Goal: Task Accomplishment & Management: Manage account settings

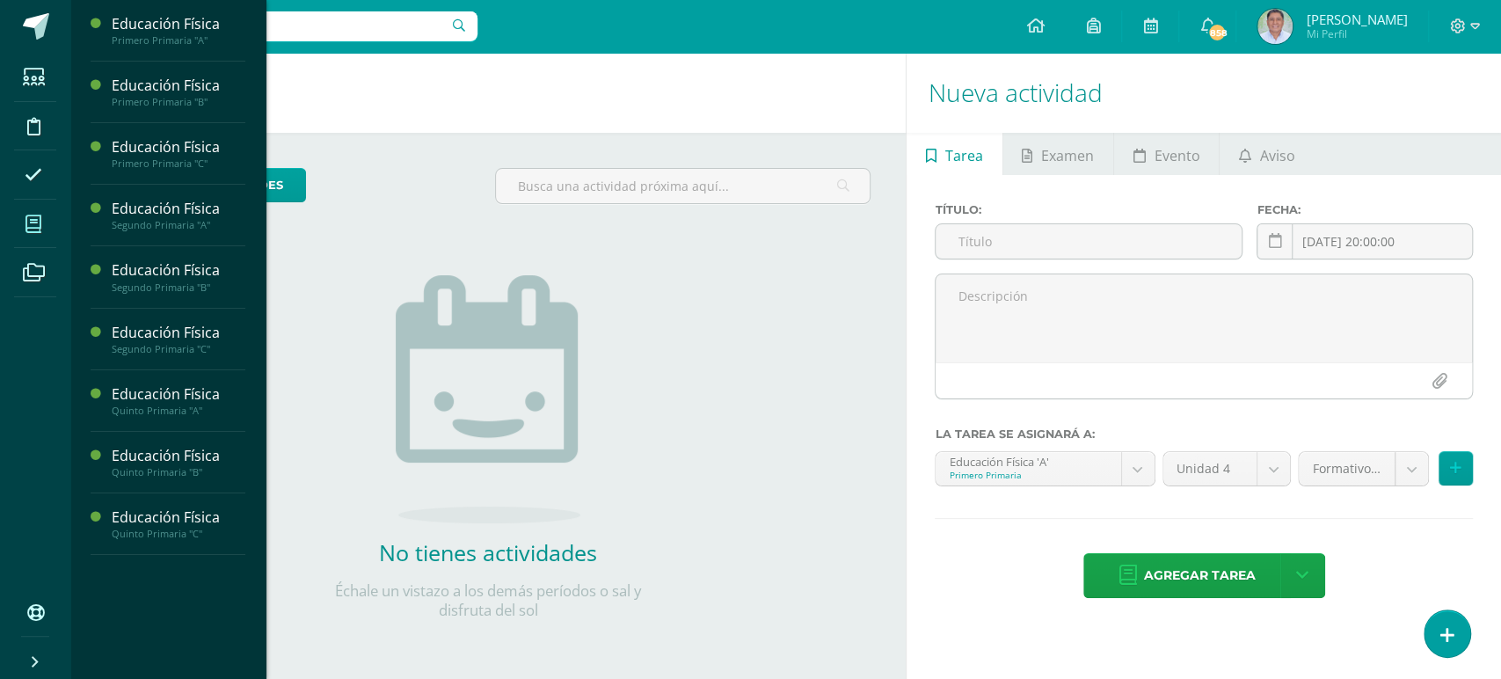
click at [34, 219] on icon at bounding box center [33, 224] width 16 height 18
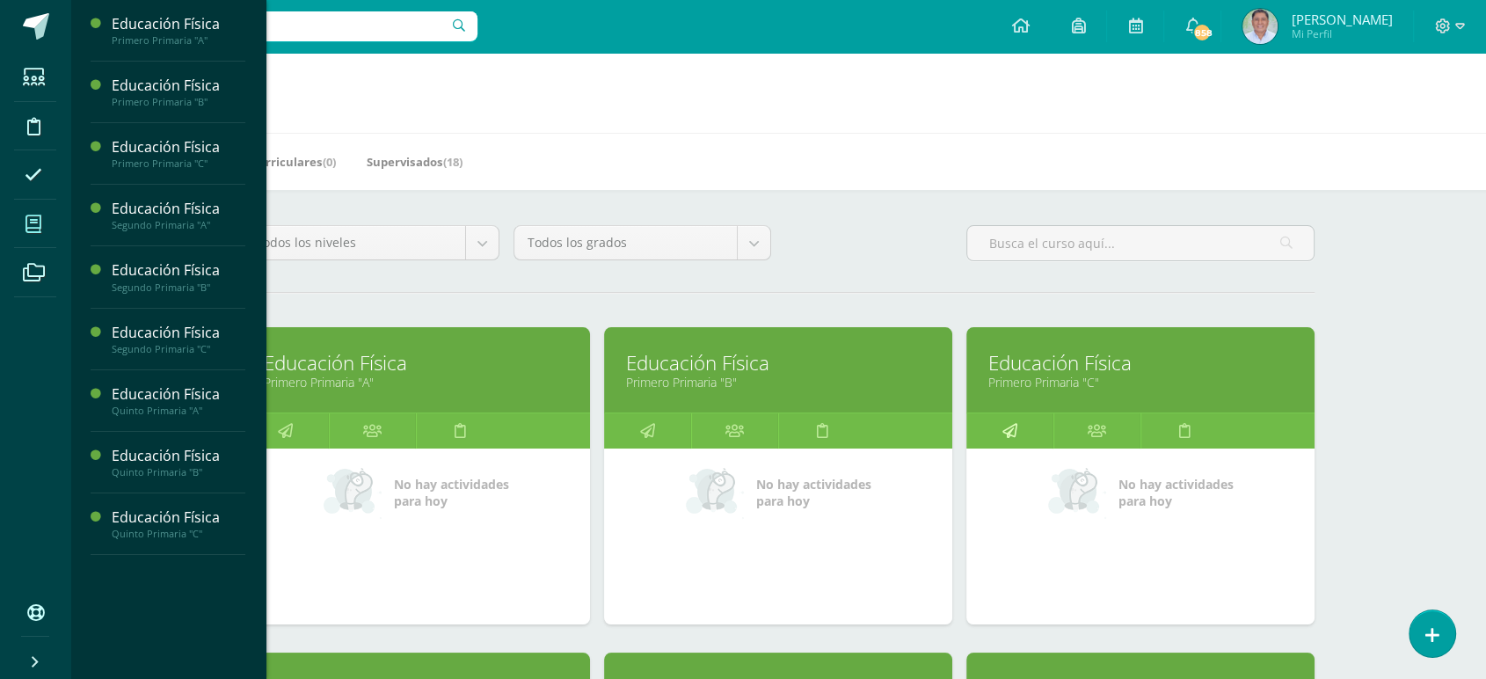
click at [1011, 428] on icon at bounding box center [1009, 430] width 15 height 34
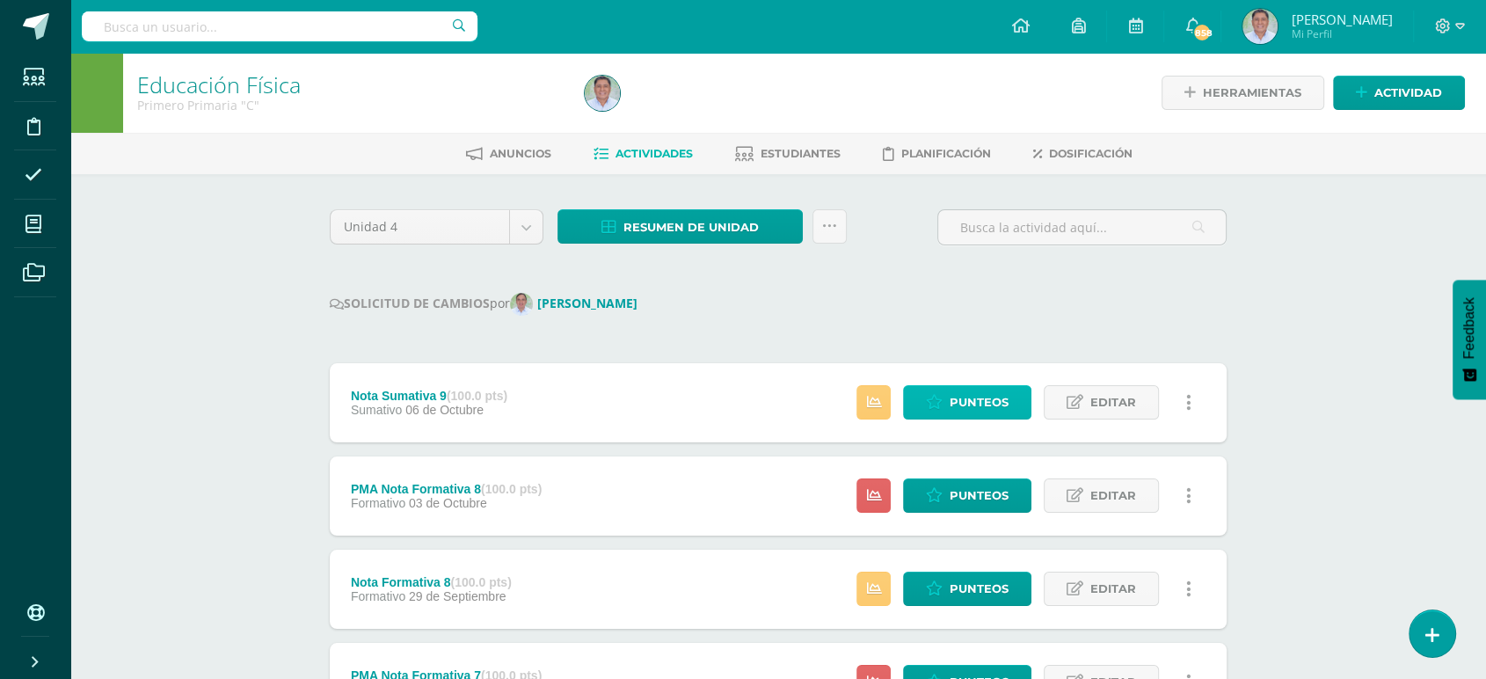
click at [964, 401] on span "Punteos" at bounding box center [978, 402] width 59 height 33
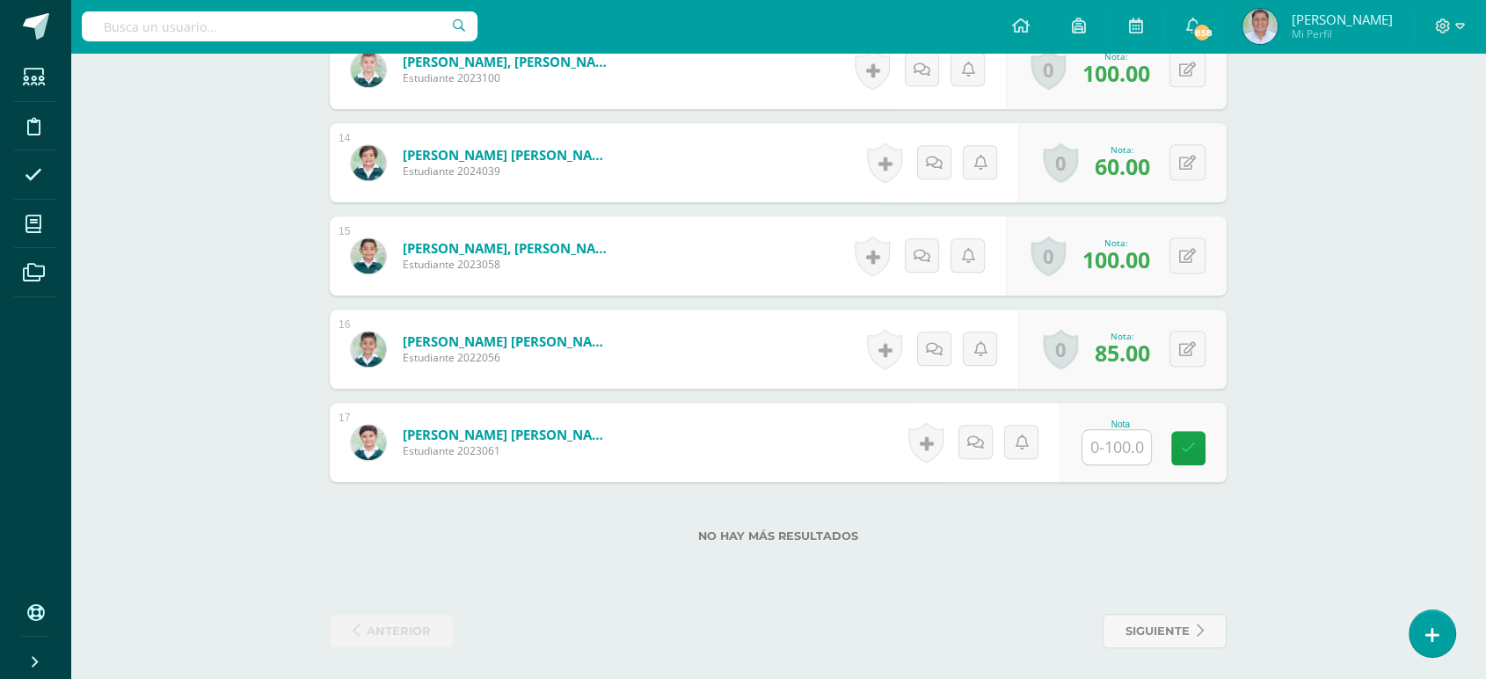
scroll to position [1723, 0]
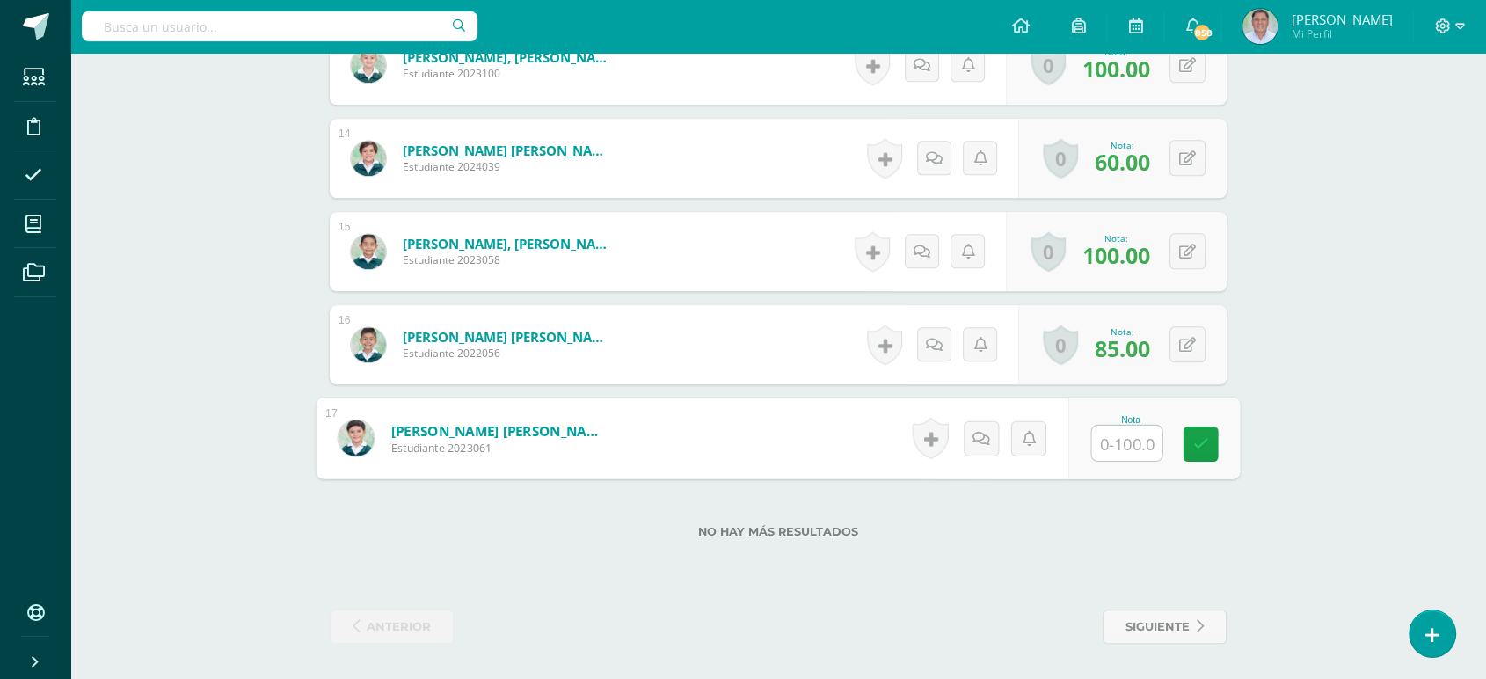
click at [1107, 439] on input "text" at bounding box center [1127, 442] width 70 height 35
type input "85"
click at [1199, 447] on icon at bounding box center [1201, 443] width 16 height 15
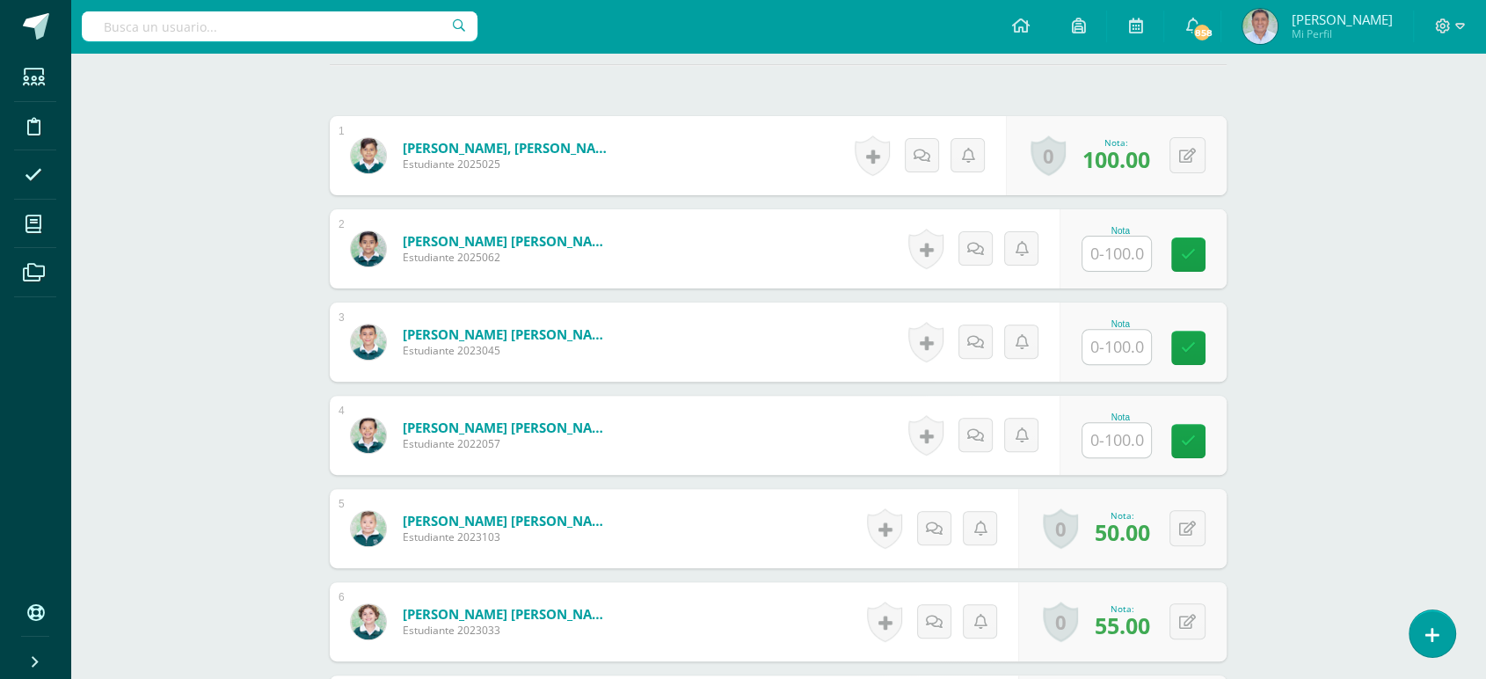
scroll to position [473, 0]
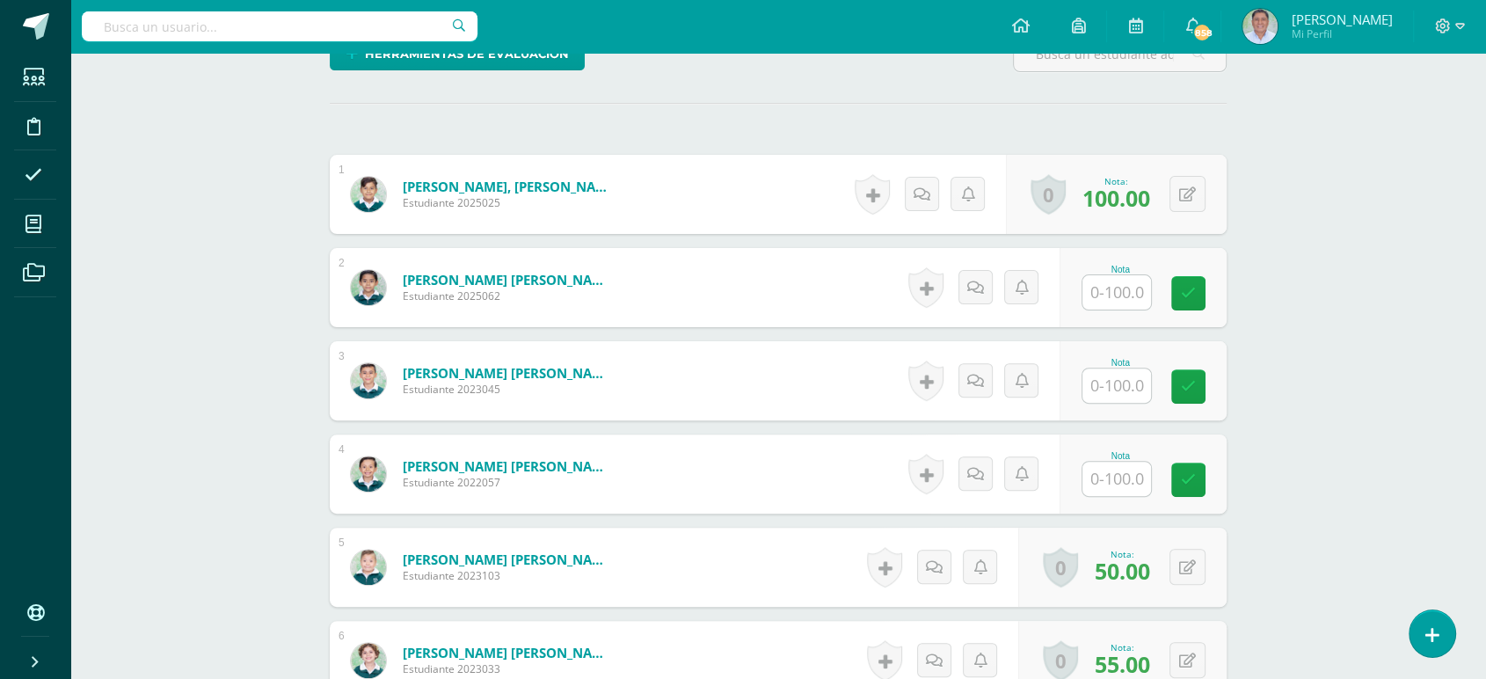
click at [1117, 287] on input "text" at bounding box center [1116, 292] width 69 height 34
type input "60"
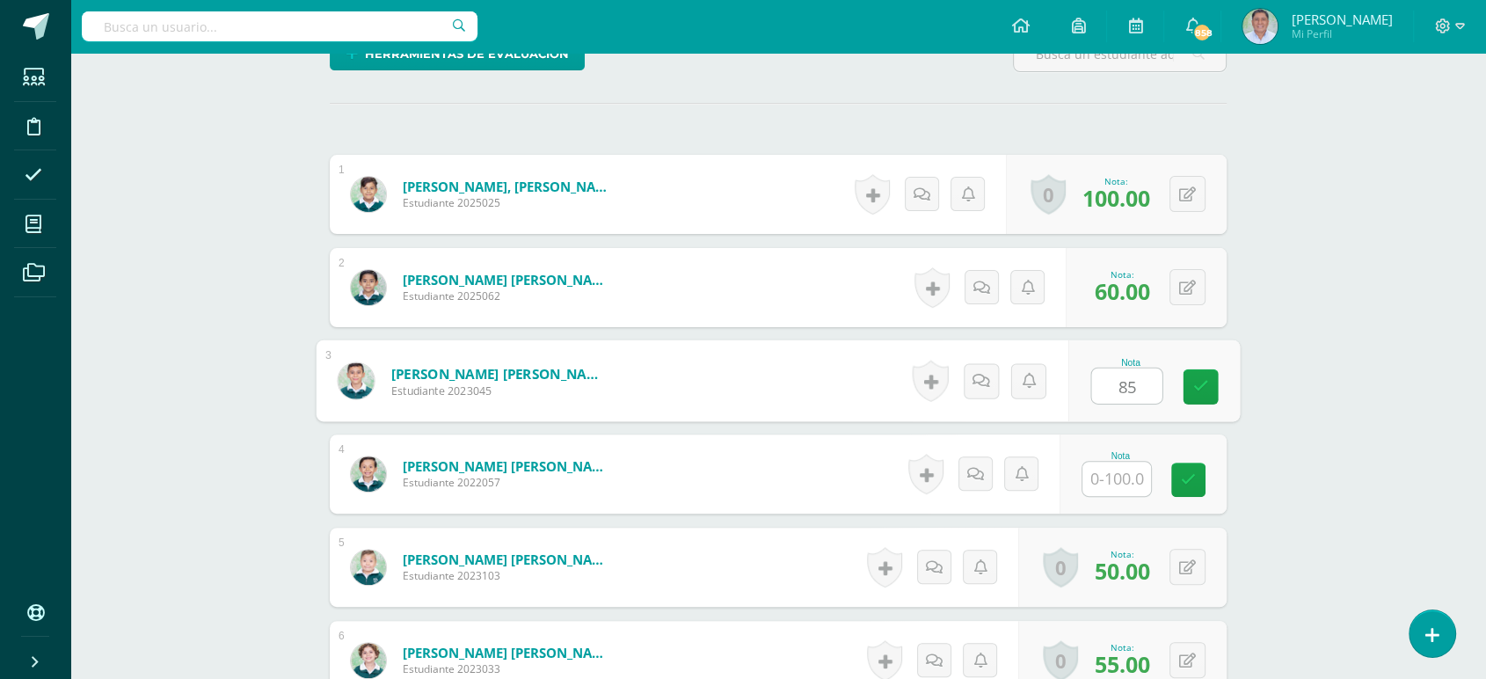
type input "85"
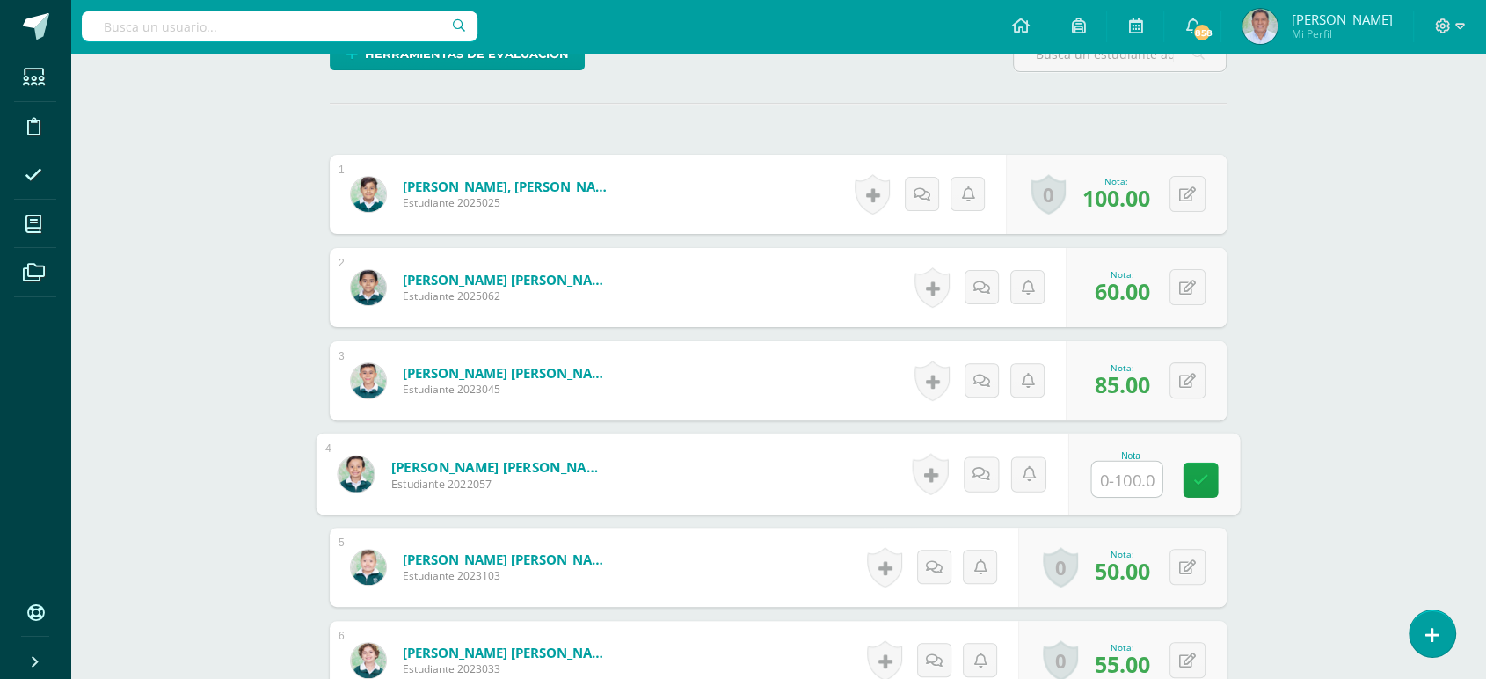
click at [1135, 477] on input "text" at bounding box center [1127, 478] width 70 height 35
type input "85"
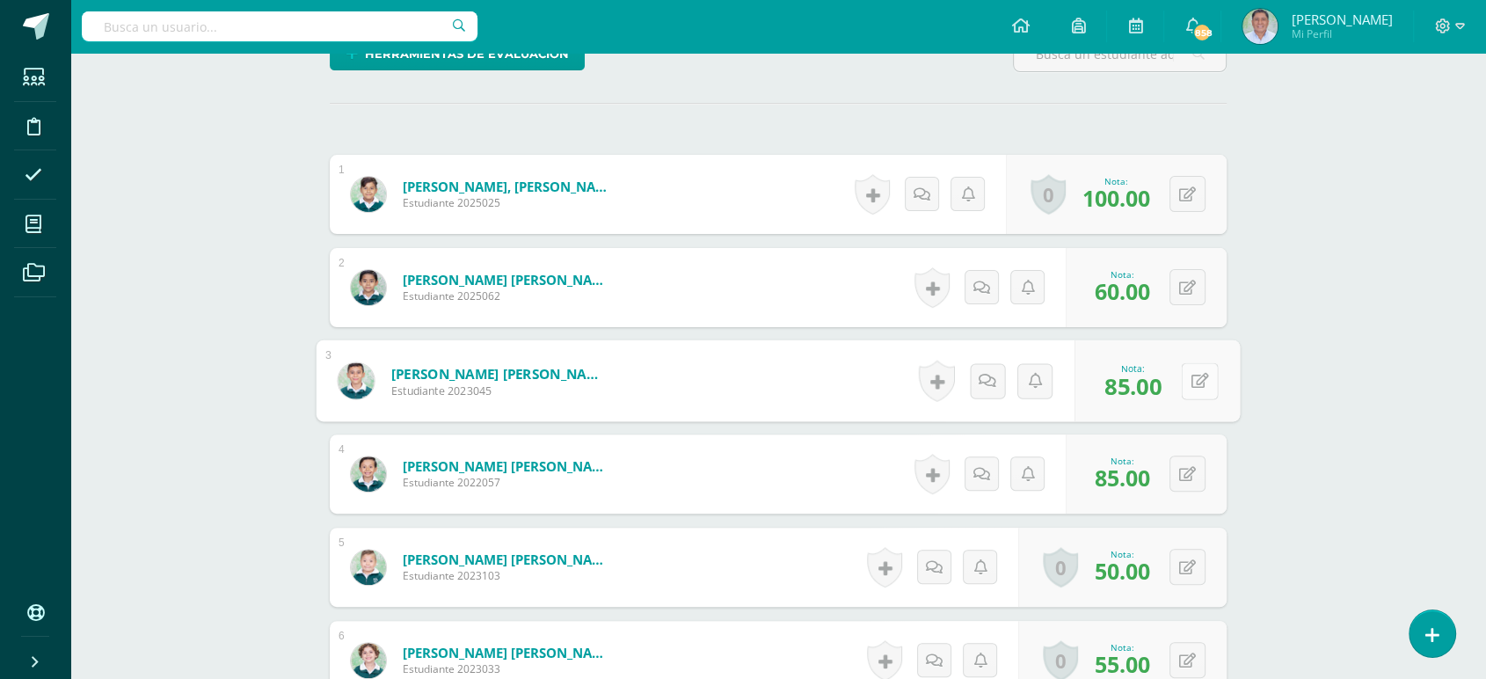
click at [1186, 379] on button at bounding box center [1199, 380] width 37 height 37
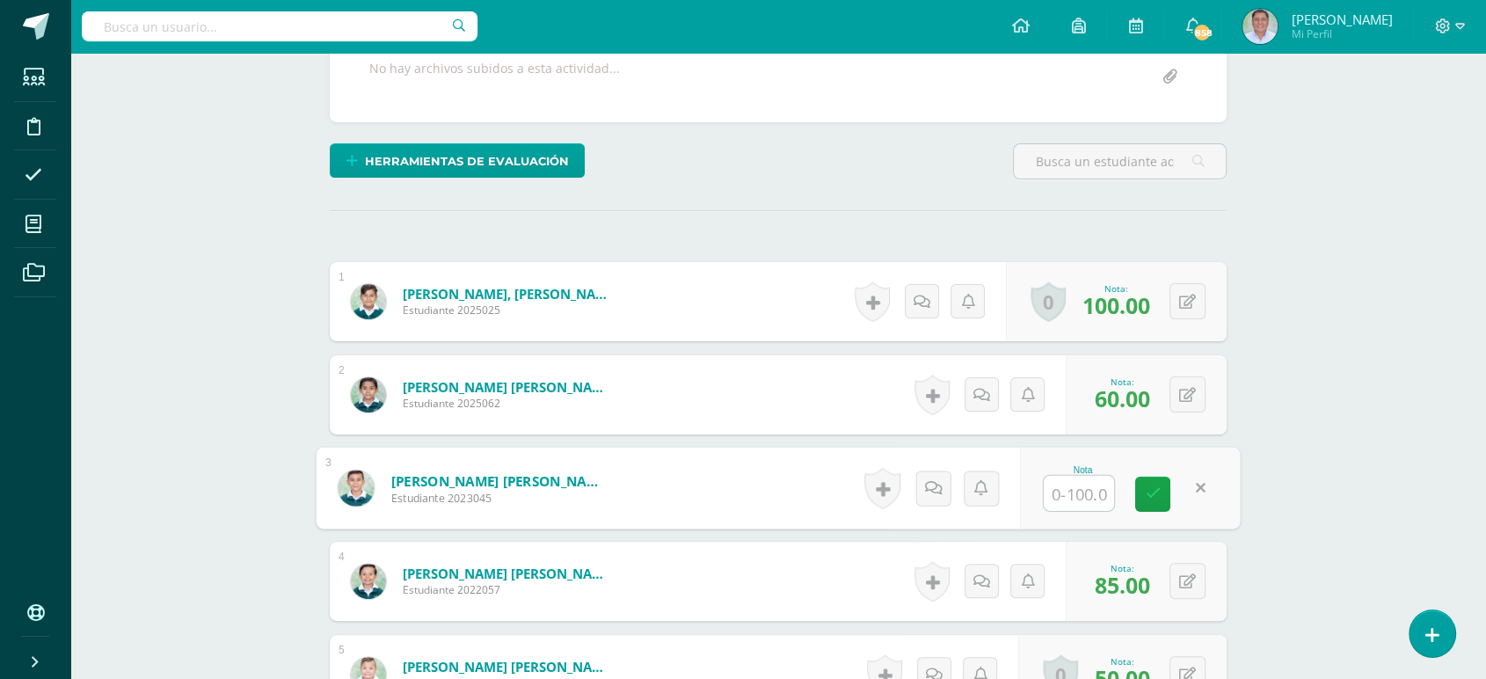
scroll to position [380, 0]
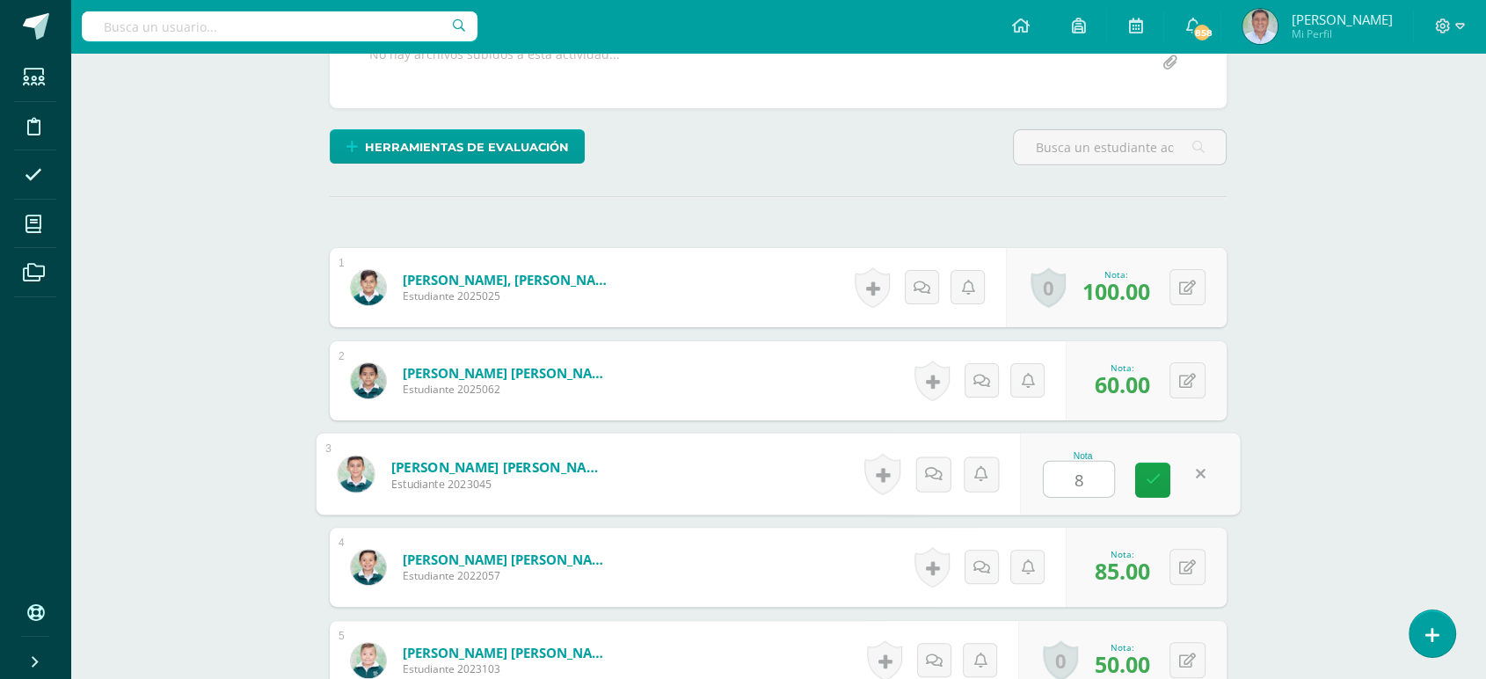
type input "80"
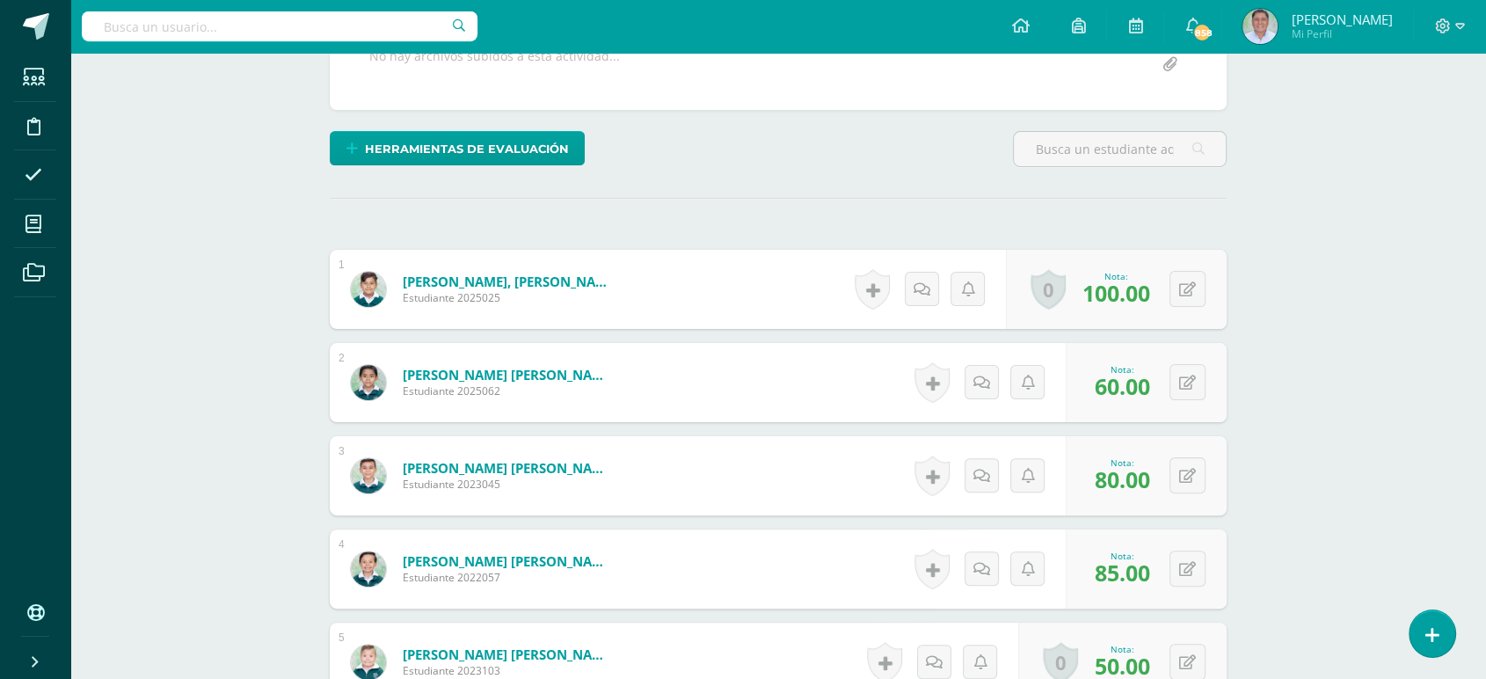
scroll to position [0, 0]
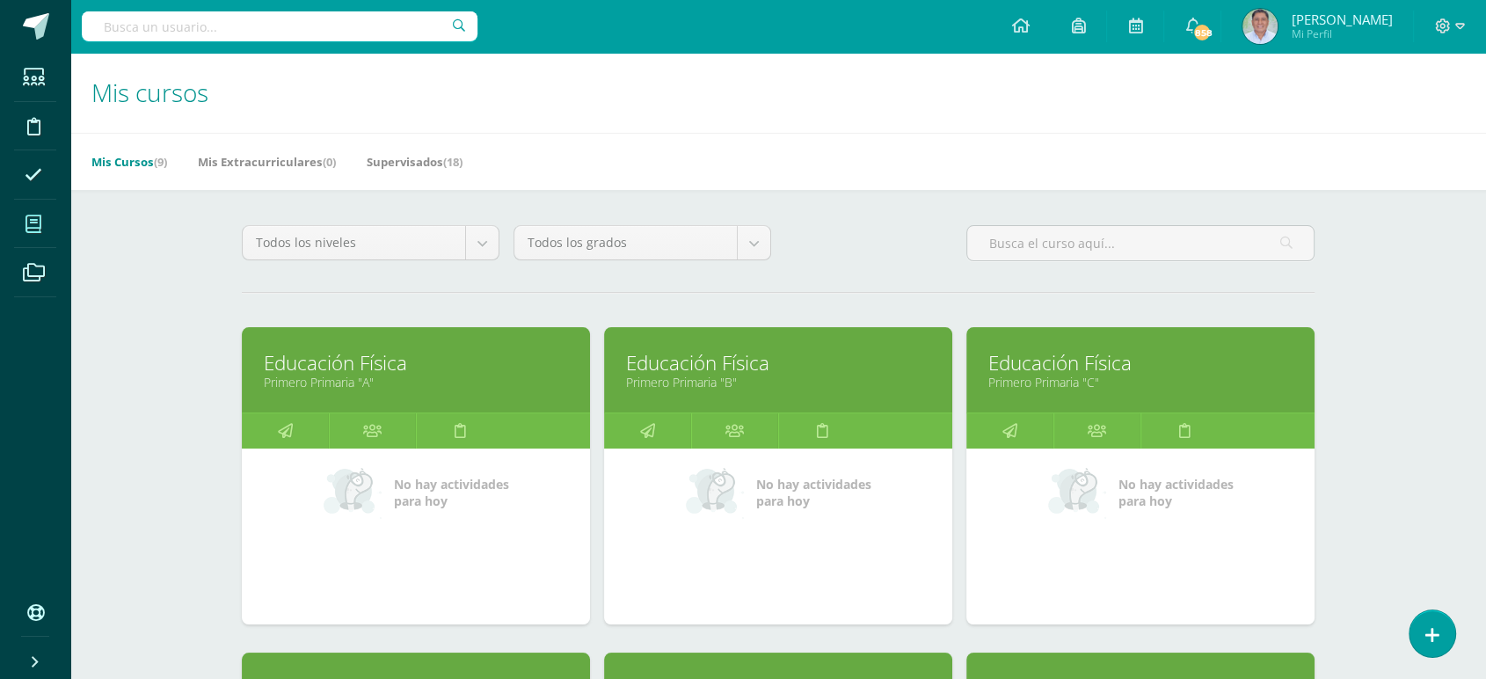
click at [1093, 384] on link "Primero Primaria "C"" at bounding box center [1140, 382] width 304 height 17
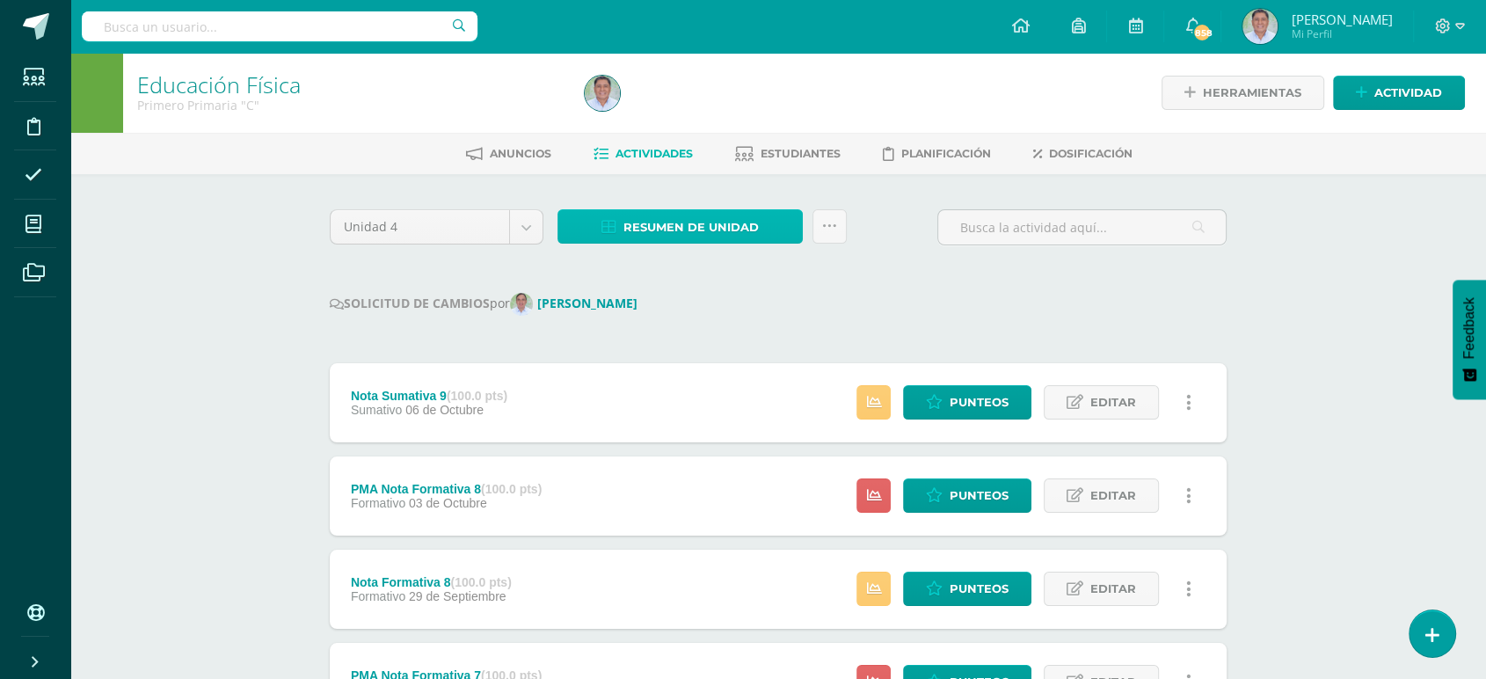
click at [668, 225] on span "Resumen de unidad" at bounding box center [690, 227] width 135 height 33
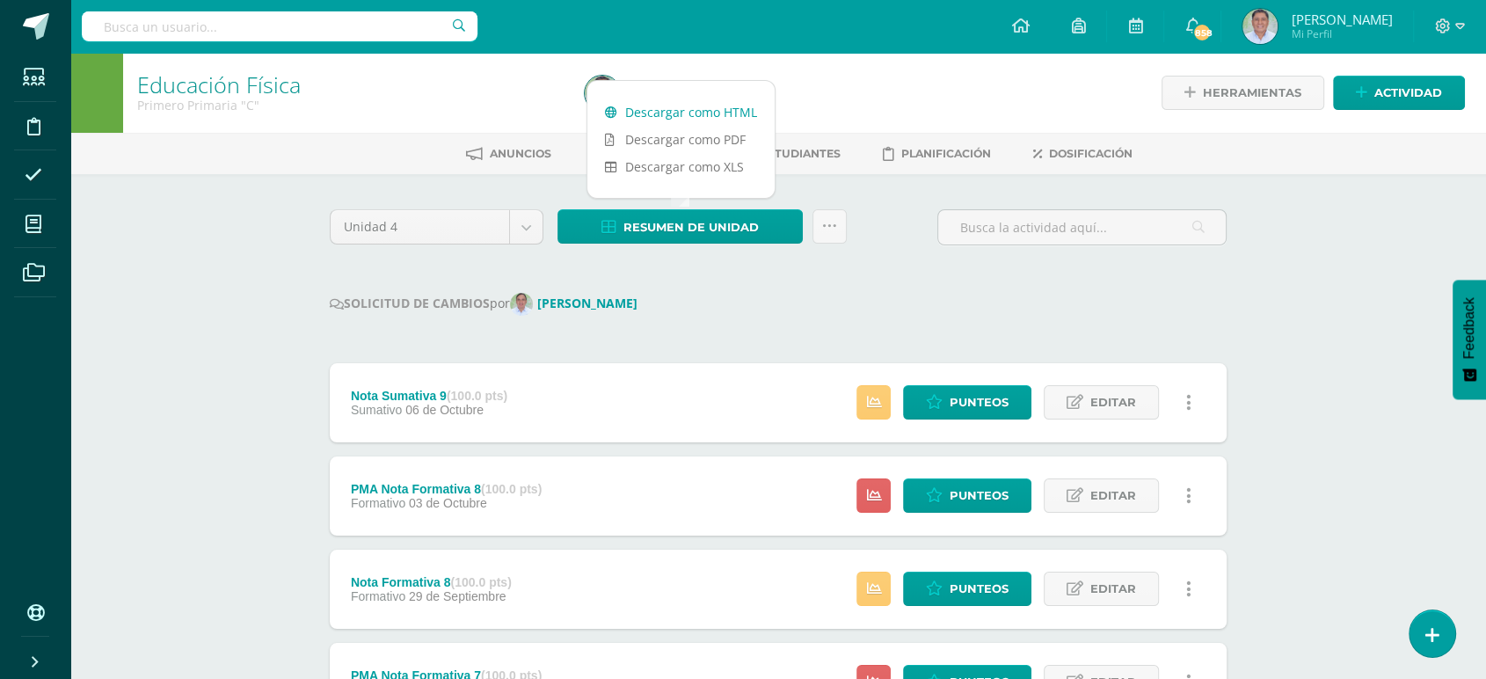
click at [677, 111] on link "Descargar como HTML" at bounding box center [680, 111] width 187 height 27
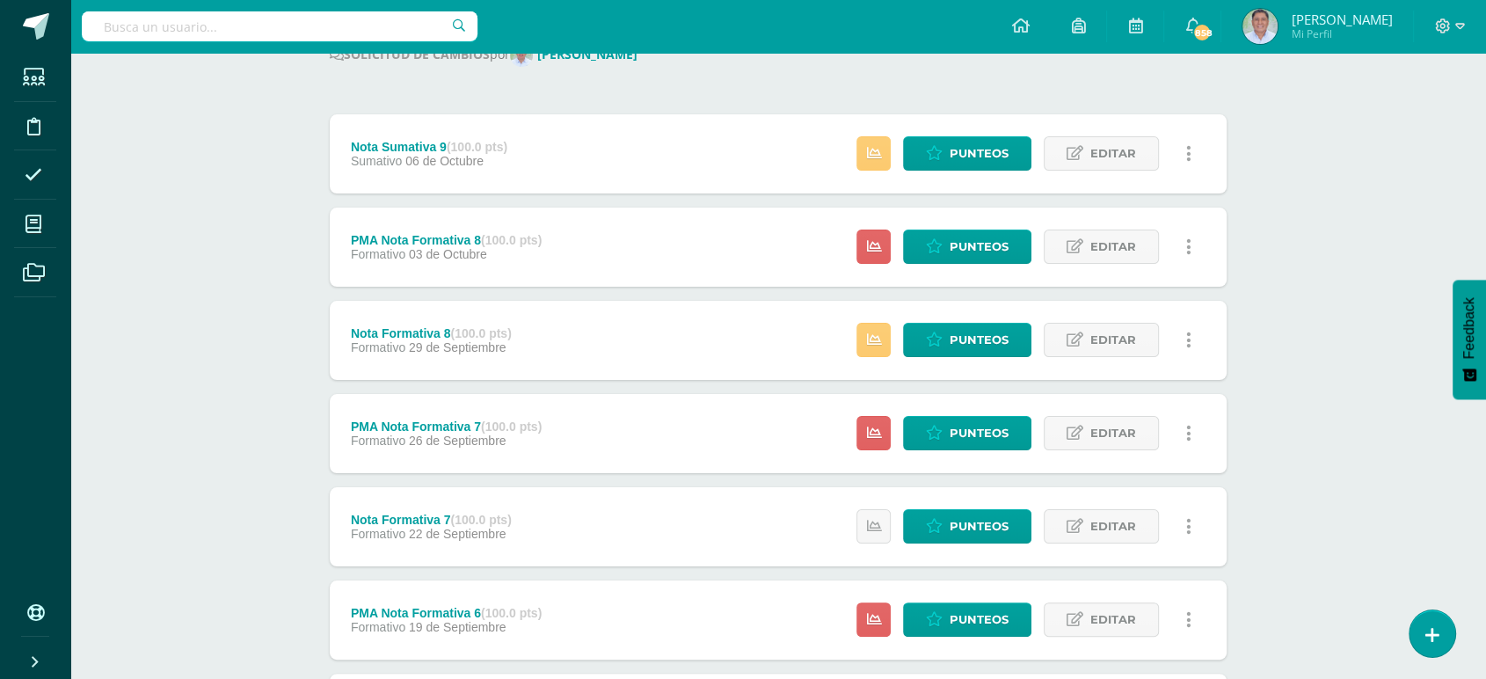
scroll to position [252, 0]
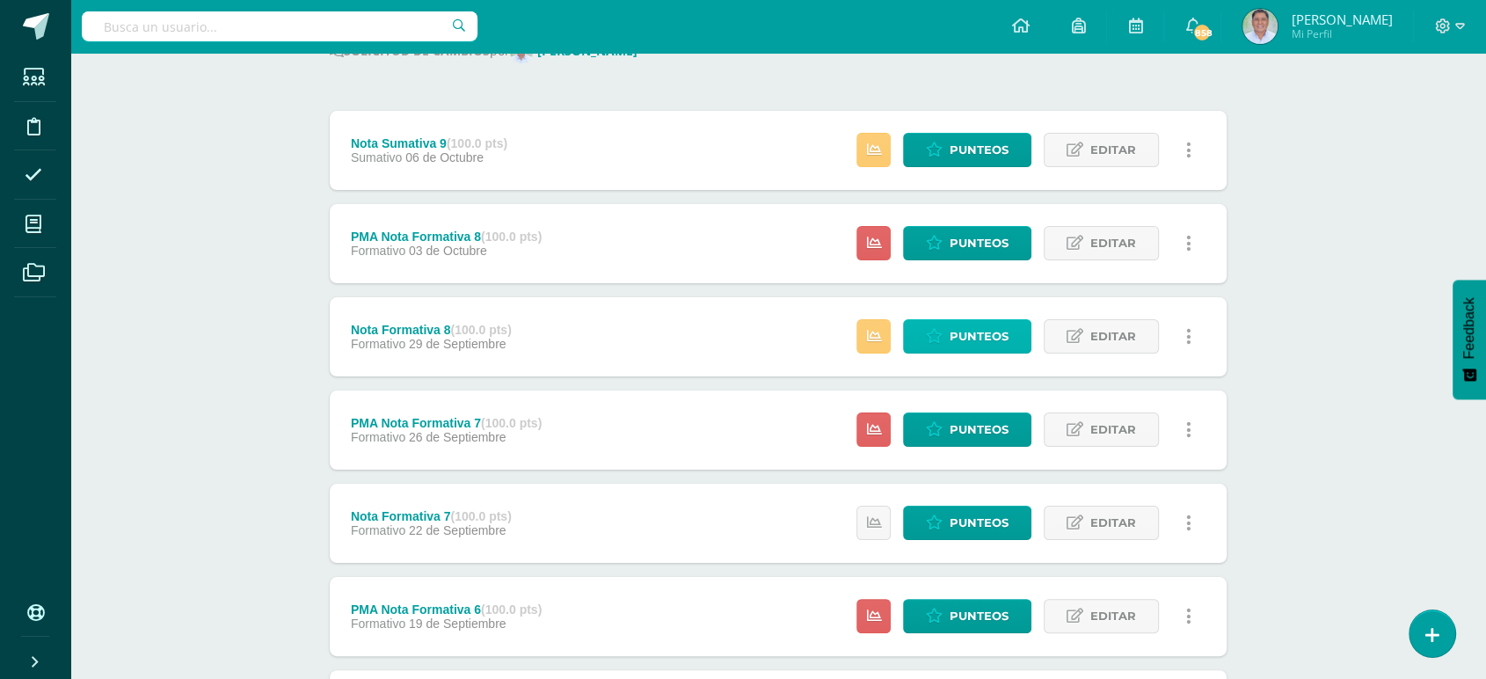
click at [958, 338] on span "Punteos" at bounding box center [978, 336] width 59 height 33
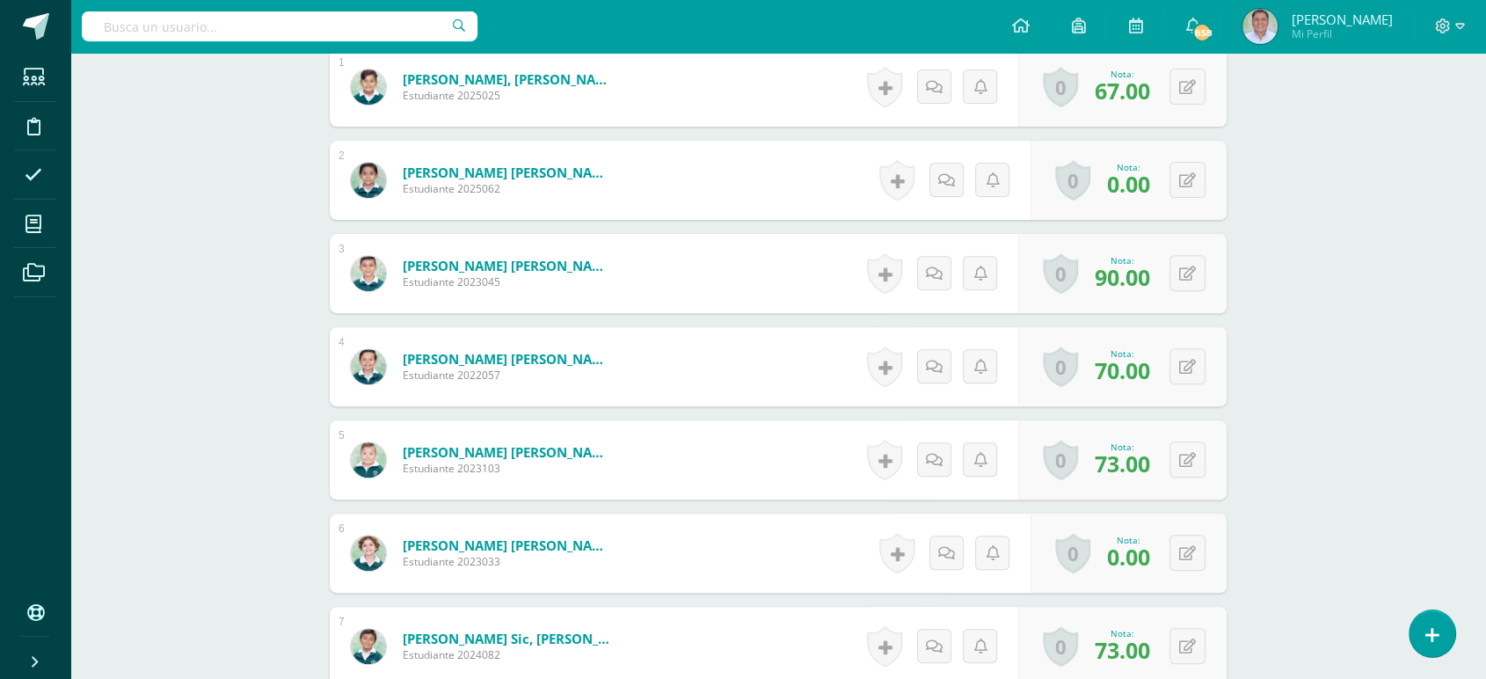
scroll to position [600, 0]
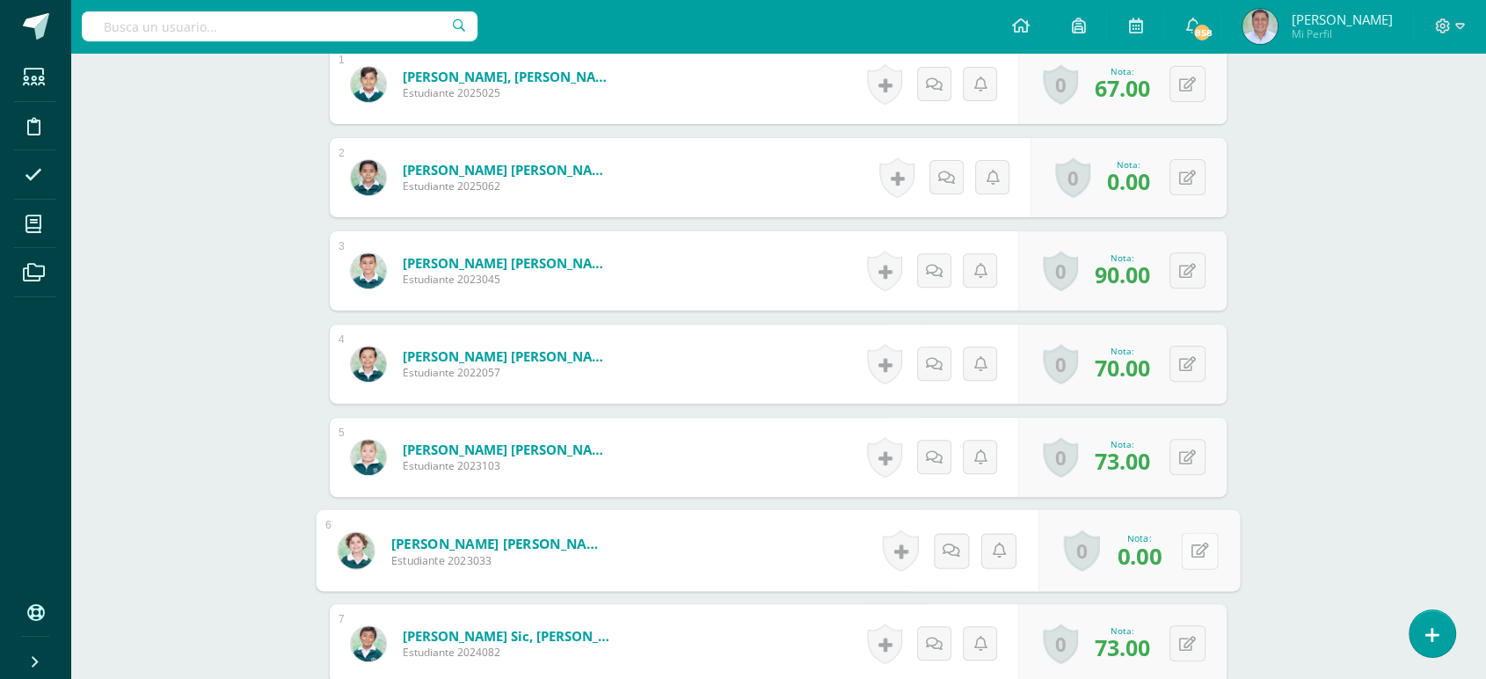
click at [1188, 550] on button at bounding box center [1199, 550] width 37 height 37
type input "80.00"
click at [1184, 554] on button at bounding box center [1187, 550] width 36 height 36
type input "70"
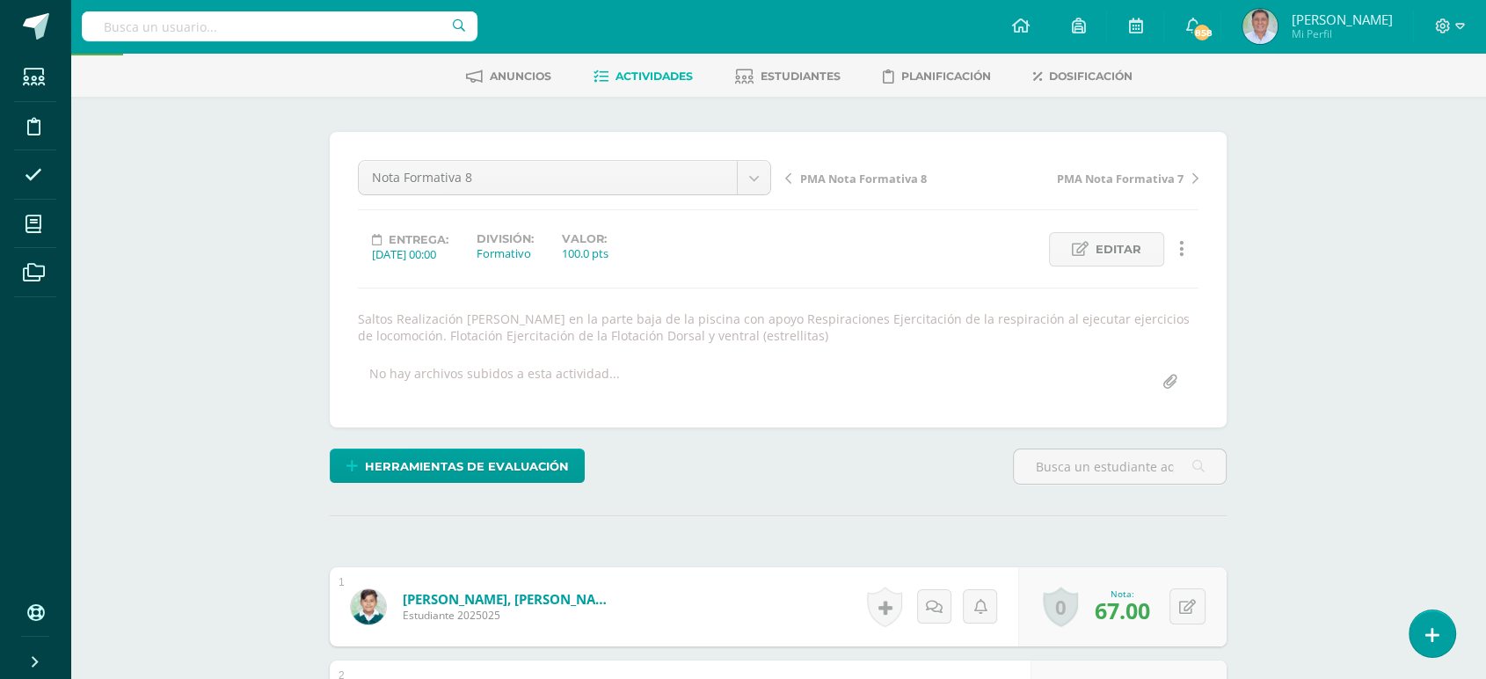
scroll to position [0, 0]
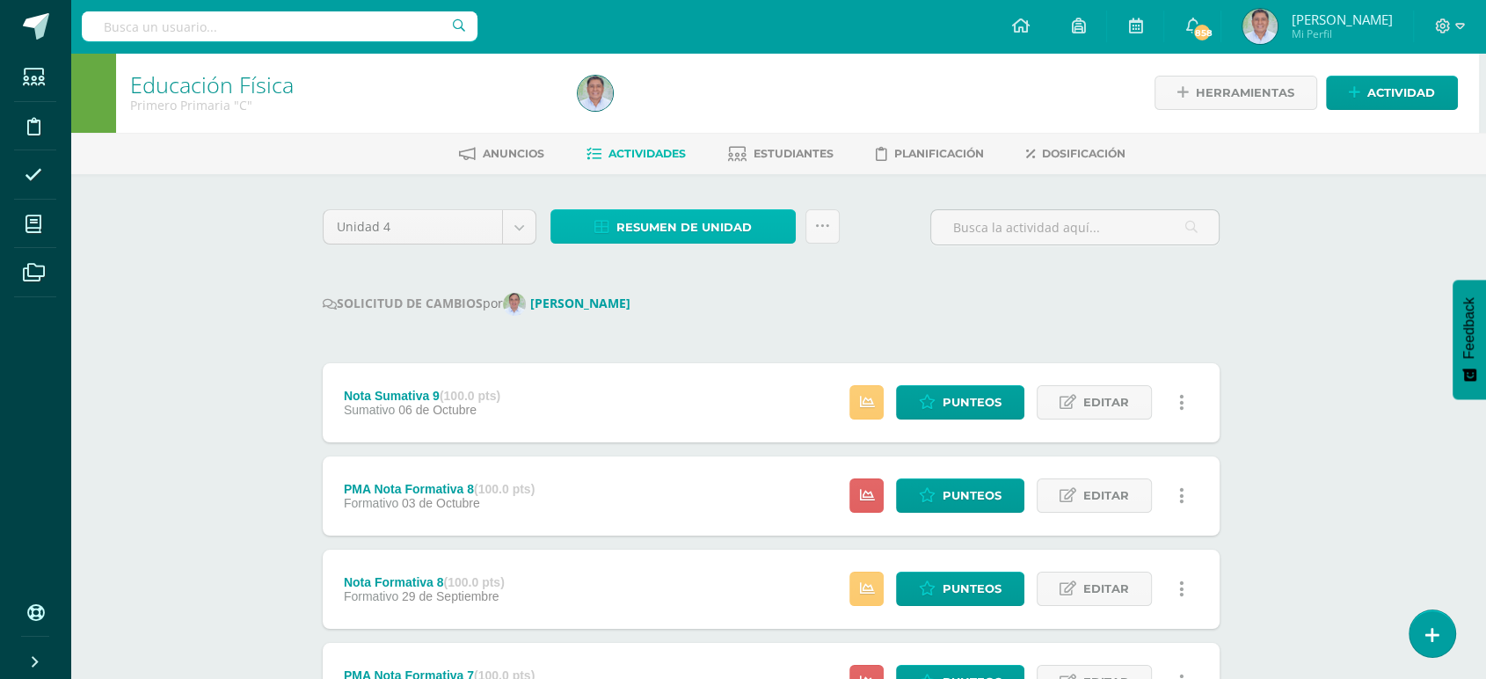
click at [658, 224] on span "Resumen de unidad" at bounding box center [683, 227] width 135 height 33
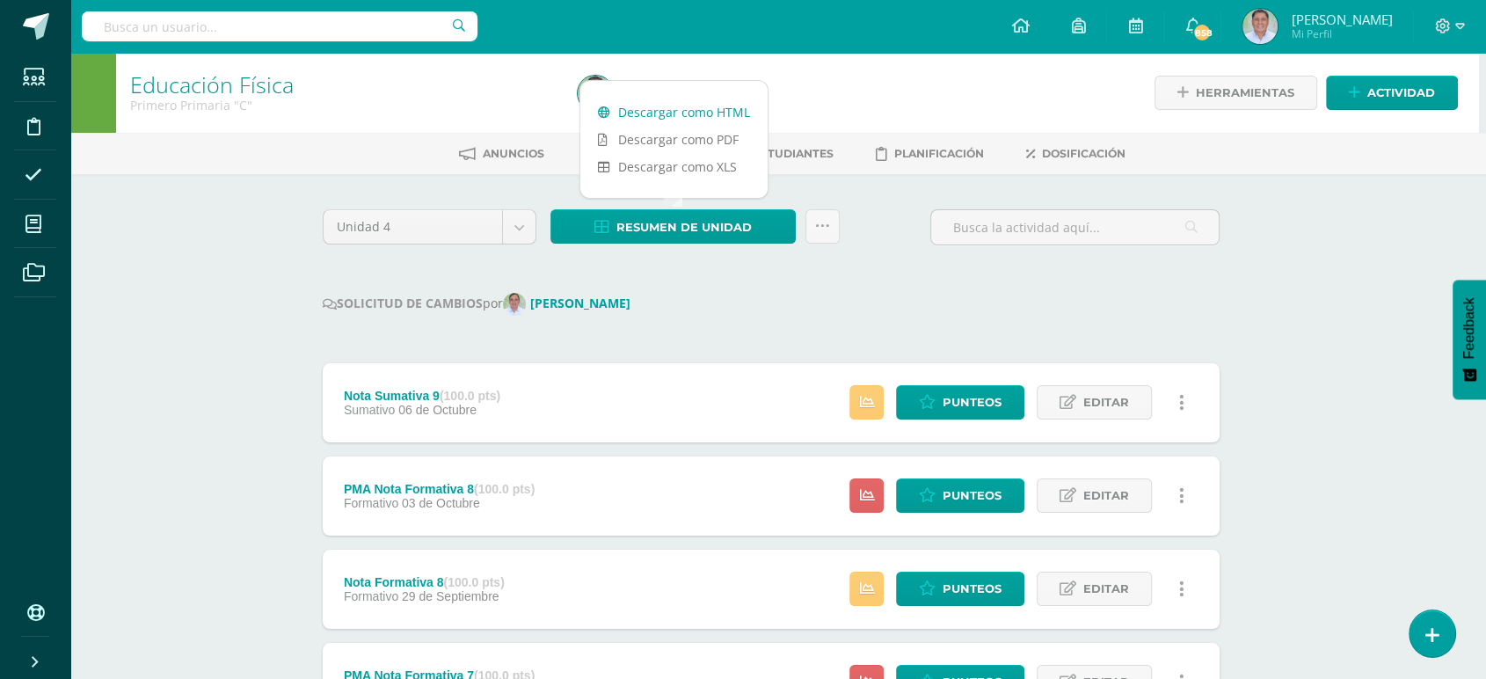
click at [647, 107] on link "Descargar como HTML" at bounding box center [673, 111] width 187 height 27
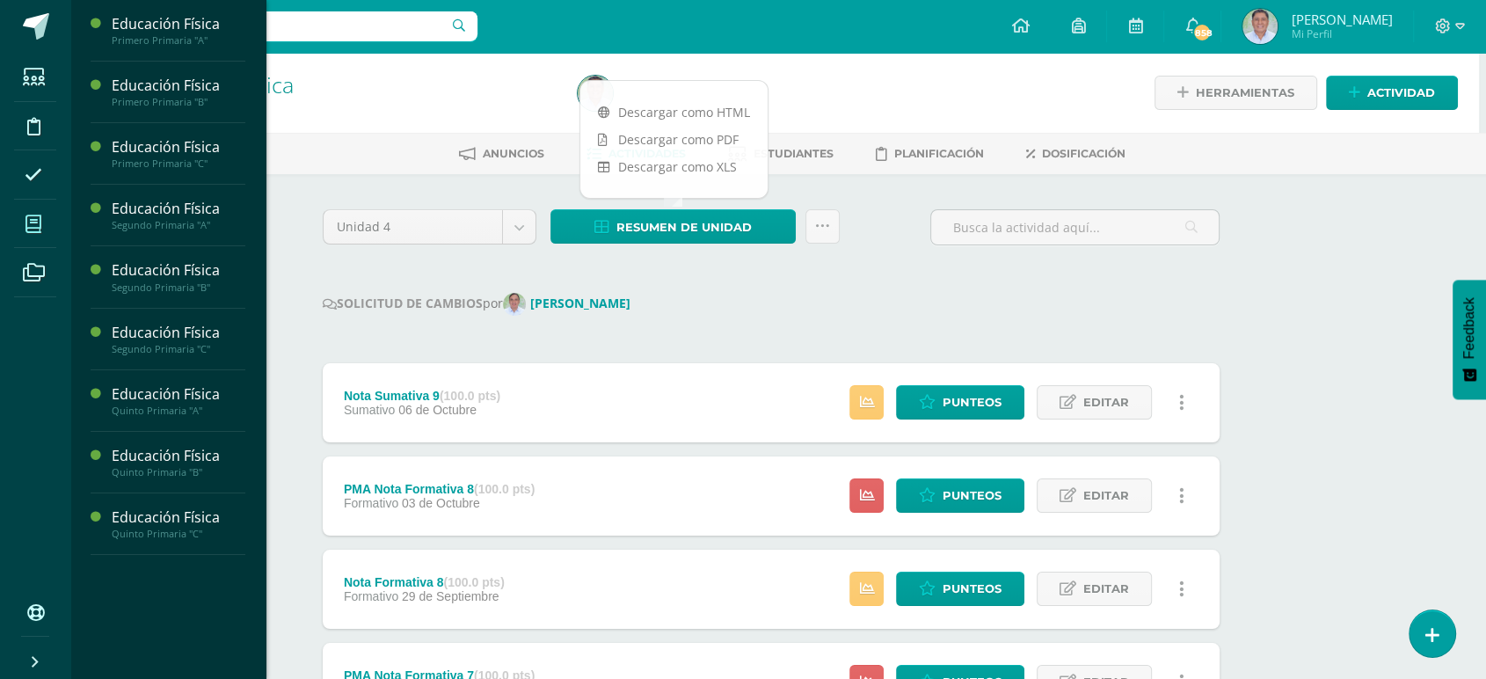
click at [28, 222] on icon at bounding box center [33, 224] width 16 height 18
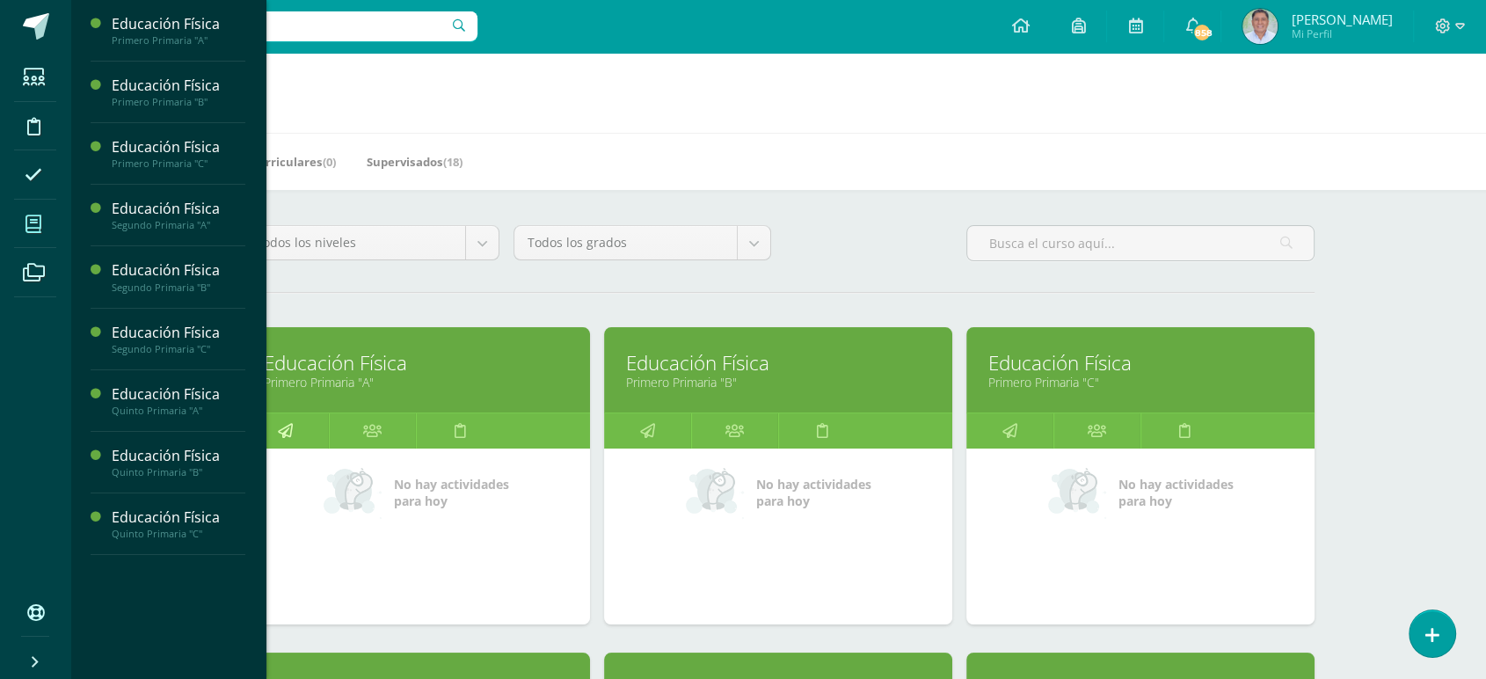
click at [286, 431] on icon at bounding box center [285, 430] width 15 height 34
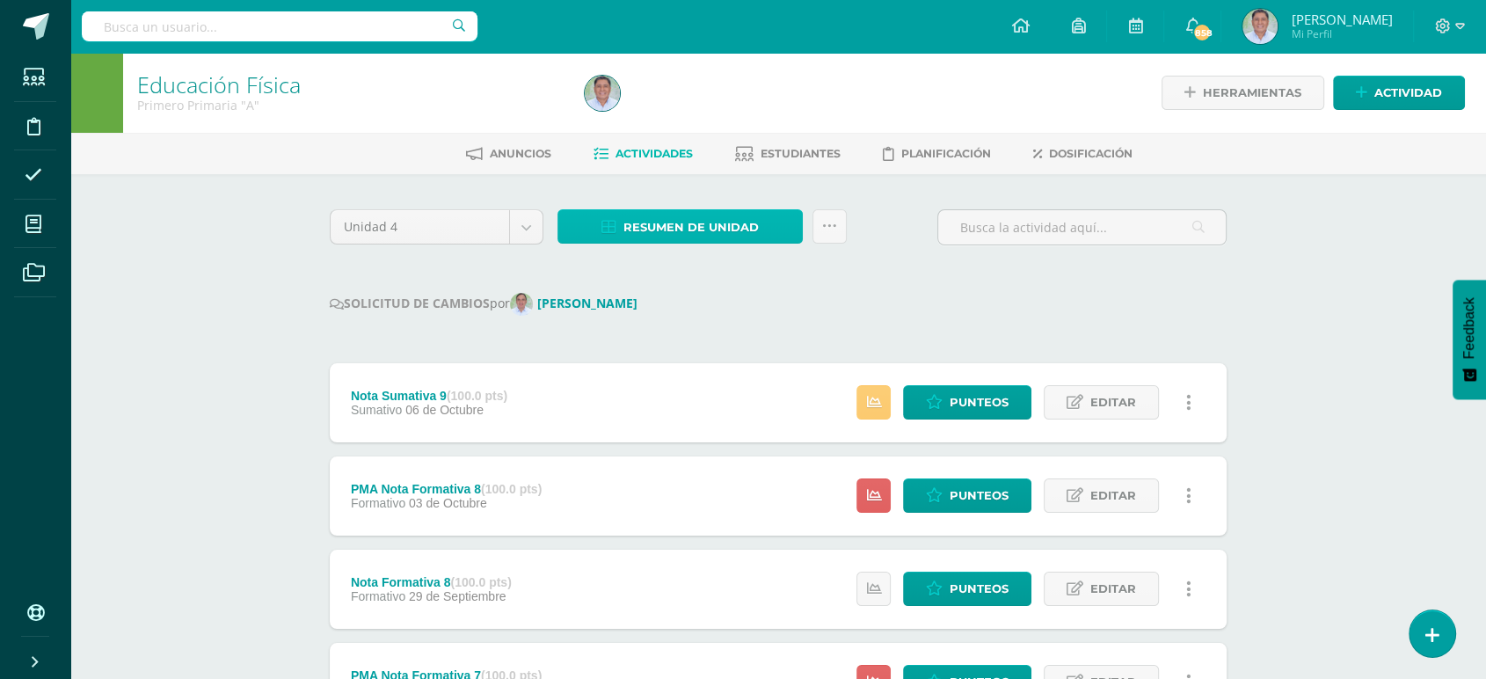
click at [654, 224] on span "Resumen de unidad" at bounding box center [690, 227] width 135 height 33
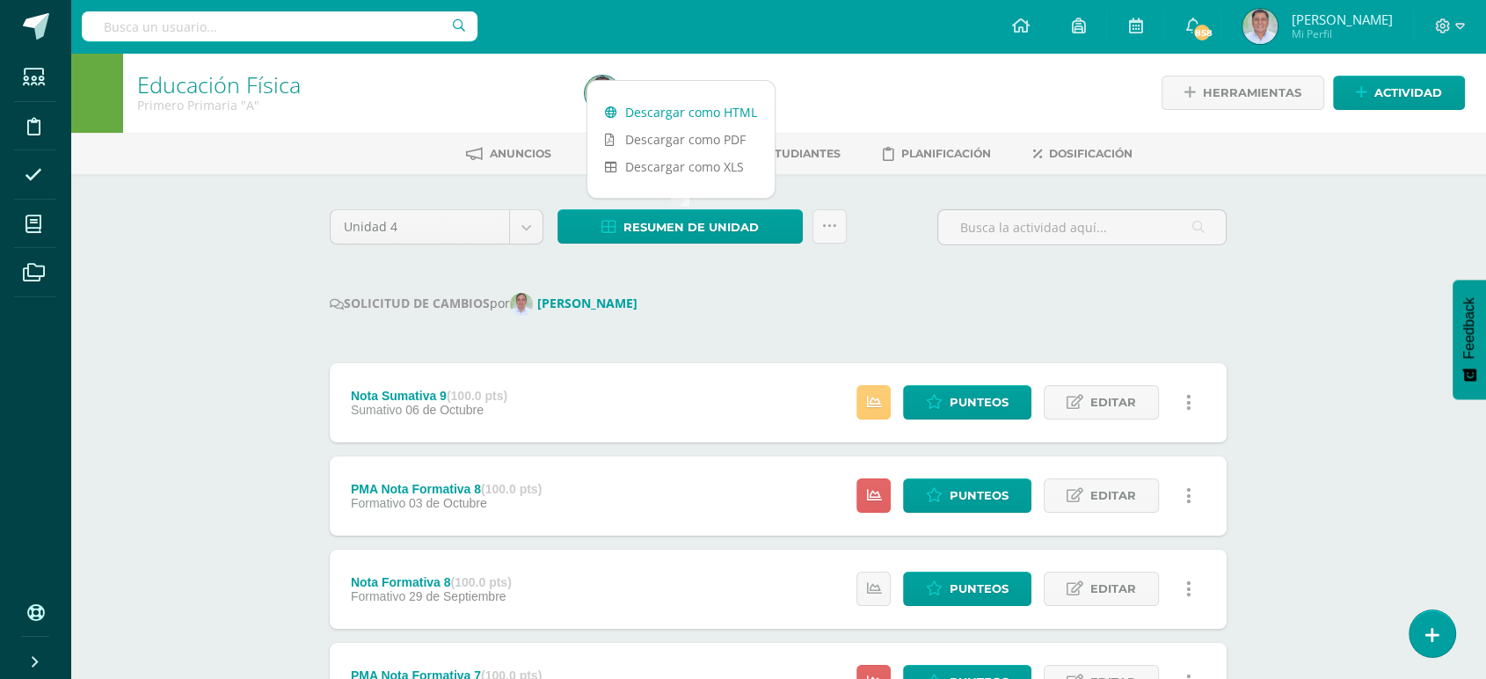
click at [664, 111] on link "Descargar como HTML" at bounding box center [680, 111] width 187 height 27
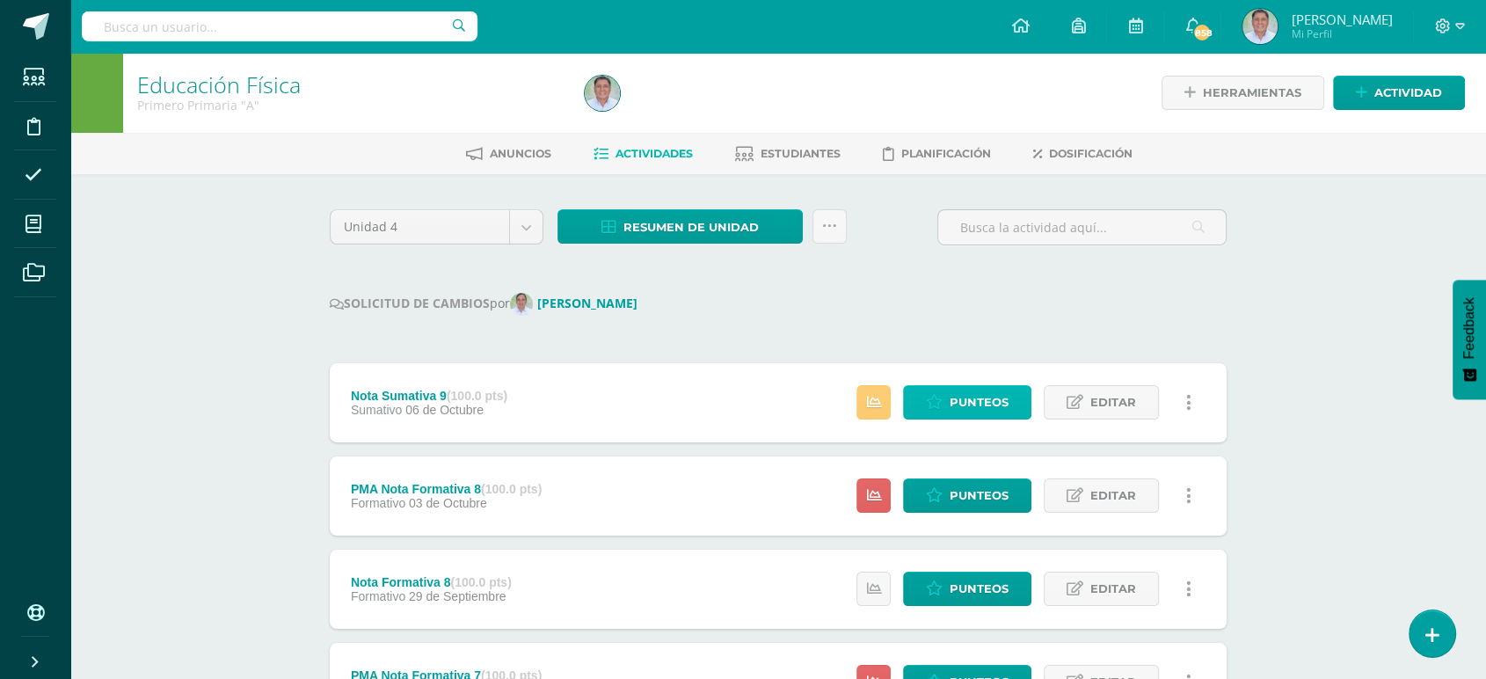
click at [961, 400] on span "Punteos" at bounding box center [978, 402] width 59 height 33
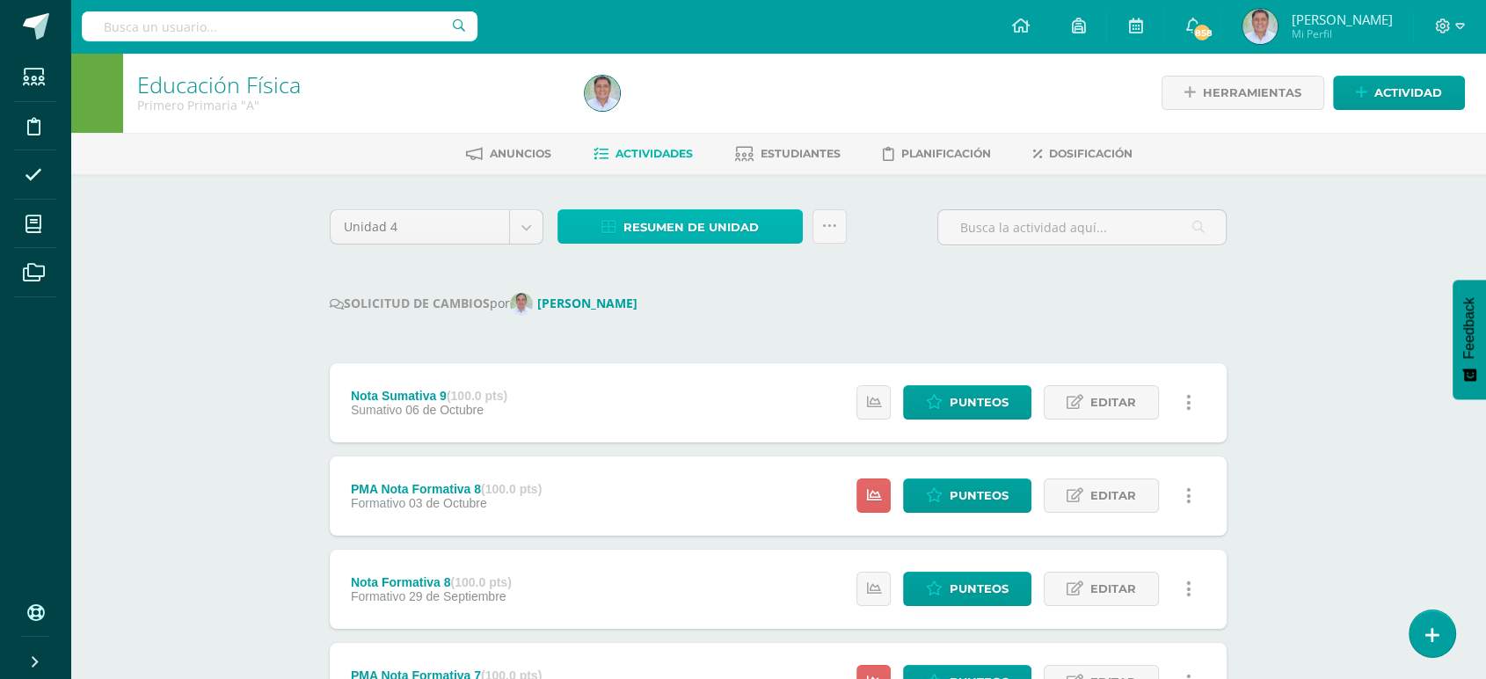
click at [665, 219] on span "Resumen de unidad" at bounding box center [690, 227] width 135 height 33
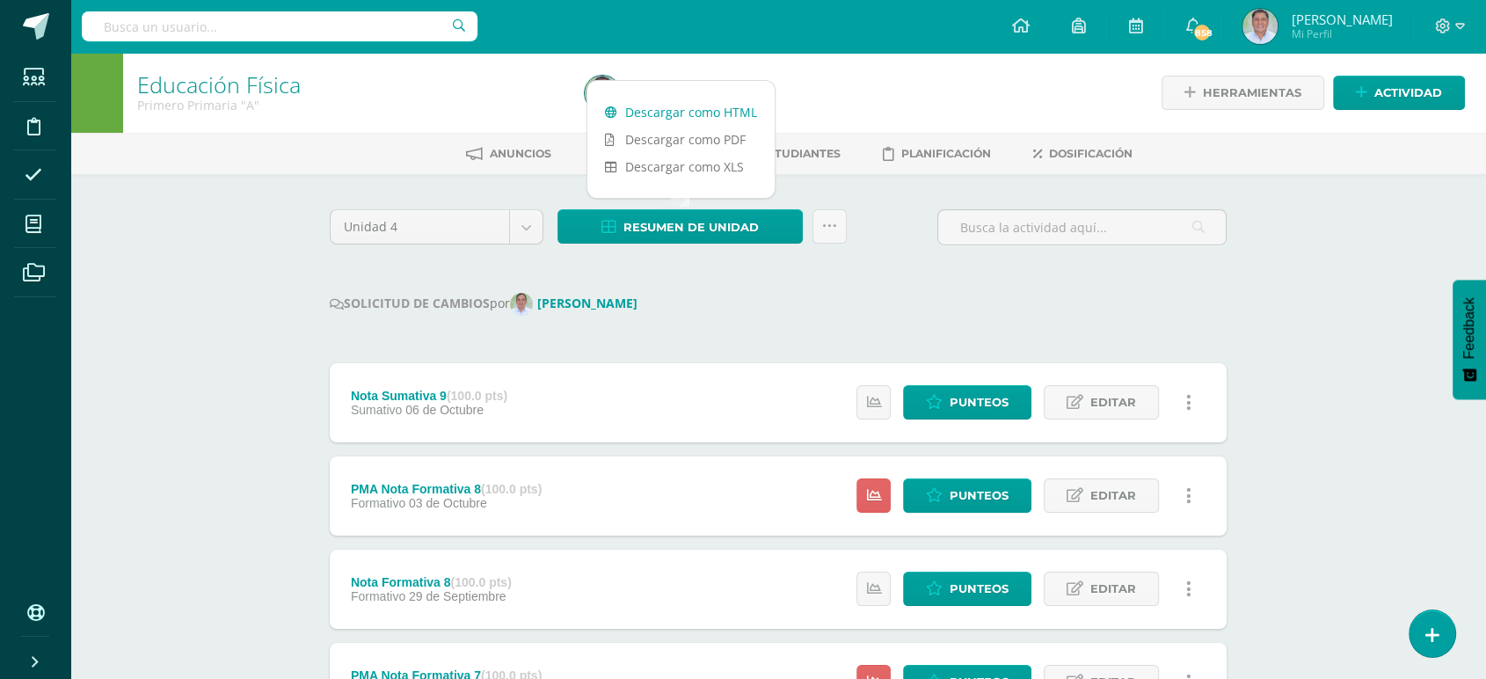
click at [675, 111] on link "Descargar como HTML" at bounding box center [680, 111] width 187 height 27
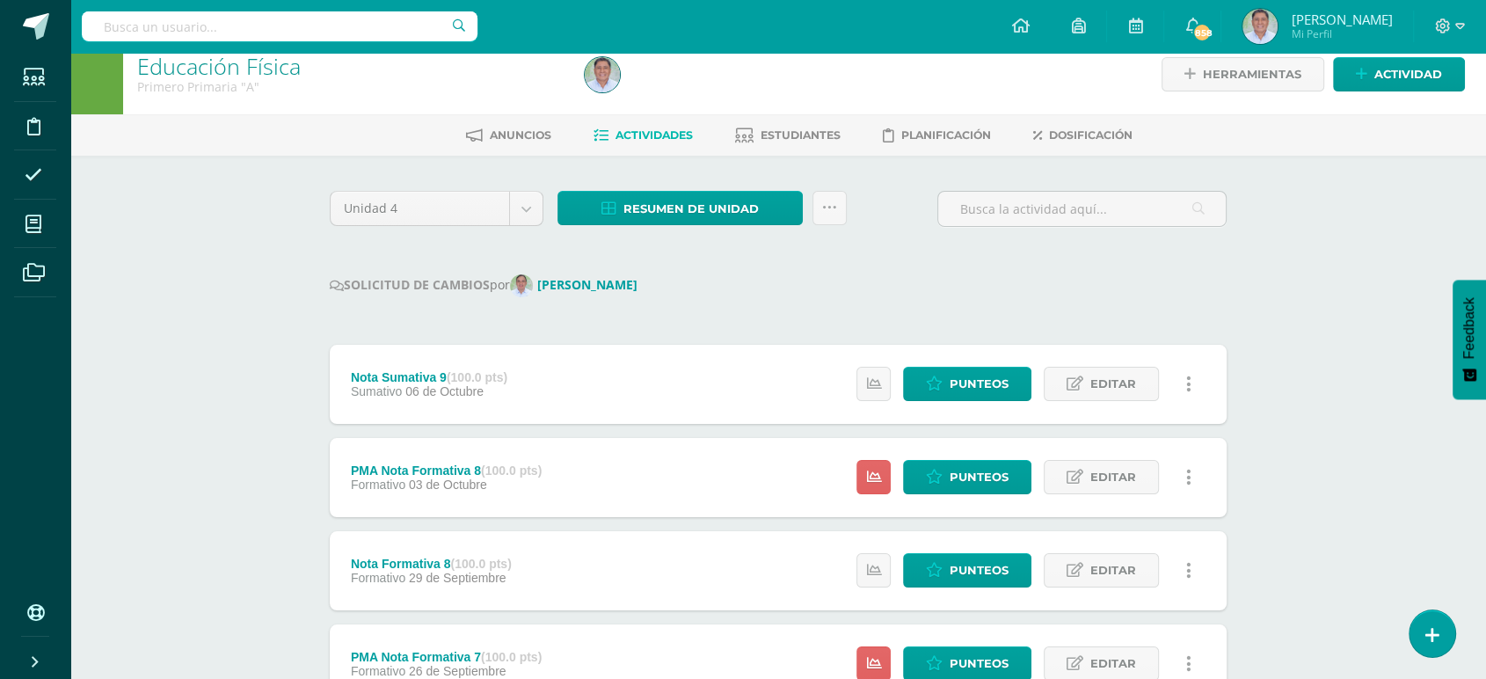
scroll to position [11, 0]
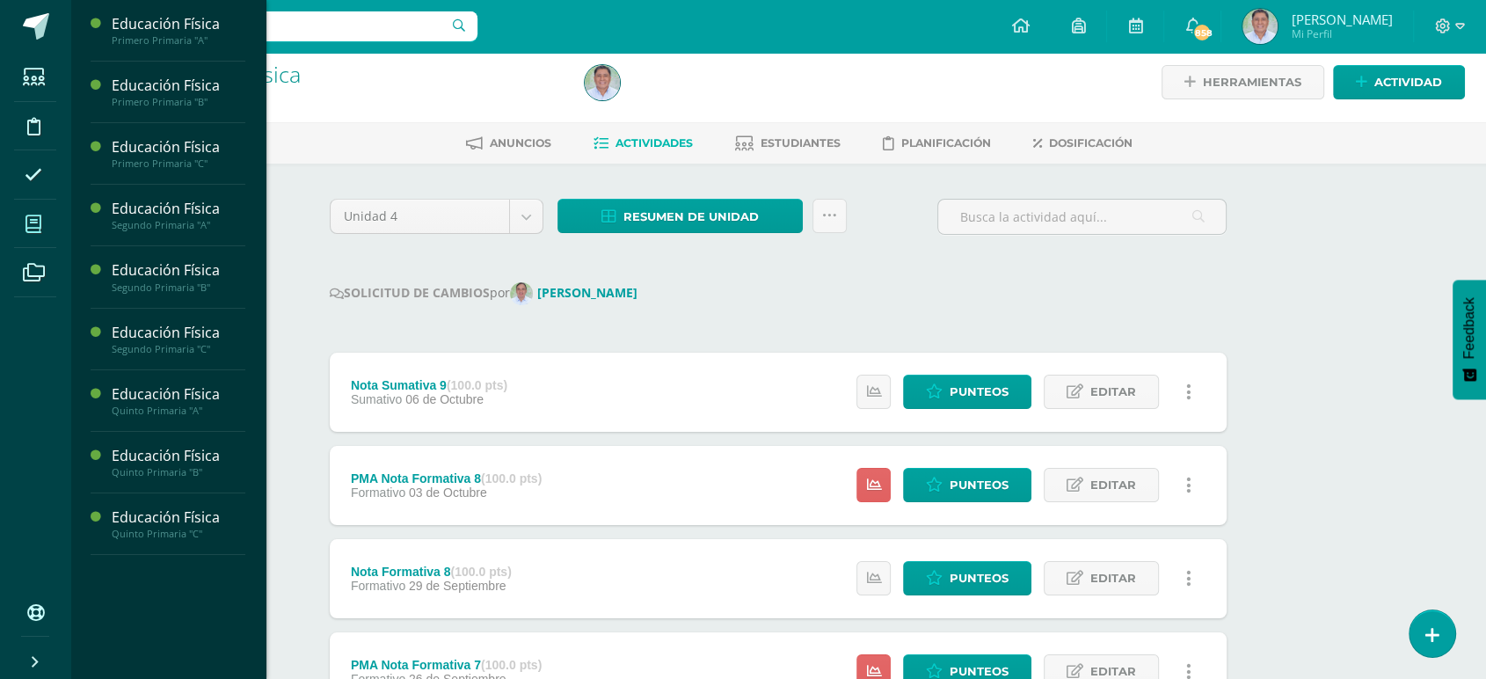
click at [31, 216] on icon at bounding box center [33, 224] width 16 height 18
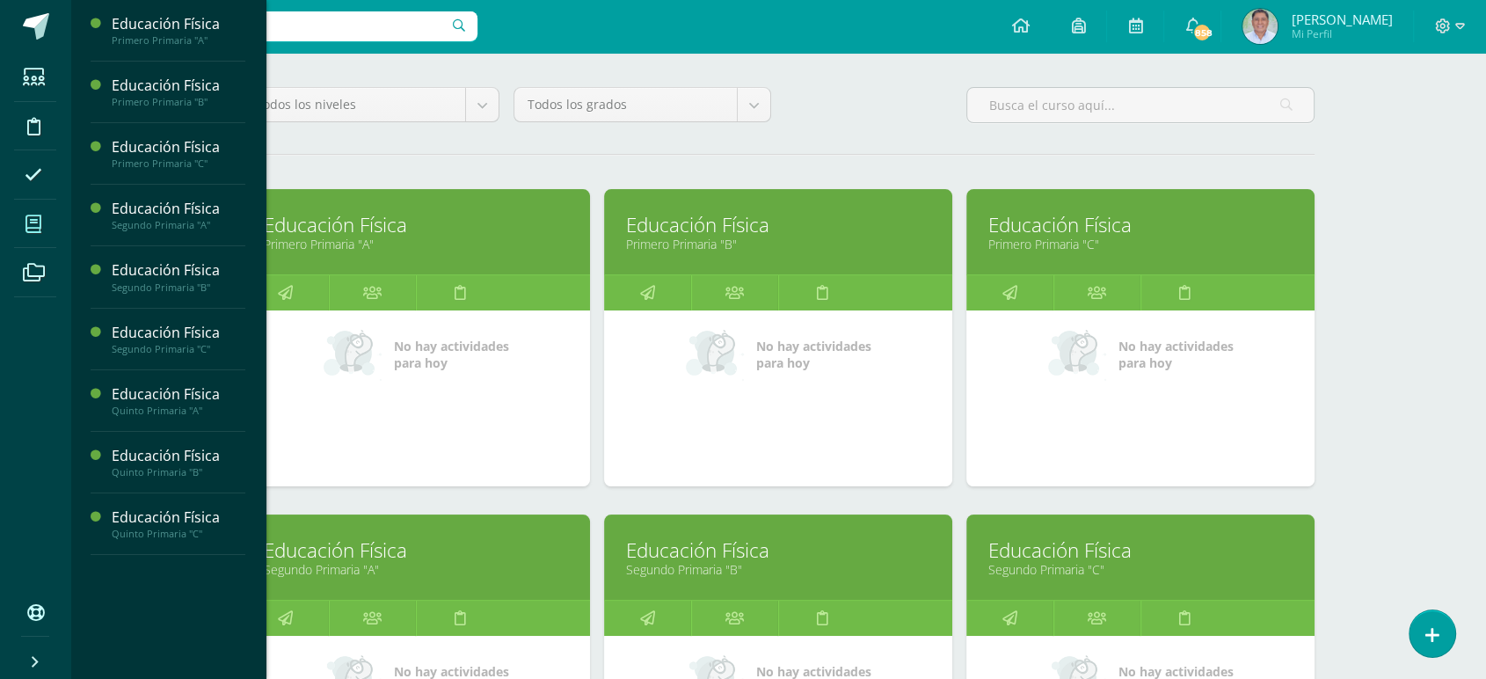
scroll to position [140, 0]
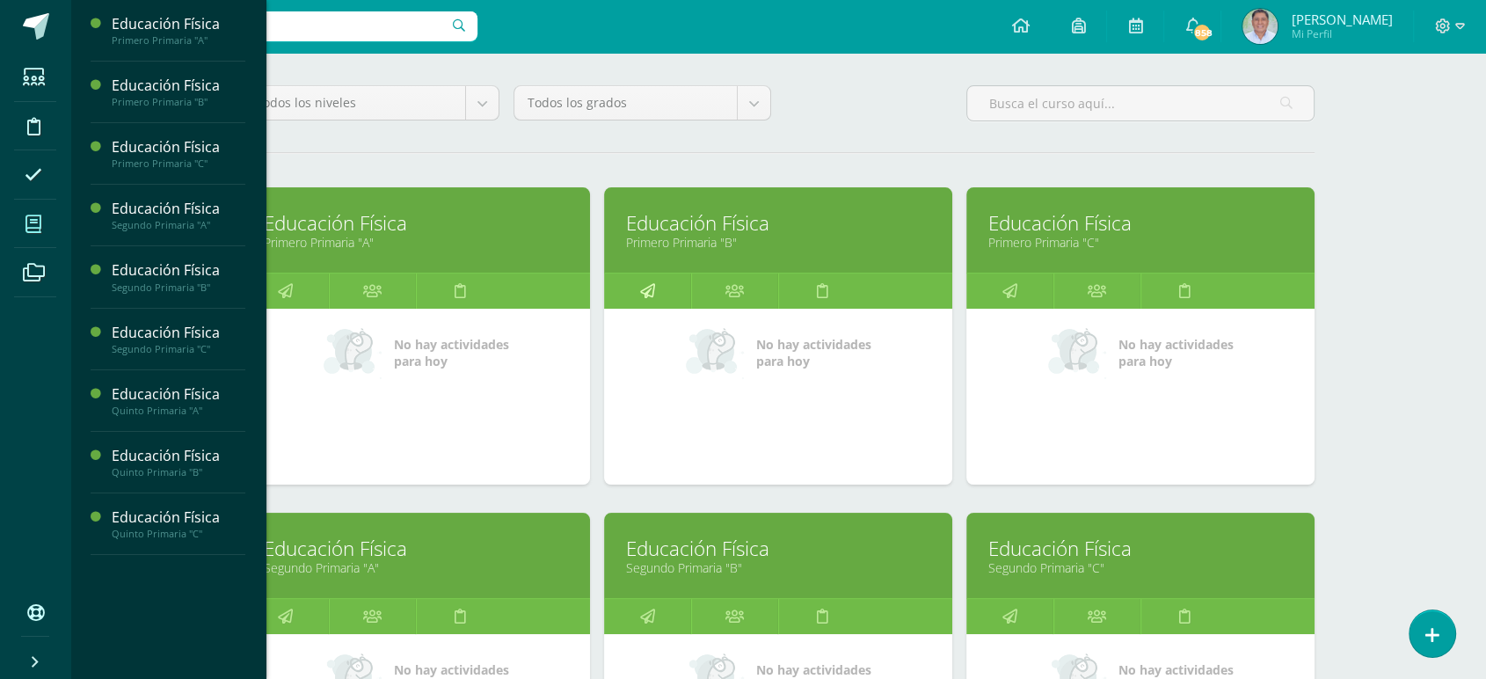
click at [648, 289] on icon at bounding box center [647, 290] width 15 height 34
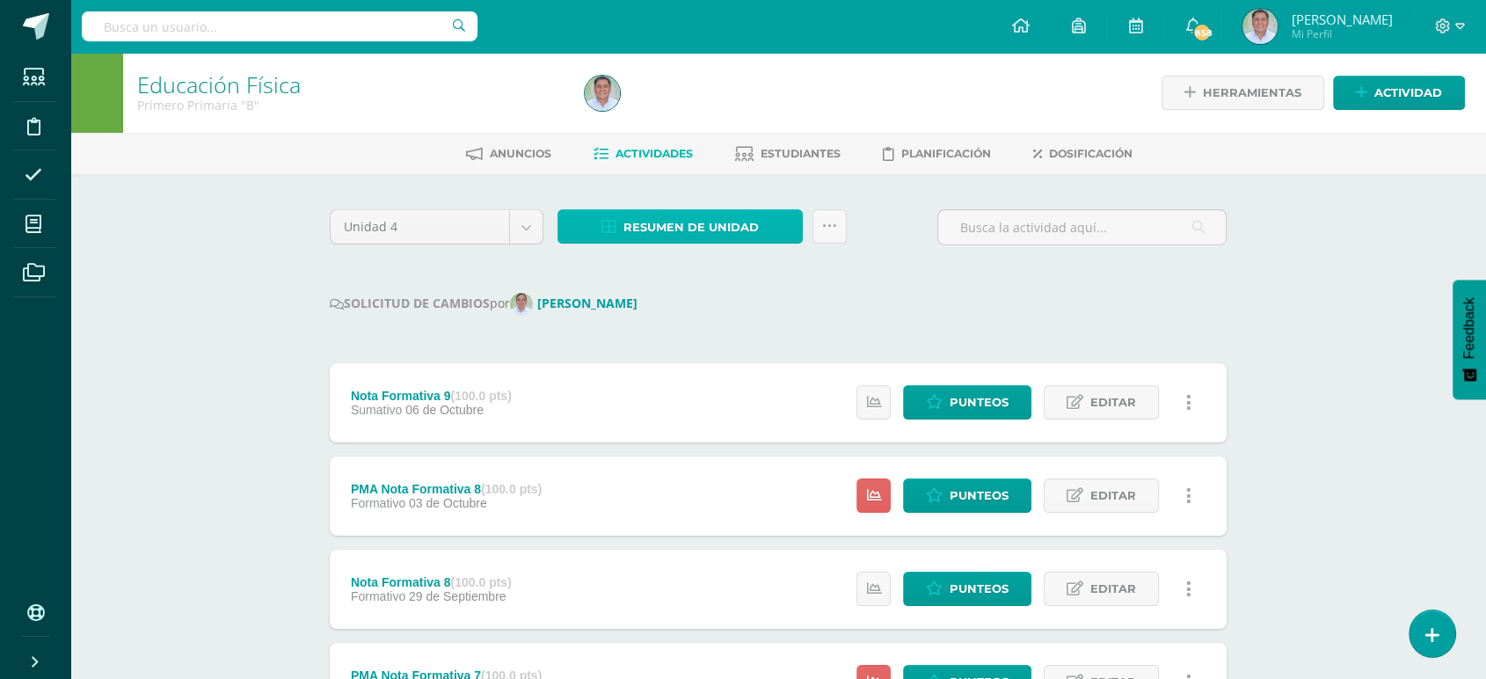
click at [665, 225] on span "Resumen de unidad" at bounding box center [690, 227] width 135 height 33
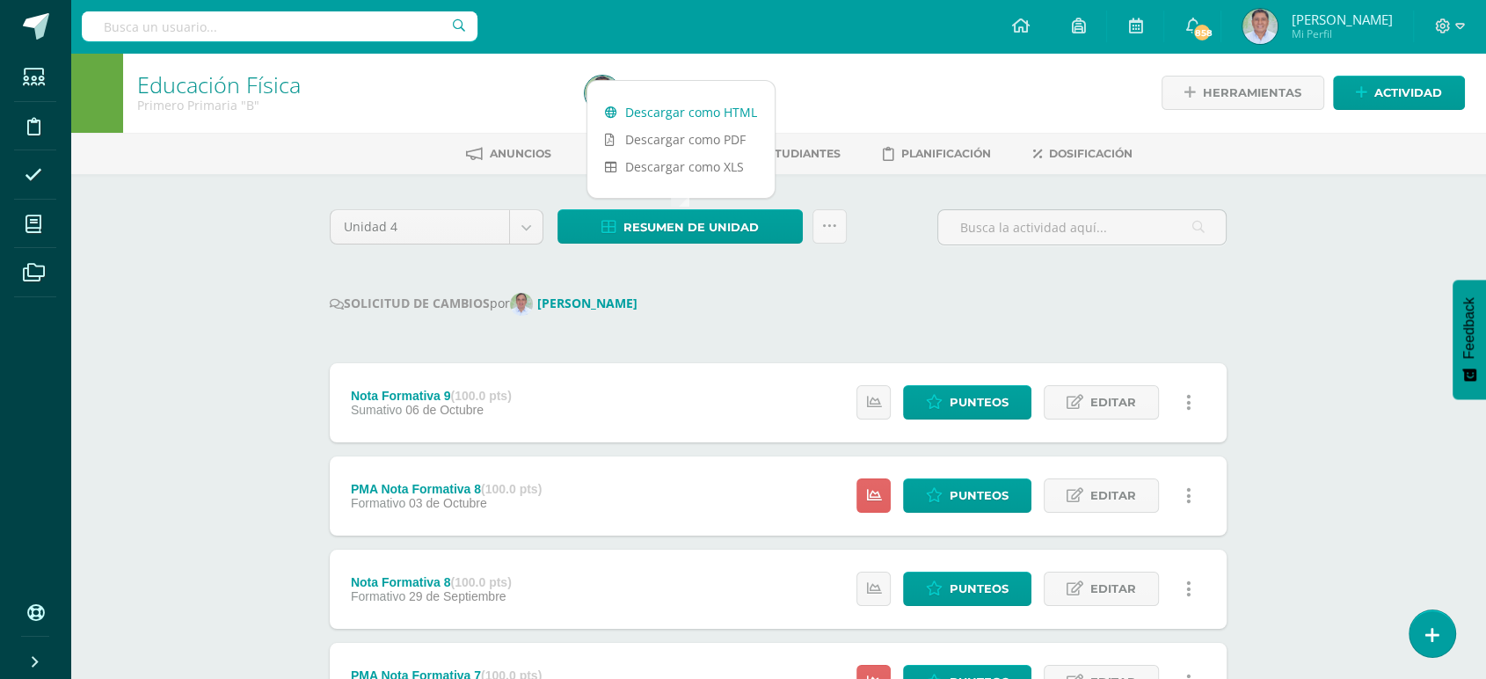
click at [658, 109] on link "Descargar como HTML" at bounding box center [680, 111] width 187 height 27
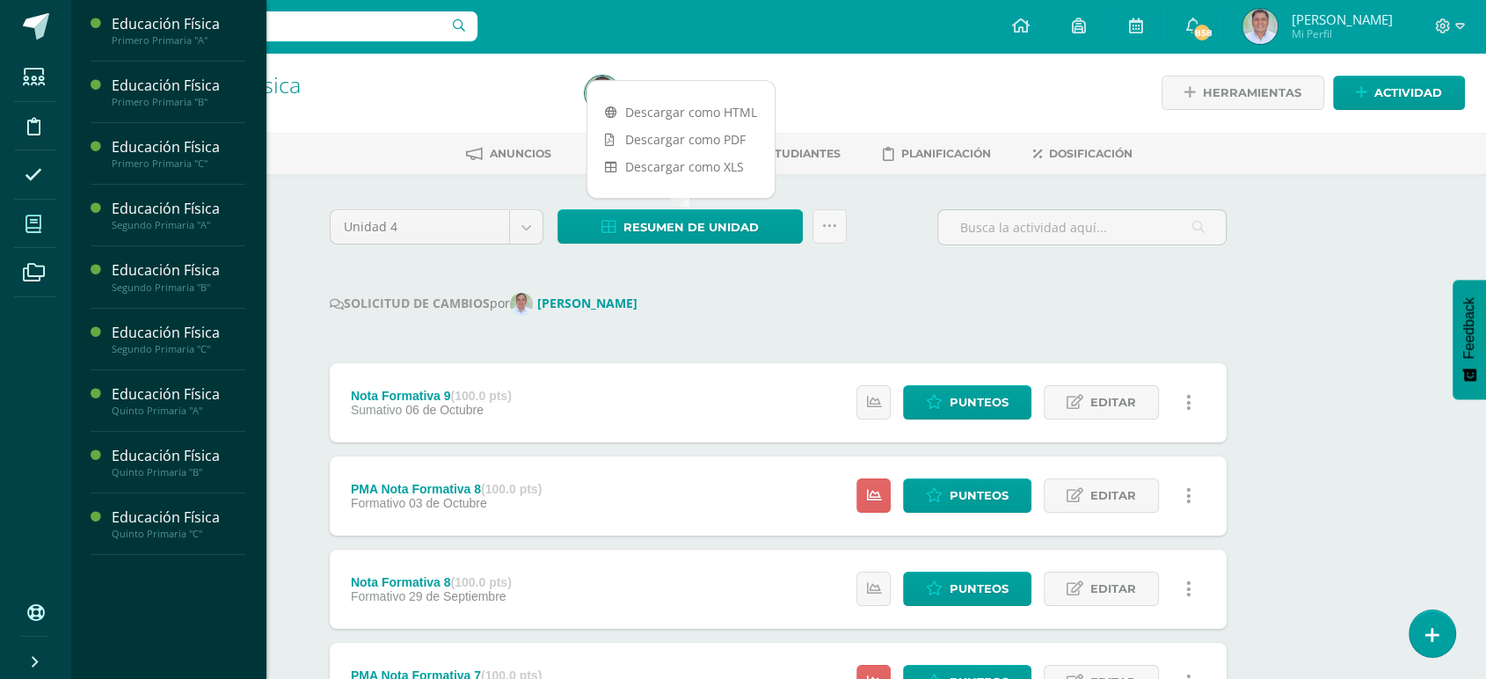
click at [28, 222] on icon at bounding box center [33, 224] width 16 height 18
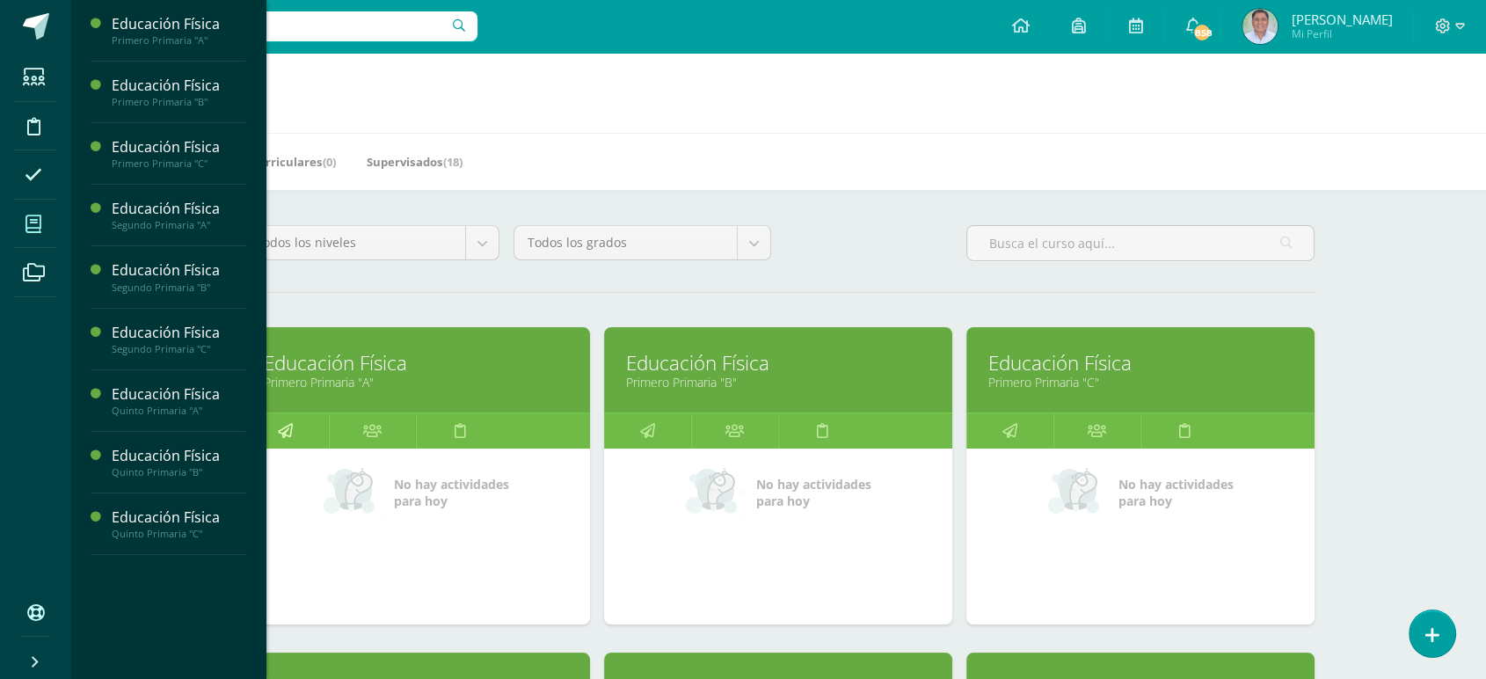
click at [287, 425] on icon at bounding box center [285, 430] width 15 height 34
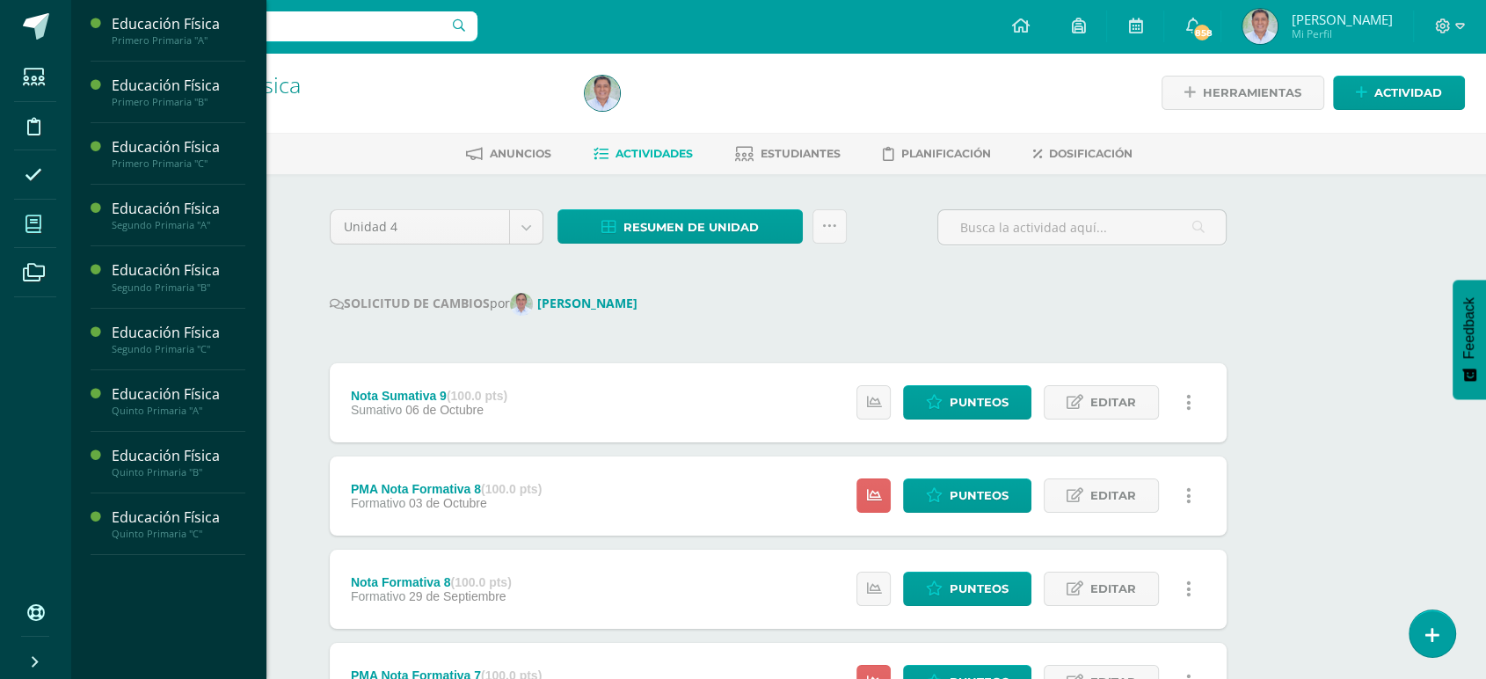
click at [35, 217] on icon at bounding box center [33, 224] width 16 height 18
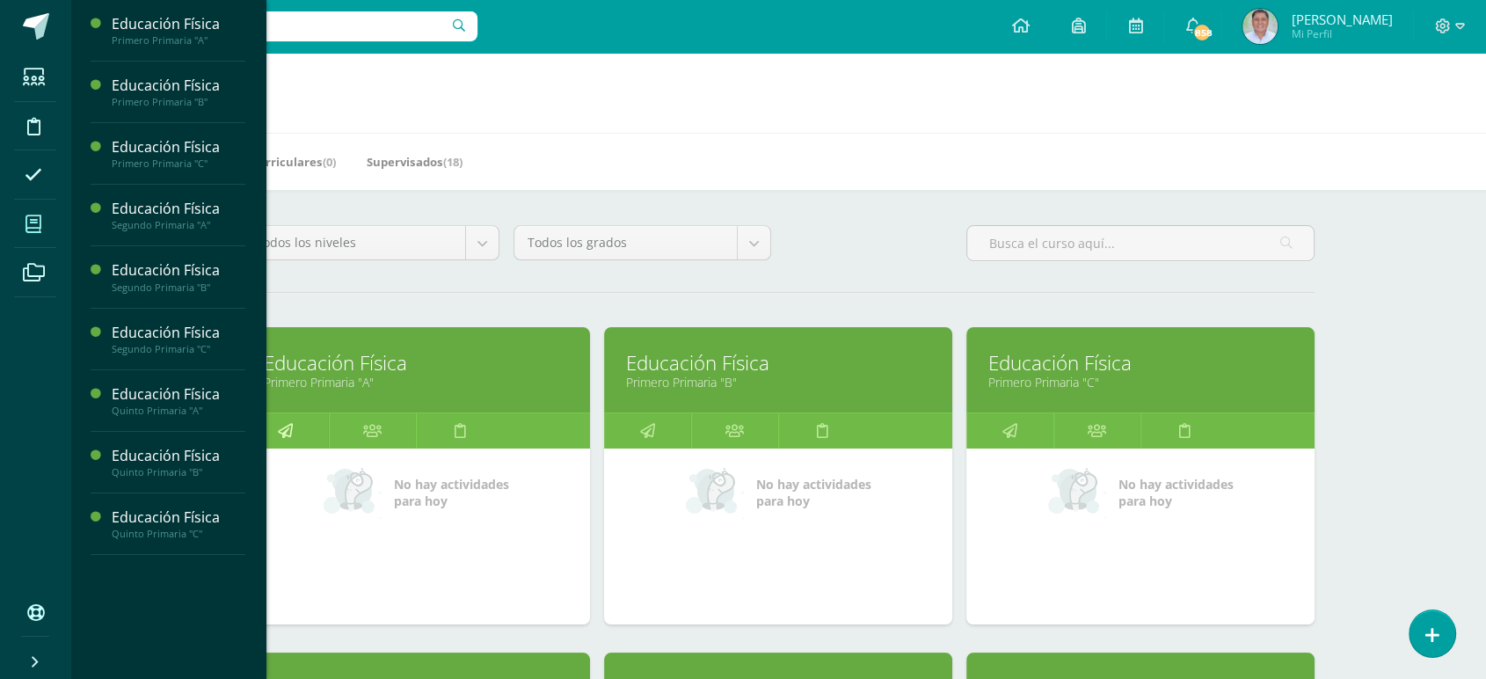
click at [286, 434] on icon at bounding box center [285, 430] width 15 height 34
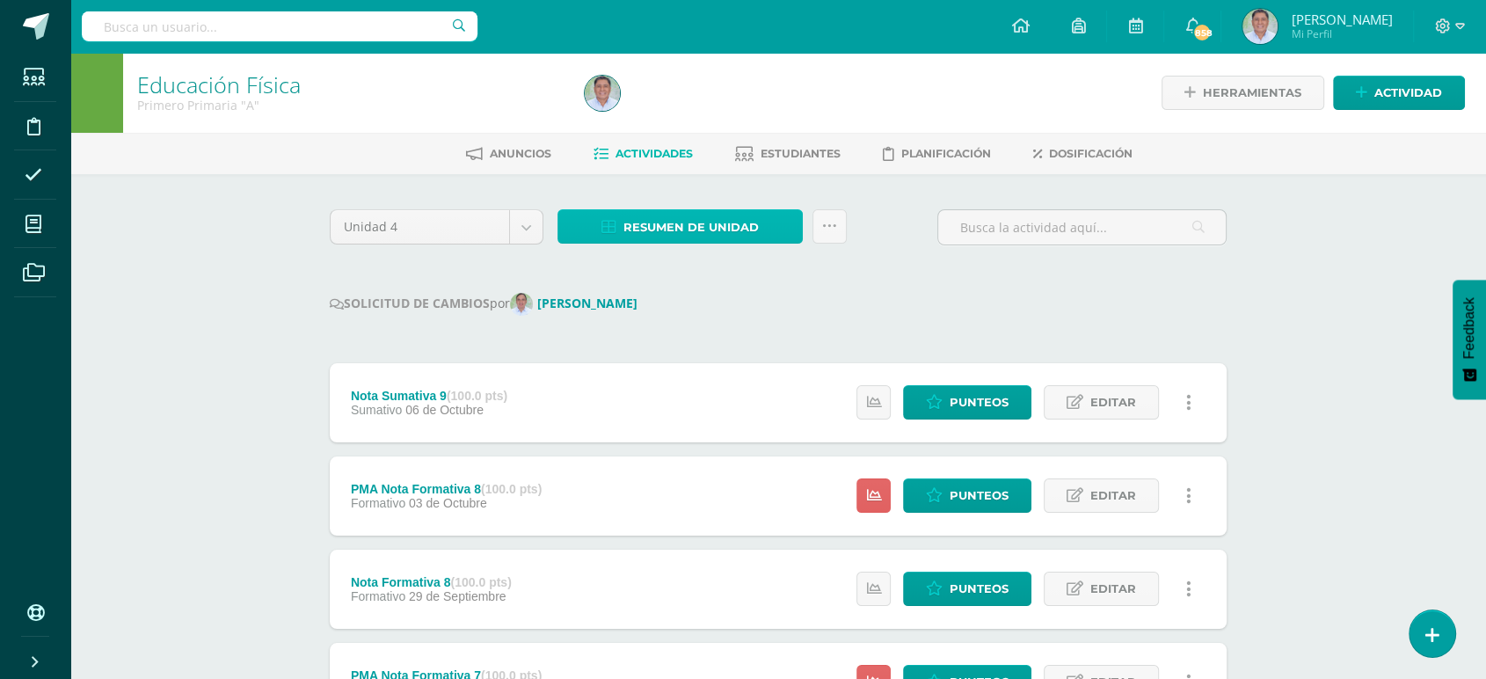
click at [687, 219] on span "Resumen de unidad" at bounding box center [690, 227] width 135 height 33
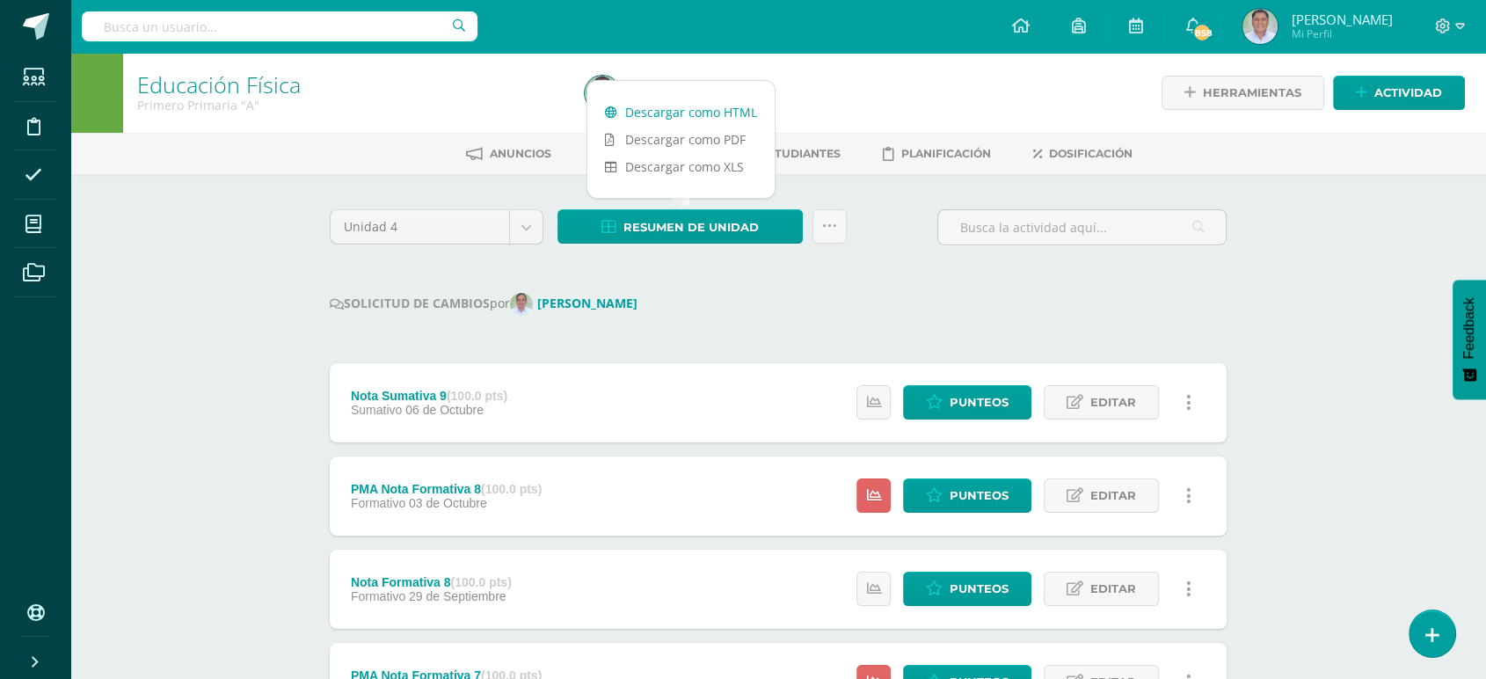
click at [680, 112] on link "Descargar como HTML" at bounding box center [680, 111] width 187 height 27
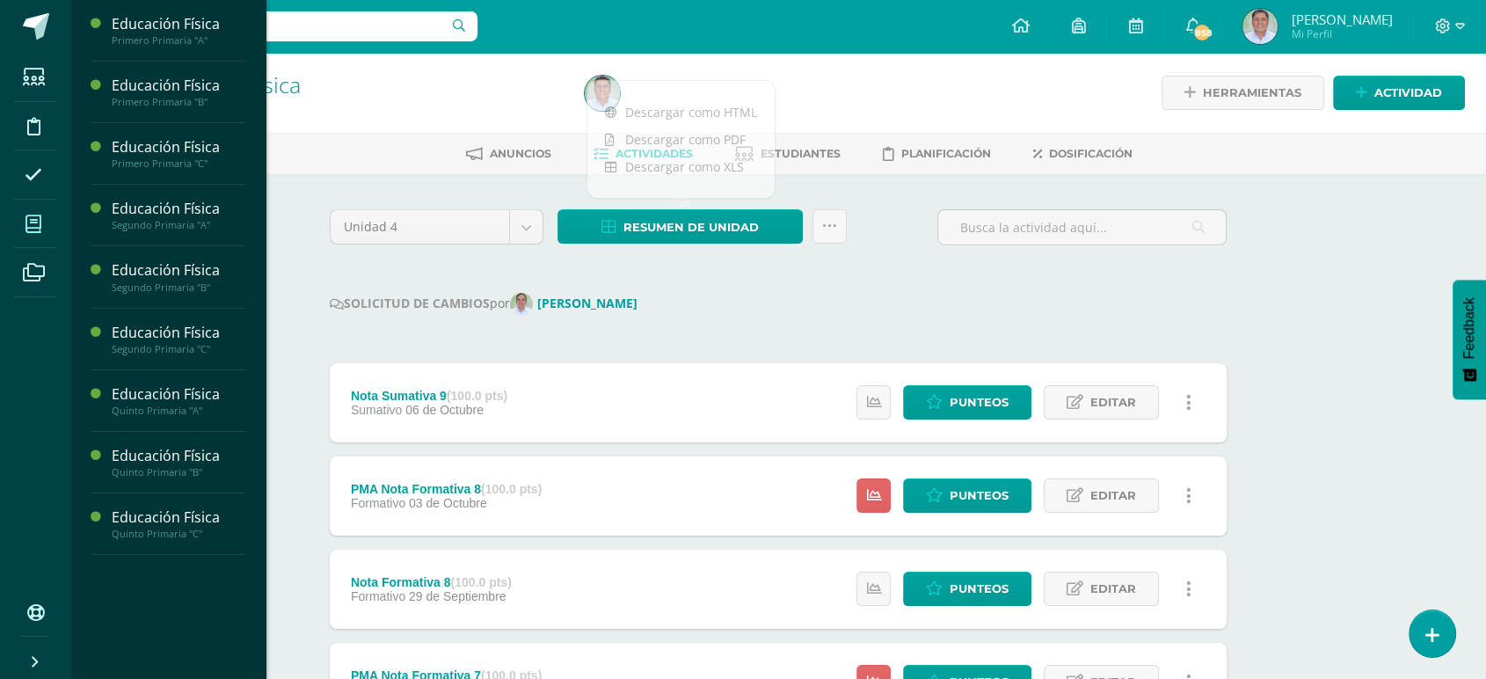
click at [34, 221] on icon at bounding box center [33, 224] width 16 height 18
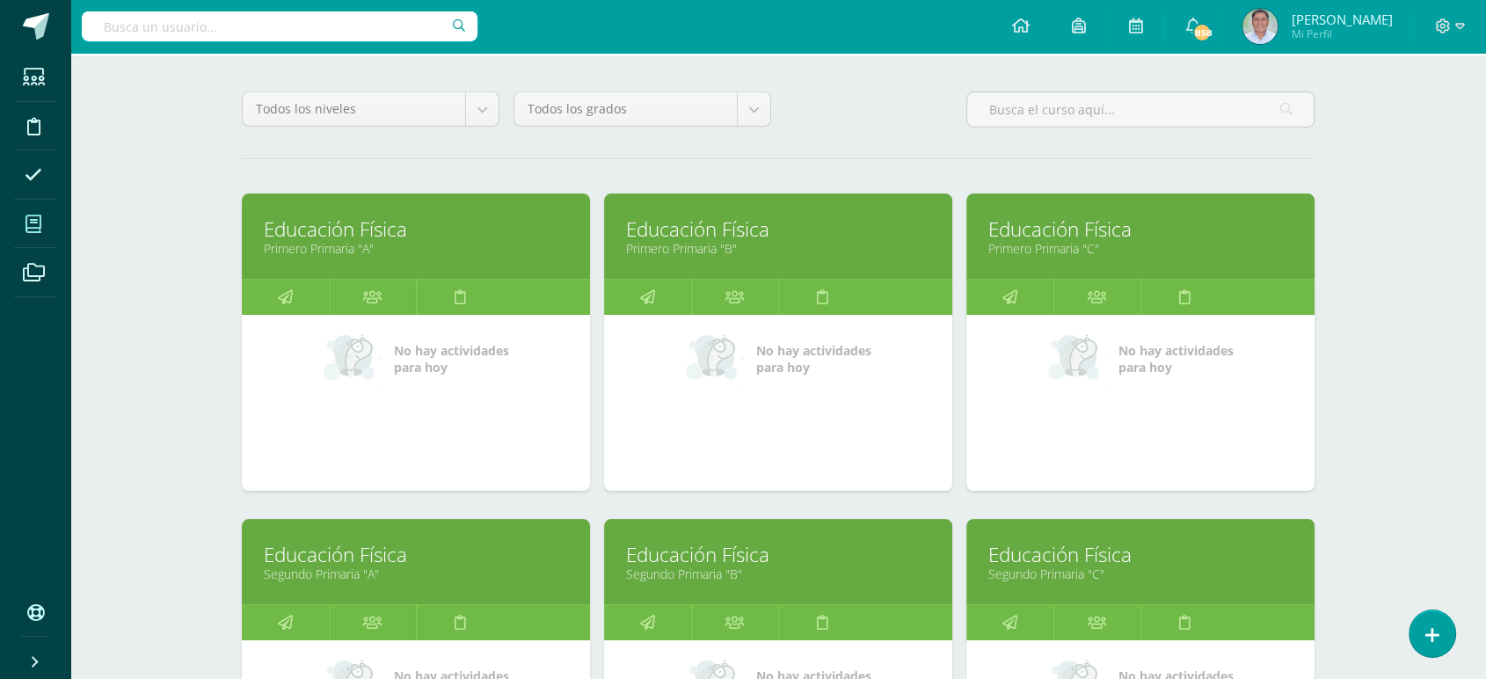
scroll to position [140, 0]
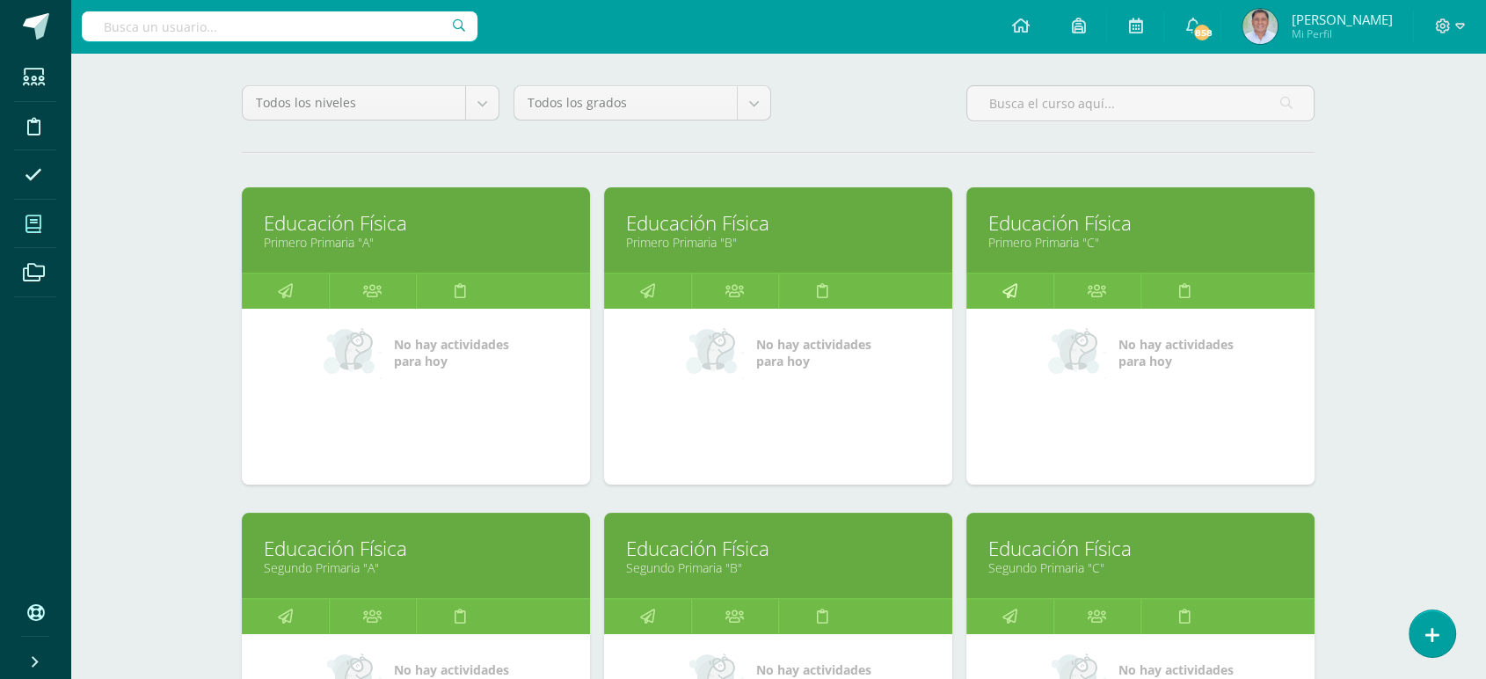
click at [1013, 287] on icon at bounding box center [1009, 290] width 15 height 34
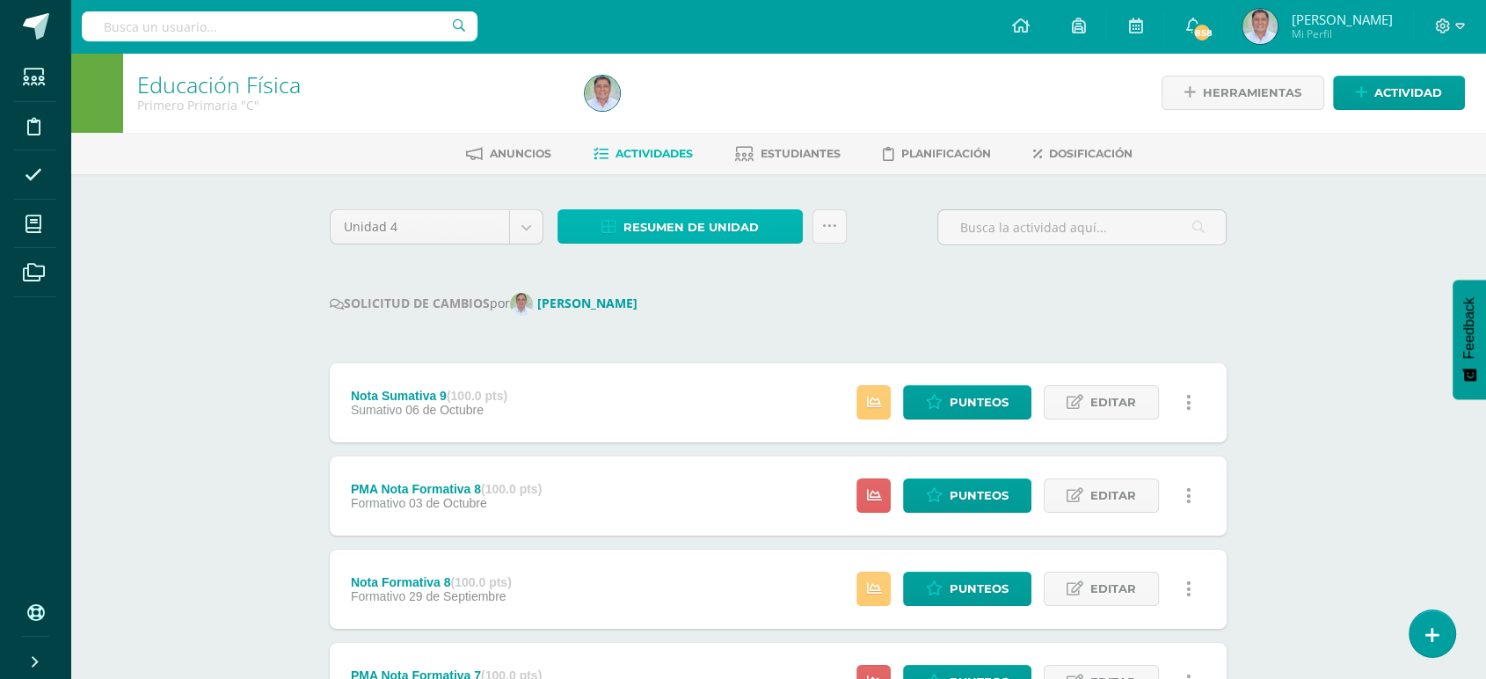
click at [703, 227] on span "Resumen de unidad" at bounding box center [690, 227] width 135 height 33
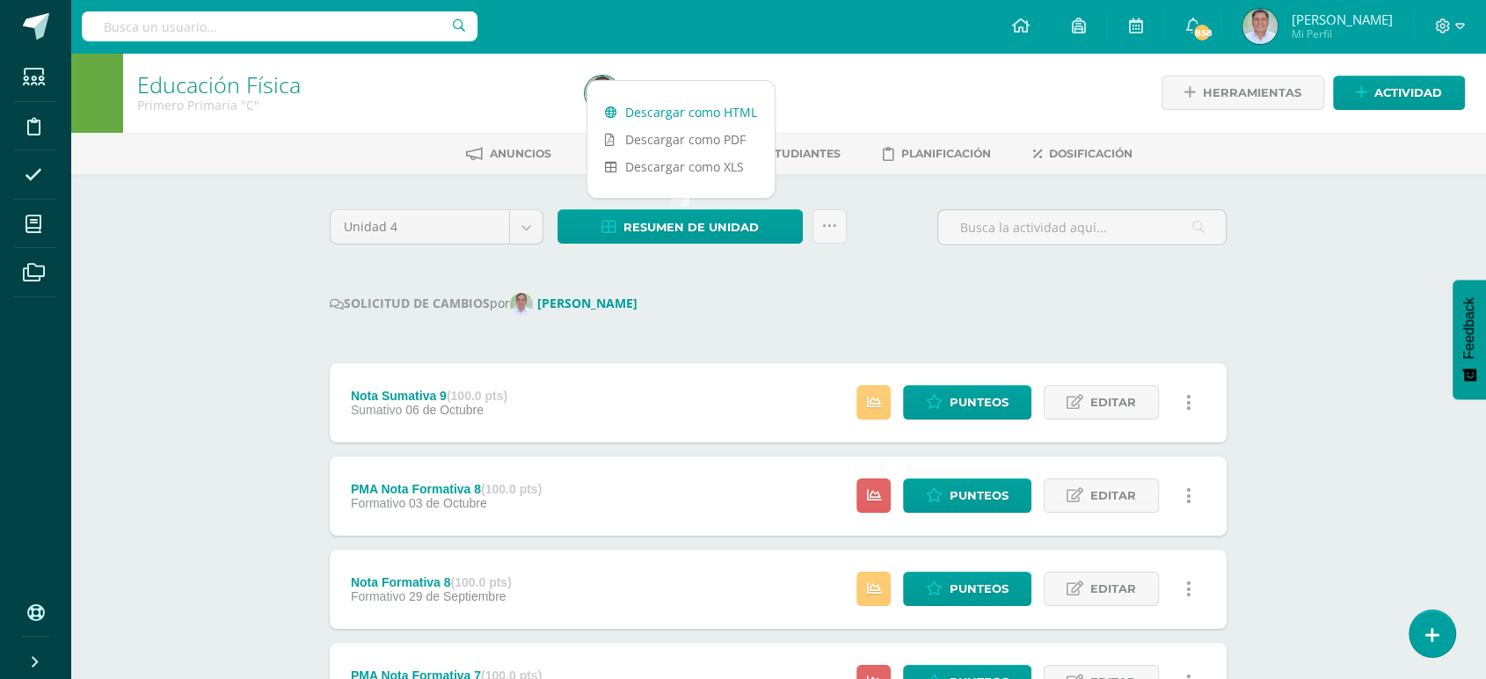
click at [690, 112] on link "Descargar como HTML" at bounding box center [680, 111] width 187 height 27
click at [956, 592] on span "Punteos" at bounding box center [978, 588] width 59 height 33
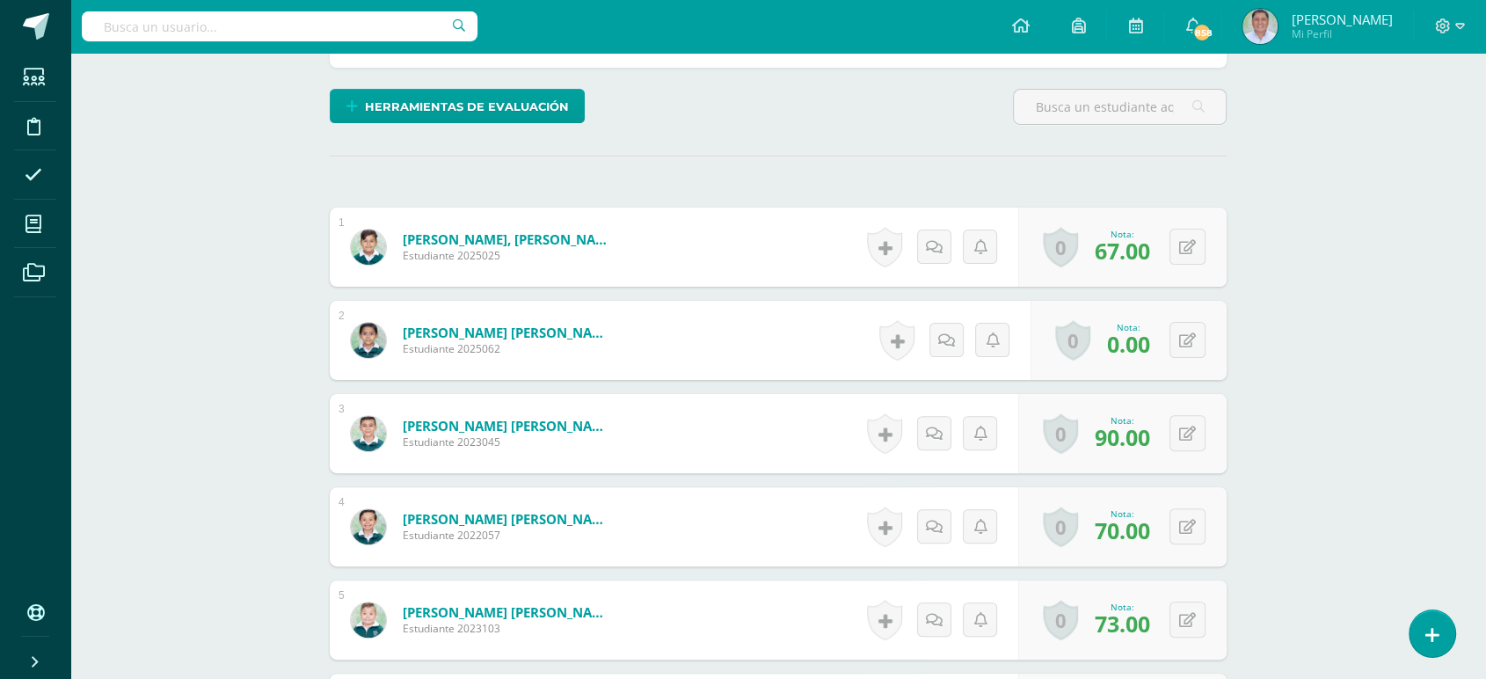
scroll to position [454, 0]
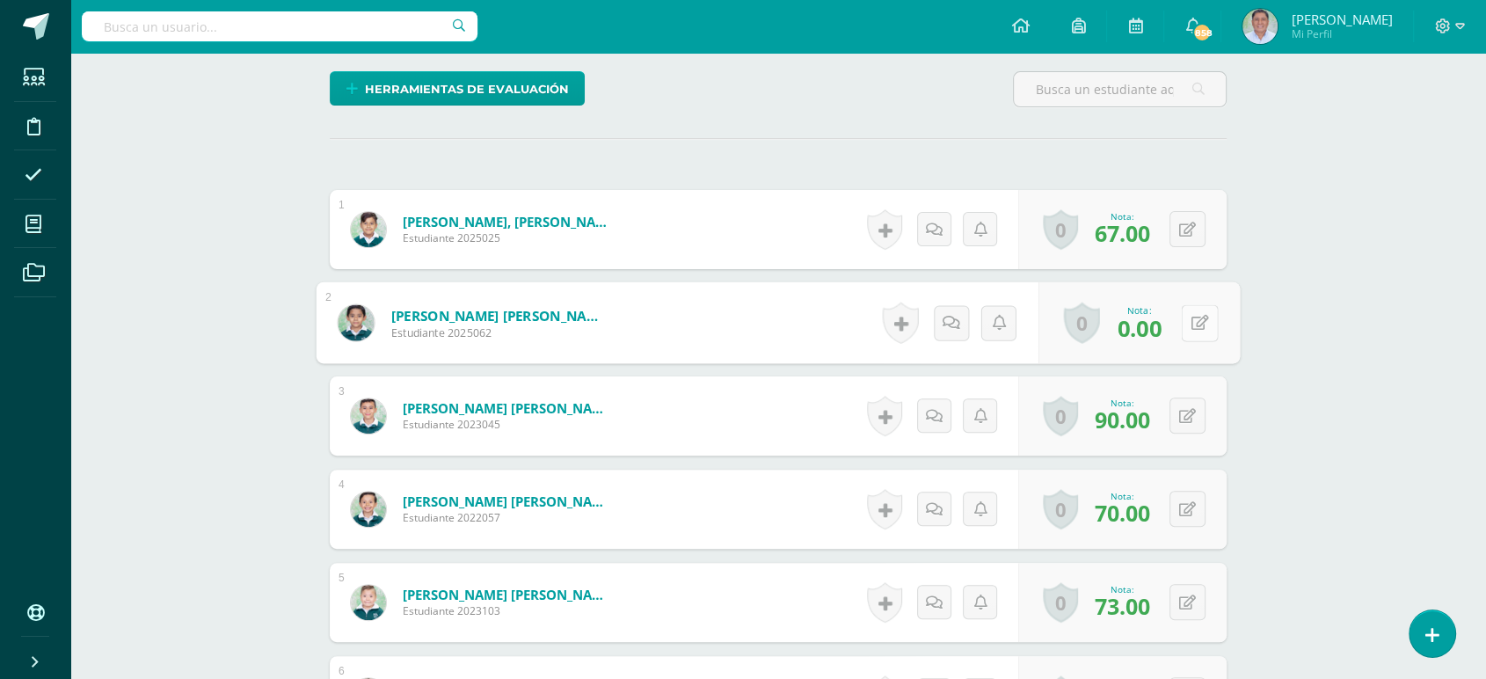
click at [1183, 323] on button at bounding box center [1199, 322] width 37 height 37
type input "100"
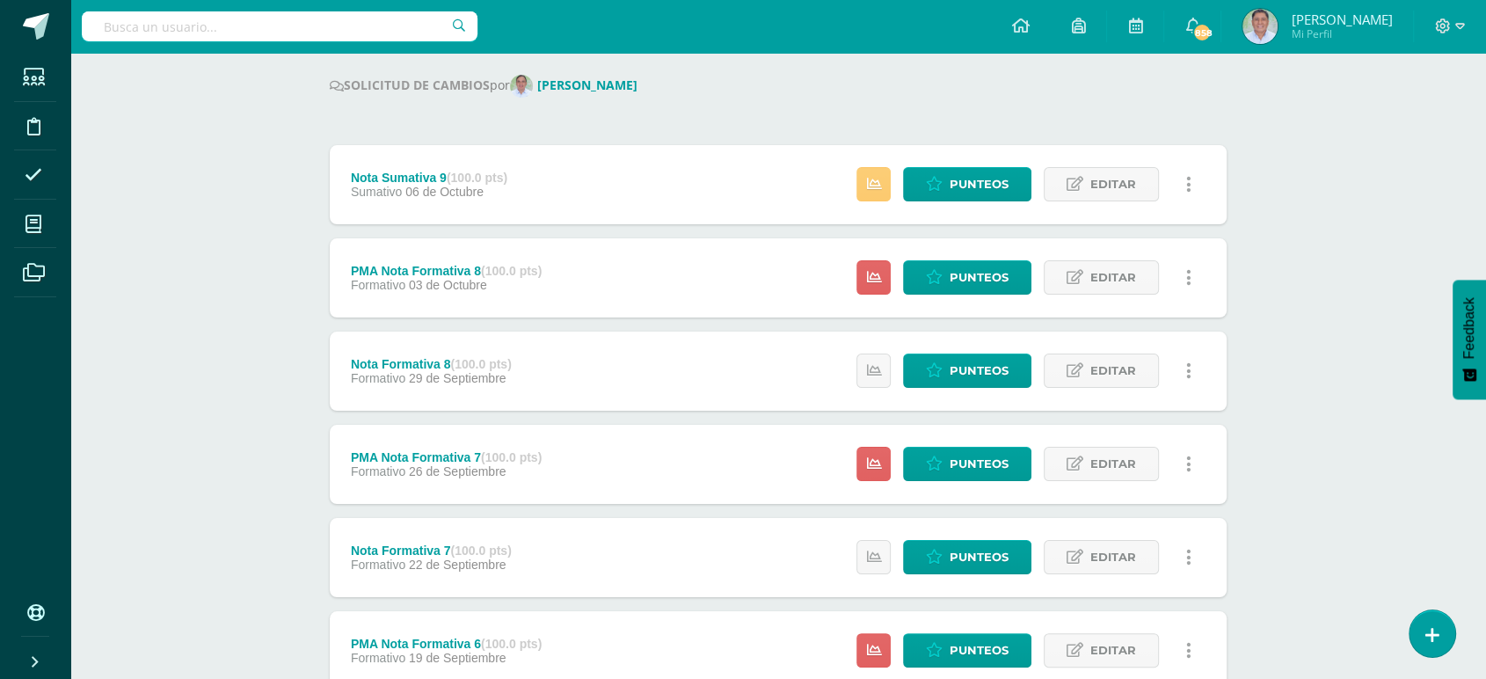
scroll to position [239, 0]
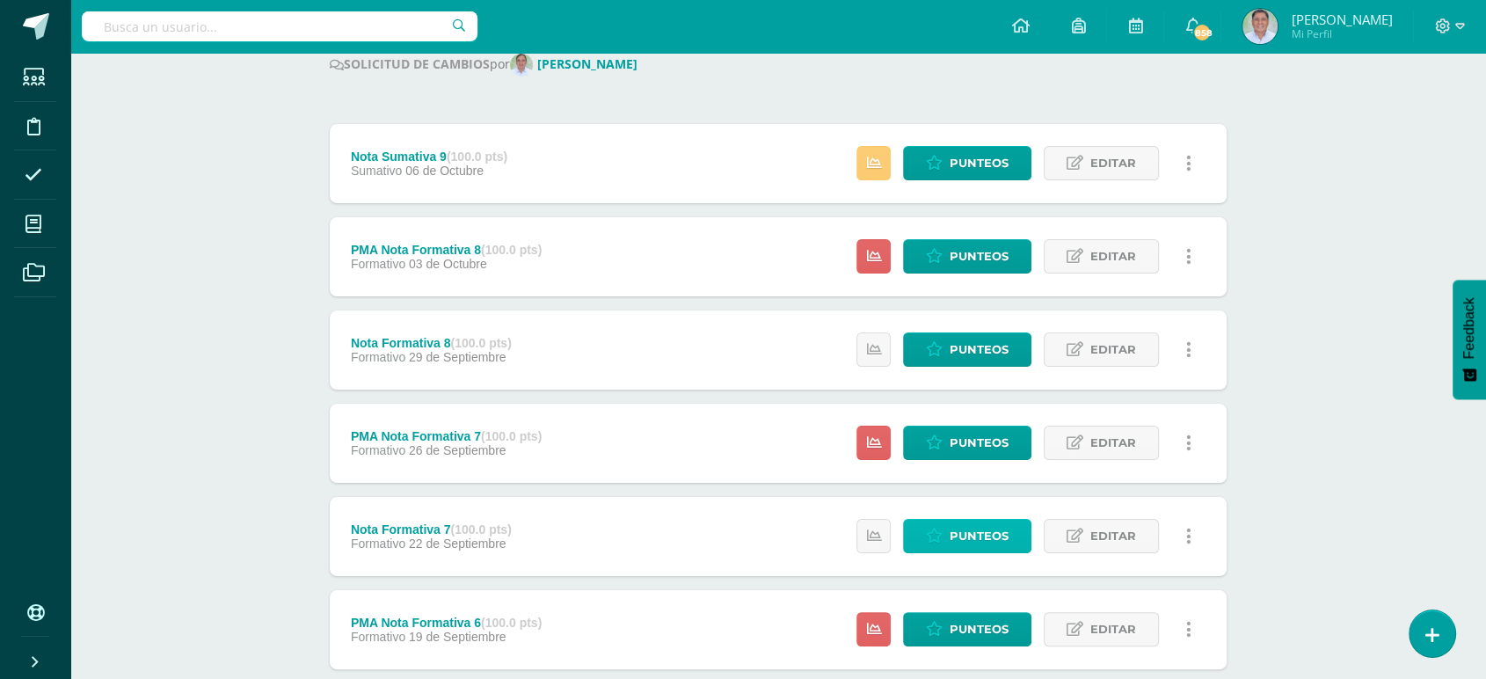
click at [953, 534] on span "Punteos" at bounding box center [978, 536] width 59 height 33
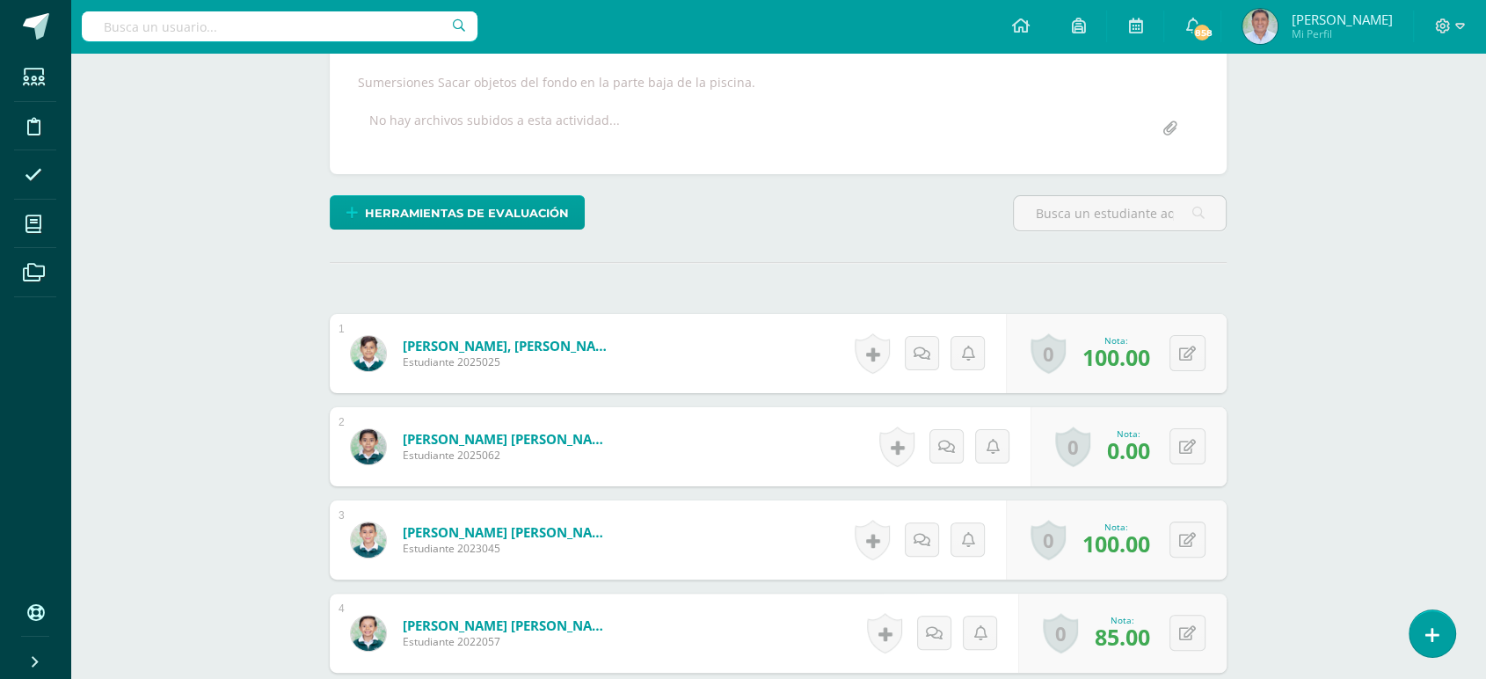
scroll to position [338, 0]
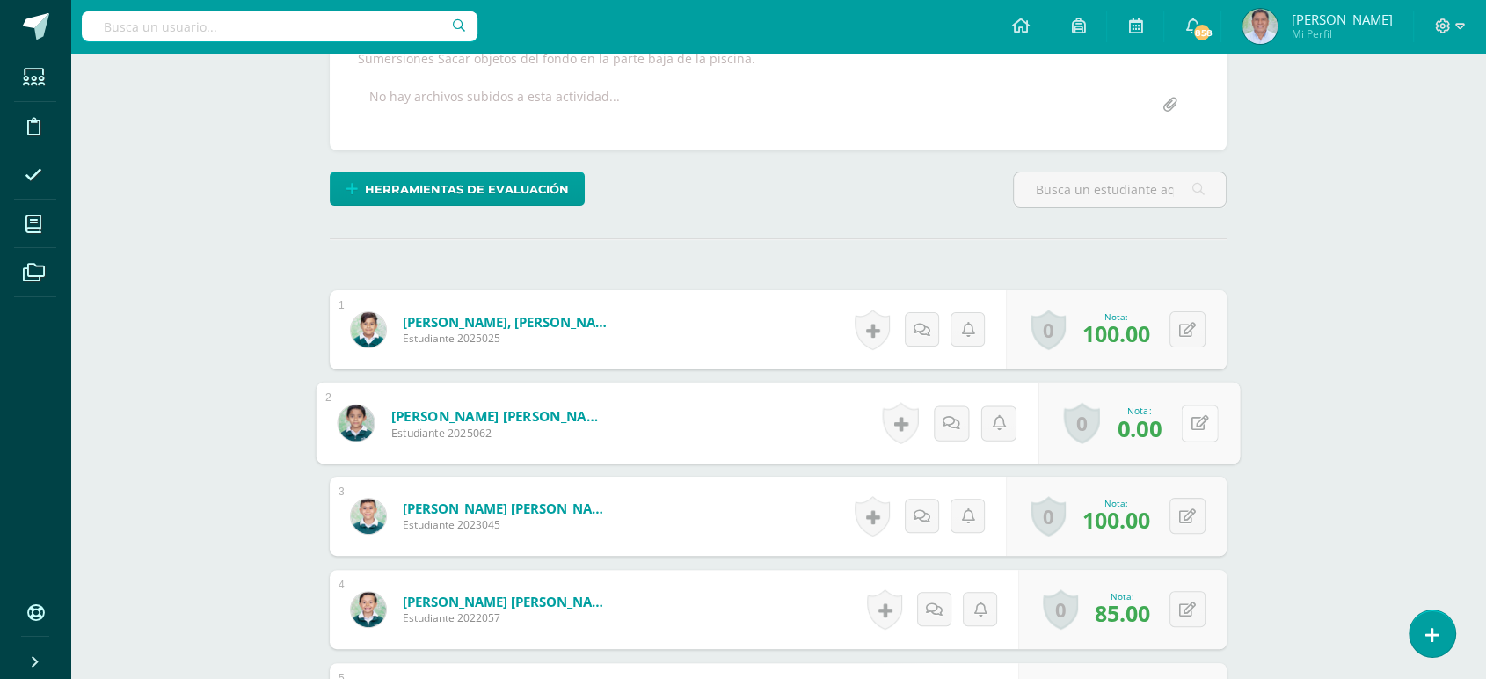
click at [1186, 422] on button at bounding box center [1199, 422] width 37 height 37
type input "100"
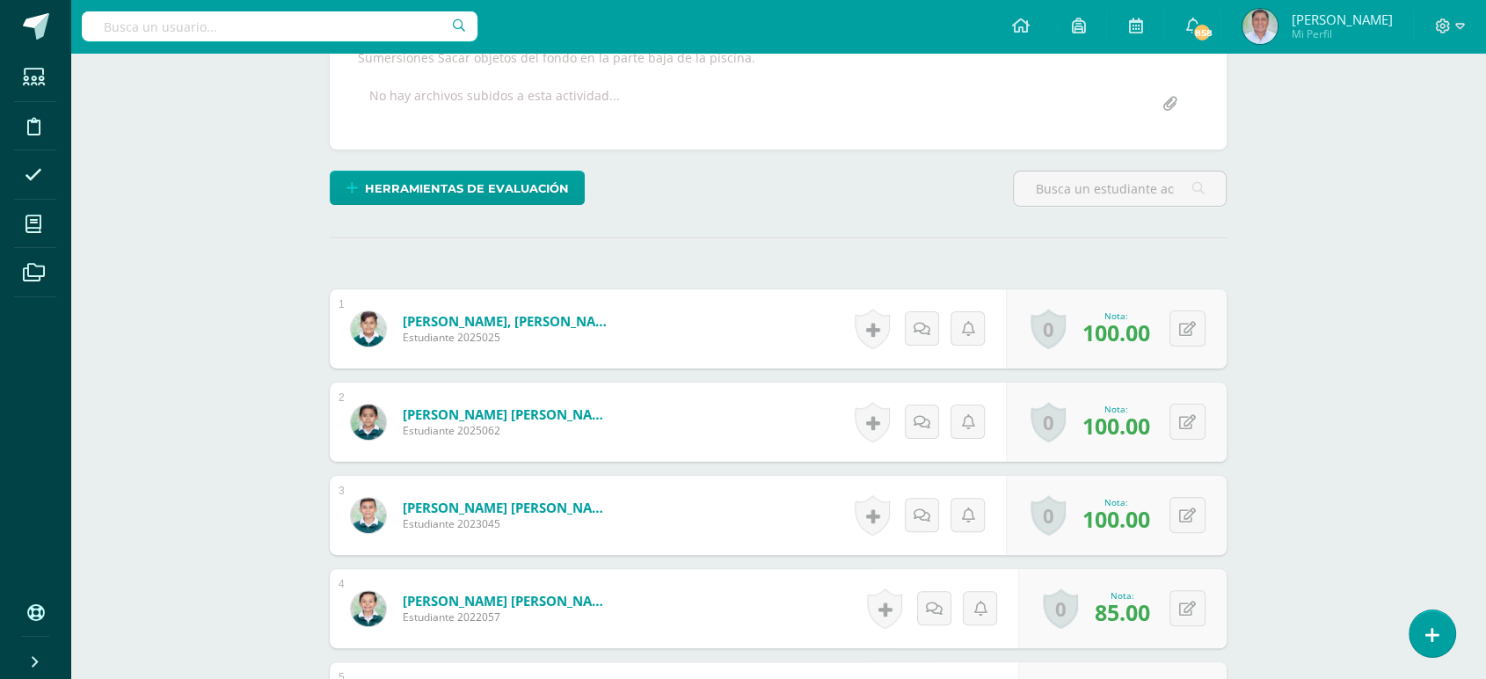
scroll to position [0, 0]
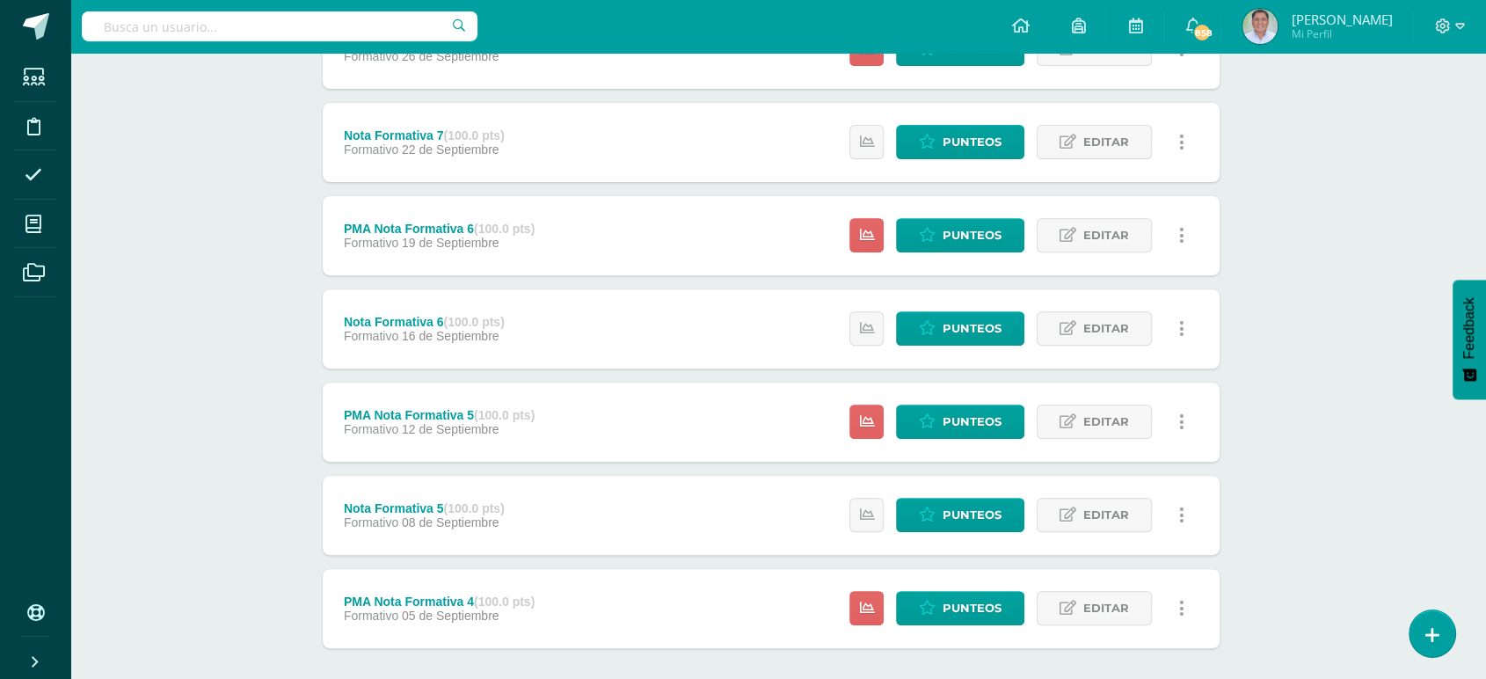
scroll to position [651, 7]
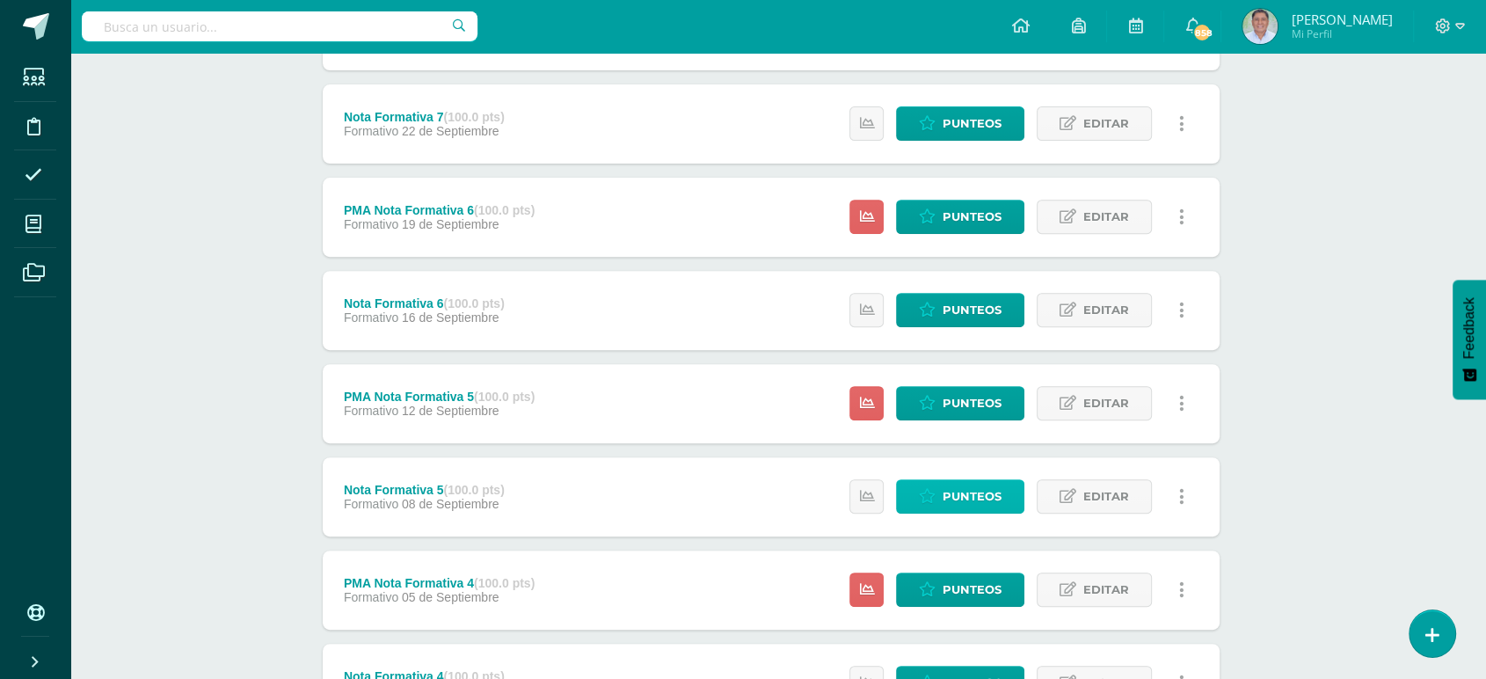
click at [956, 491] on span "Punteos" at bounding box center [971, 496] width 59 height 33
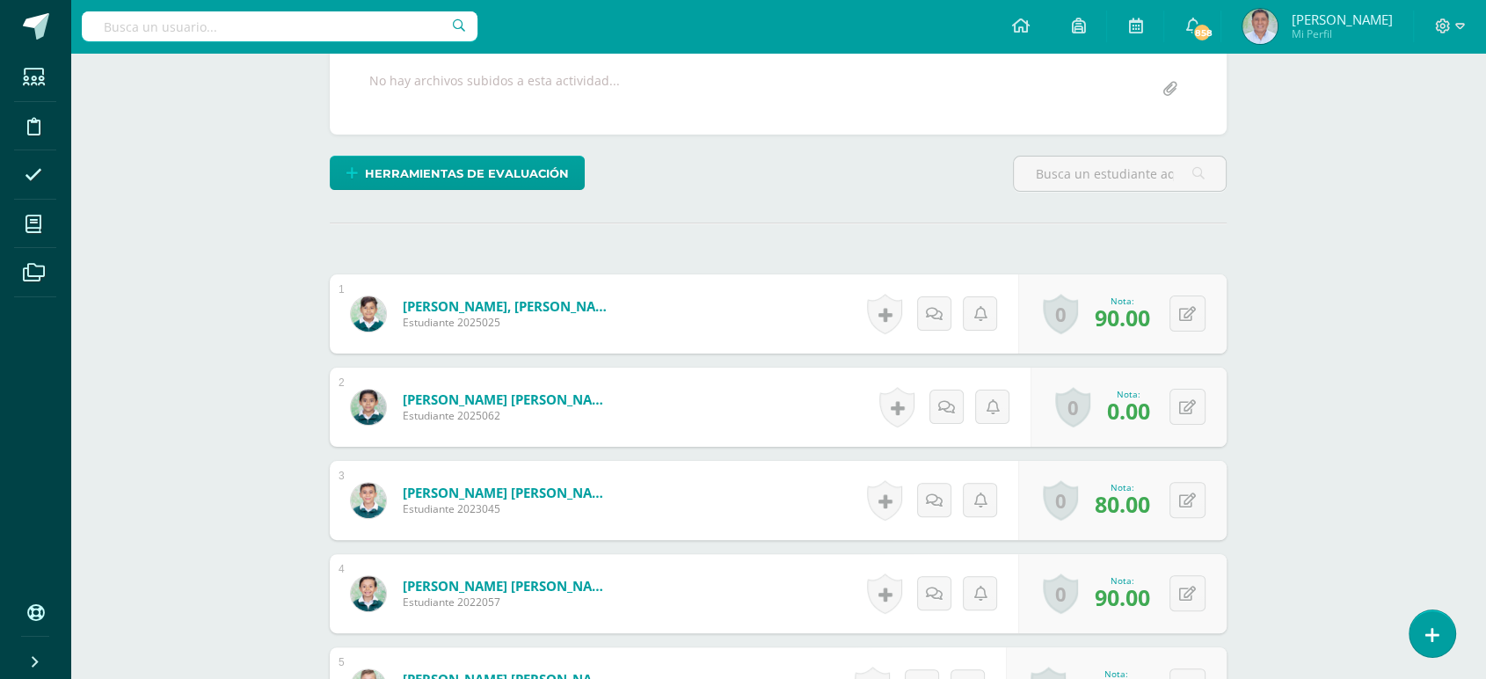
scroll to position [394, 0]
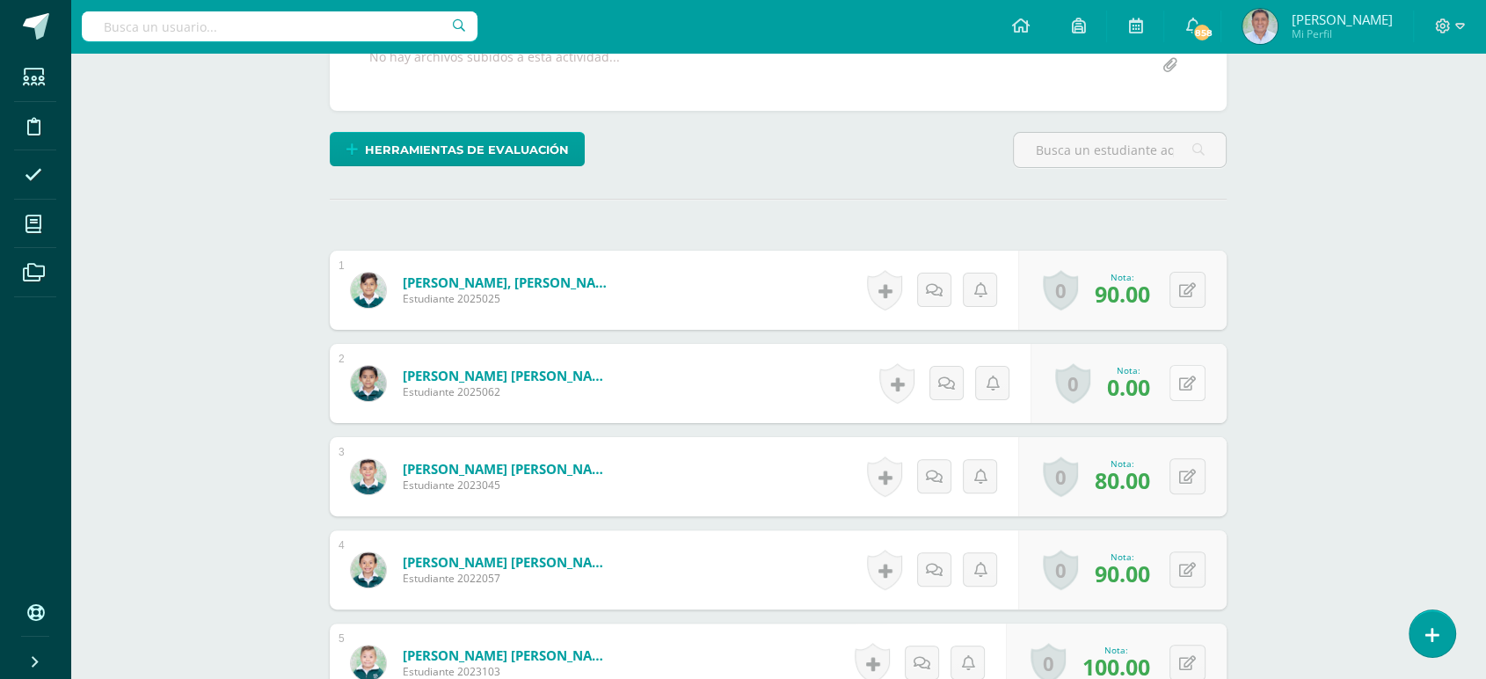
click at [1188, 382] on icon at bounding box center [1187, 383] width 17 height 15
type input "100"
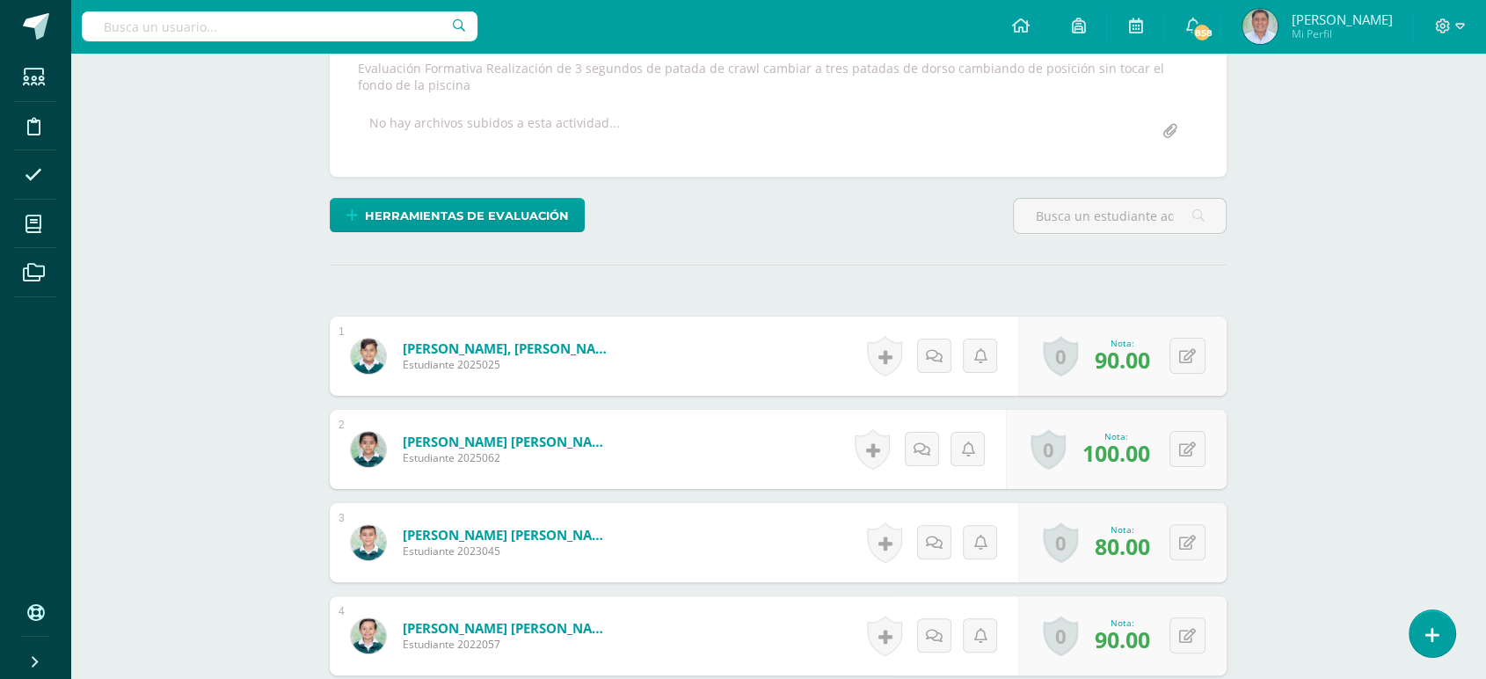
scroll to position [0, 0]
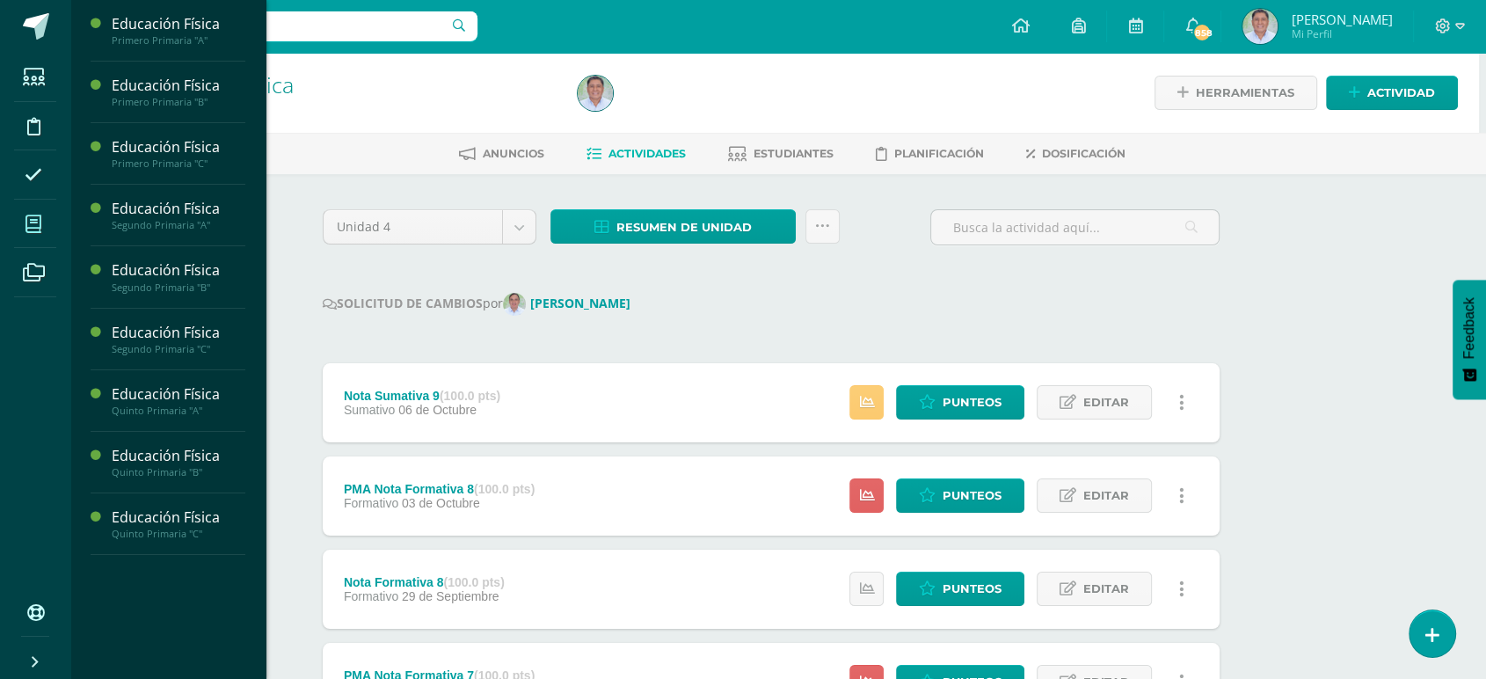
click at [34, 225] on icon at bounding box center [33, 224] width 16 height 18
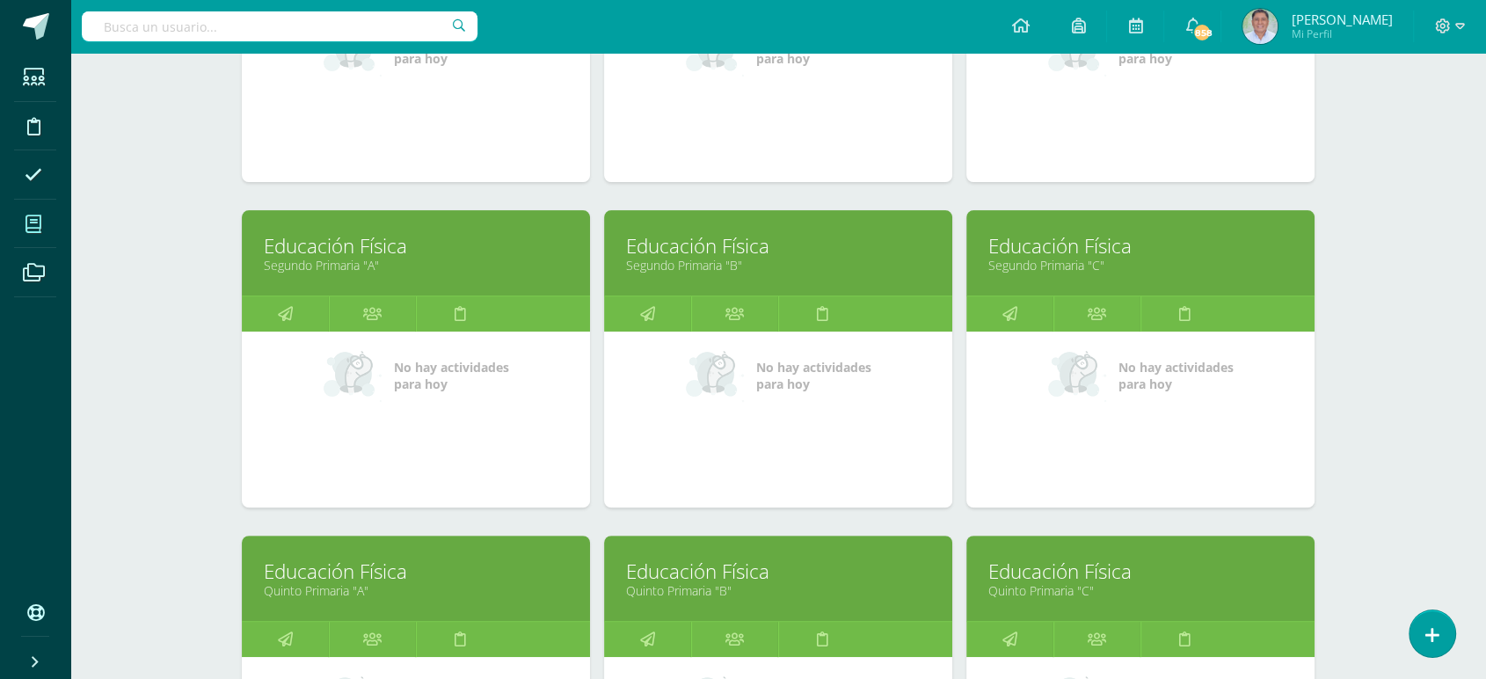
scroll to position [446, 0]
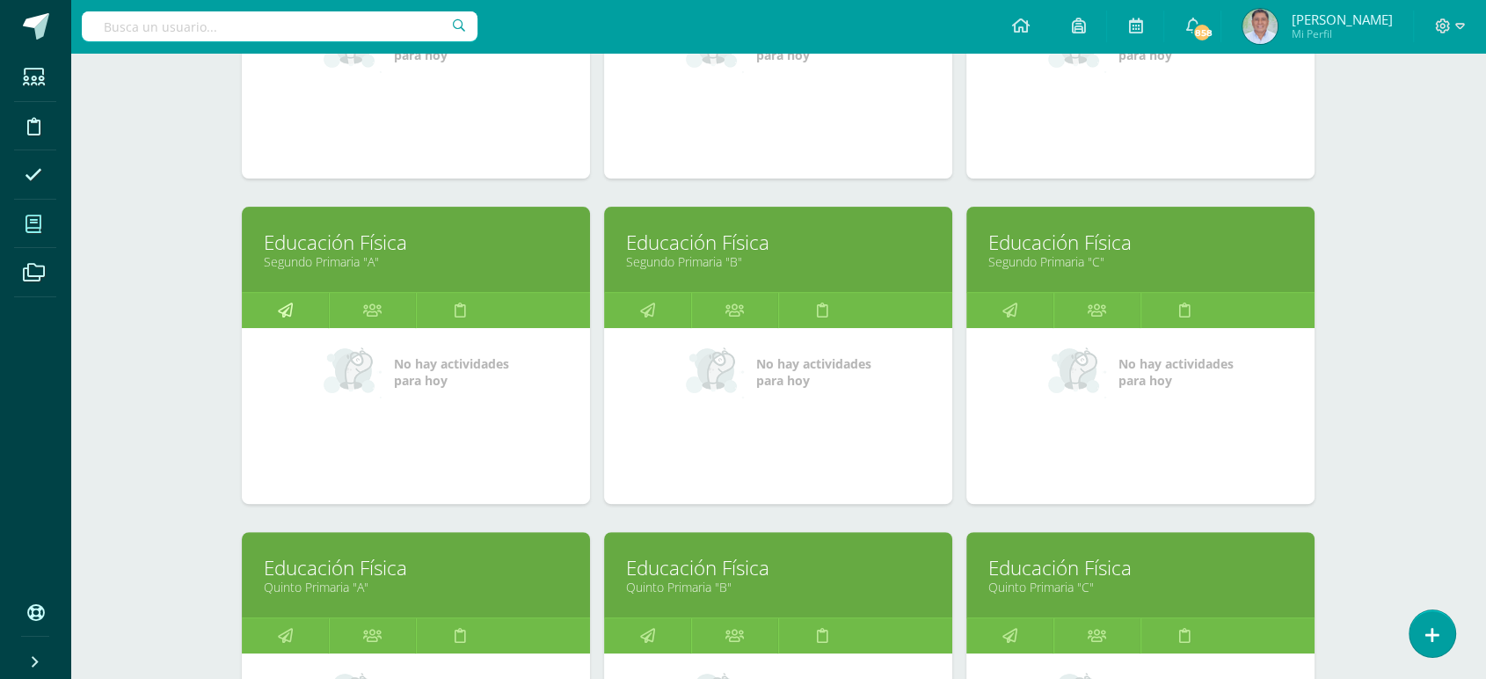
click at [283, 311] on icon at bounding box center [285, 310] width 15 height 34
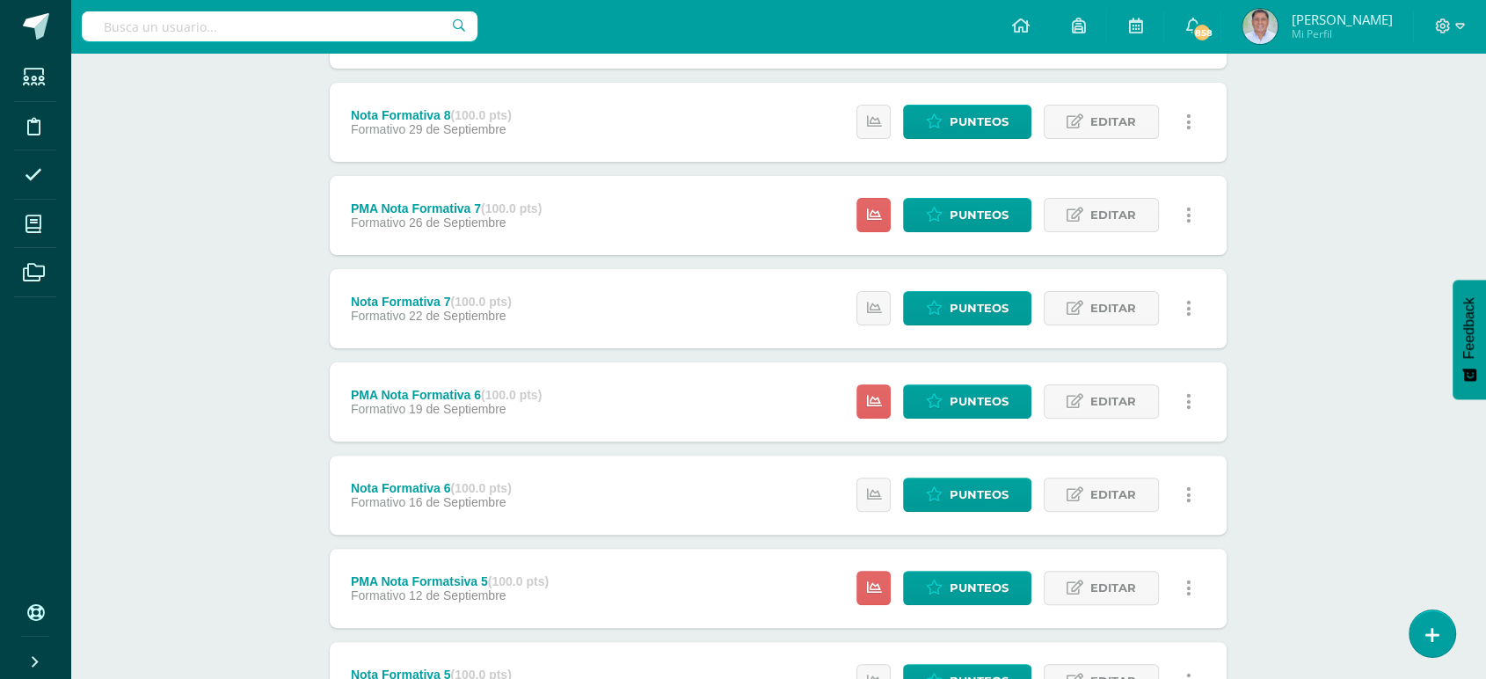
scroll to position [469, 0]
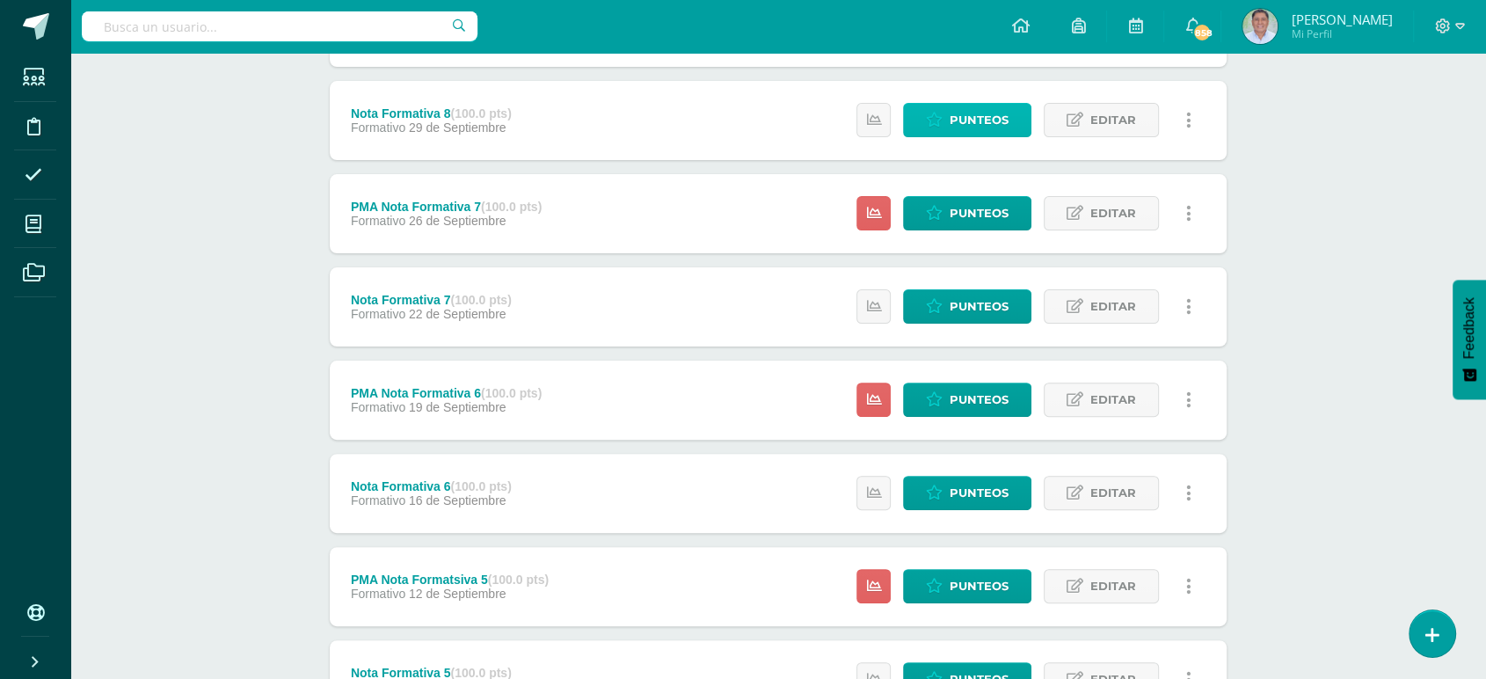
click at [973, 120] on span "Punteos" at bounding box center [978, 120] width 59 height 33
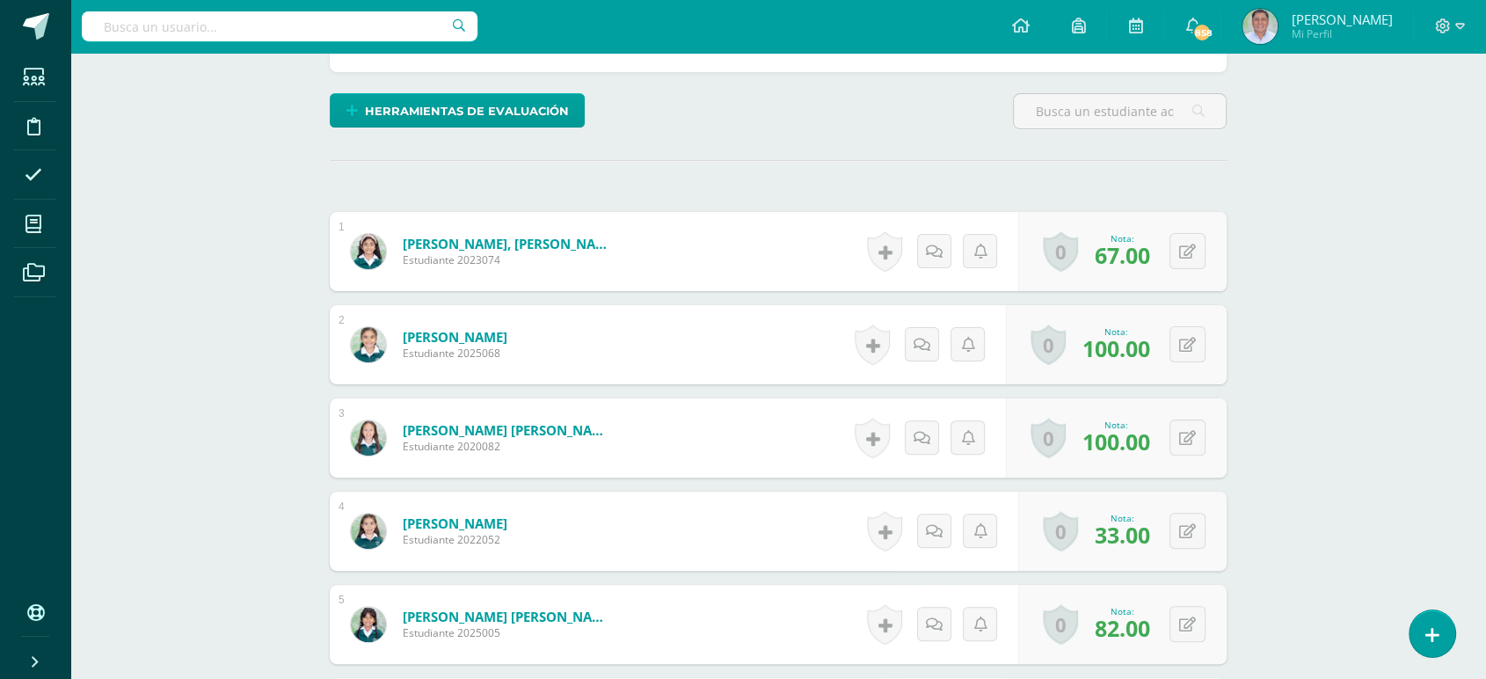
scroll to position [417, 0]
click at [1185, 526] on button at bounding box center [1199, 530] width 37 height 37
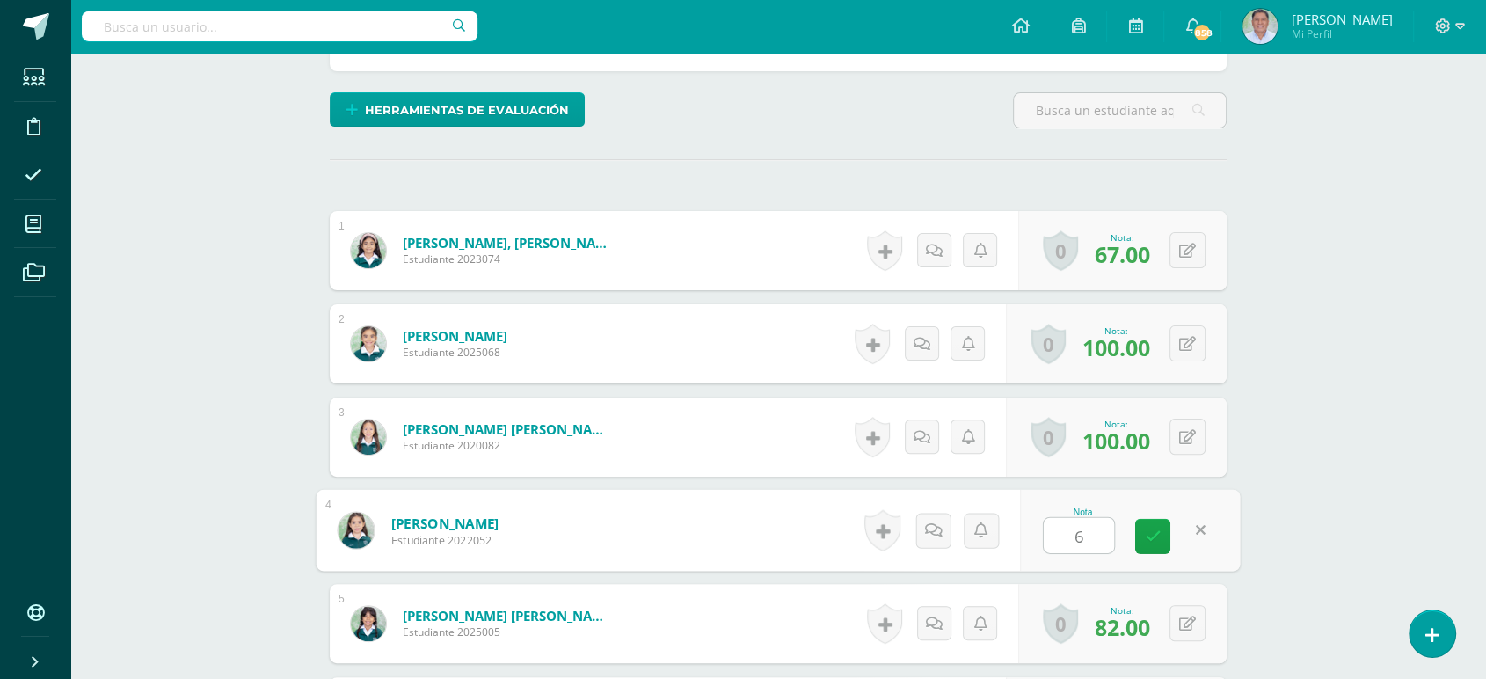
type input "66"
click at [1151, 537] on icon at bounding box center [1153, 535] width 16 height 15
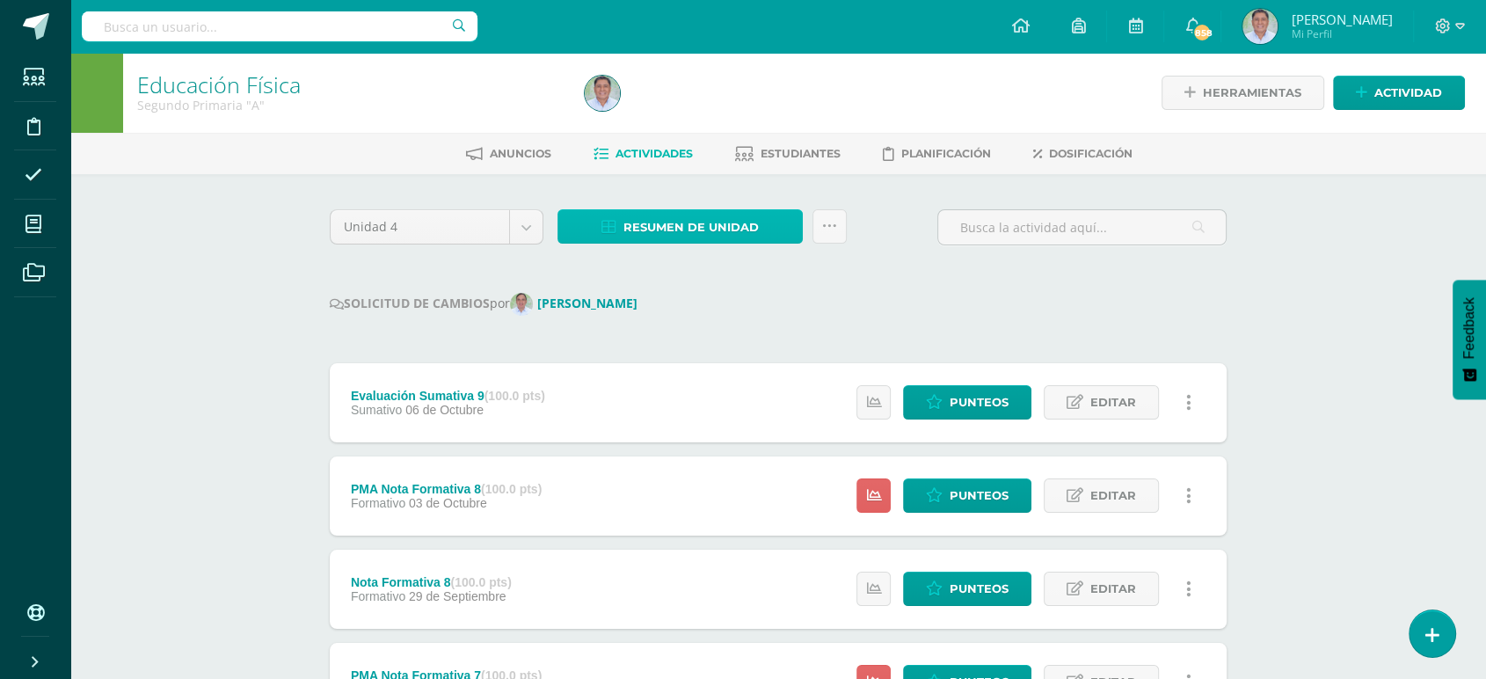
click at [711, 225] on span "Resumen de unidad" at bounding box center [690, 227] width 135 height 33
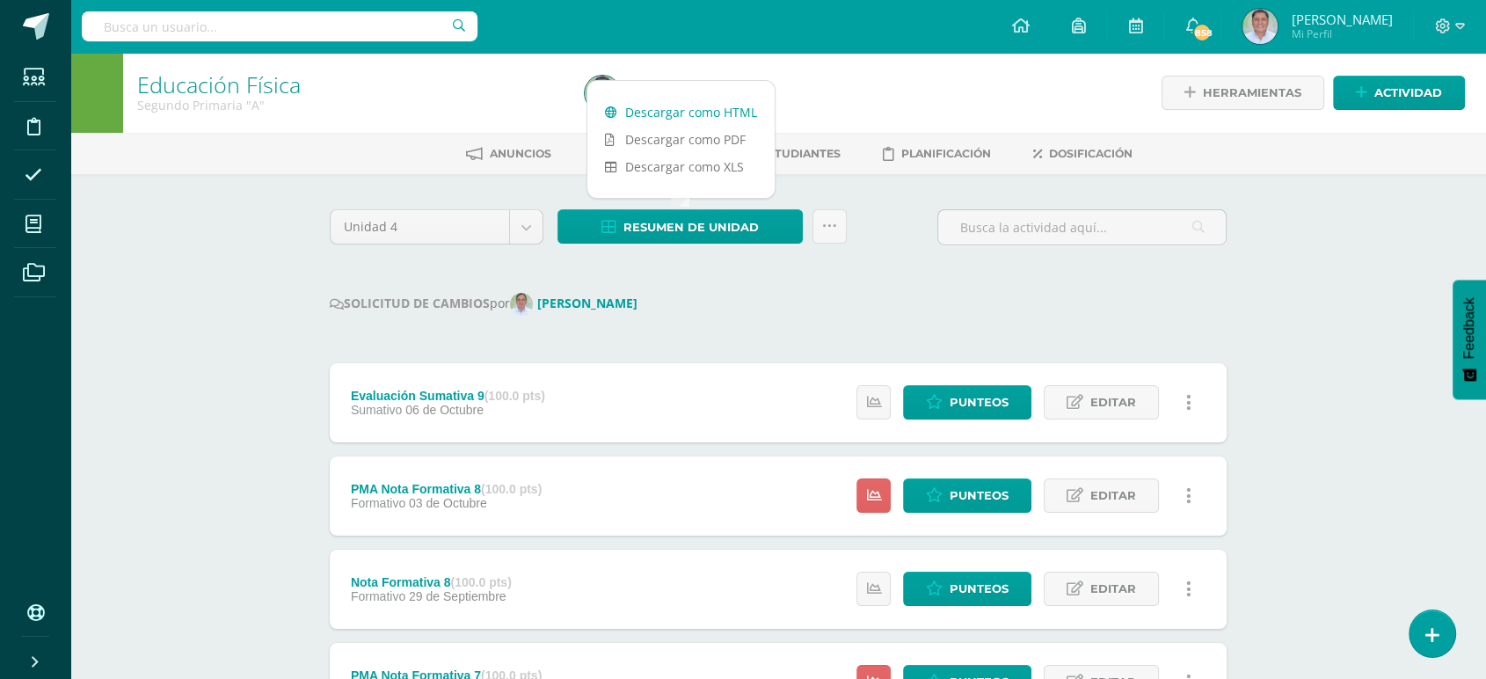
click at [675, 111] on link "Descargar como HTML" at bounding box center [680, 111] width 187 height 27
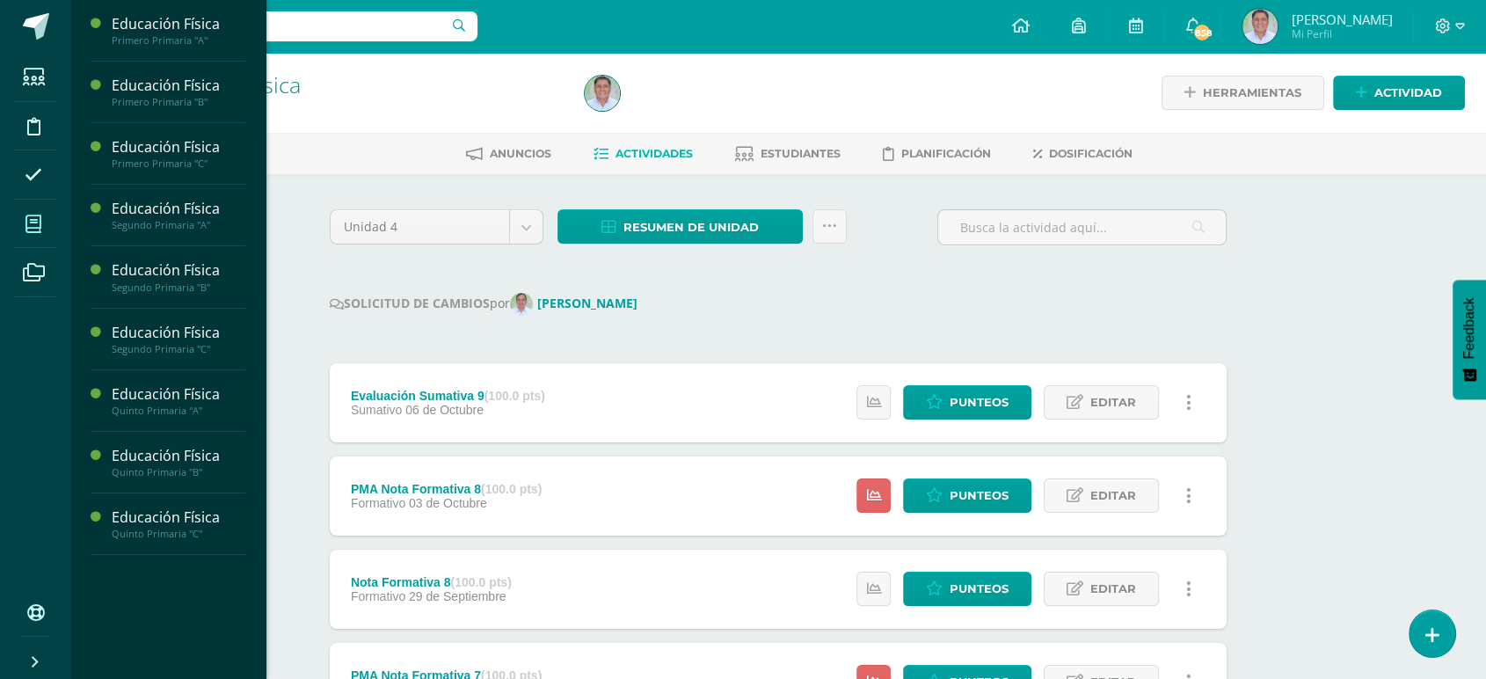
click at [33, 216] on icon at bounding box center [33, 224] width 16 height 18
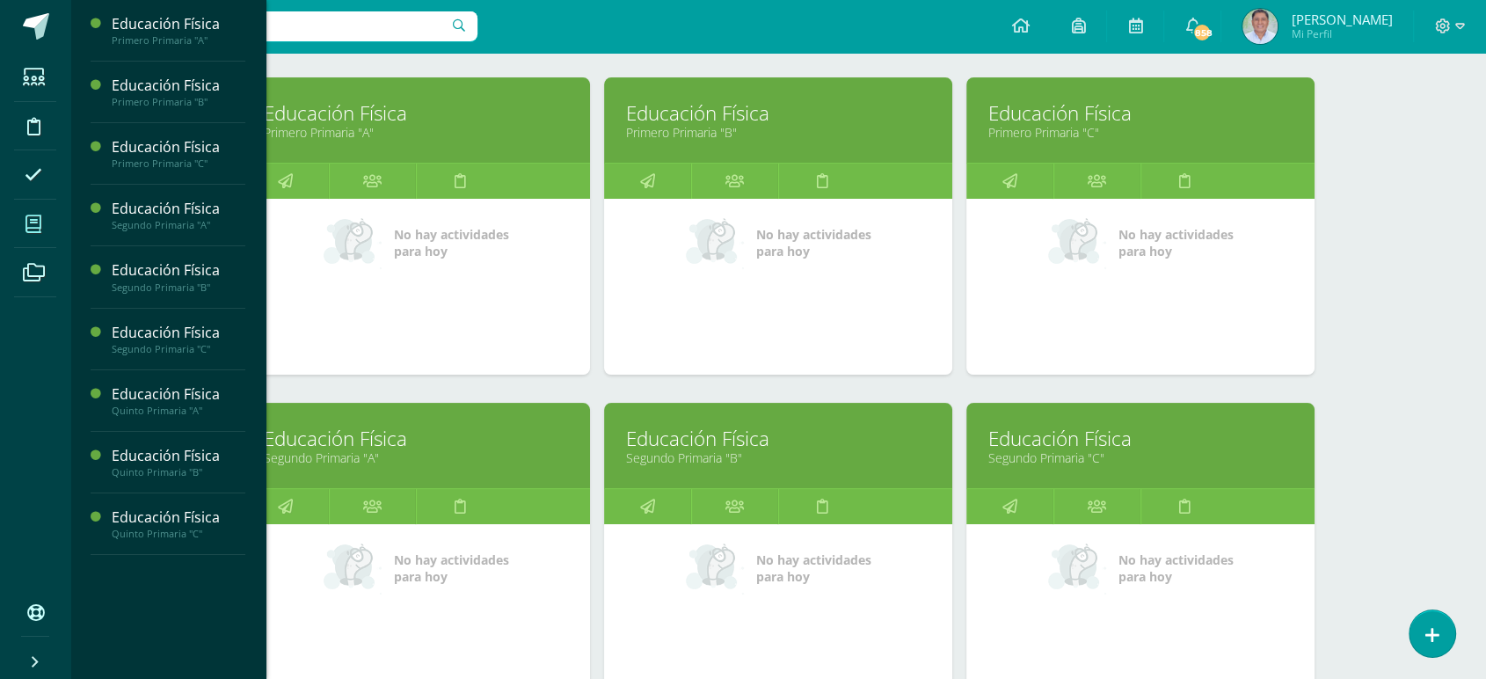
scroll to position [251, 0]
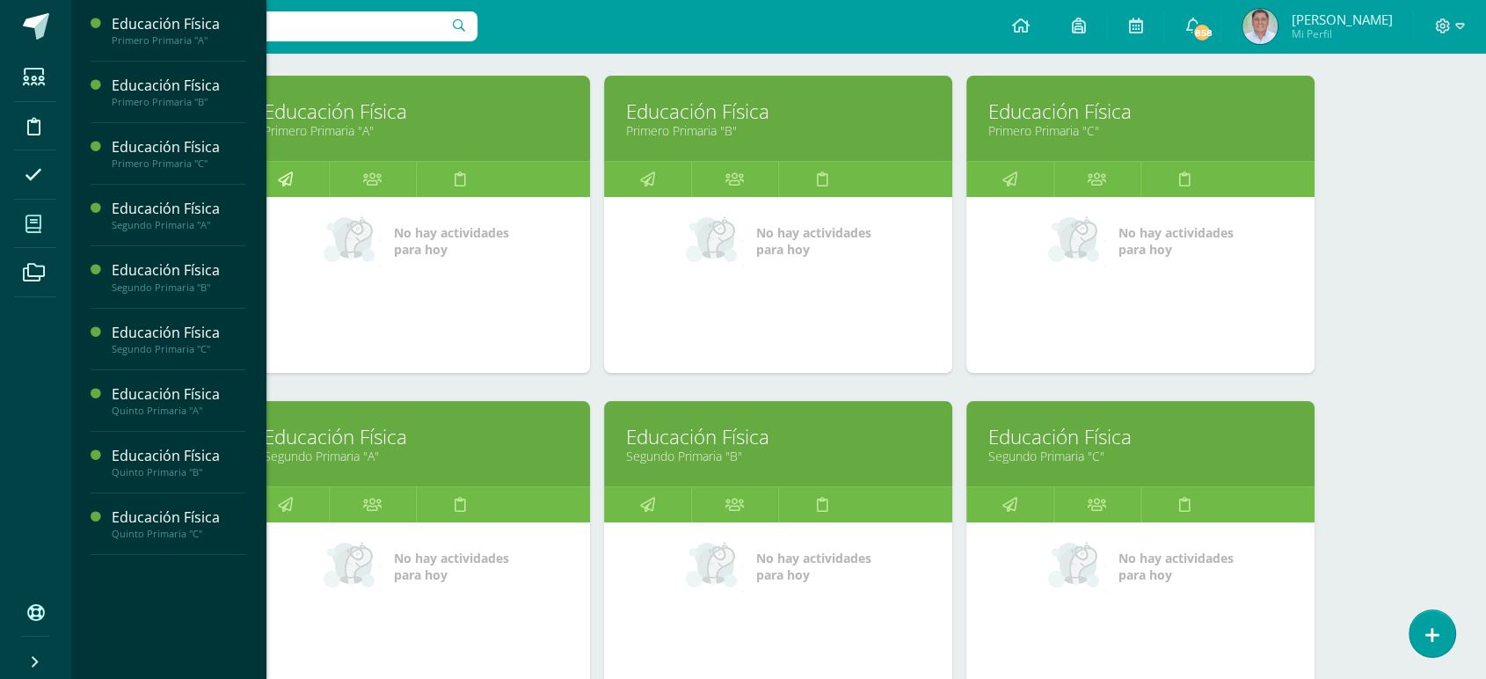
click at [281, 180] on icon at bounding box center [285, 179] width 15 height 34
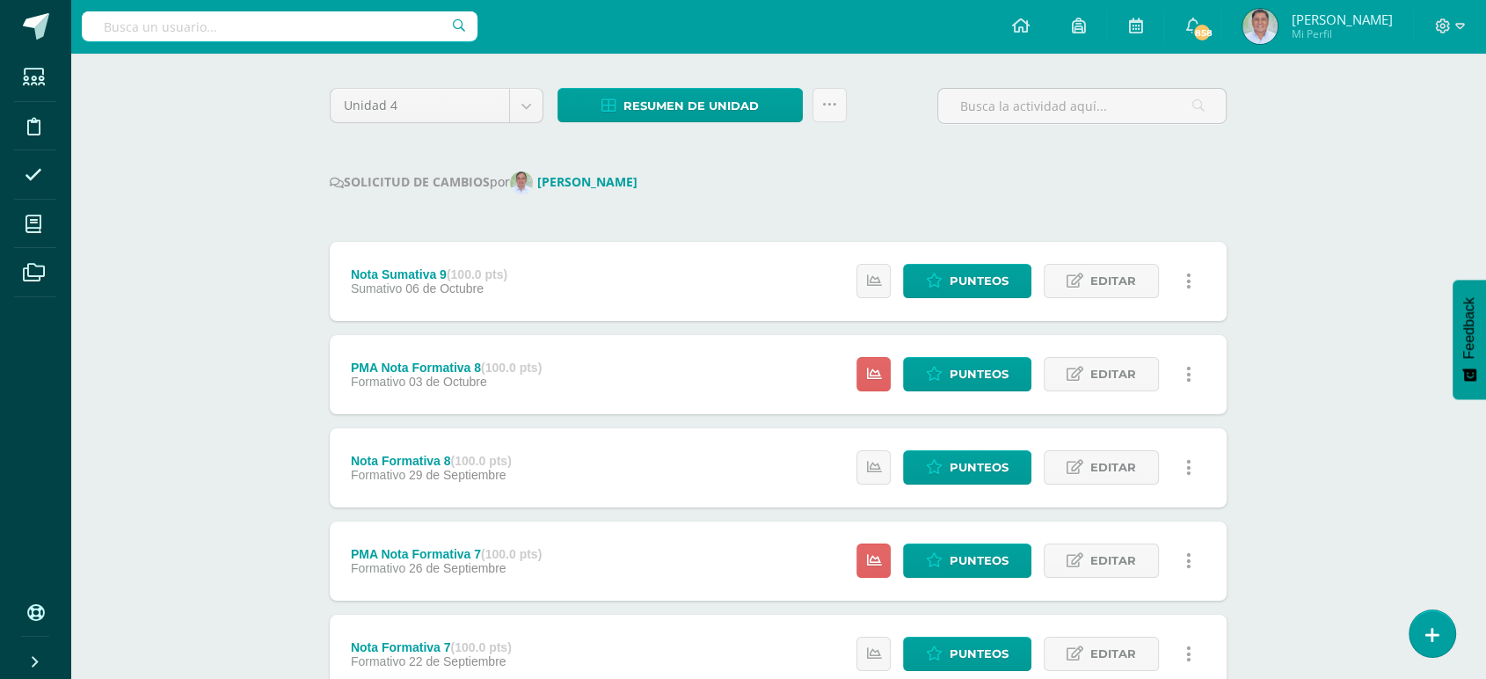
scroll to position [128, 0]
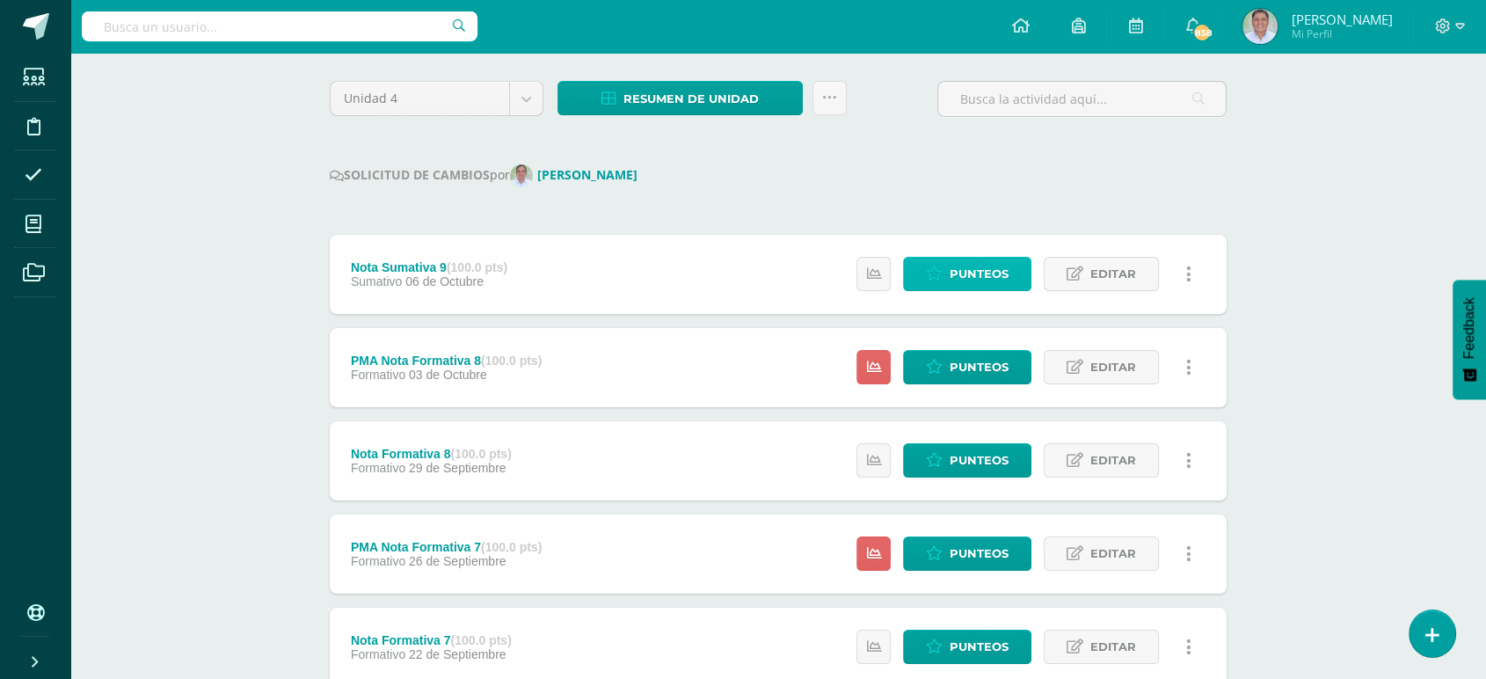
click at [992, 267] on span "Punteos" at bounding box center [978, 274] width 59 height 33
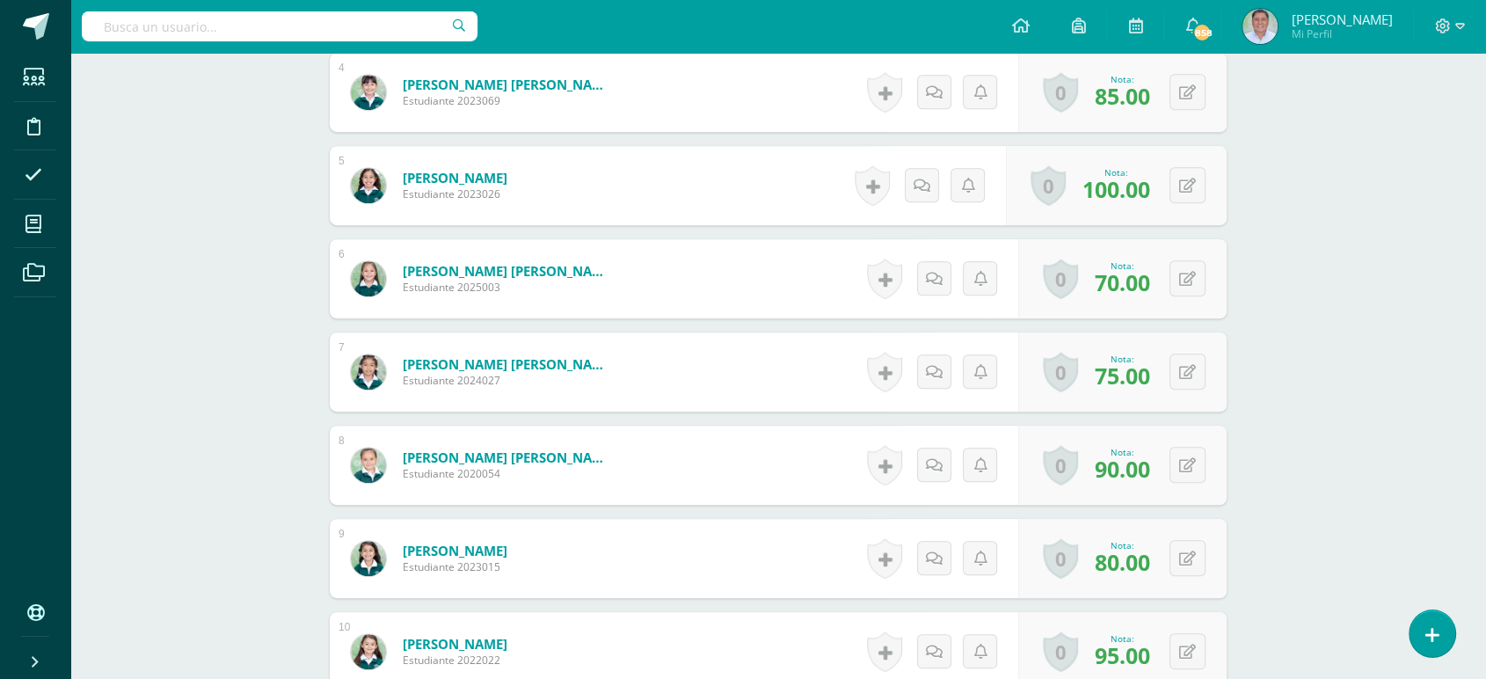
scroll to position [861, 0]
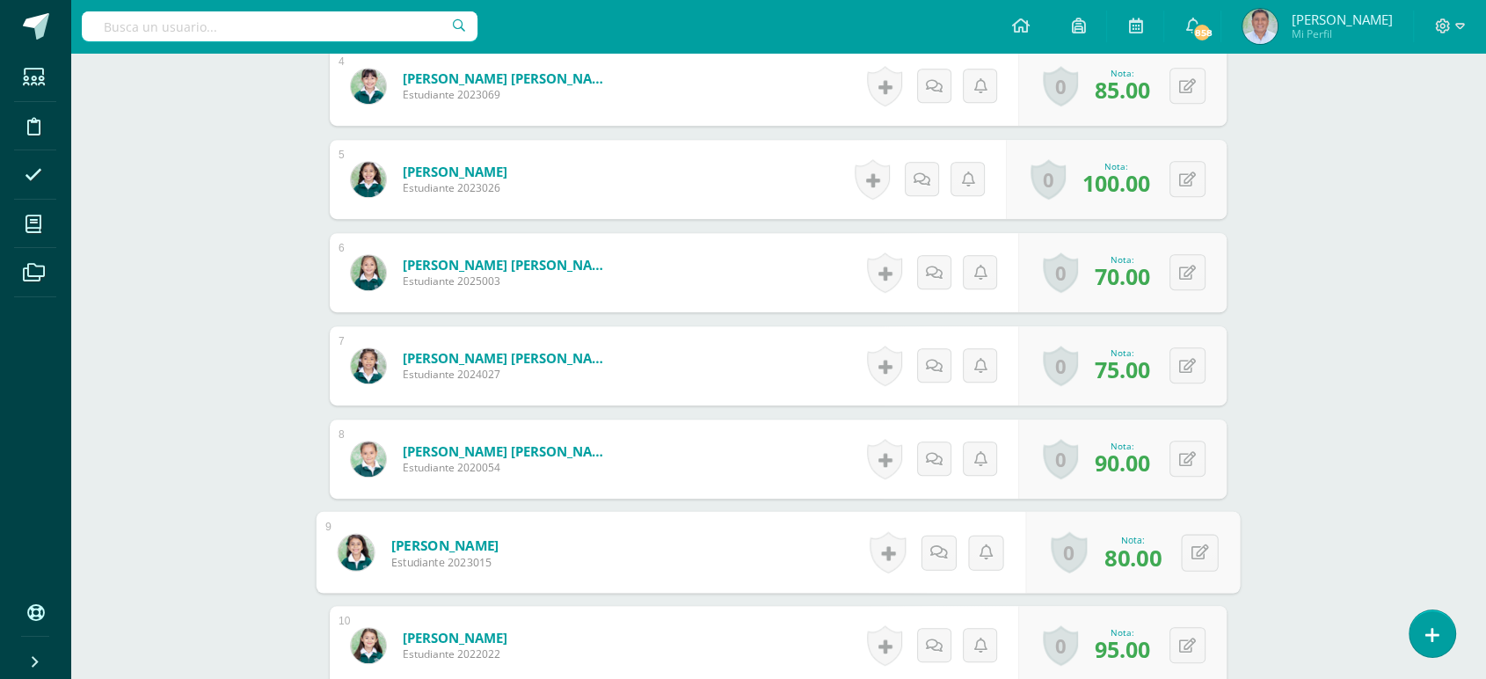
click at [373, 549] on img at bounding box center [356, 552] width 36 height 36
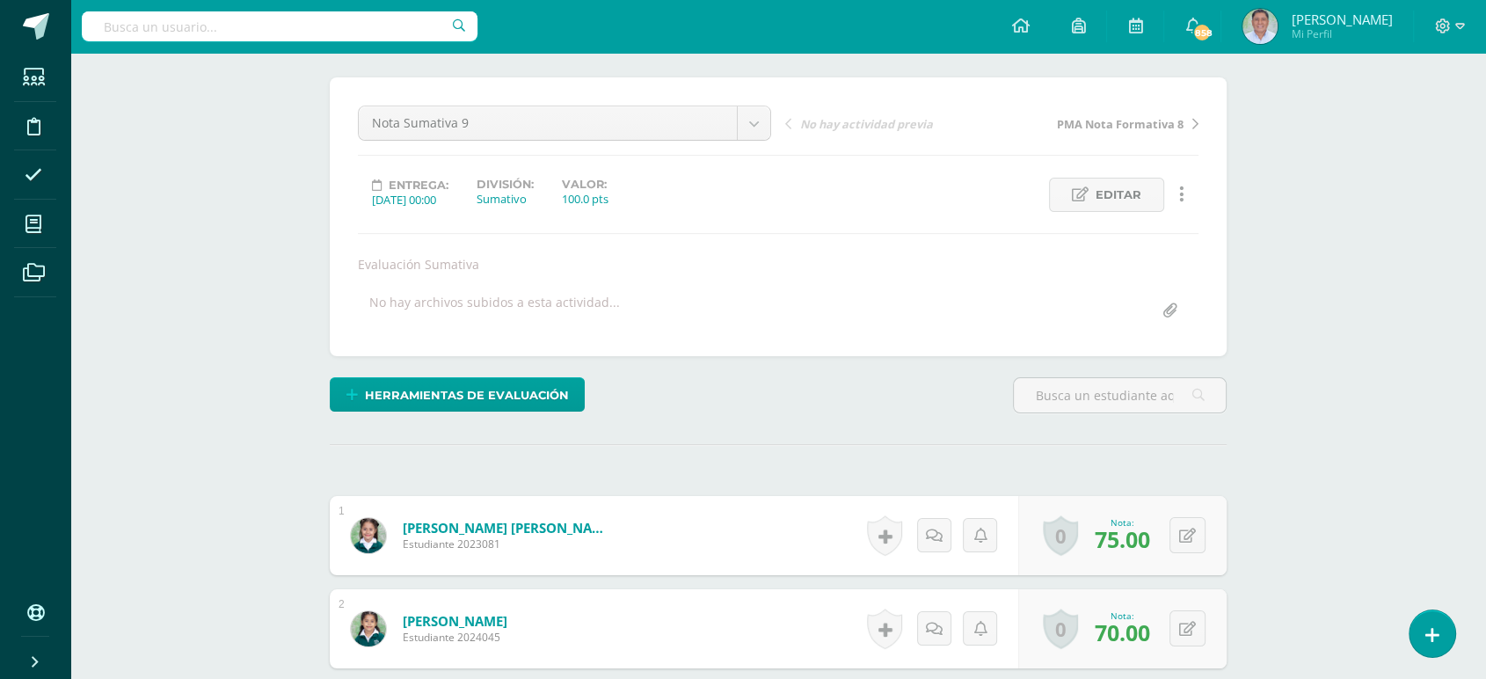
scroll to position [133, 0]
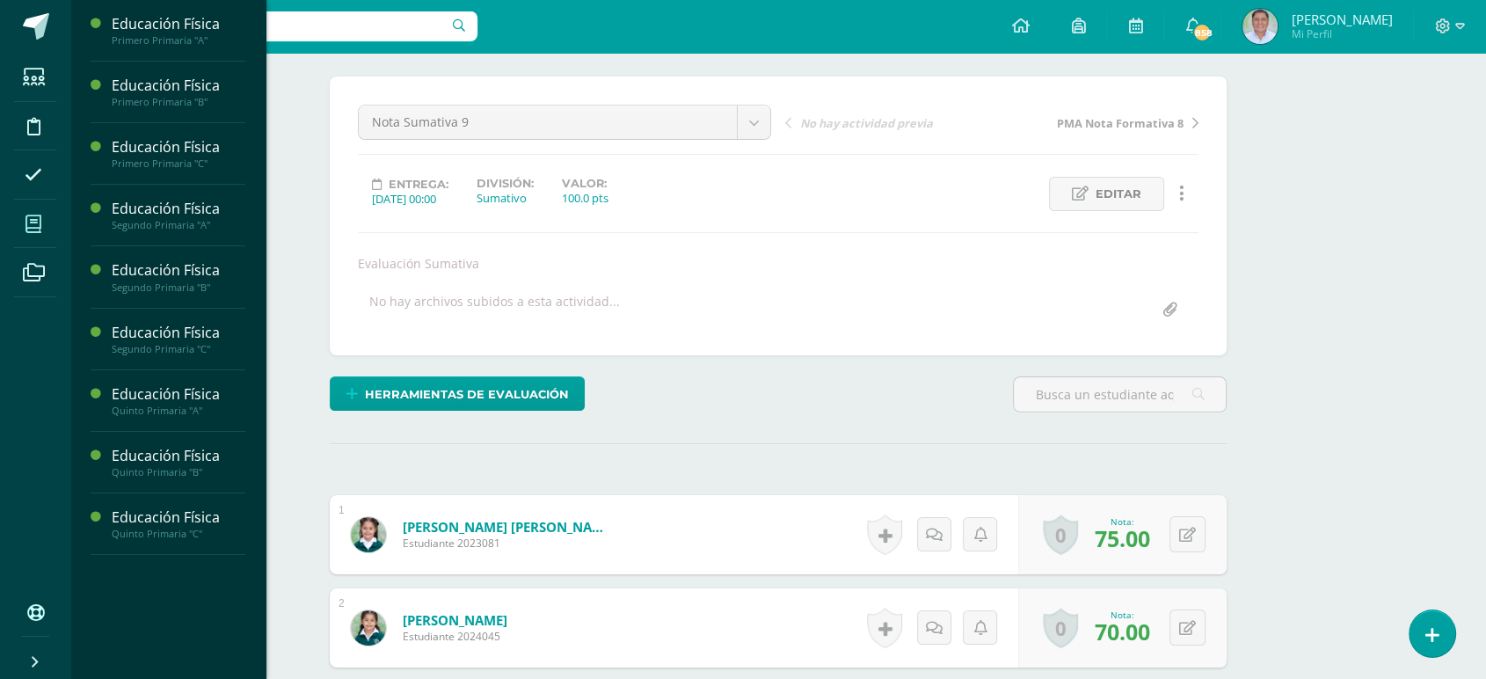
click at [33, 223] on icon at bounding box center [33, 224] width 16 height 18
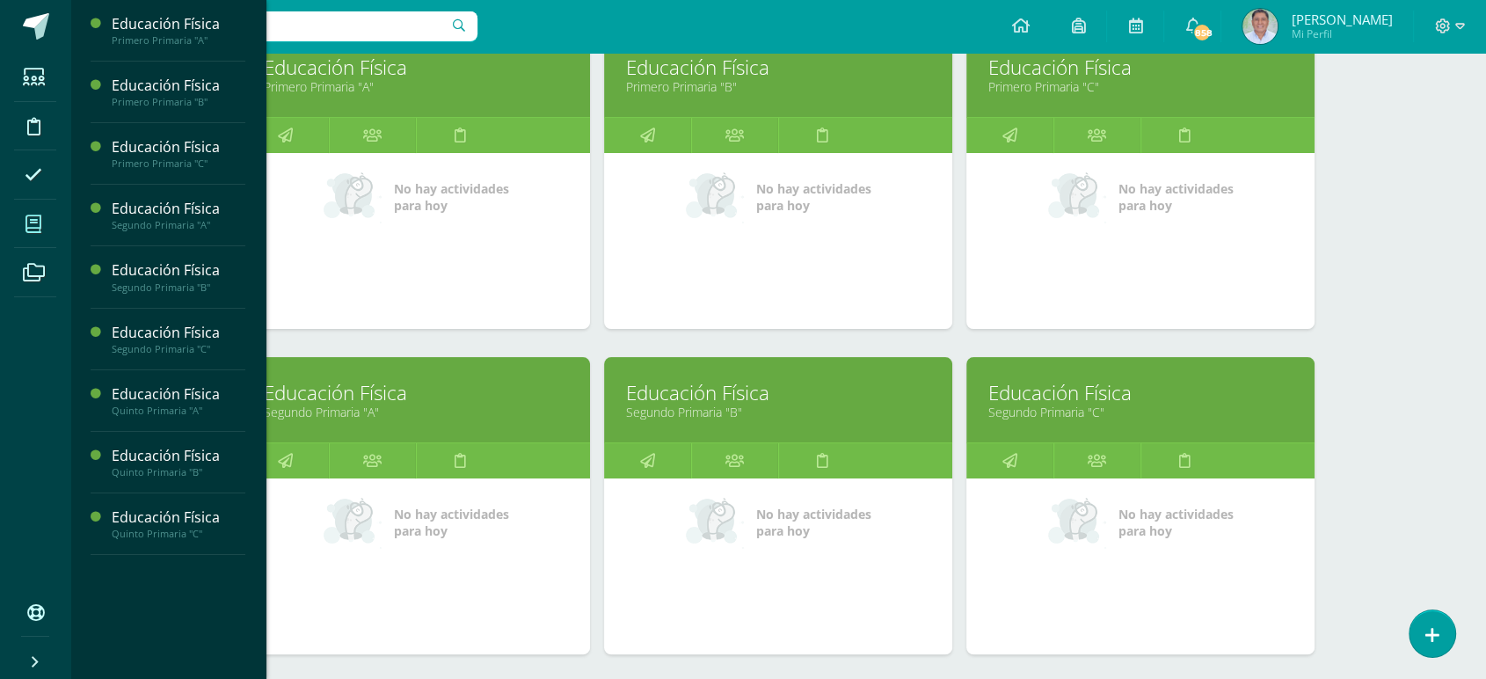
scroll to position [302, 0]
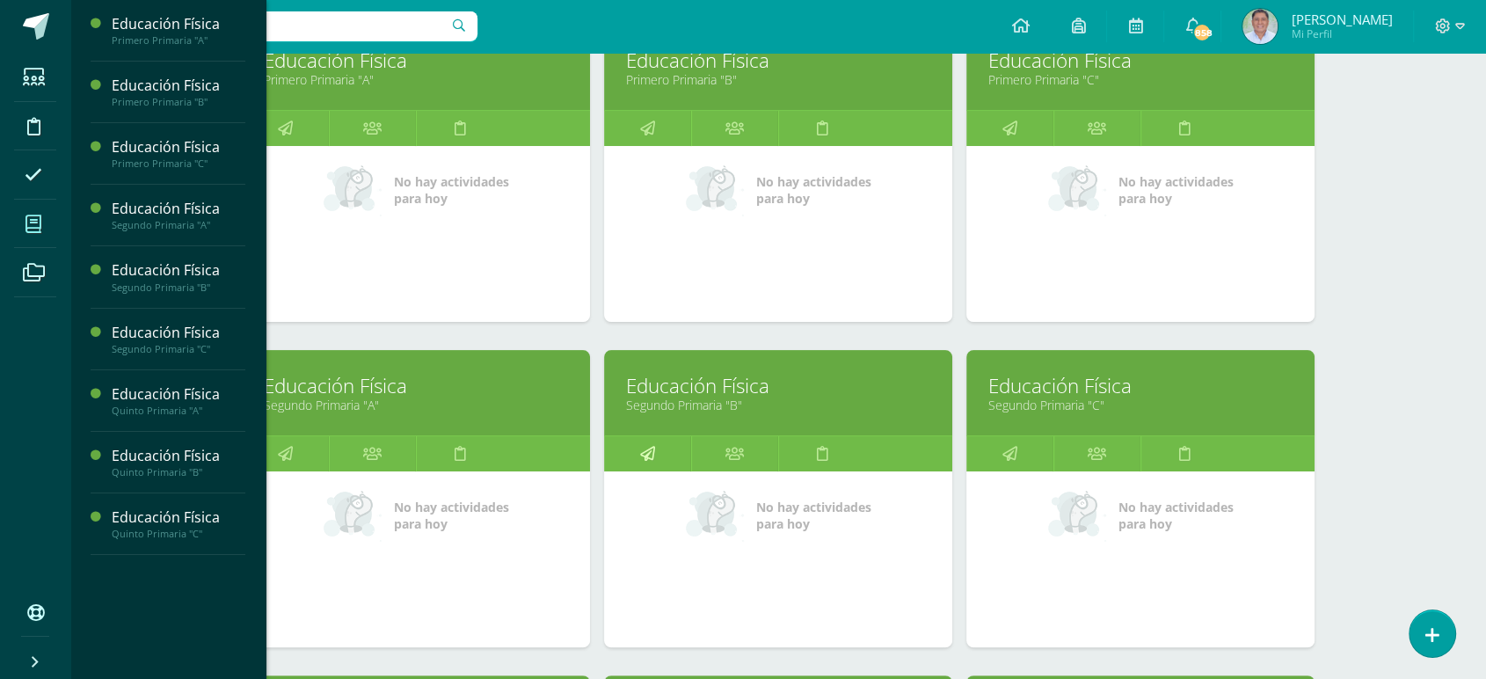
click at [648, 447] on icon at bounding box center [647, 453] width 15 height 34
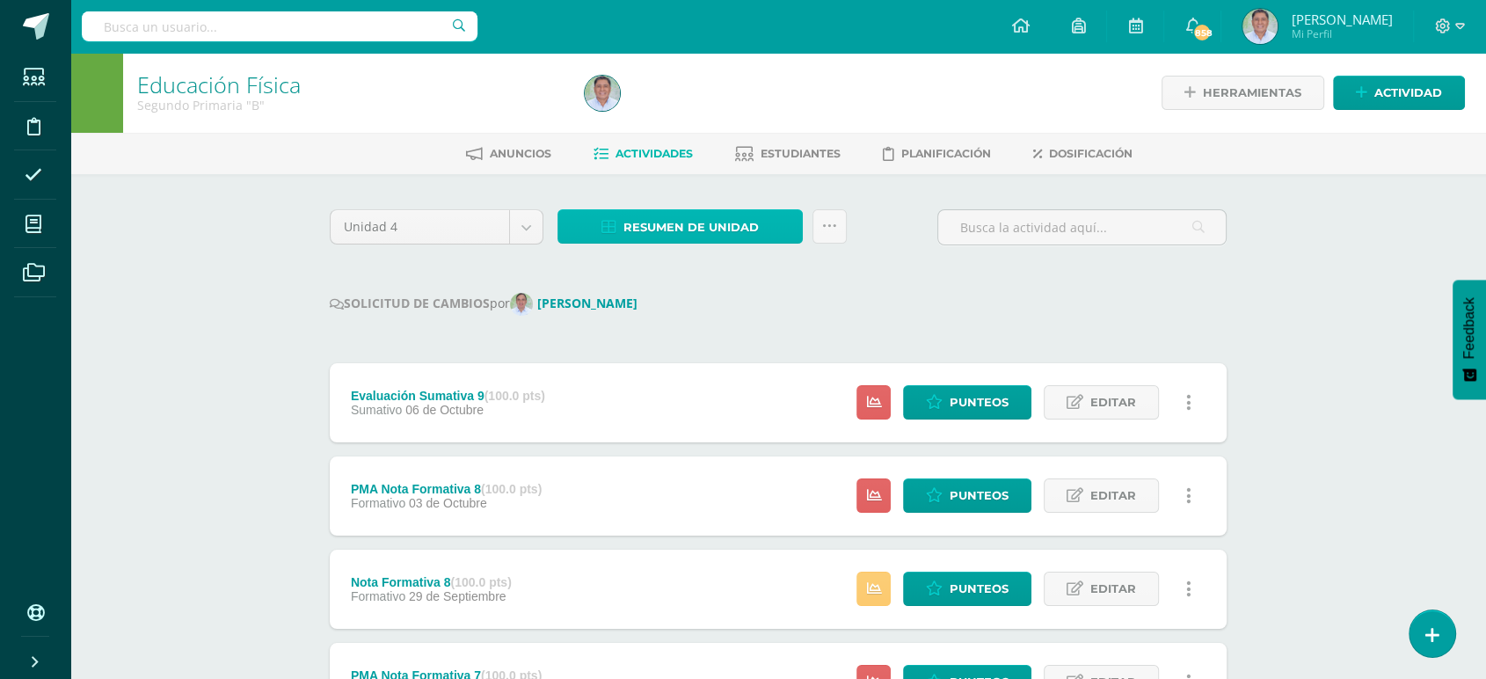
click at [631, 229] on span "Resumen de unidad" at bounding box center [690, 227] width 135 height 33
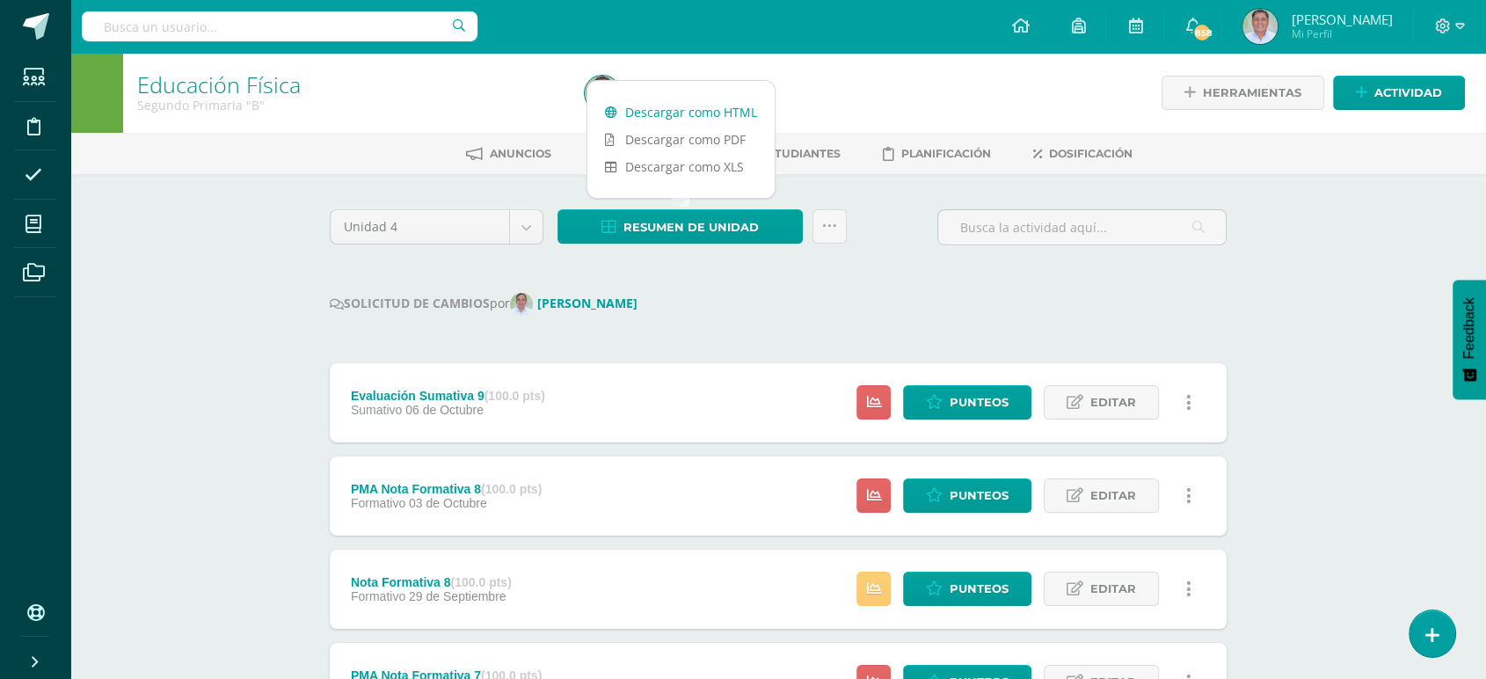
click at [704, 104] on link "Descargar como HTML" at bounding box center [680, 111] width 187 height 27
click at [981, 398] on span "Punteos" at bounding box center [978, 402] width 59 height 33
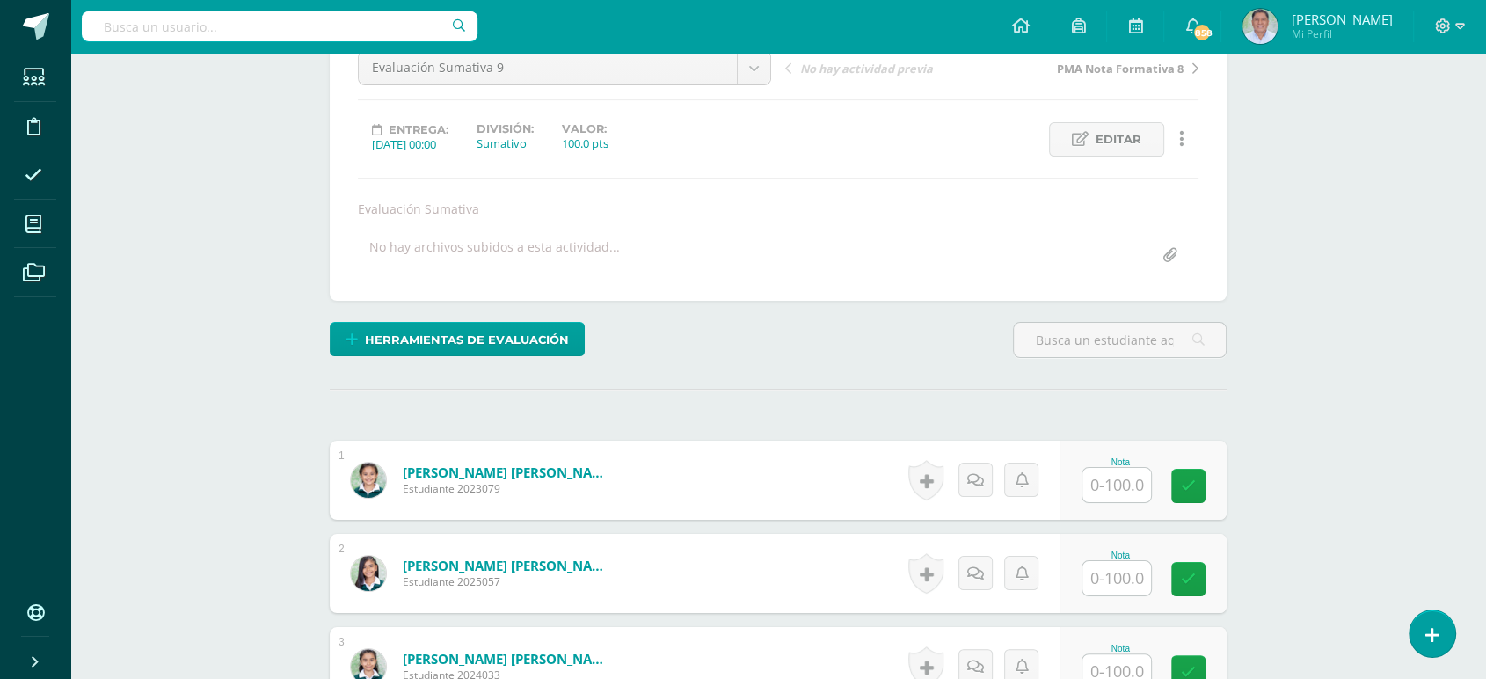
scroll to position [188, 0]
click at [1116, 481] on input "text" at bounding box center [1116, 484] width 69 height 34
type input "100"
type input "80"
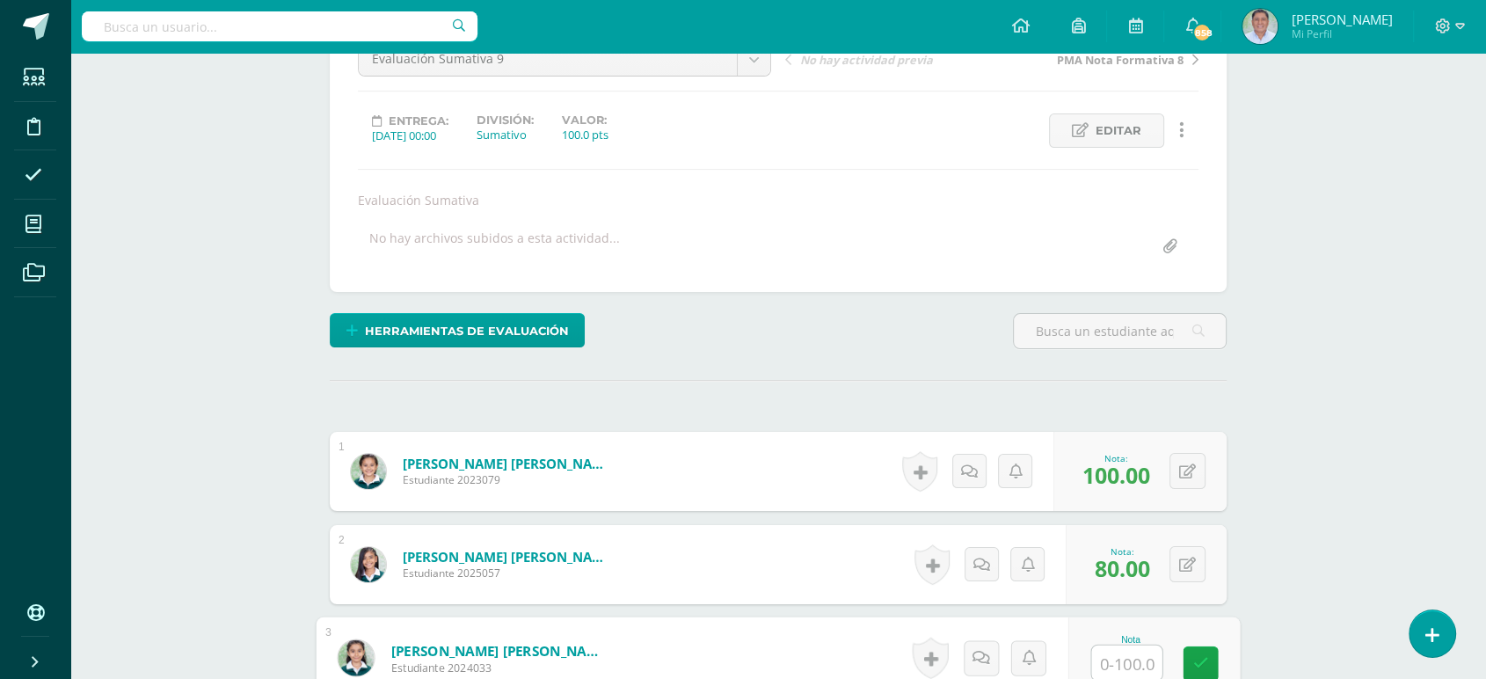
click at [358, 658] on img at bounding box center [356, 657] width 36 height 36
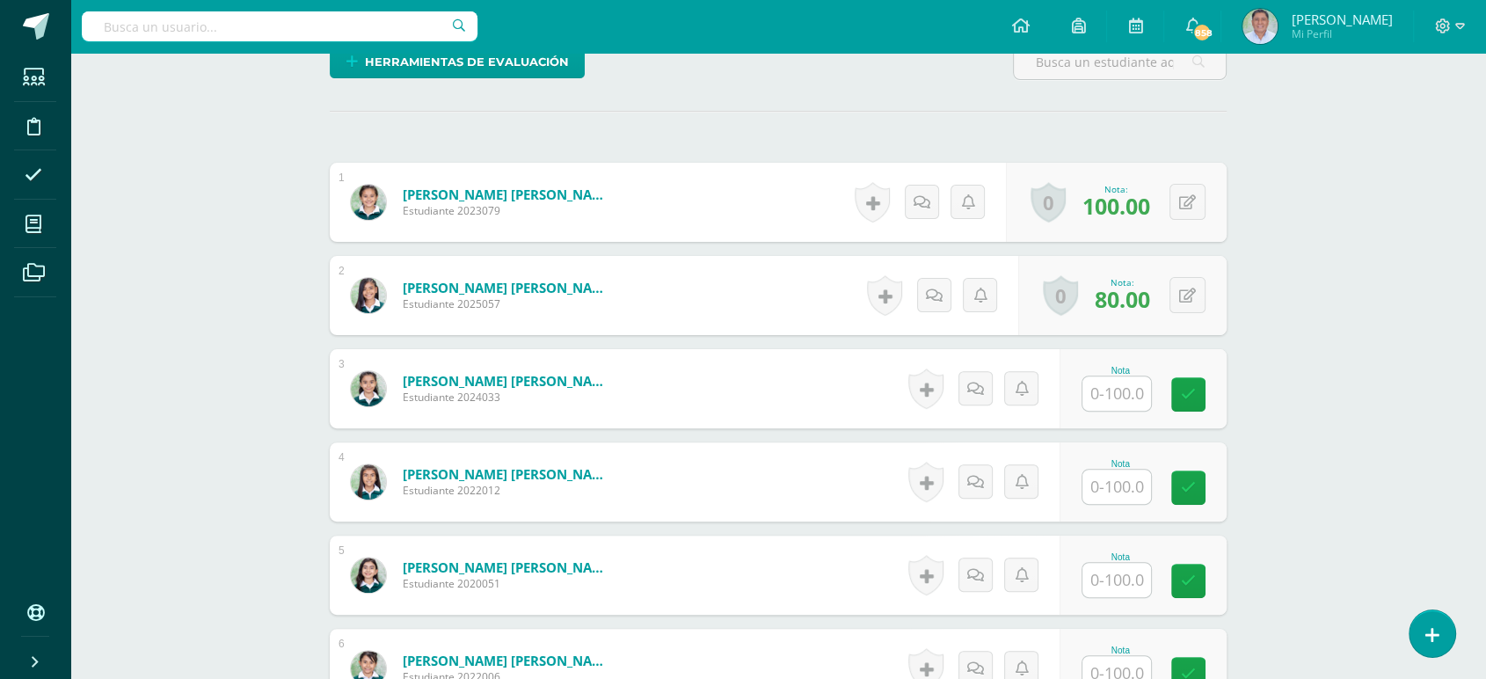
scroll to position [463, 0]
click at [1116, 389] on input "text" at bounding box center [1116, 395] width 69 height 34
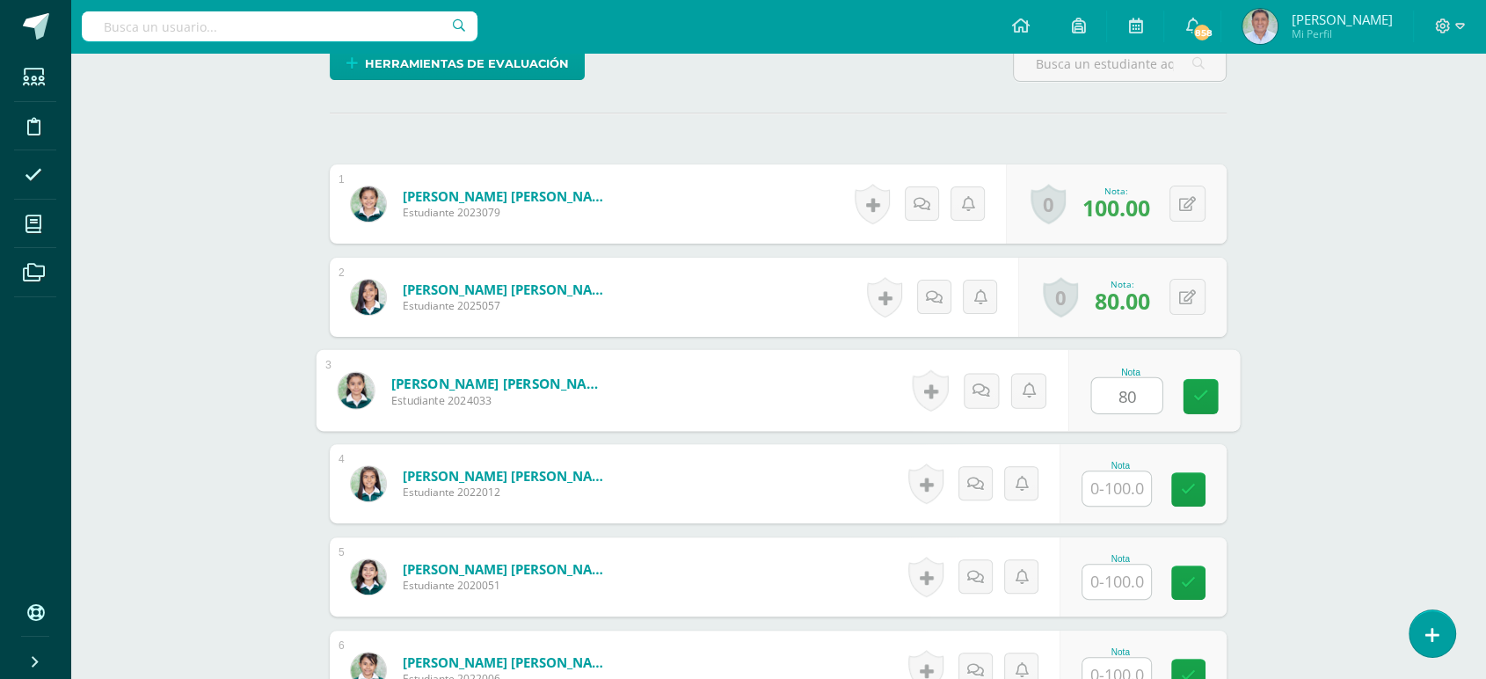
type input "80"
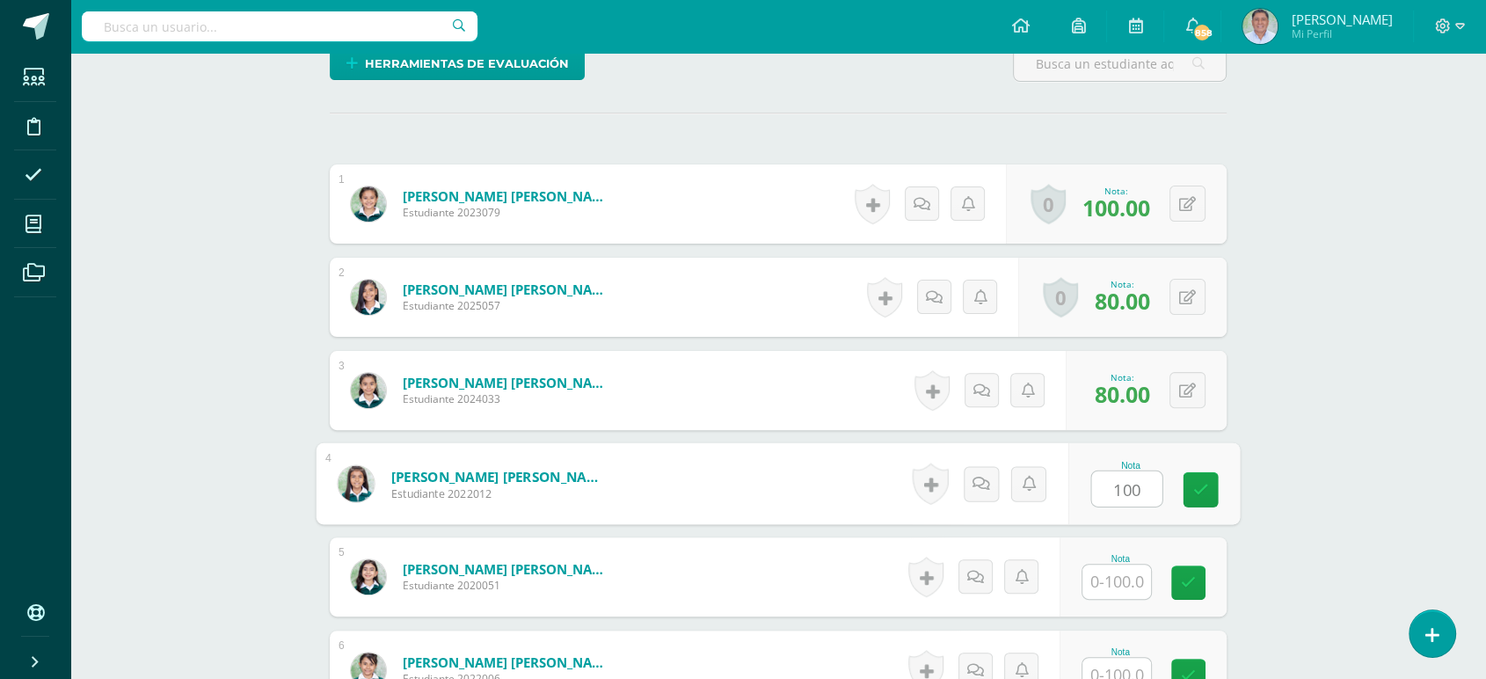
type input "100"
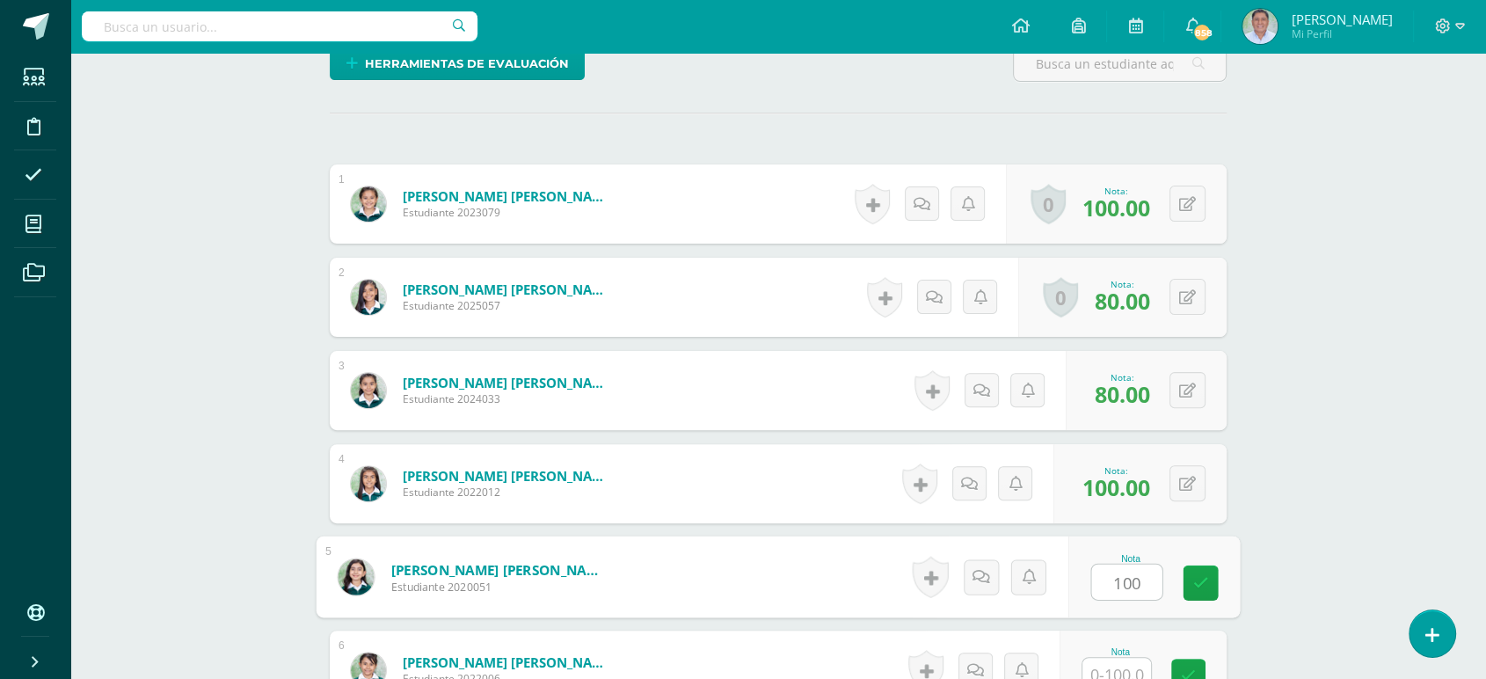
type input "100"
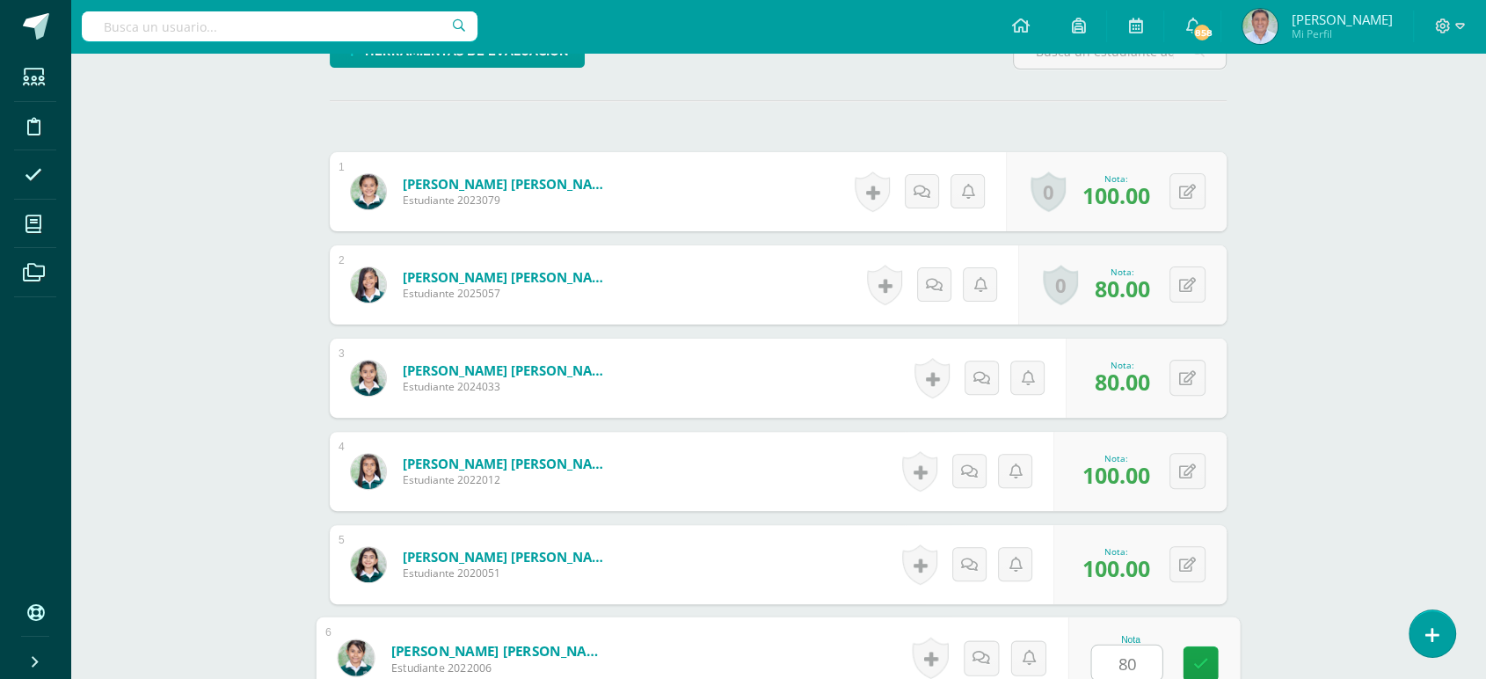
type input "80"
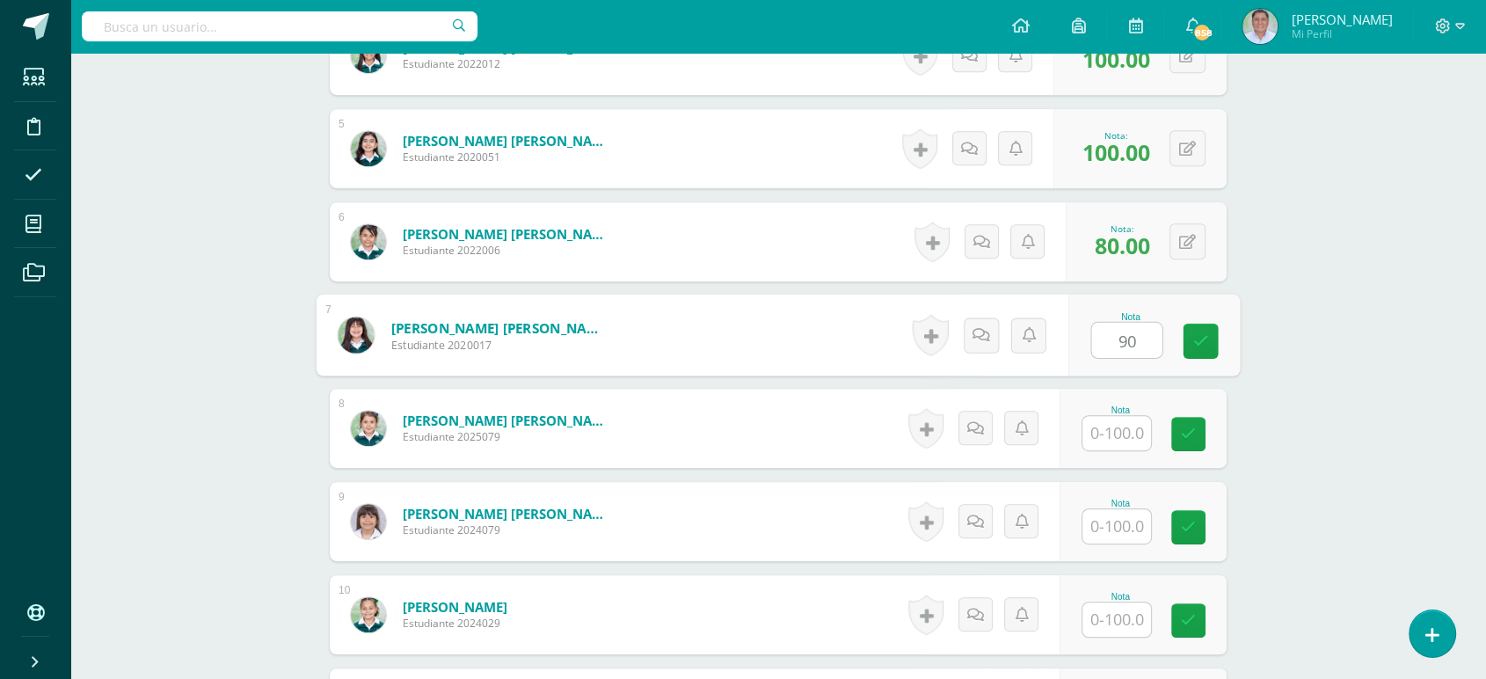
type input "90"
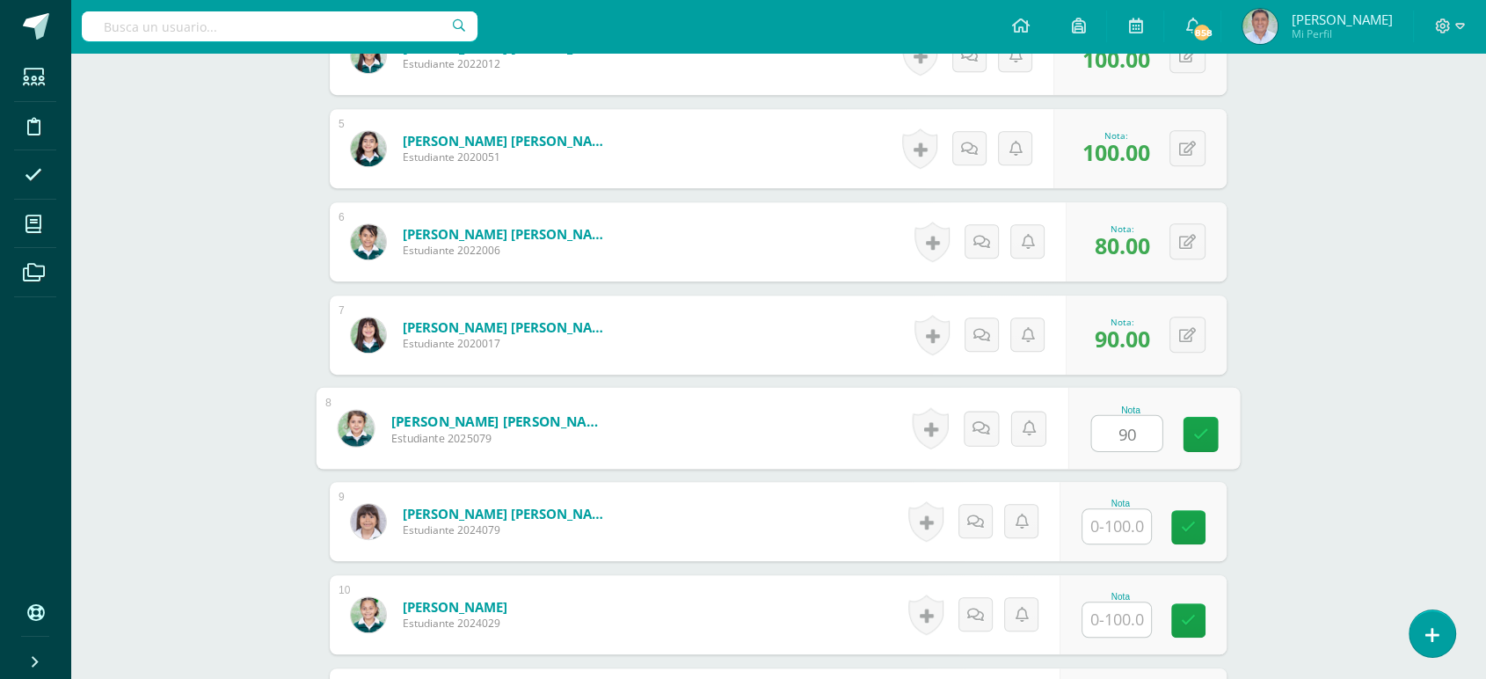
type input "90"
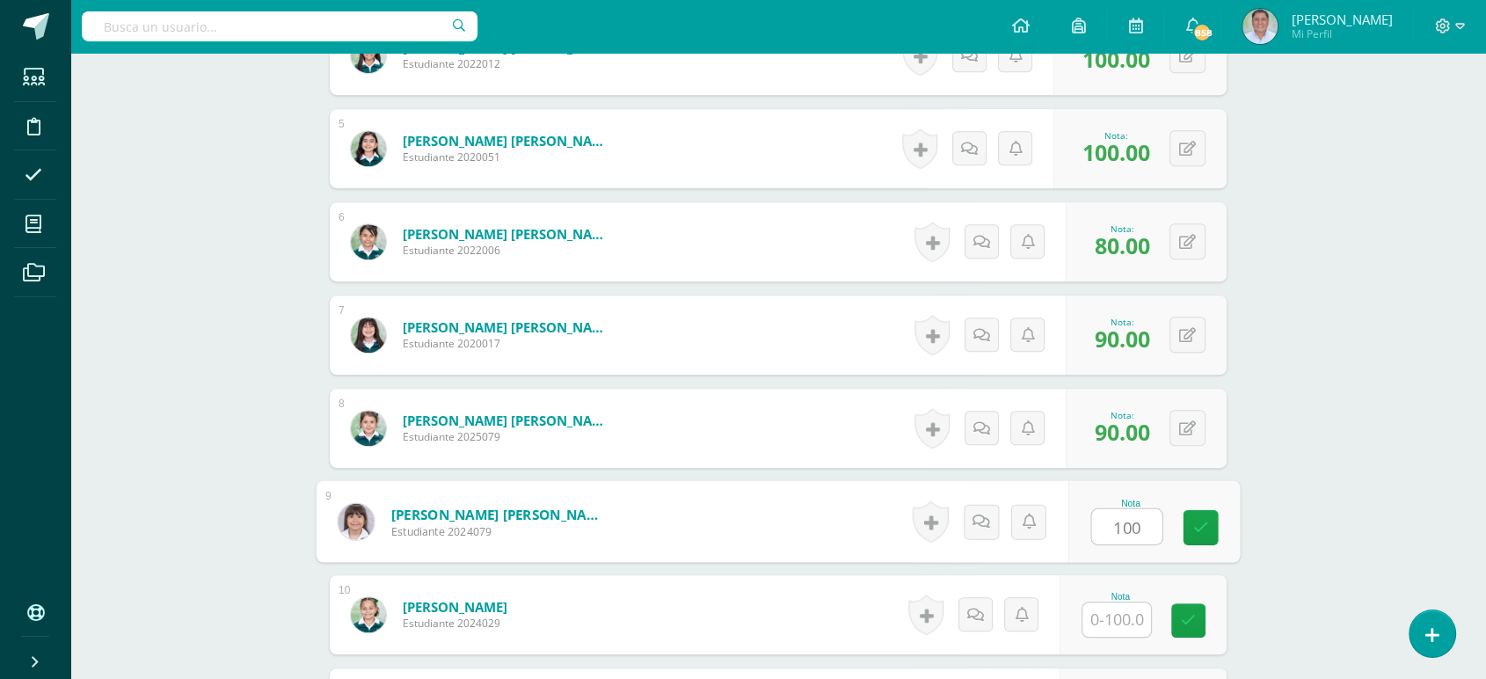
type input "100"
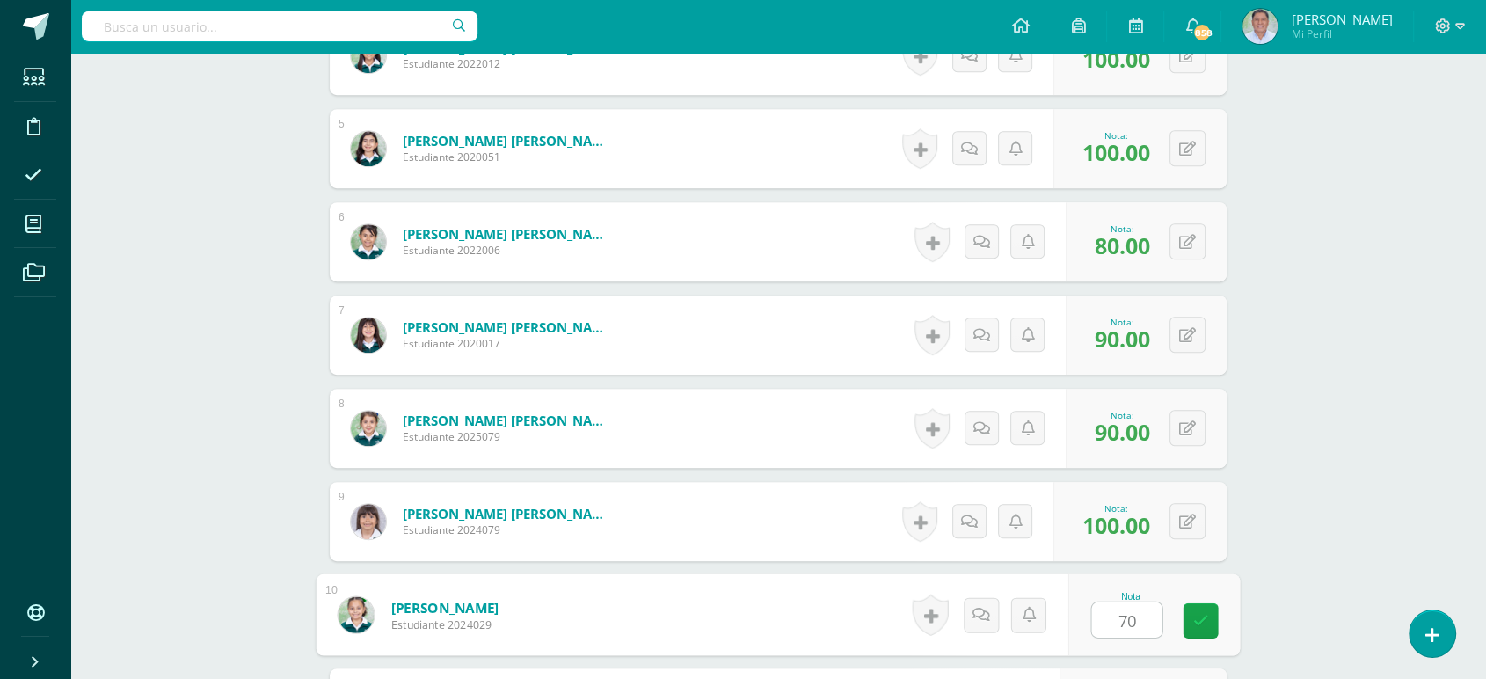
type input "70"
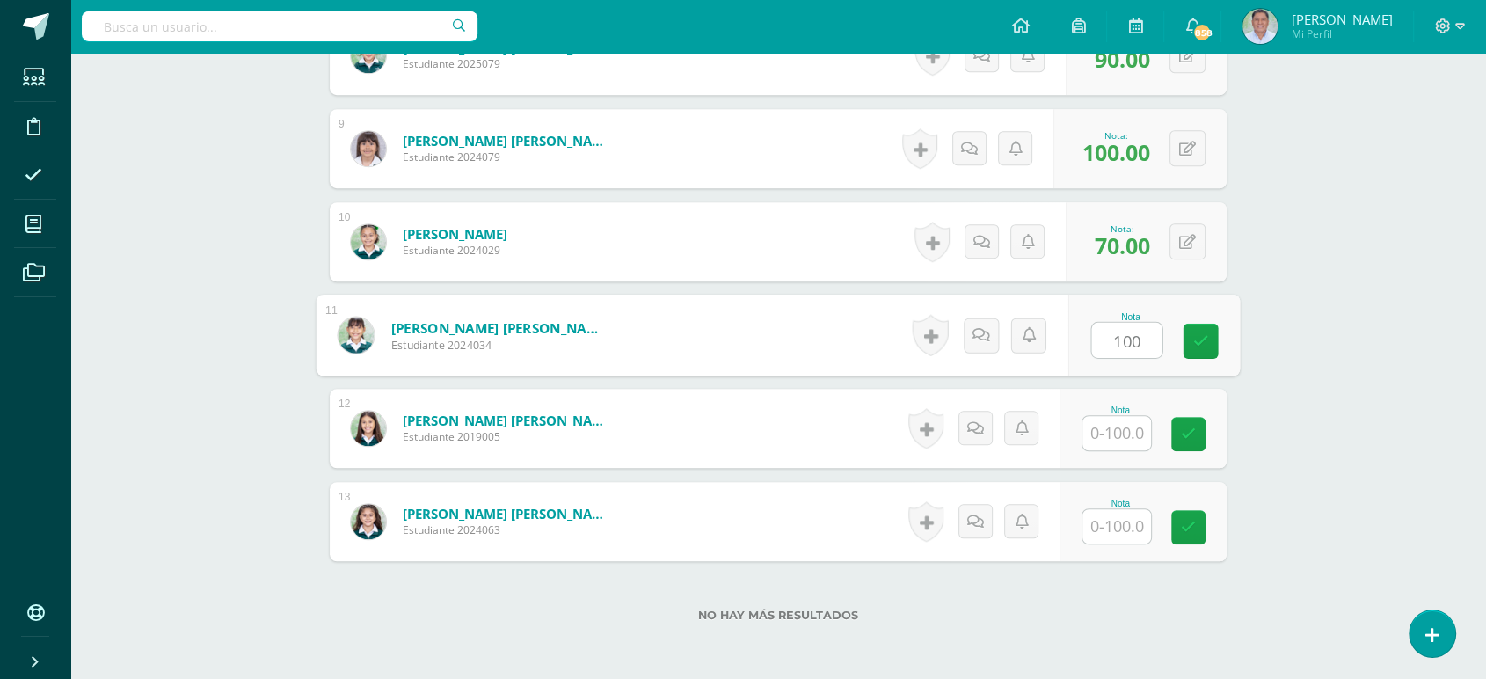
type input "100"
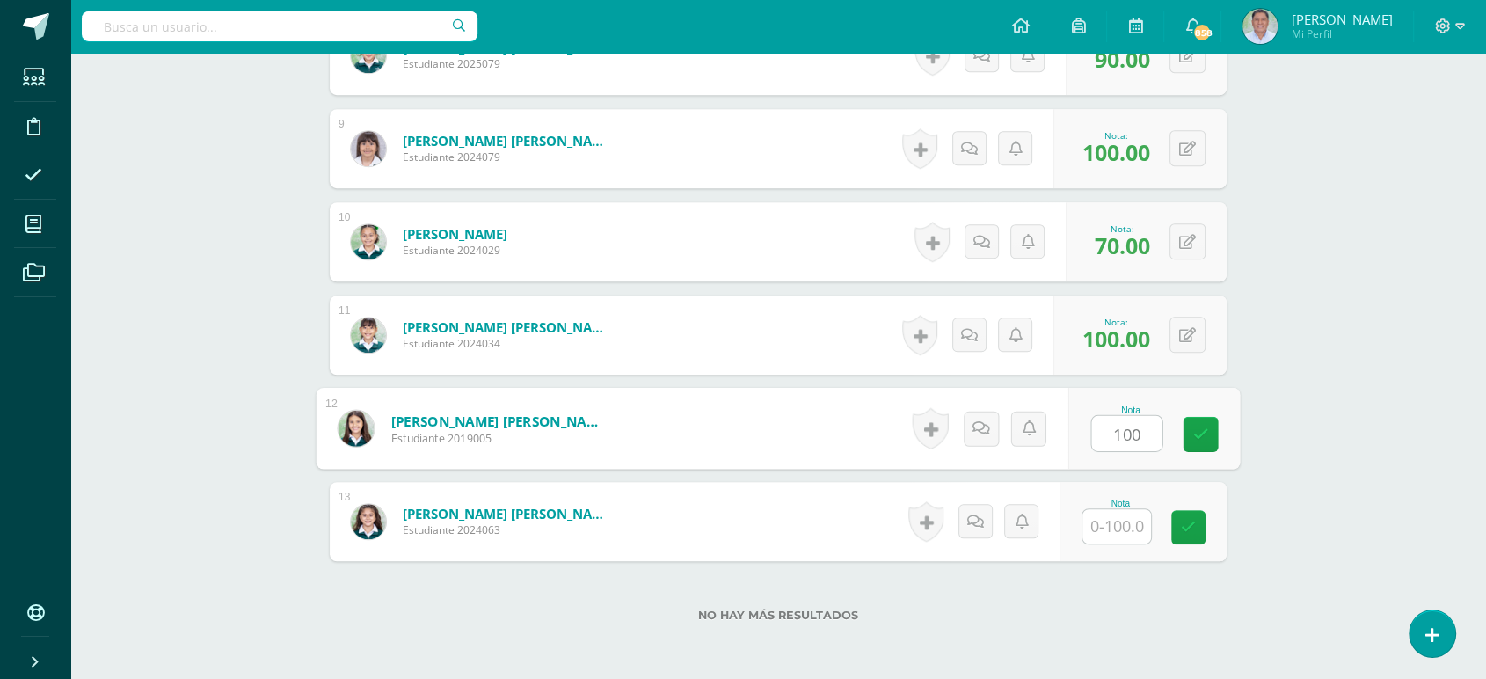
type input "100"
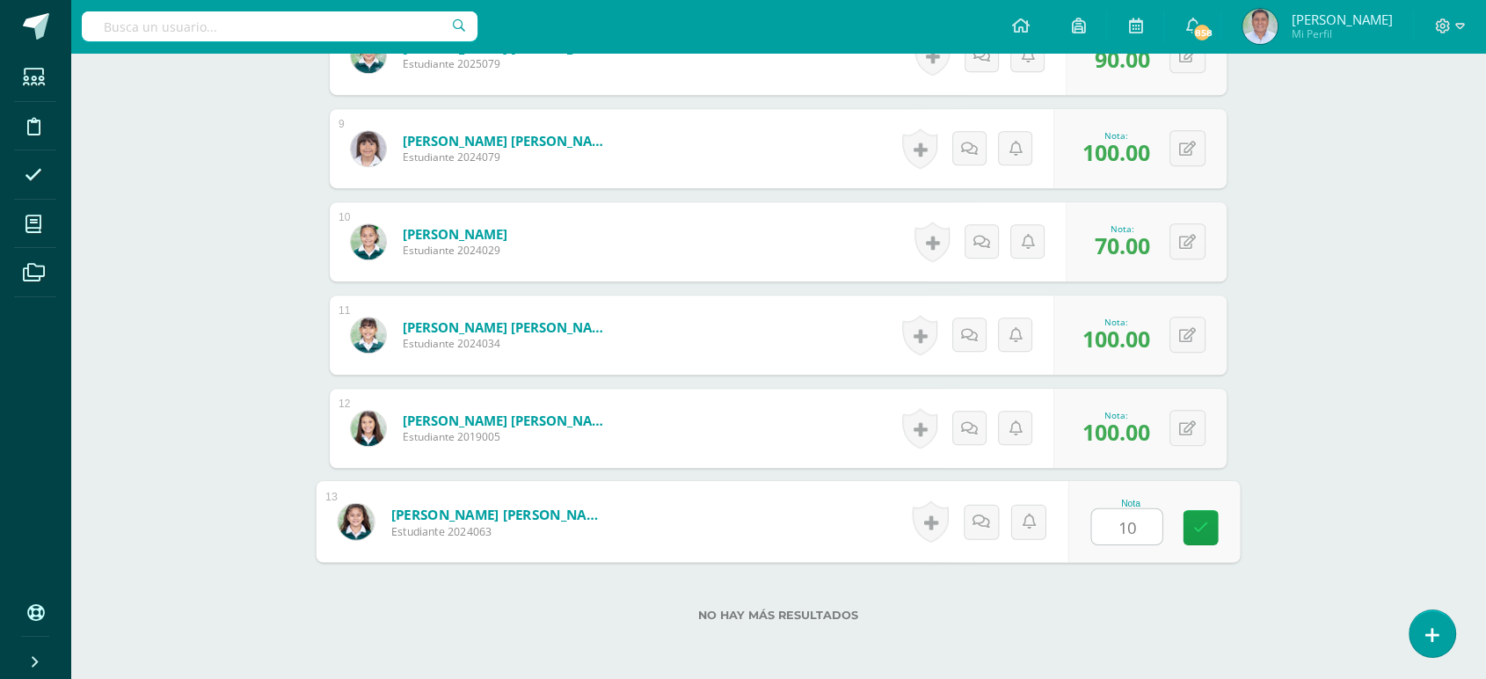
type input "100"
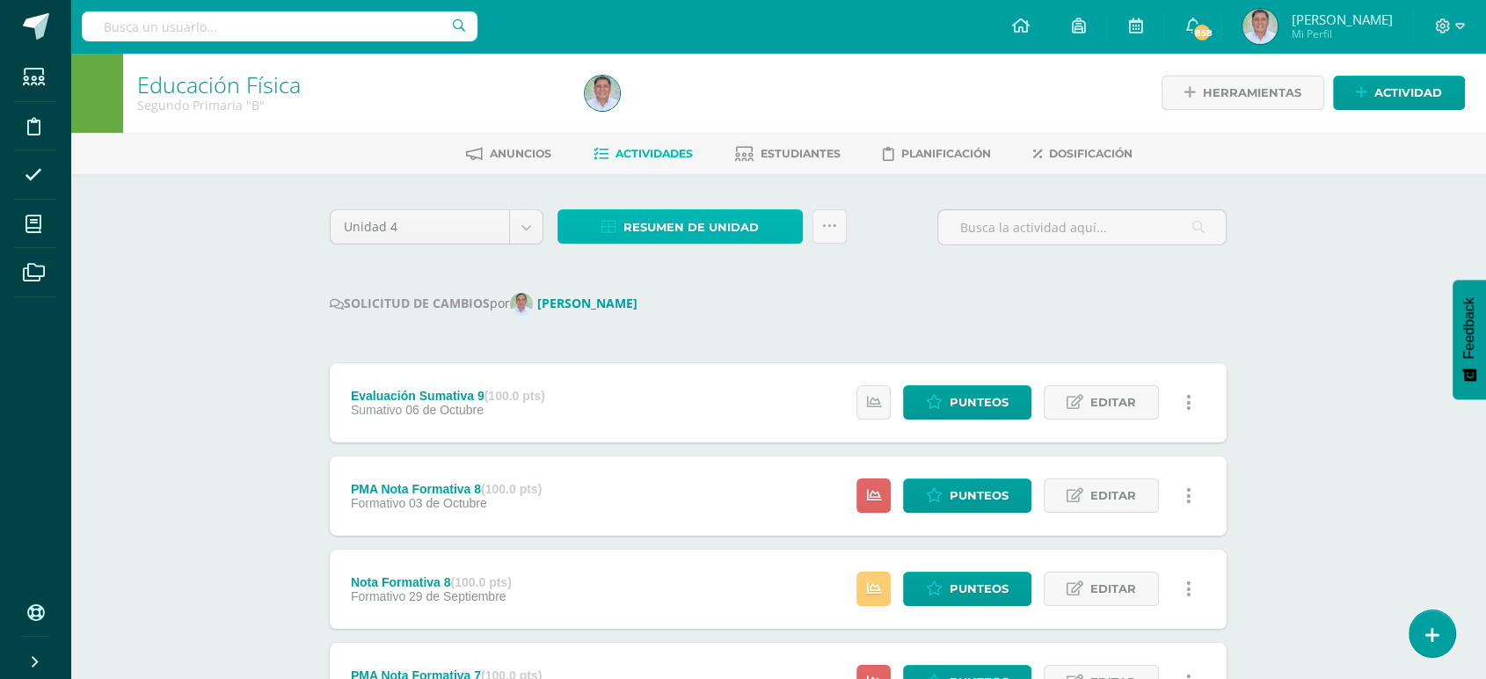
click at [704, 226] on span "Resumen de unidad" at bounding box center [690, 227] width 135 height 33
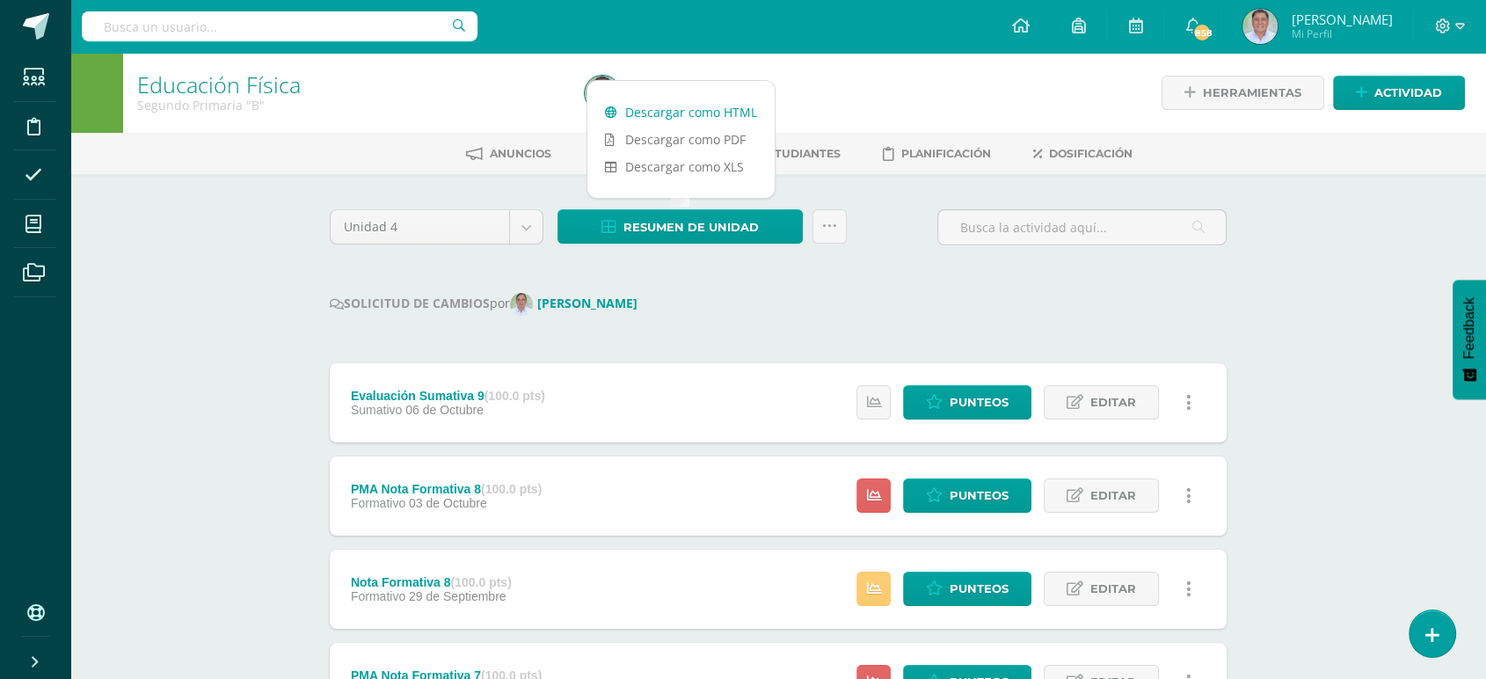
click at [676, 110] on link "Descargar como HTML" at bounding box center [680, 111] width 187 height 27
click at [975, 585] on span "Punteos" at bounding box center [978, 588] width 59 height 33
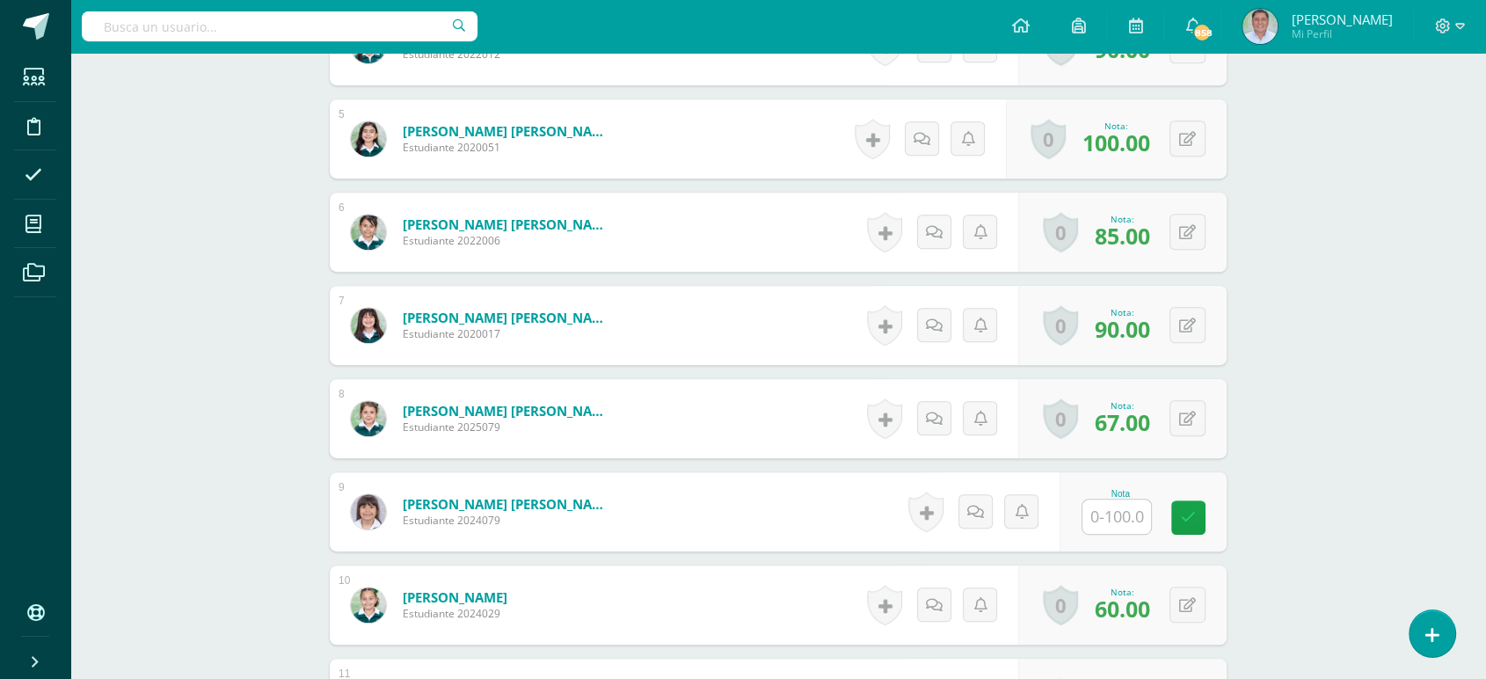
scroll to position [904, 0]
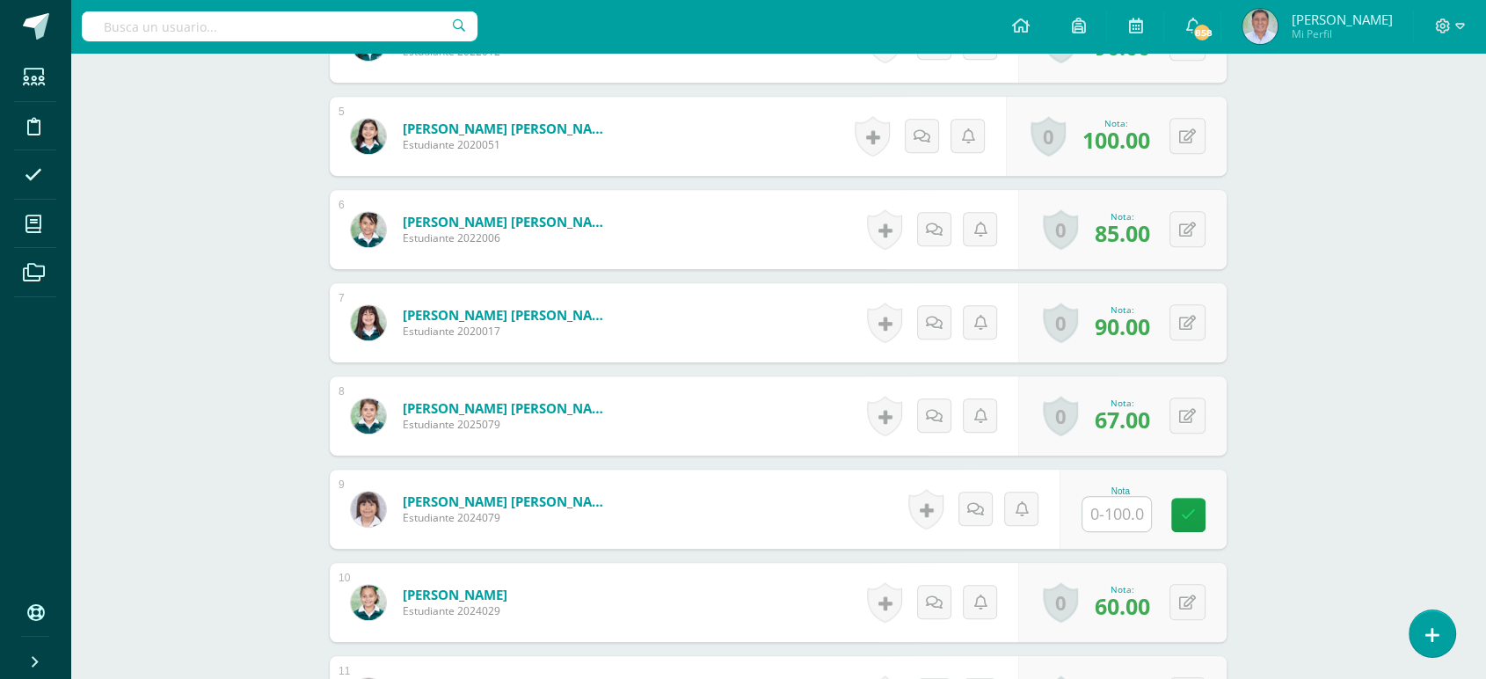
click at [1109, 516] on input "text" at bounding box center [1116, 514] width 69 height 34
type input "67"
click at [1202, 515] on icon at bounding box center [1201, 514] width 16 height 15
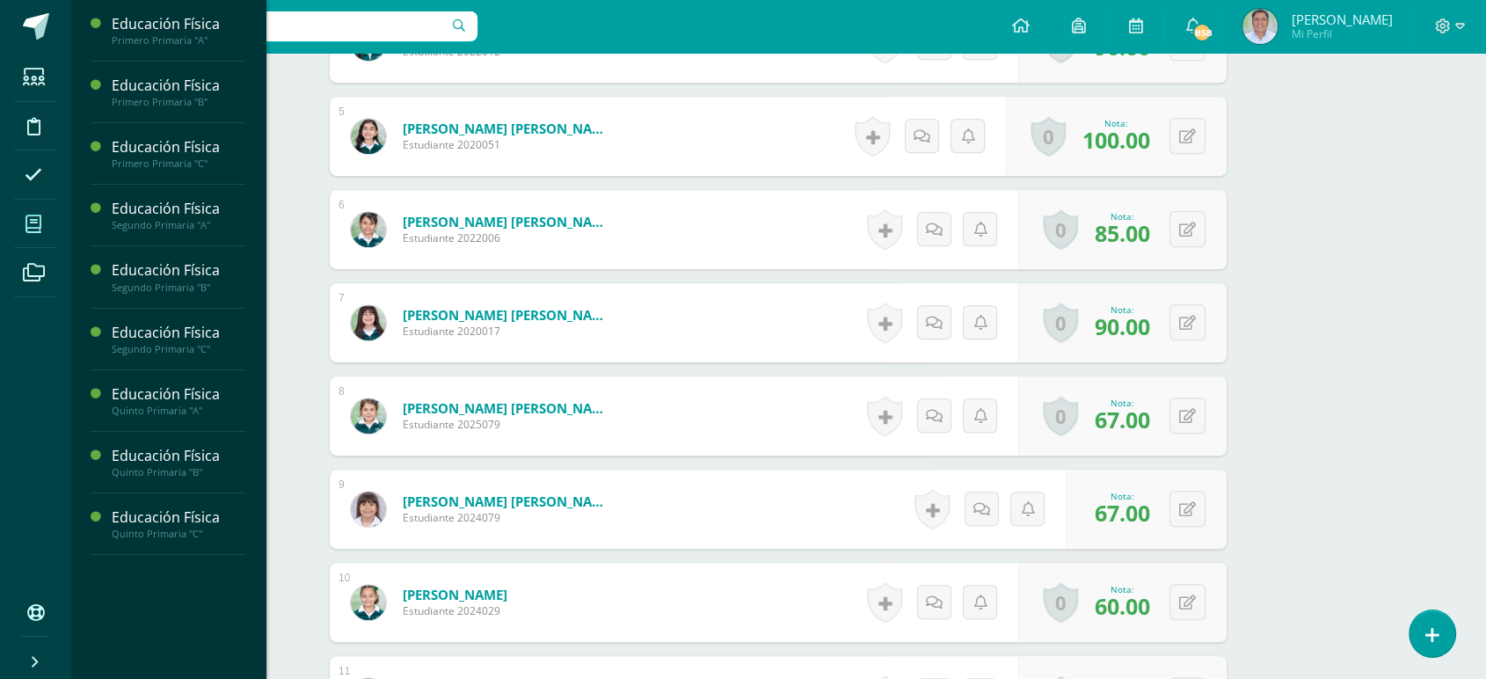
click at [41, 222] on icon at bounding box center [33, 224] width 16 height 18
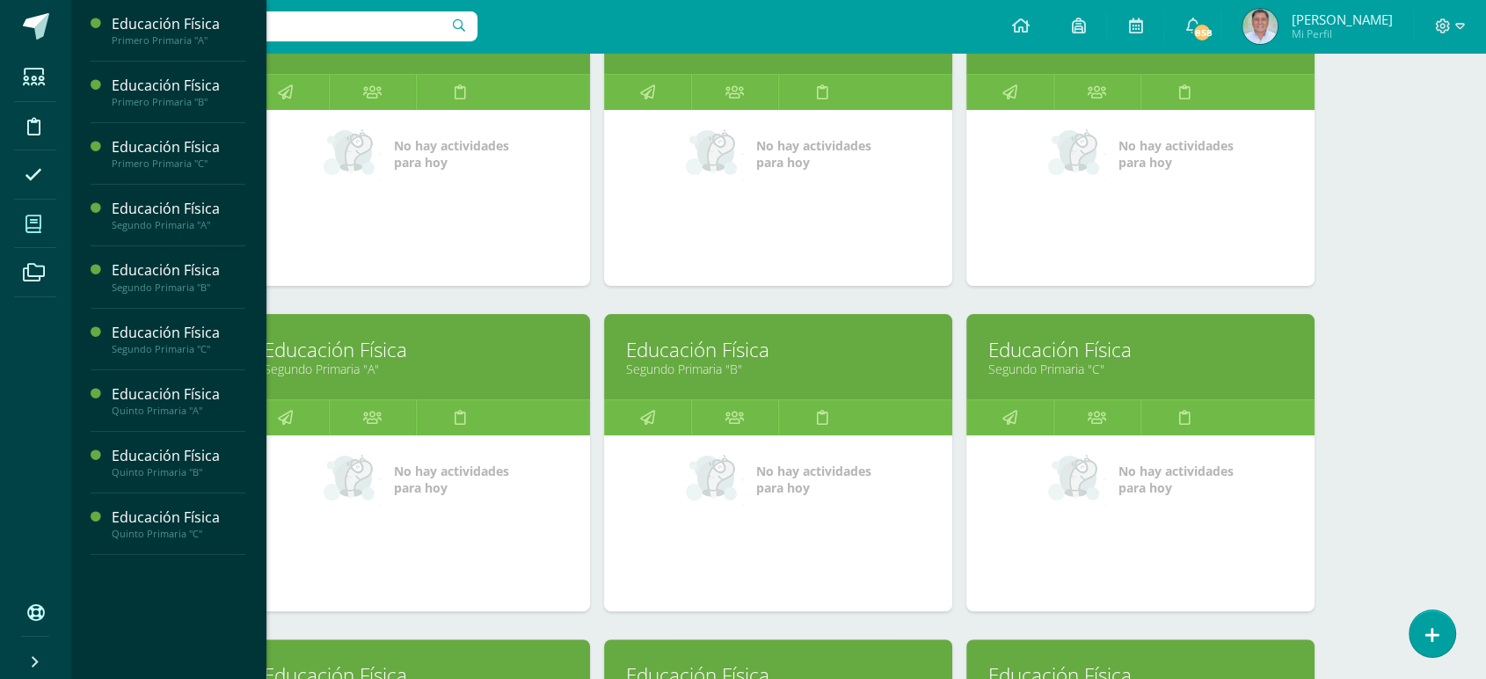
scroll to position [382, 0]
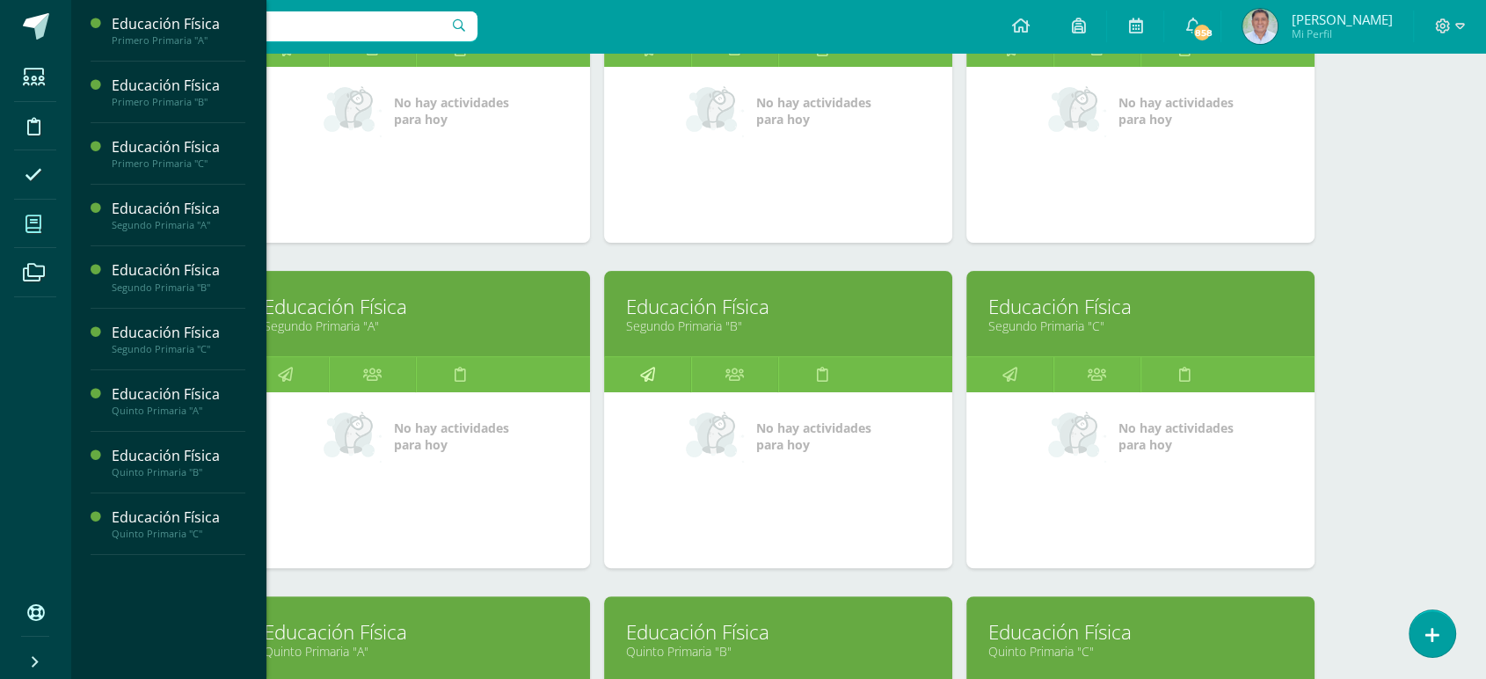
click at [643, 371] on icon at bounding box center [647, 374] width 15 height 34
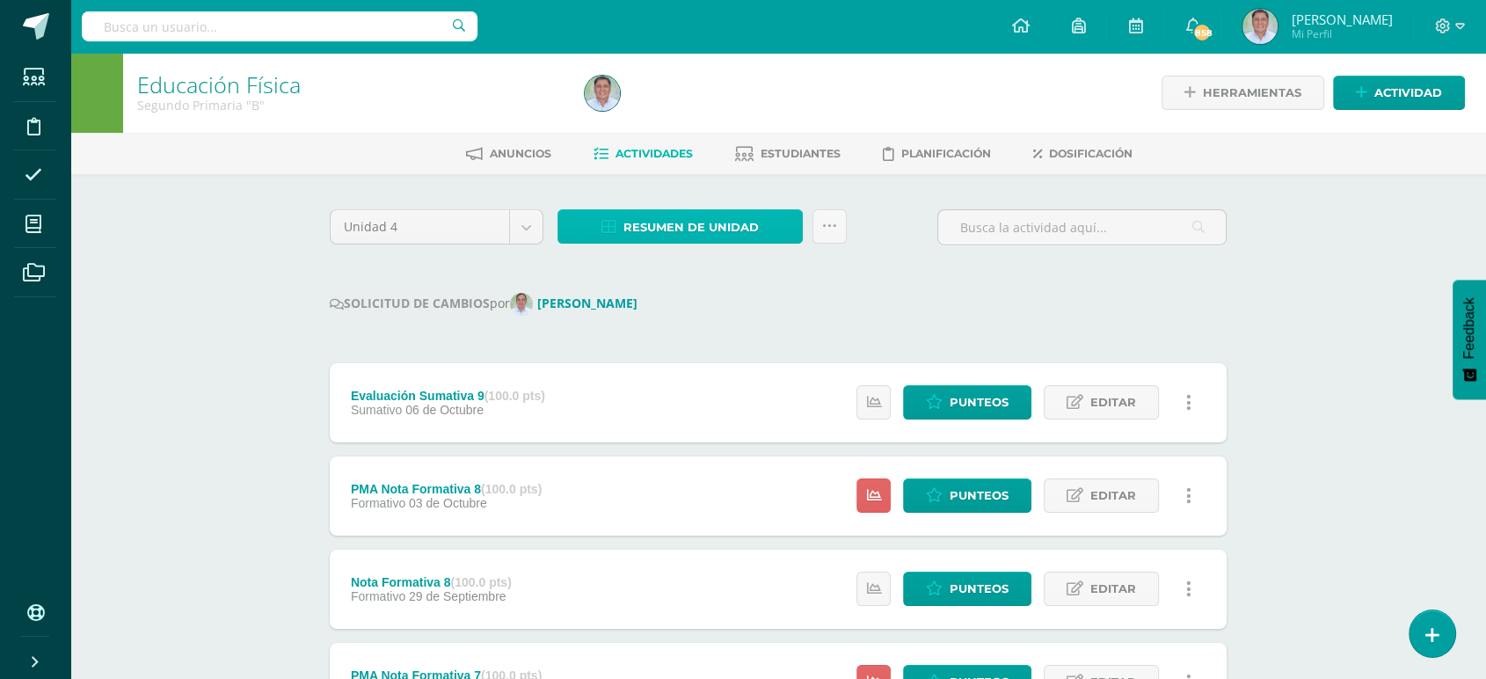
click at [732, 222] on span "Resumen de unidad" at bounding box center [690, 227] width 135 height 33
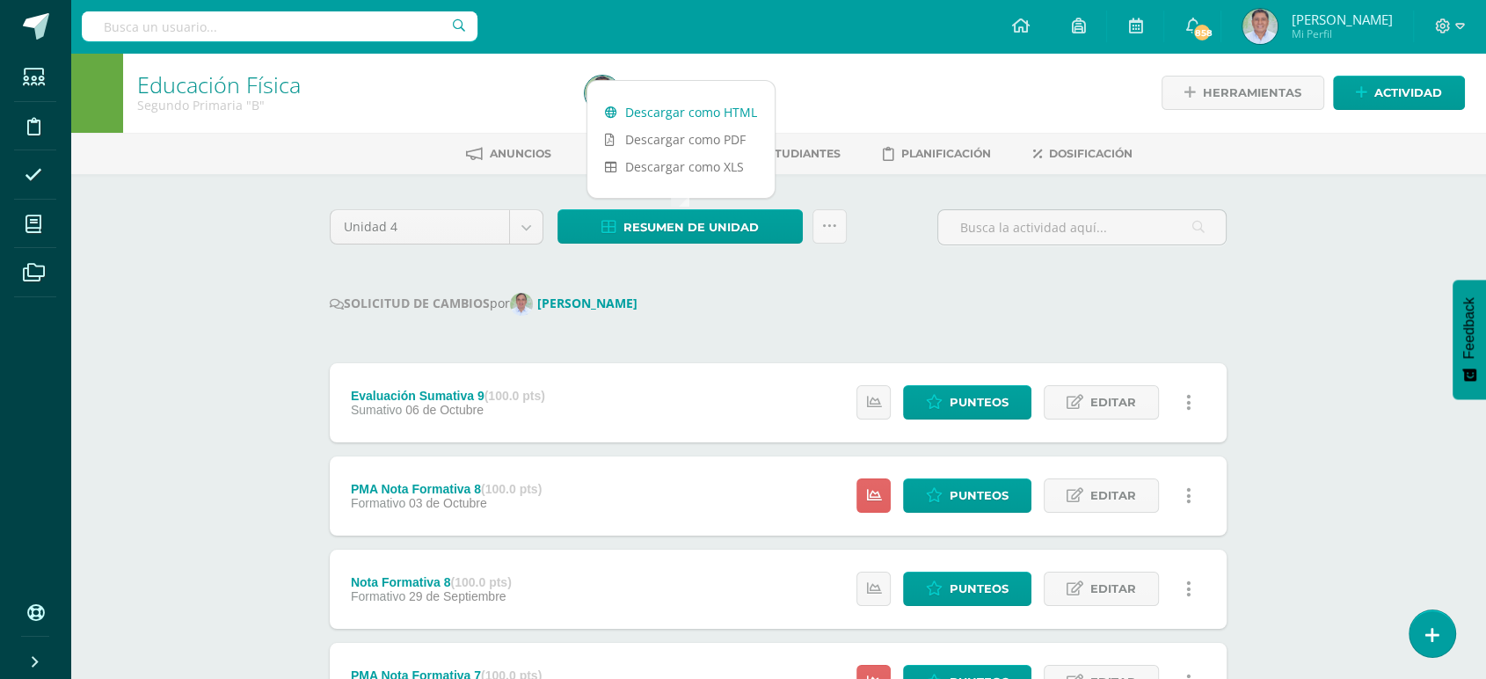
click at [693, 110] on link "Descargar como HTML" at bounding box center [680, 111] width 187 height 27
click at [657, 109] on link "Descargar como HTML" at bounding box center [680, 111] width 187 height 27
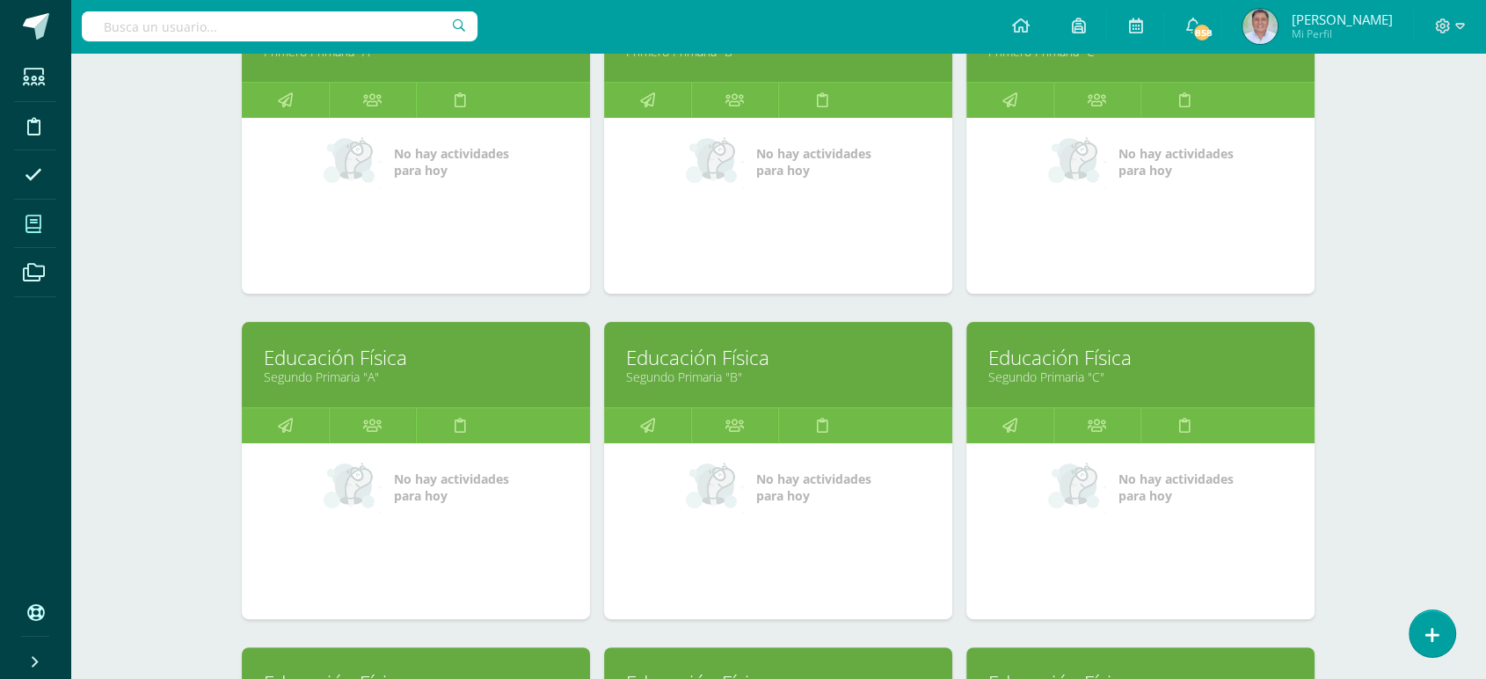
scroll to position [406, 0]
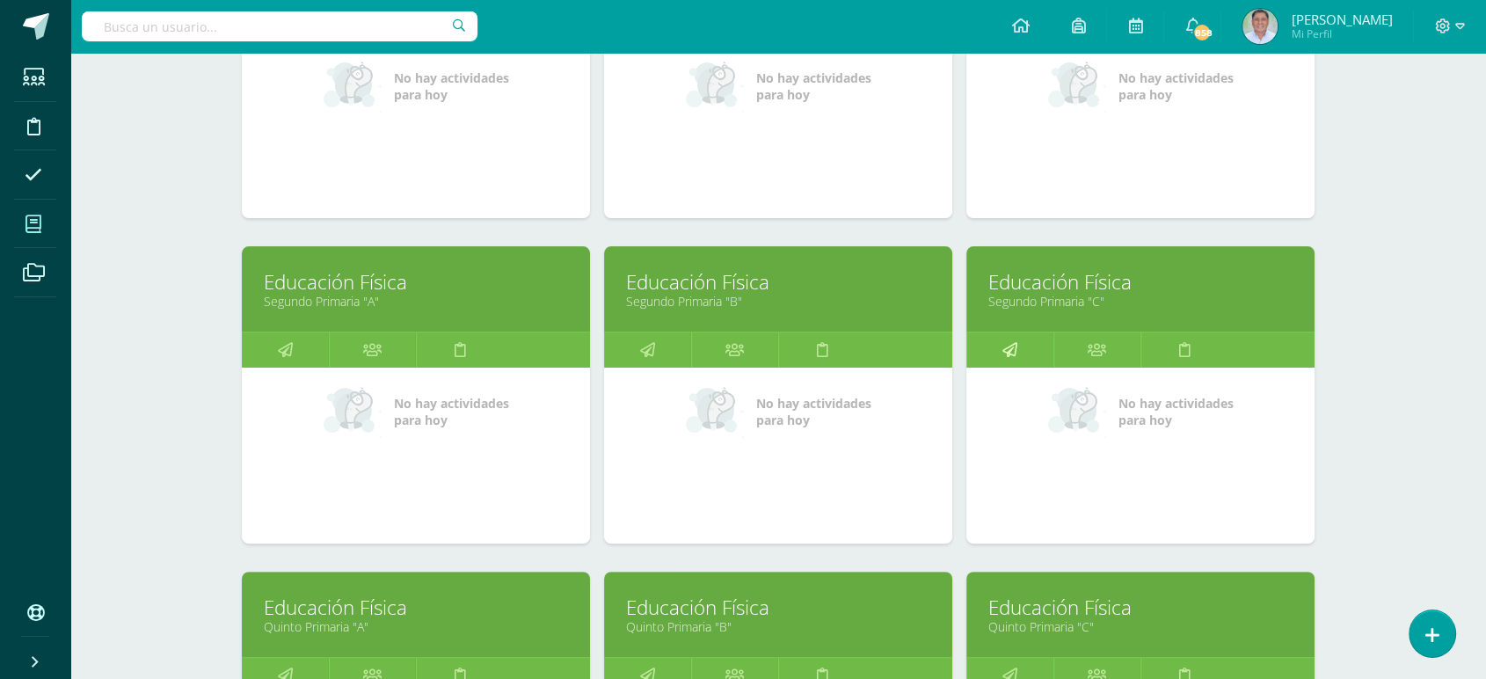
click at [1008, 349] on icon at bounding box center [1009, 349] width 15 height 34
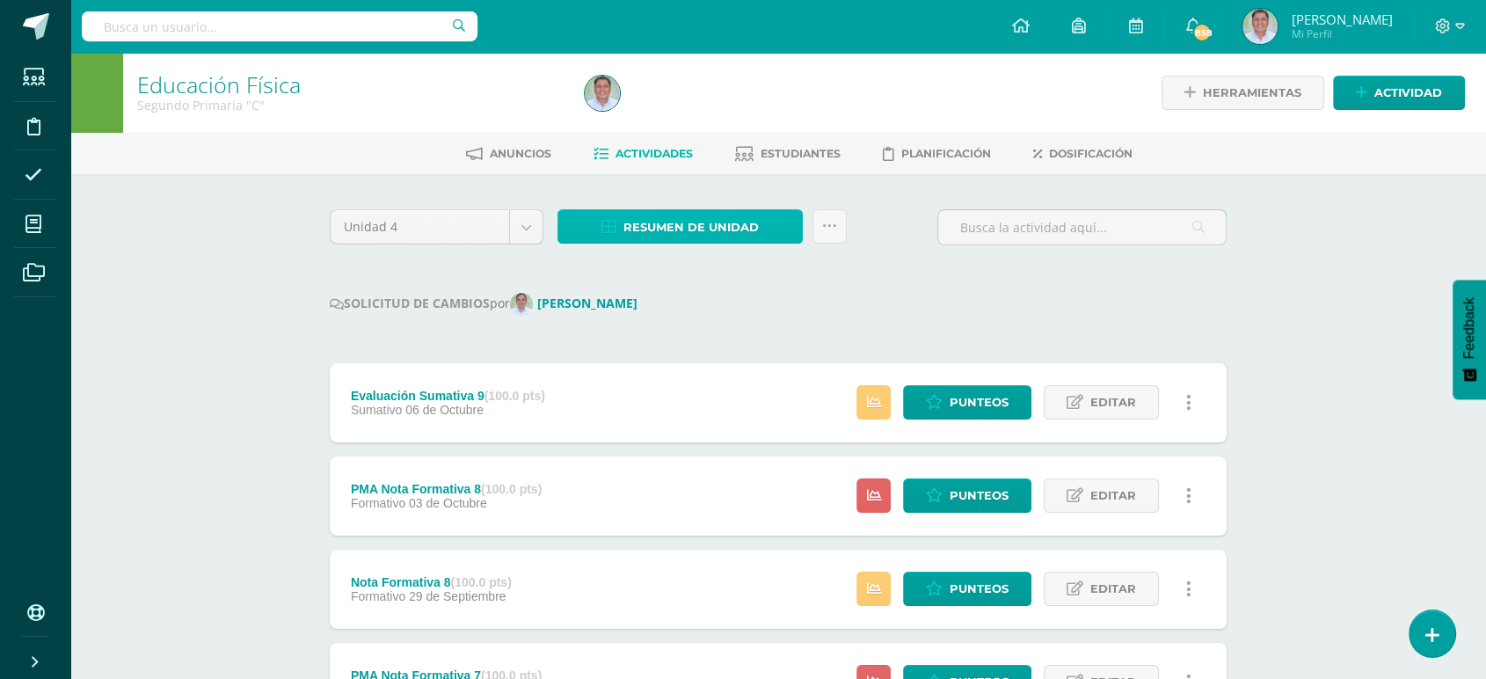
click at [666, 215] on span "Resumen de unidad" at bounding box center [690, 227] width 135 height 33
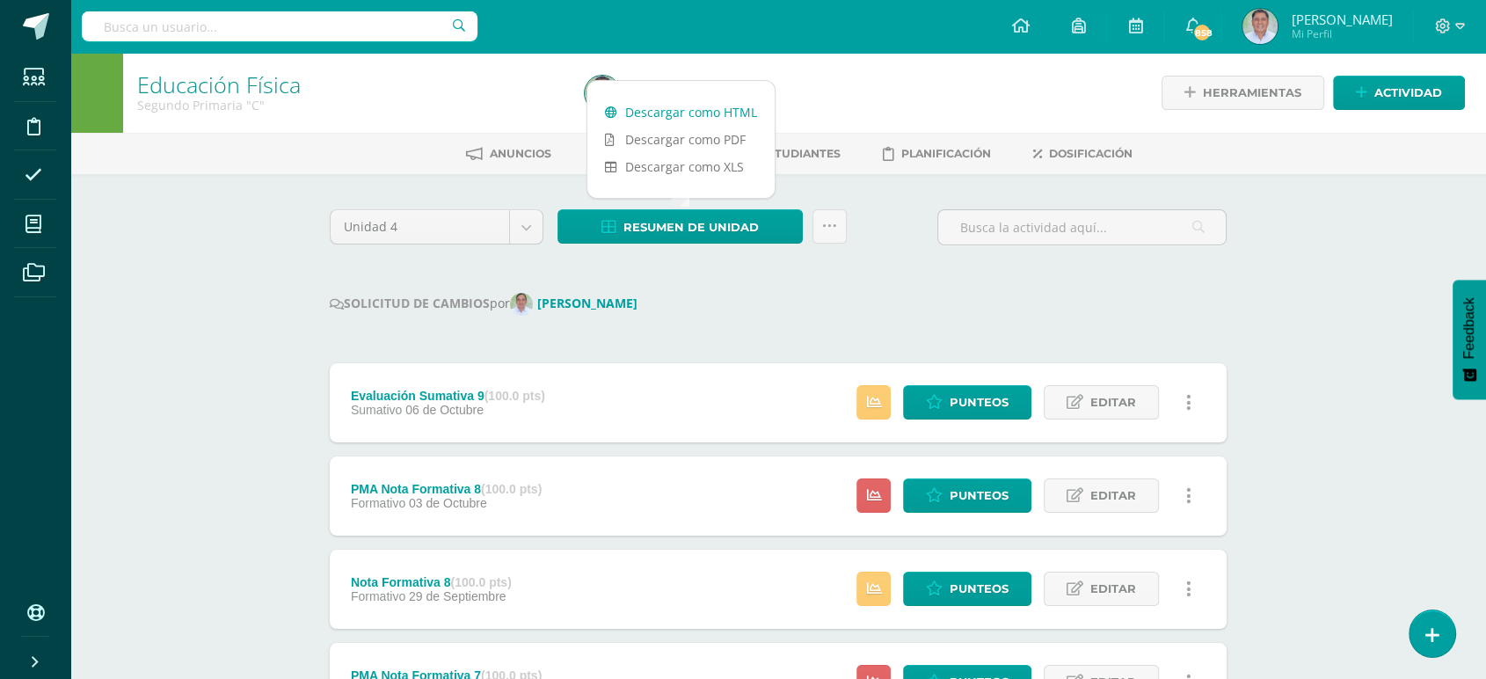
click at [661, 108] on link "Descargar como HTML" at bounding box center [680, 111] width 187 height 27
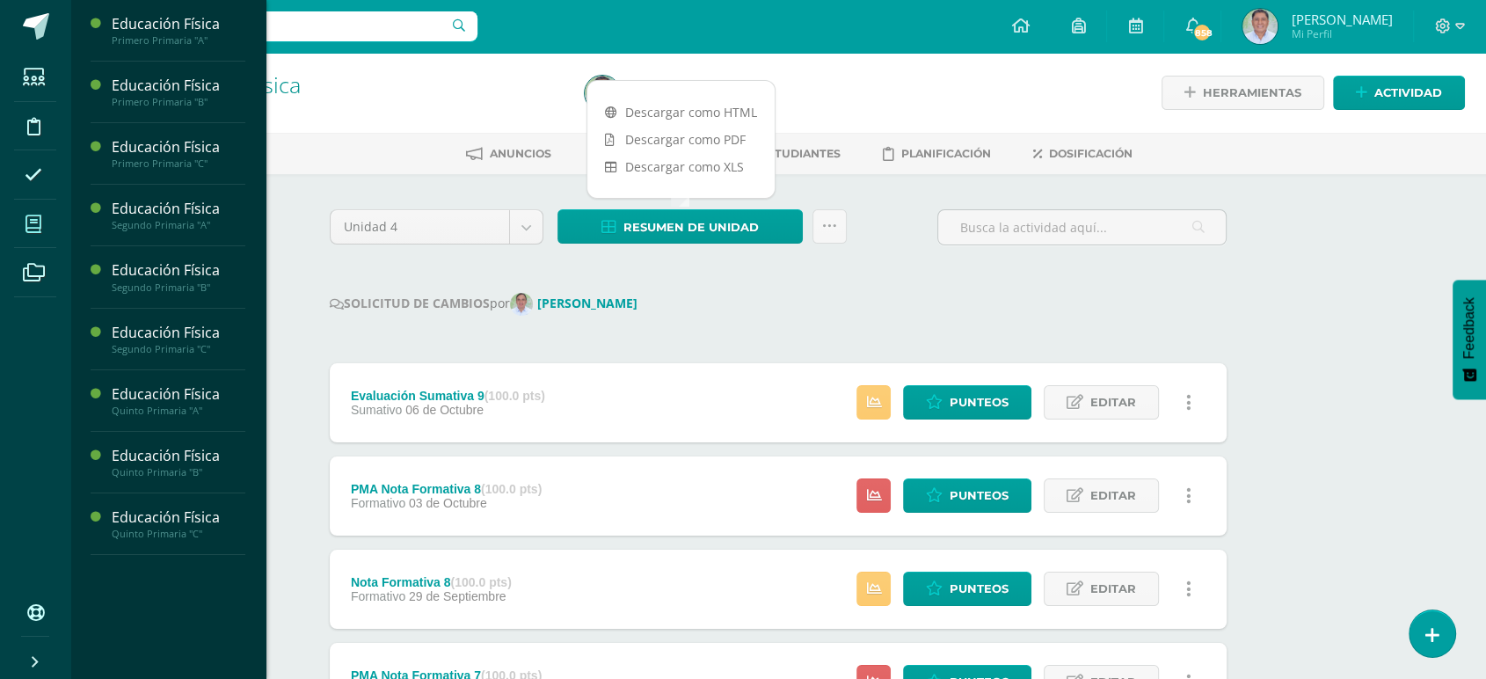
click at [32, 223] on icon at bounding box center [33, 224] width 16 height 18
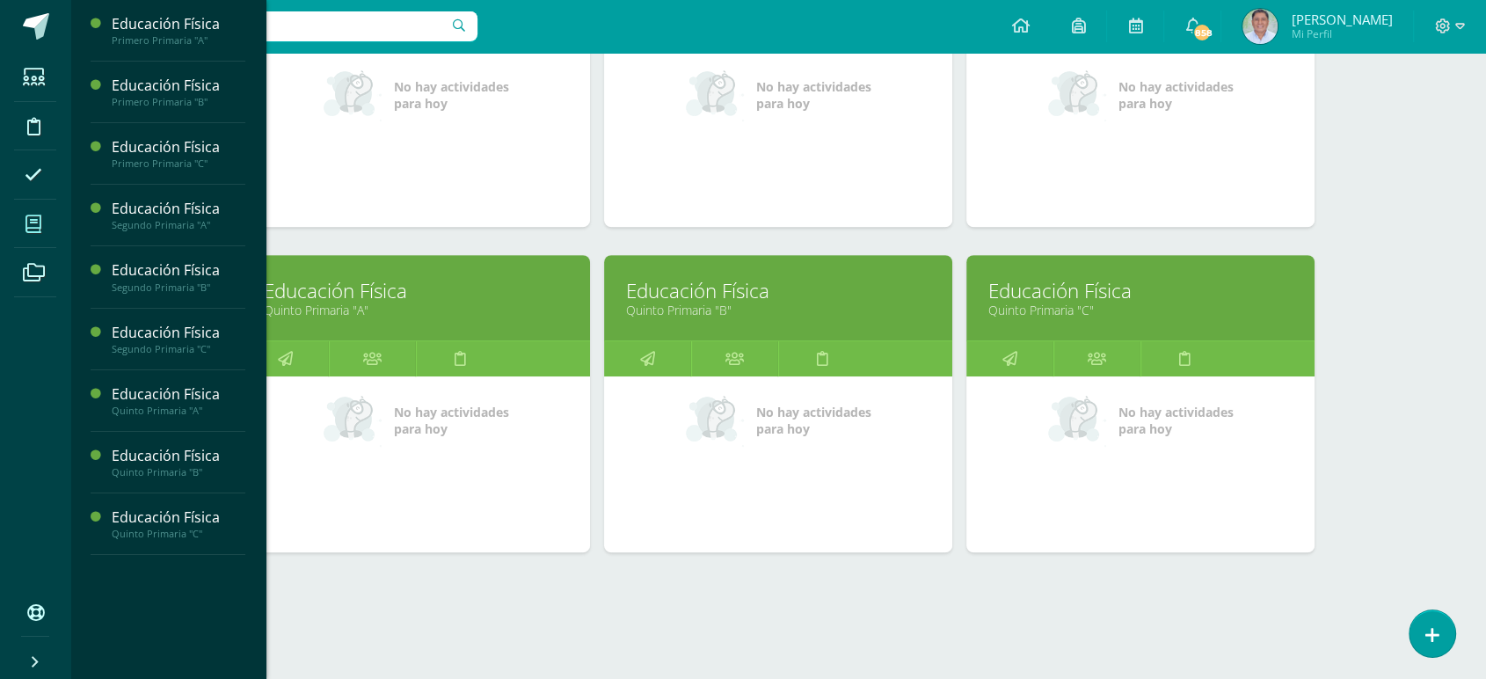
scroll to position [719, 0]
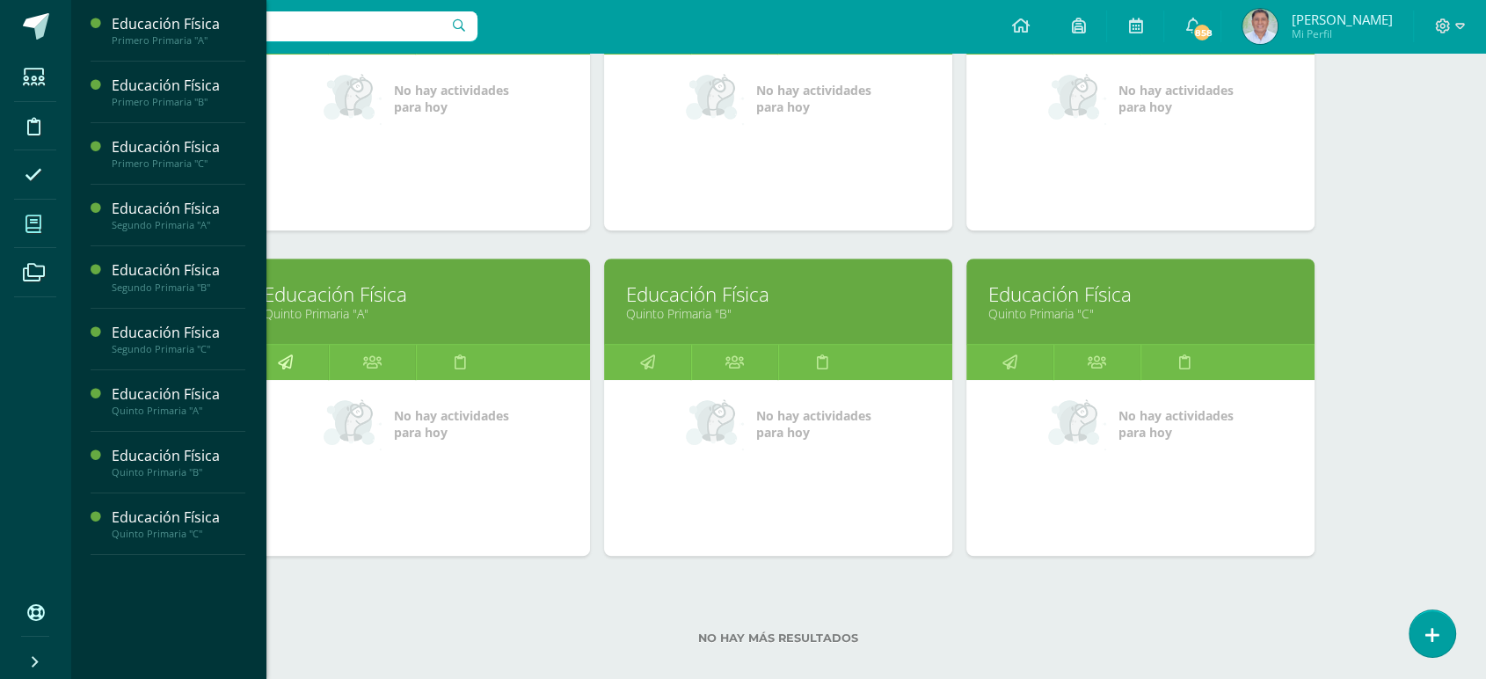
click at [287, 365] on icon at bounding box center [285, 362] width 15 height 34
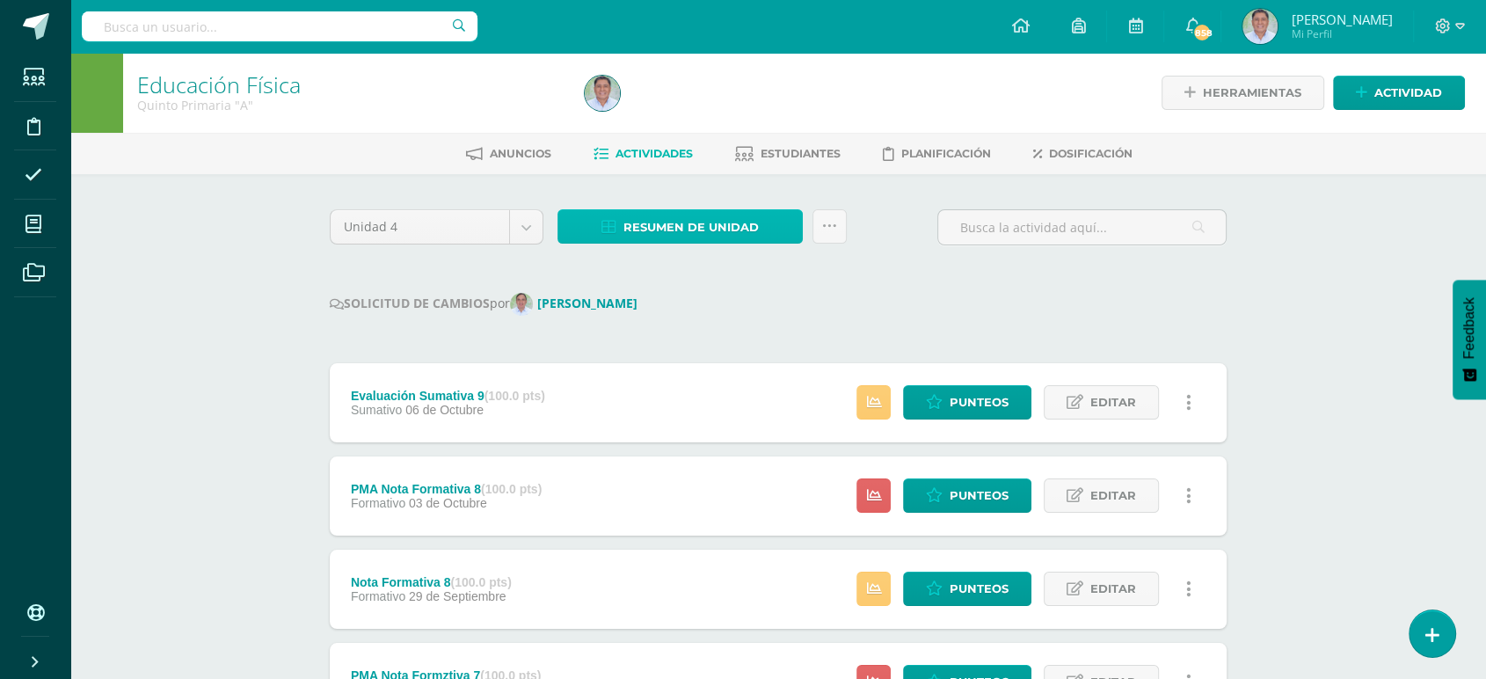
click at [633, 214] on span "Resumen de unidad" at bounding box center [690, 227] width 135 height 33
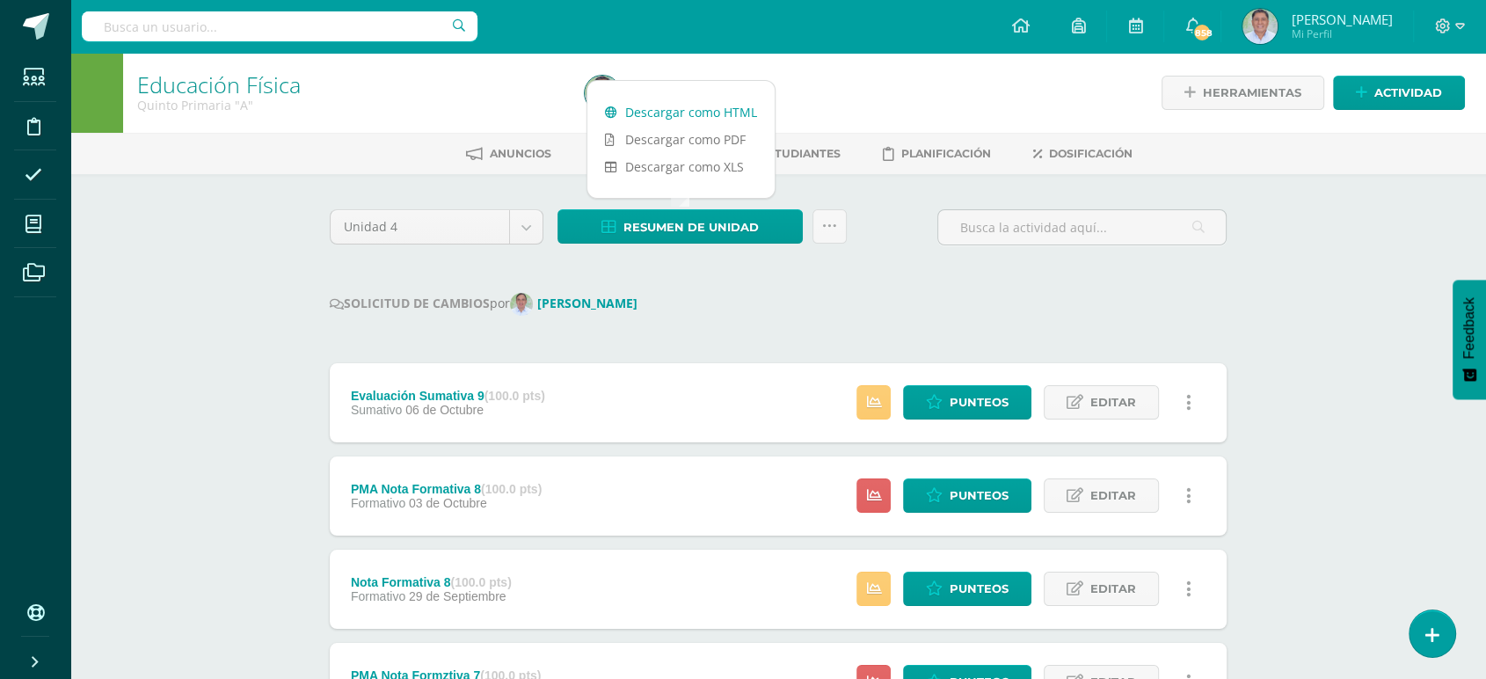
click at [670, 114] on link "Descargar como HTML" at bounding box center [680, 111] width 187 height 27
click at [962, 400] on span "Punteos" at bounding box center [978, 402] width 59 height 33
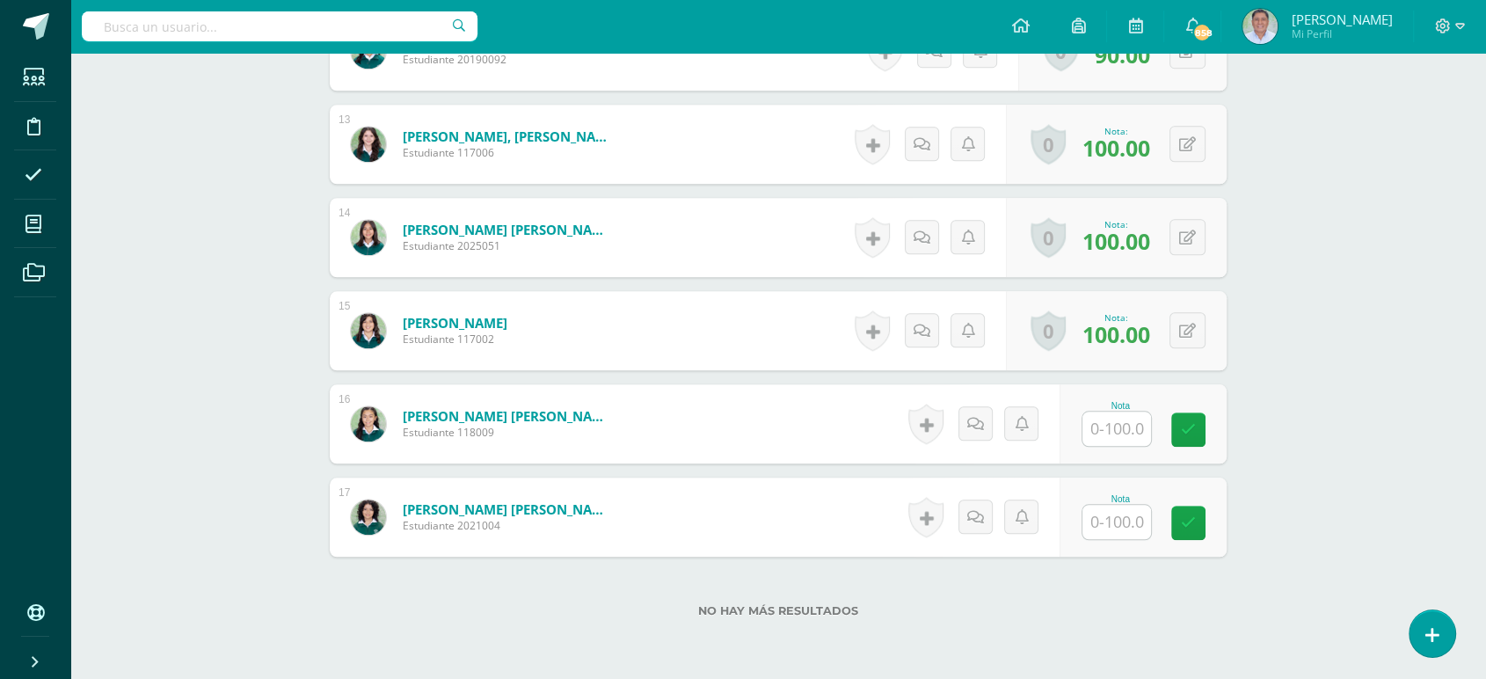
scroll to position [1630, 0]
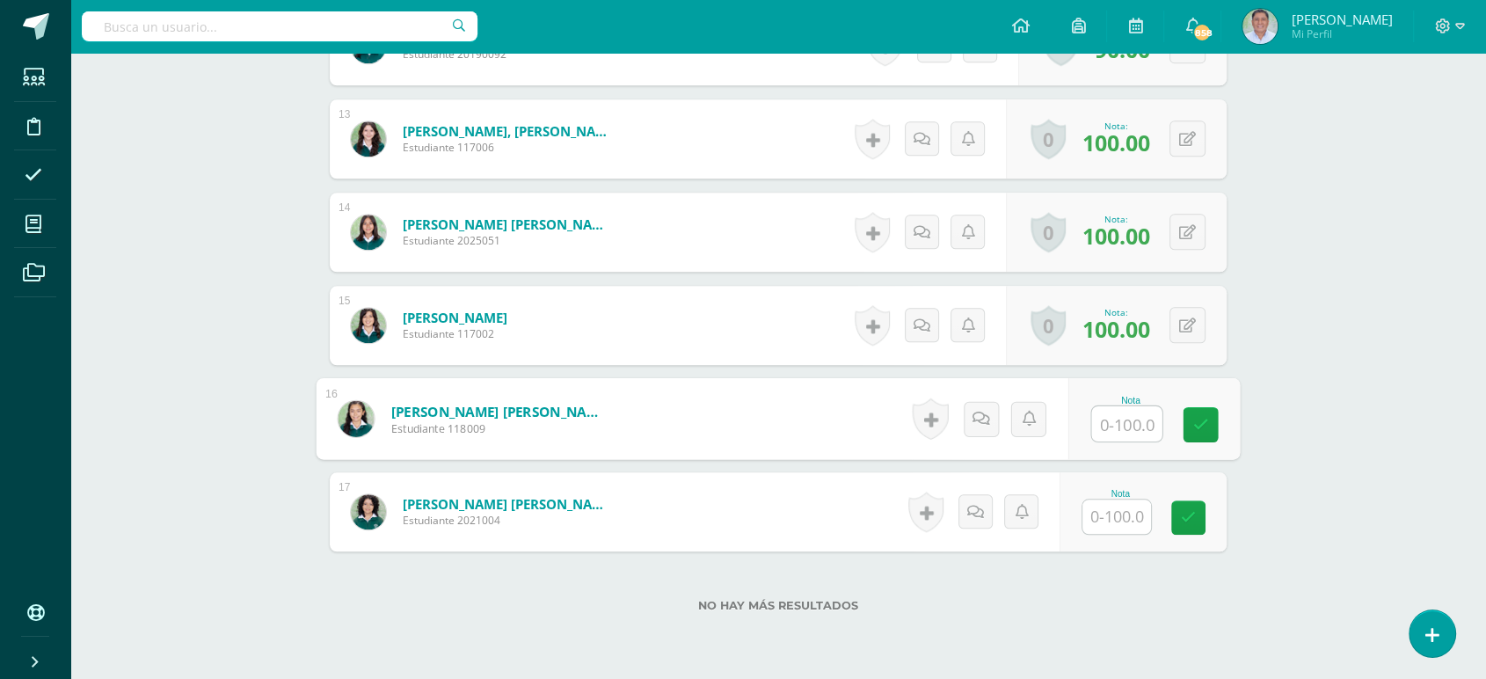
click at [1112, 425] on input "text" at bounding box center [1127, 423] width 70 height 35
type input "100"
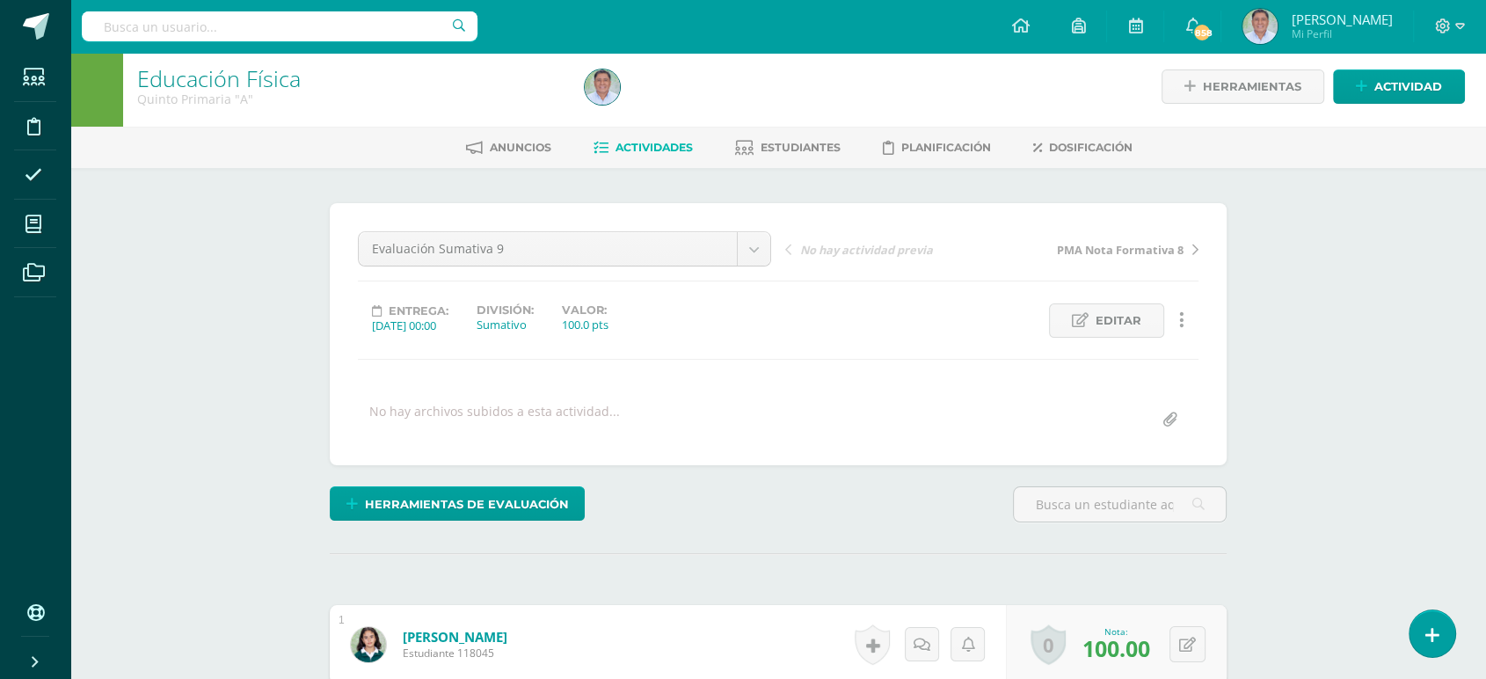
scroll to position [0, 0]
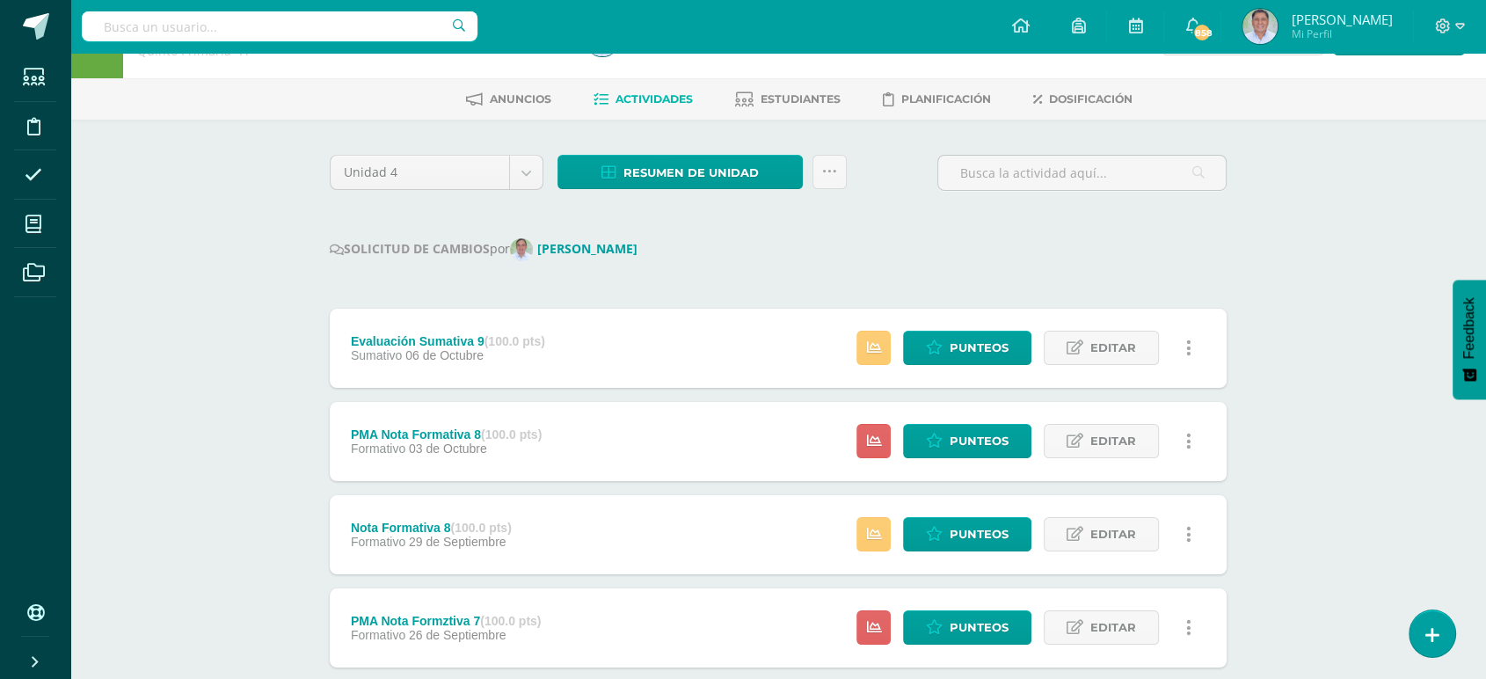
scroll to position [47, 0]
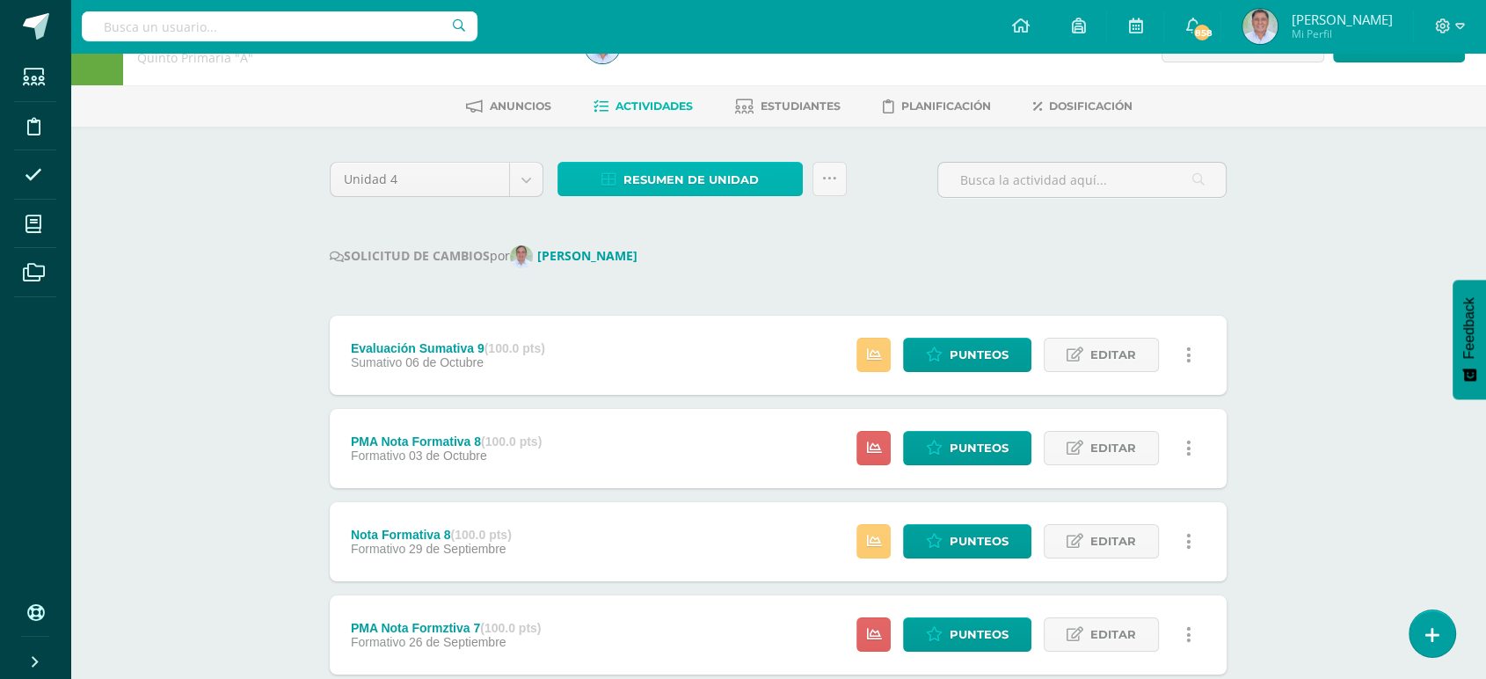
click at [654, 185] on span "Resumen de unidad" at bounding box center [690, 180] width 135 height 33
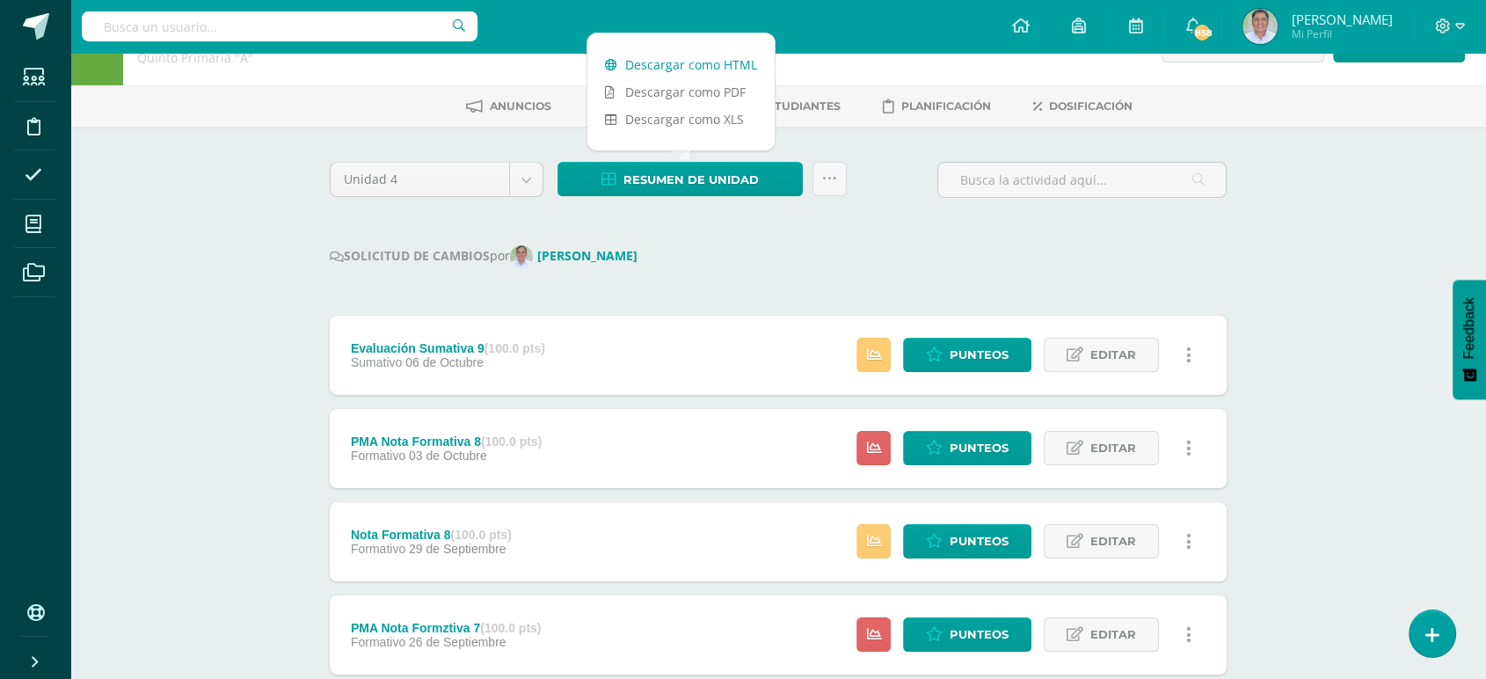
click at [658, 60] on link "Descargar como HTML" at bounding box center [680, 64] width 187 height 27
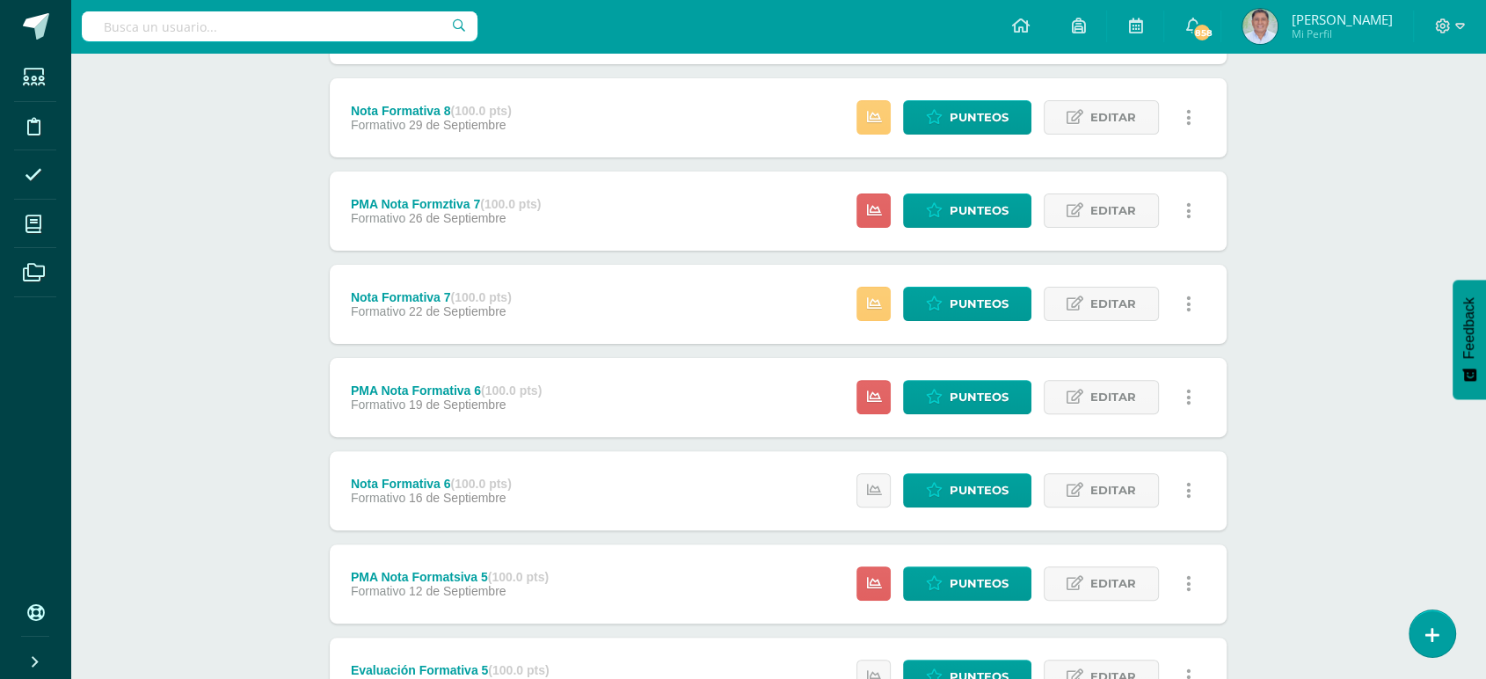
scroll to position [479, 0]
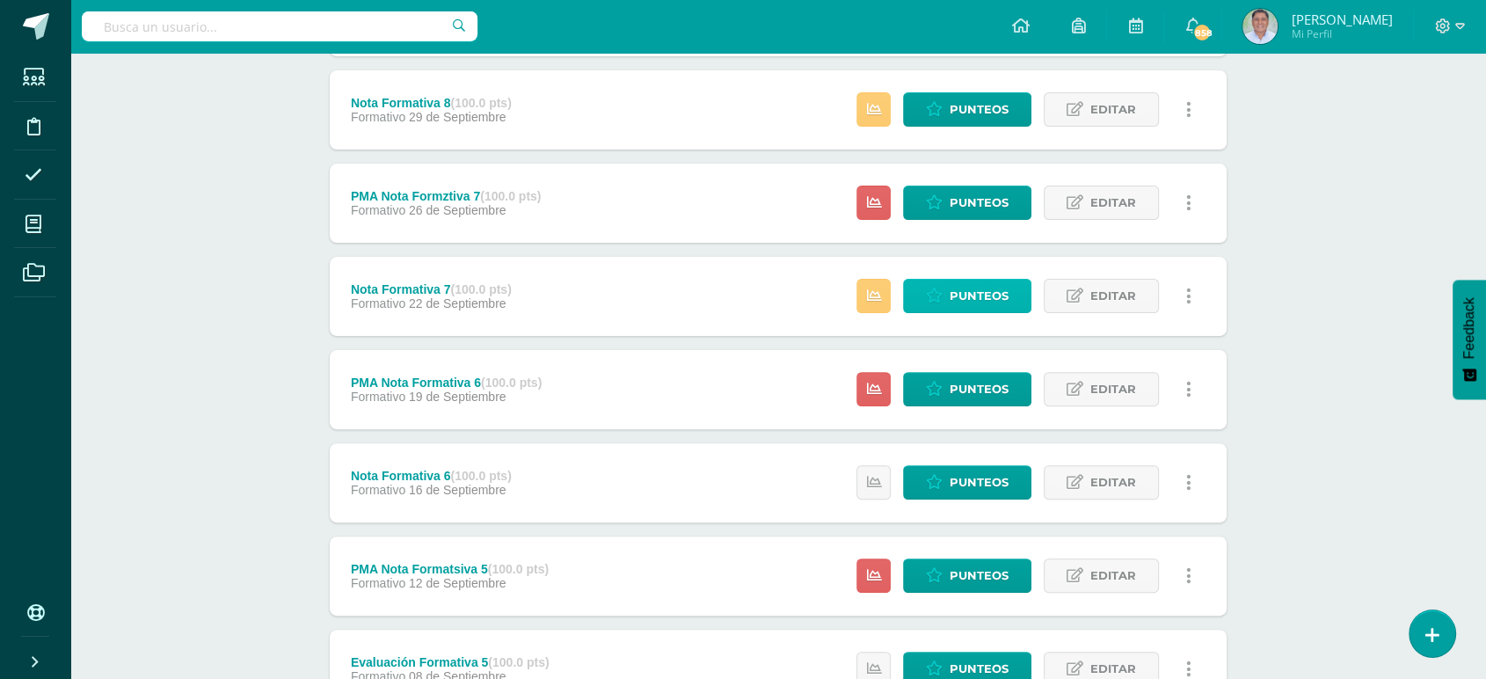
click at [971, 295] on span "Punteos" at bounding box center [978, 296] width 59 height 33
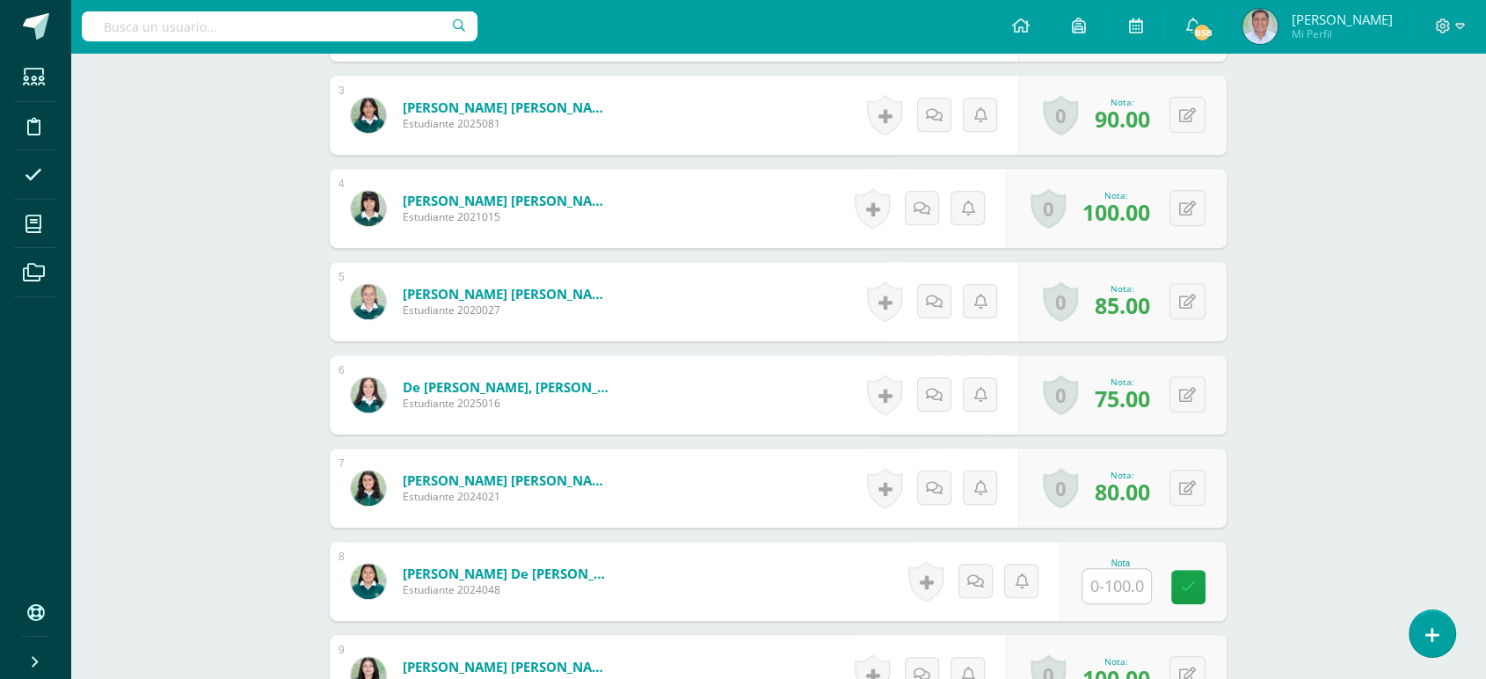
scroll to position [747, 0]
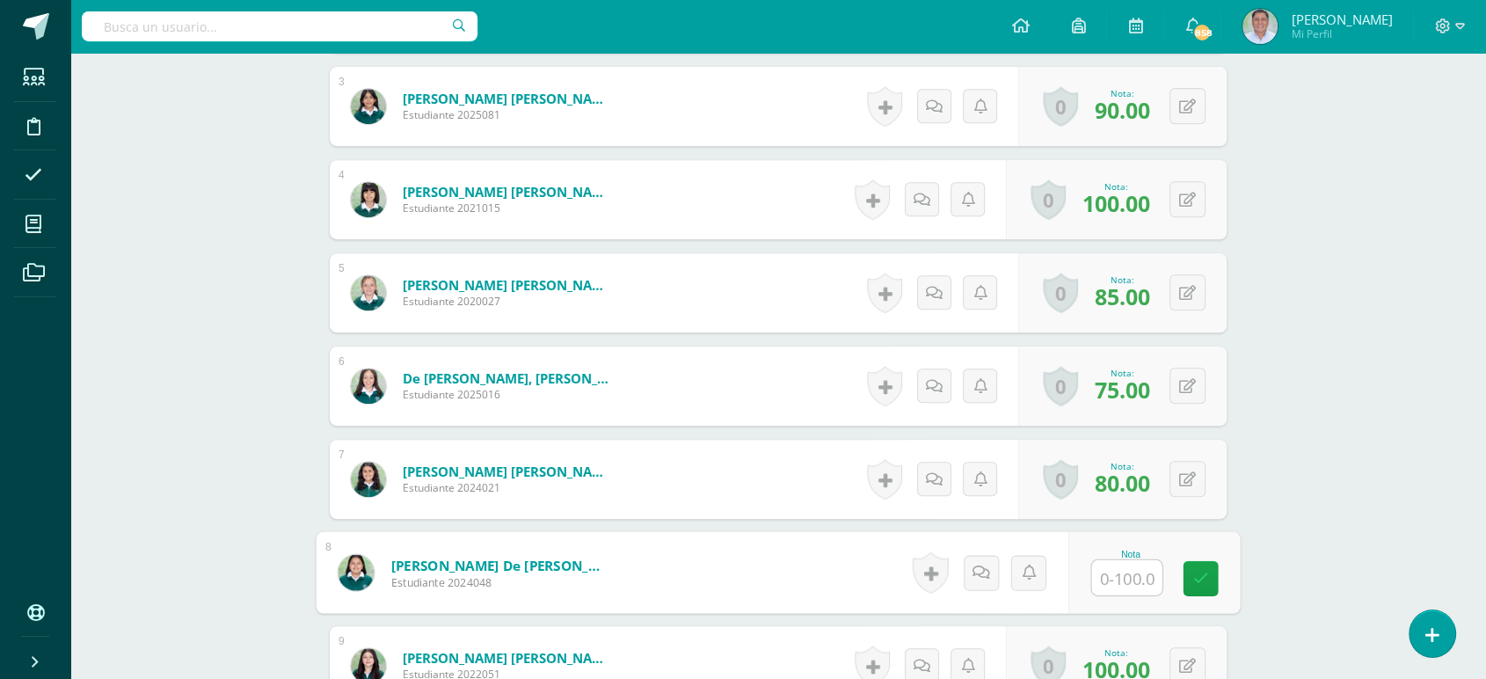
click at [1122, 573] on input "text" at bounding box center [1127, 577] width 70 height 35
type input "100"
click at [1193, 581] on icon at bounding box center [1201, 578] width 16 height 15
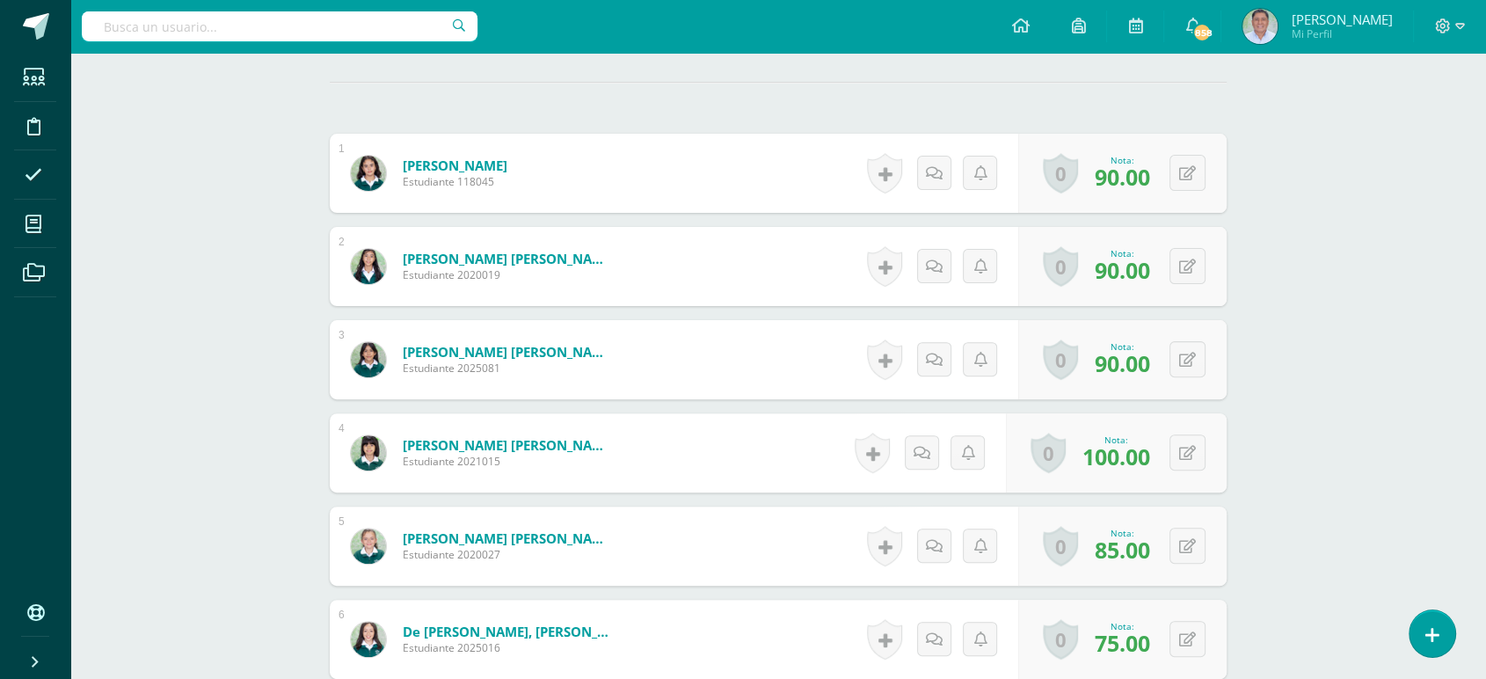
scroll to position [0, 0]
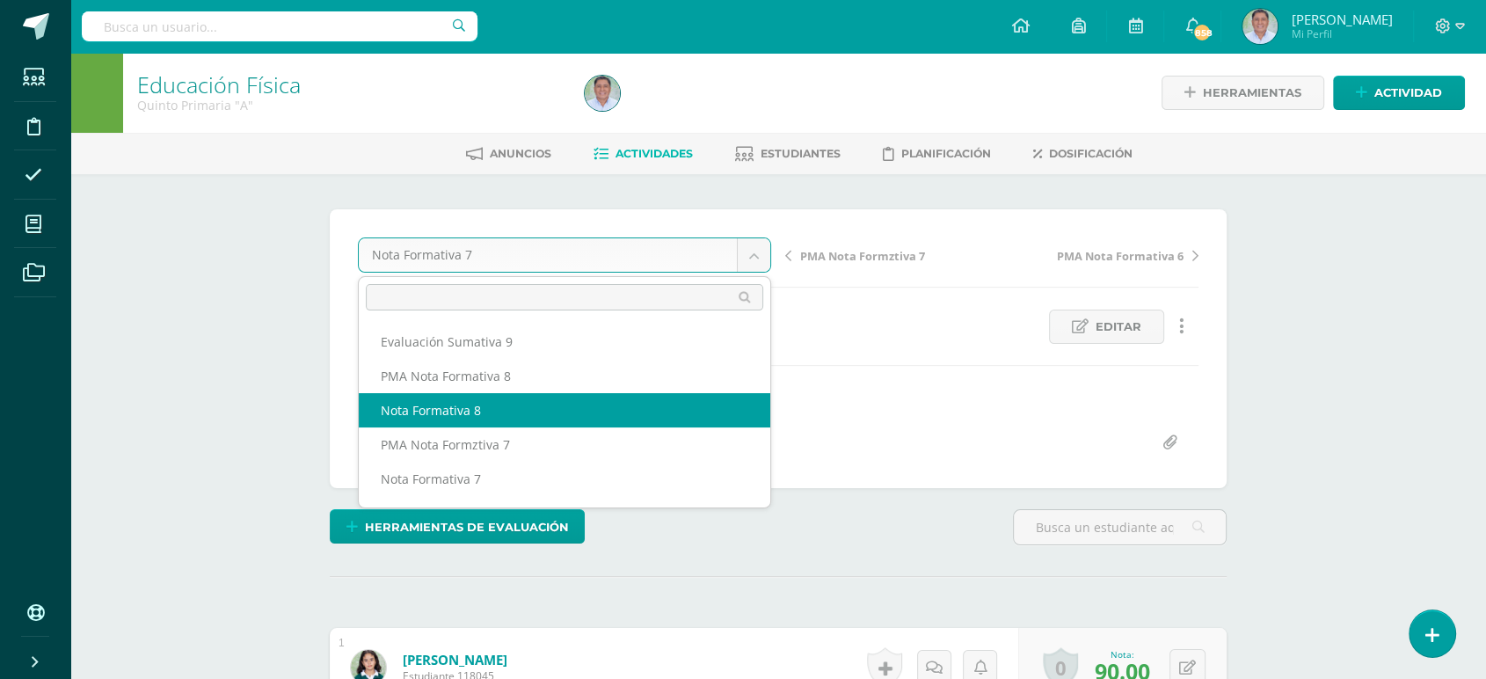
select select "/dashboard/teacher/grade-activity/259630/"
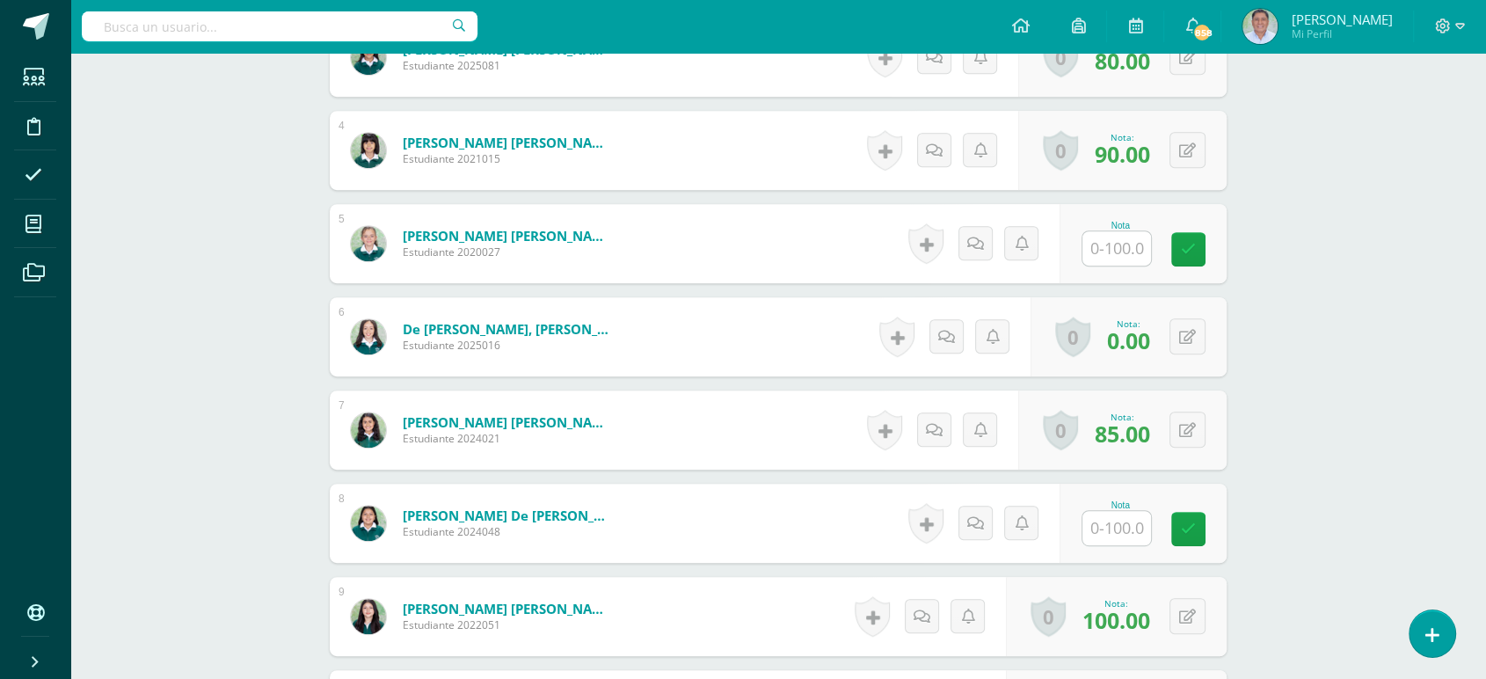
scroll to position [817, 0]
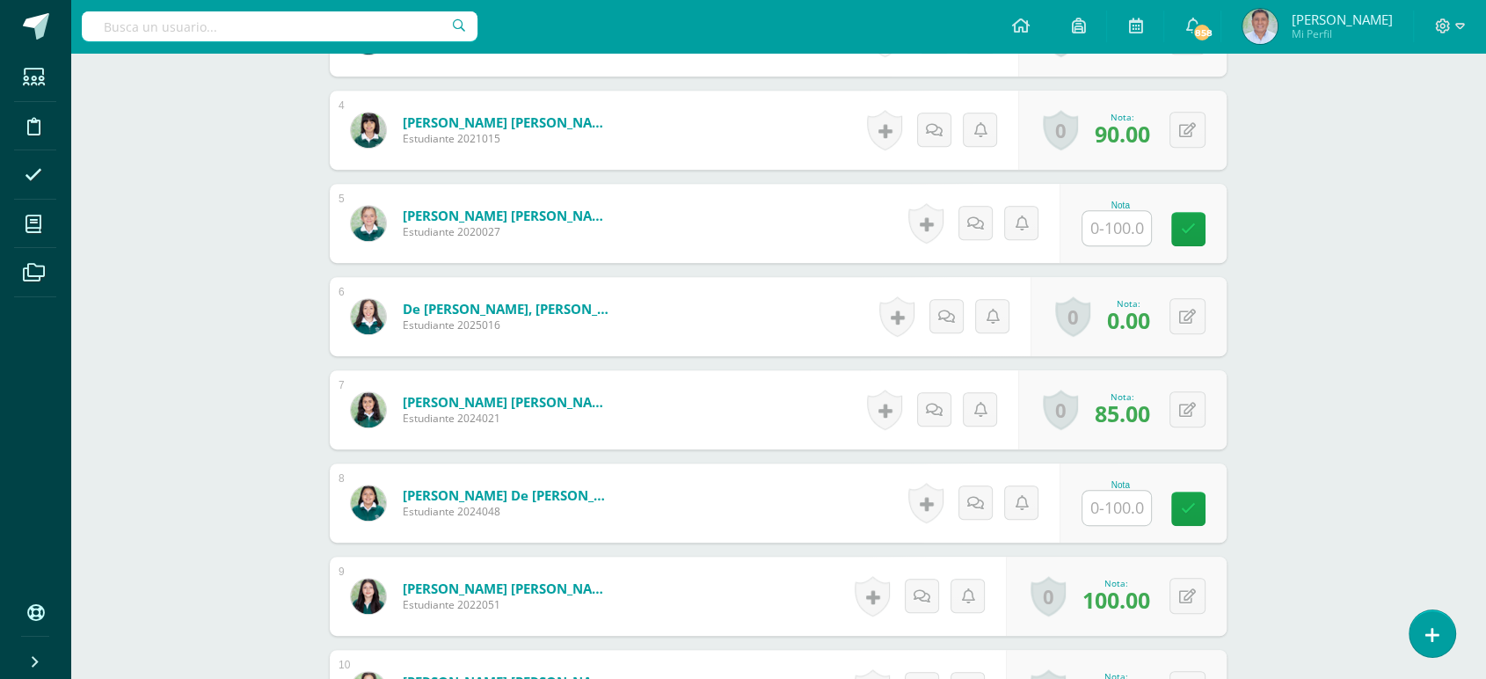
click at [1104, 505] on input "text" at bounding box center [1116, 508] width 69 height 34
type input "100"
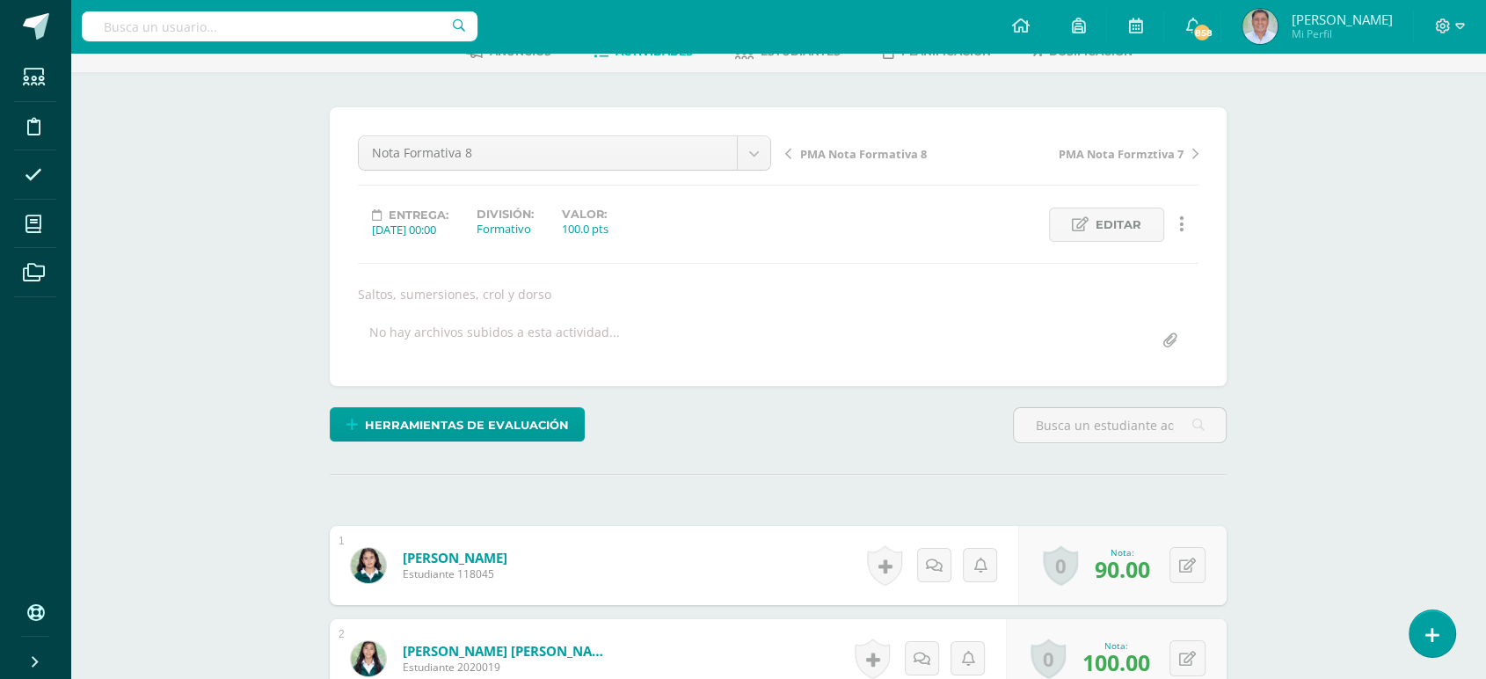
scroll to position [0, 0]
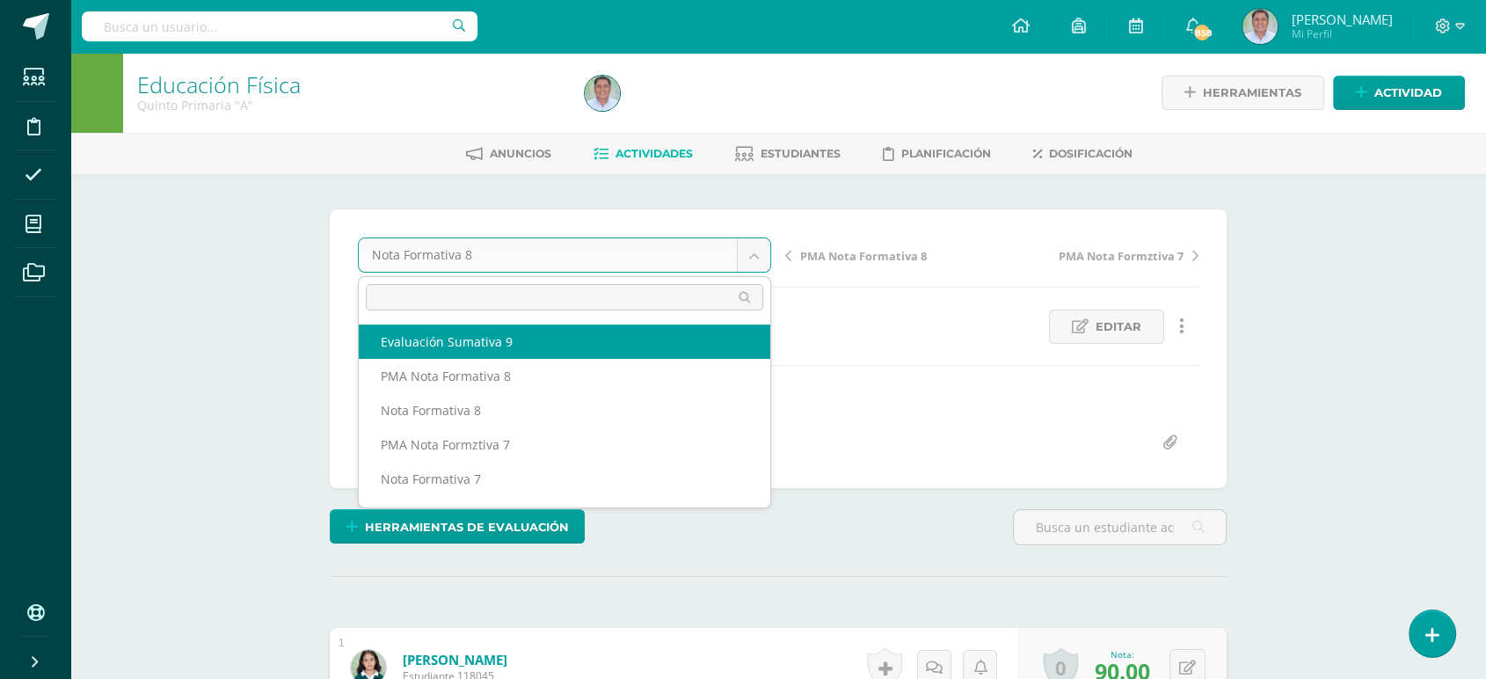
select select "/dashboard/teacher/grade-activity/259636/"
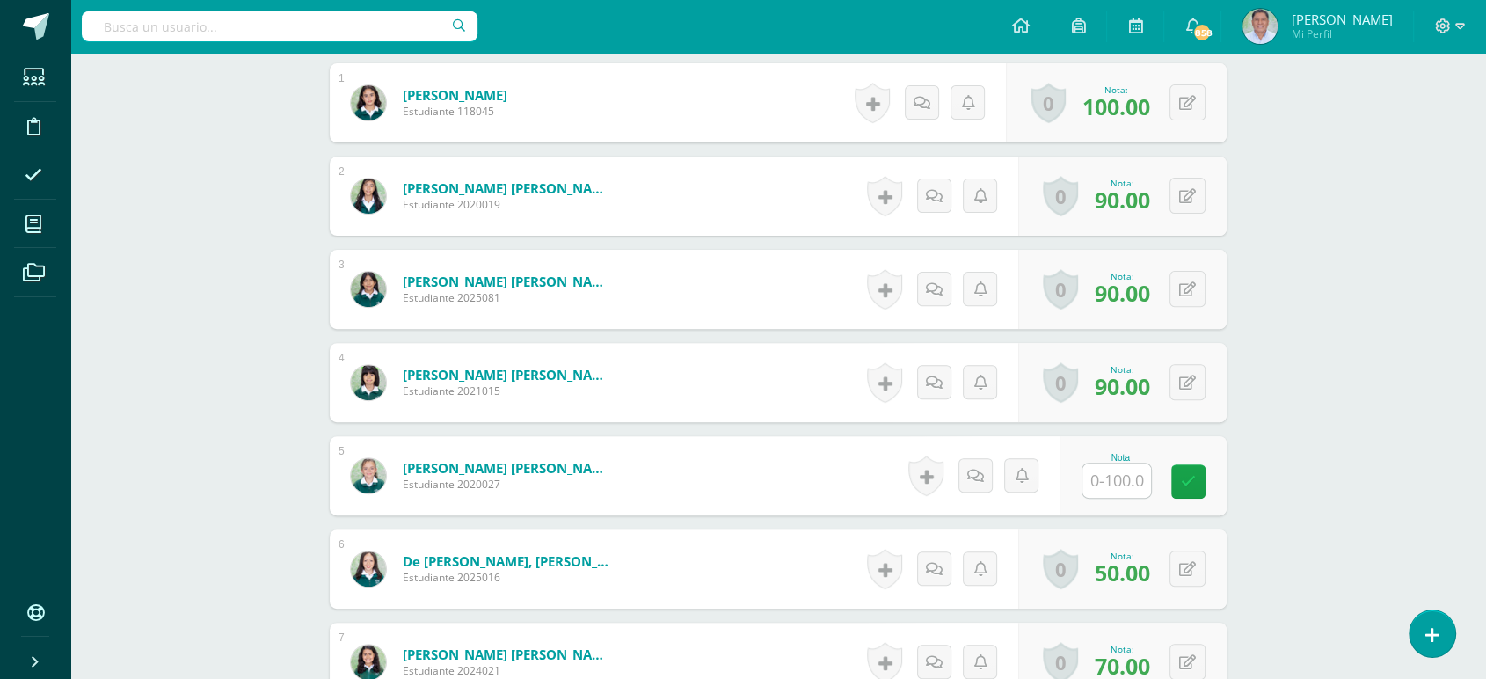
scroll to position [549, 0]
click at [1120, 487] on input "text" at bounding box center [1127, 479] width 70 height 35
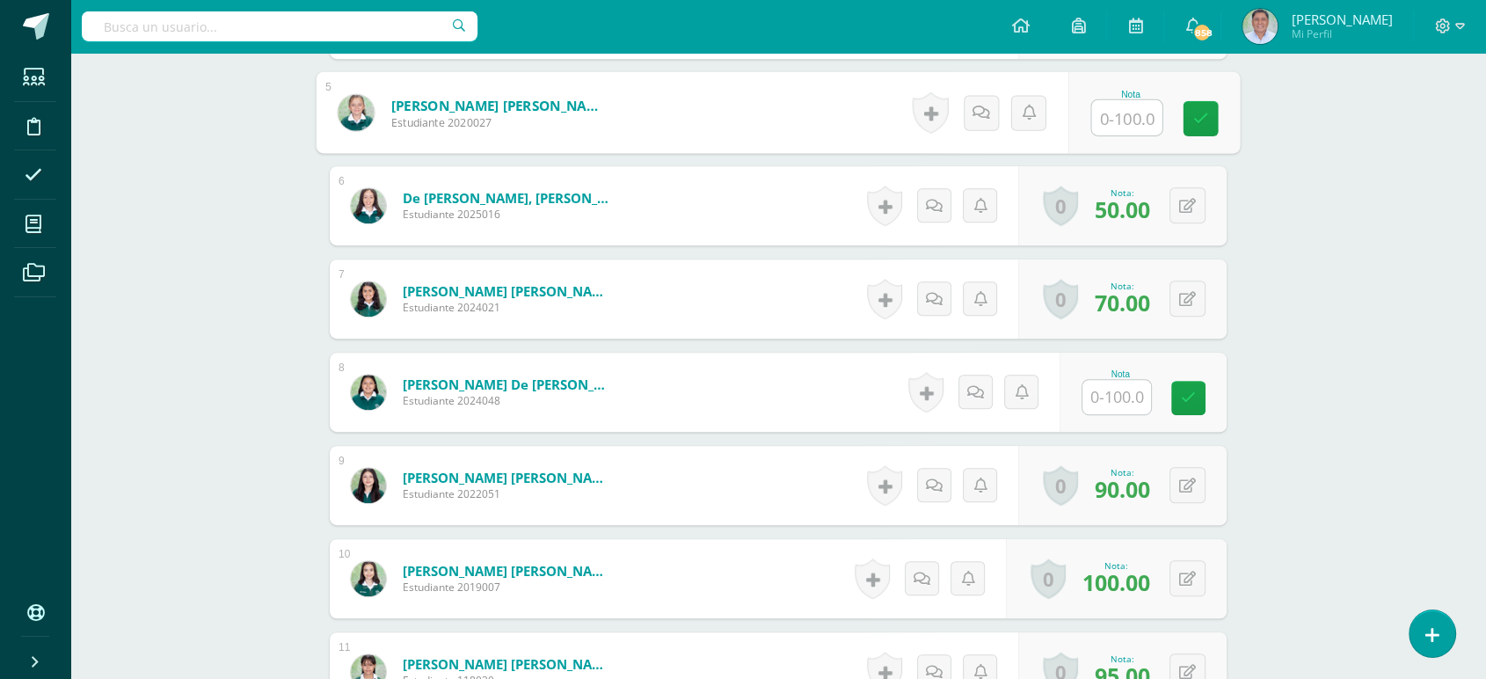
scroll to position [926, 0]
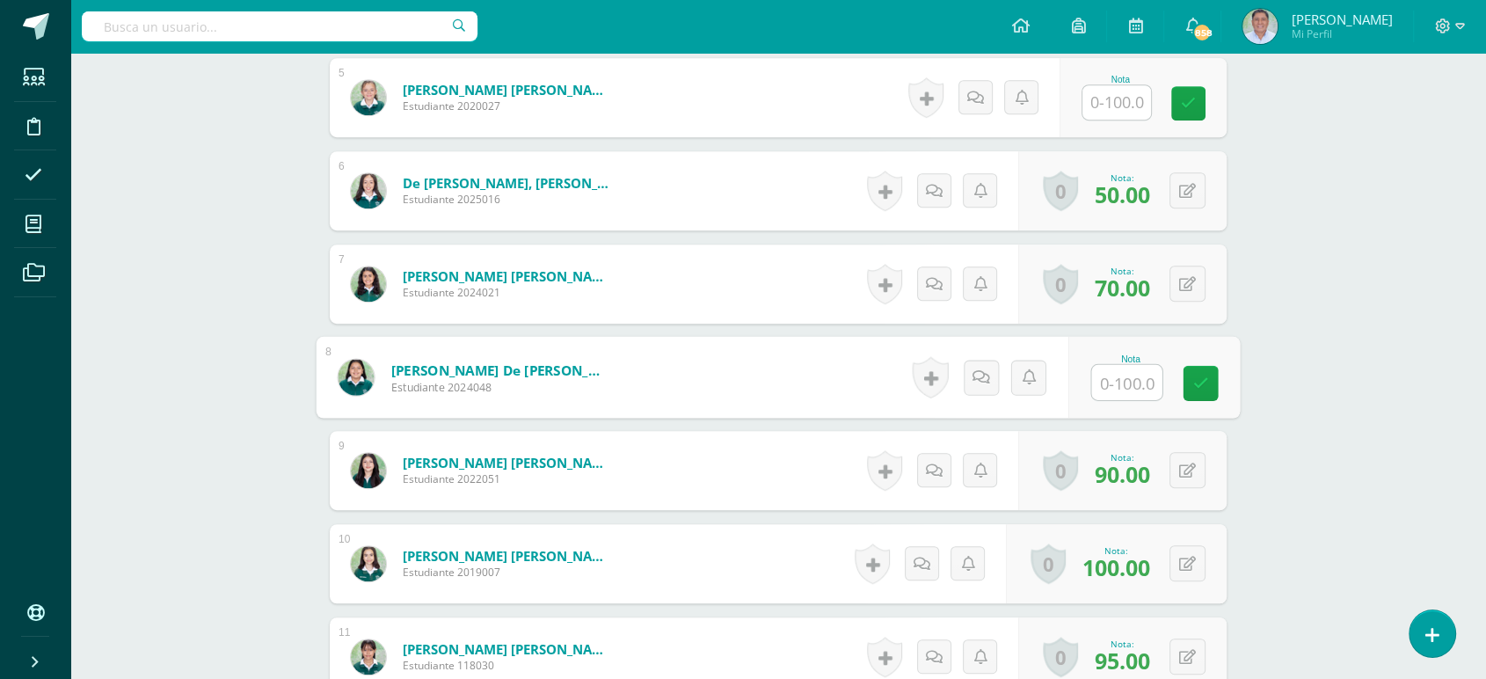
click at [1125, 385] on input "text" at bounding box center [1127, 382] width 70 height 35
type input "100"
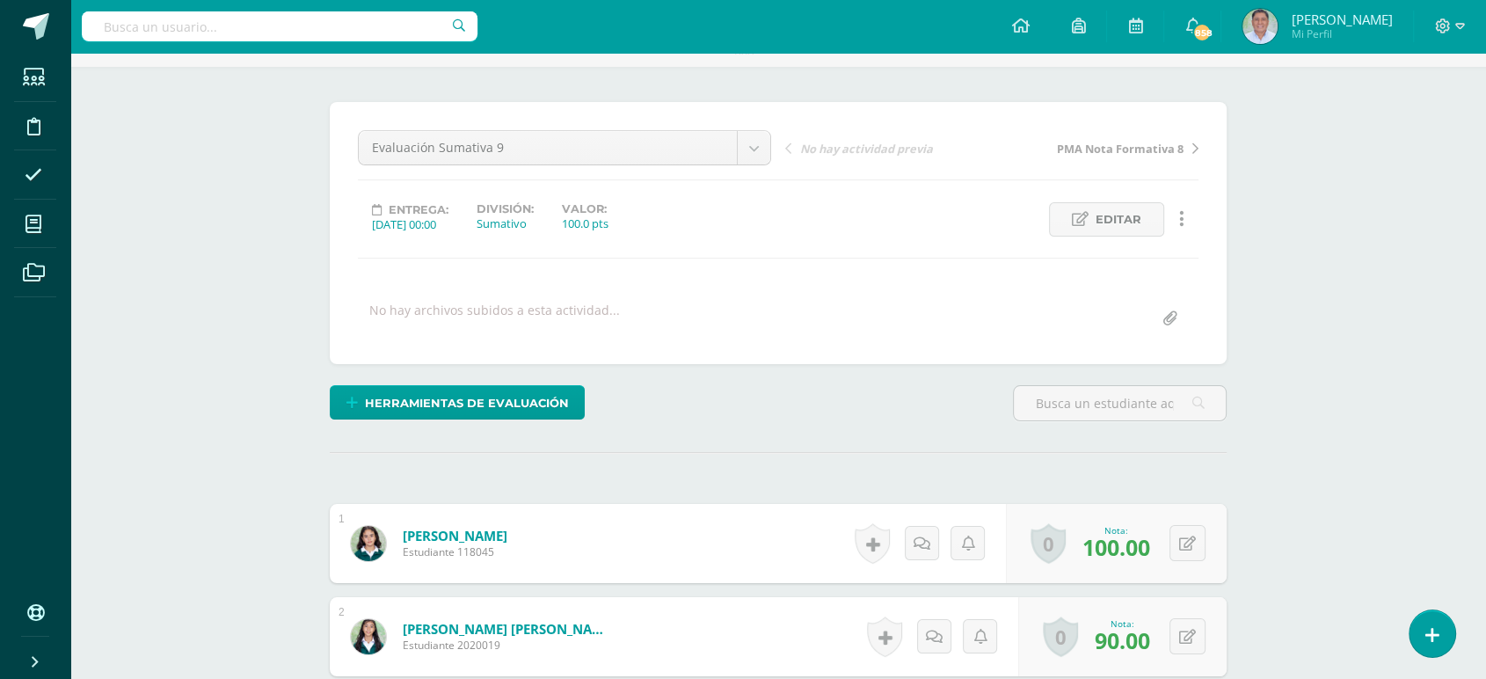
scroll to position [116, 0]
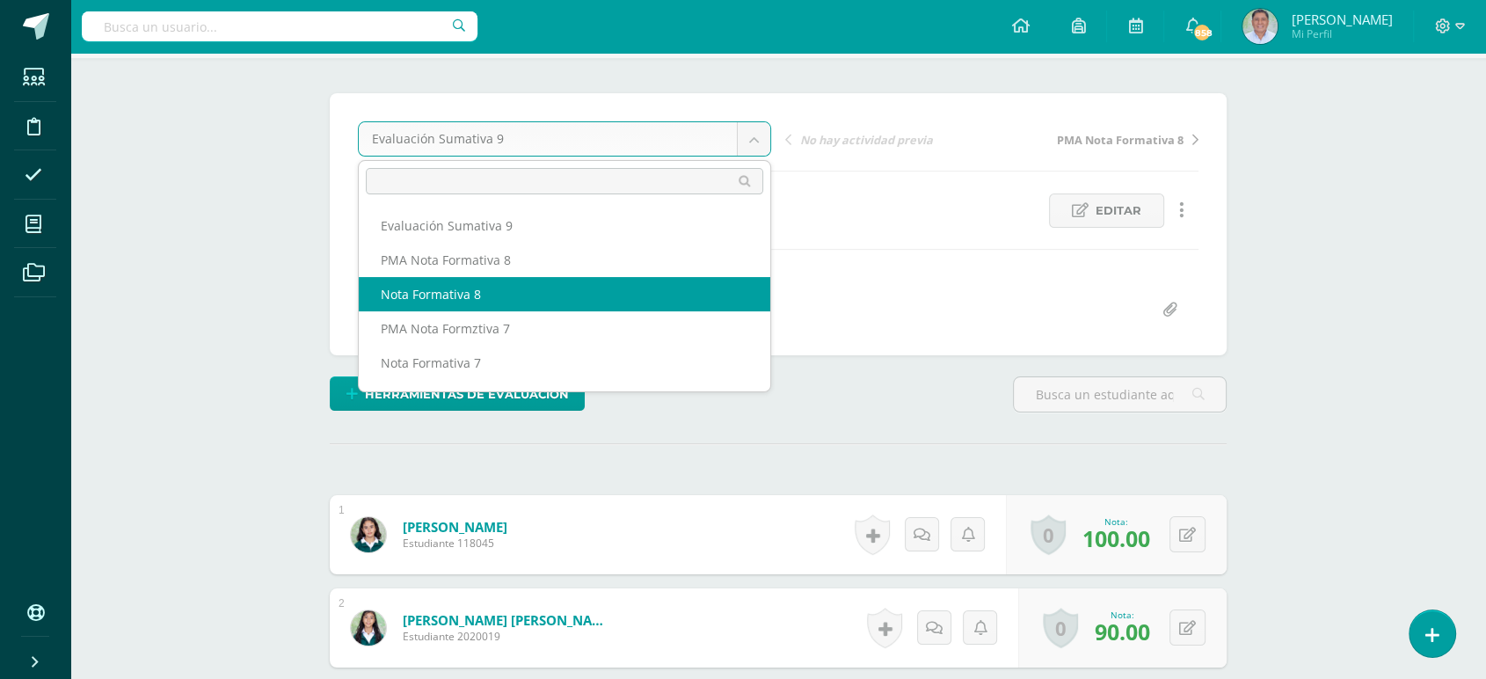
select select "/dashboard/teacher/grade-activity/259630/"
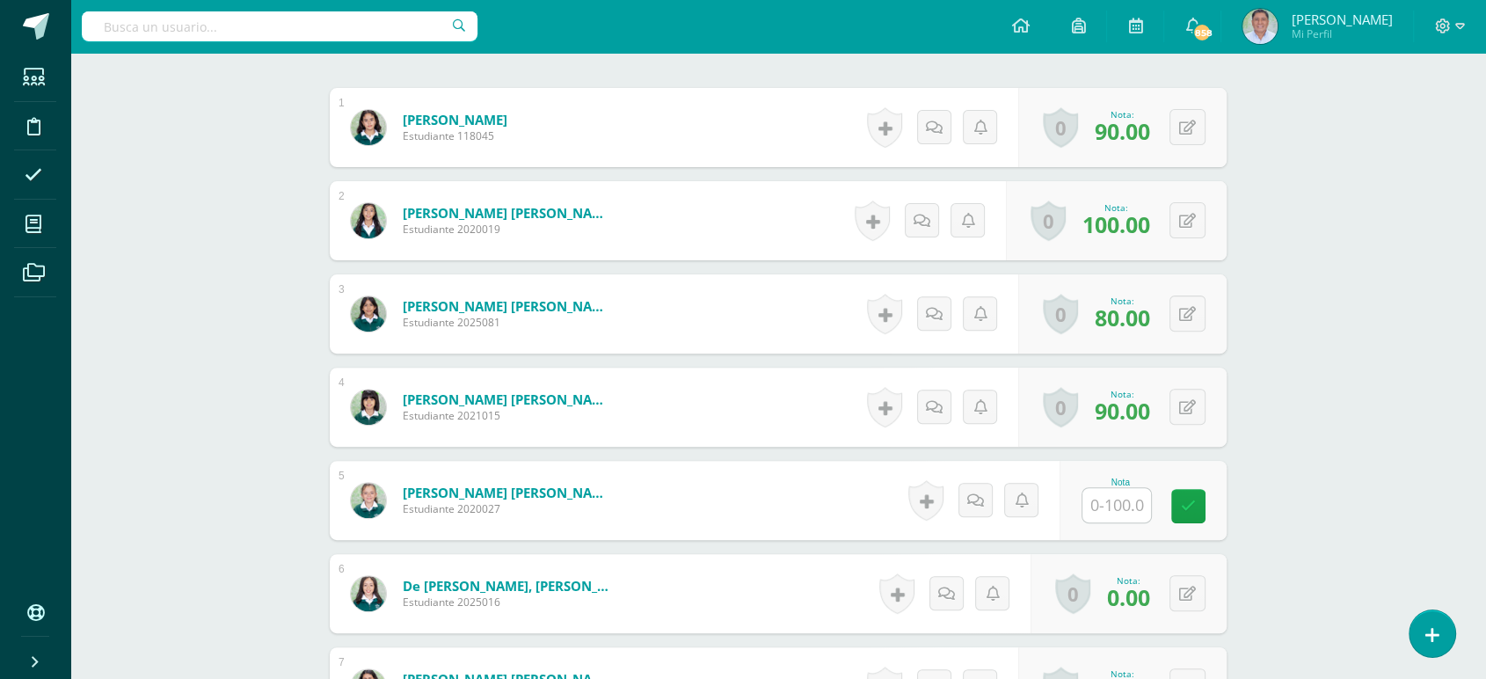
scroll to position [569, 0]
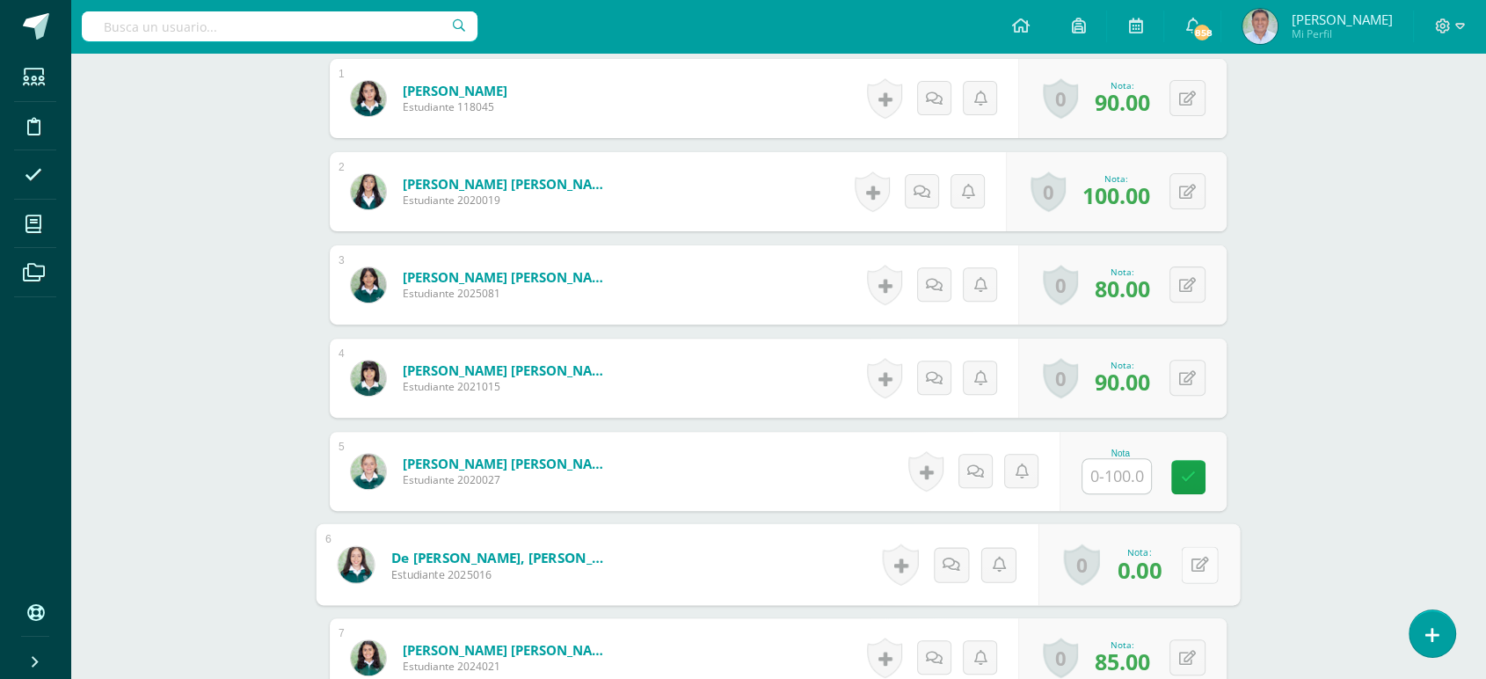
click at [1188, 566] on button at bounding box center [1199, 564] width 37 height 37
type input "100"
click at [1149, 565] on icon at bounding box center [1153, 570] width 16 height 15
click at [1176, 563] on div "0 Logros Logros obtenidos Aún no hay logros agregados Nota: 100.00" at bounding box center [1126, 565] width 227 height 82
click at [1194, 564] on icon at bounding box center [1200, 563] width 18 height 15
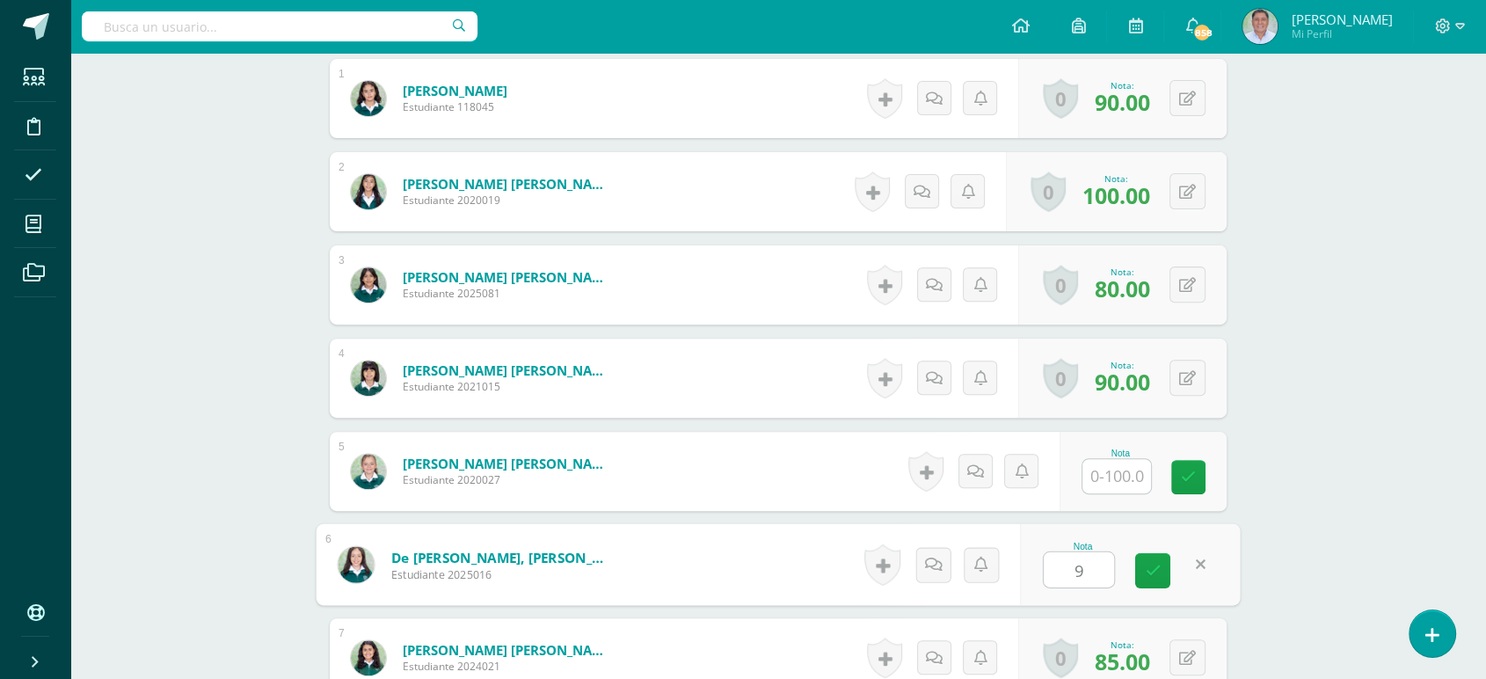
type input "90"
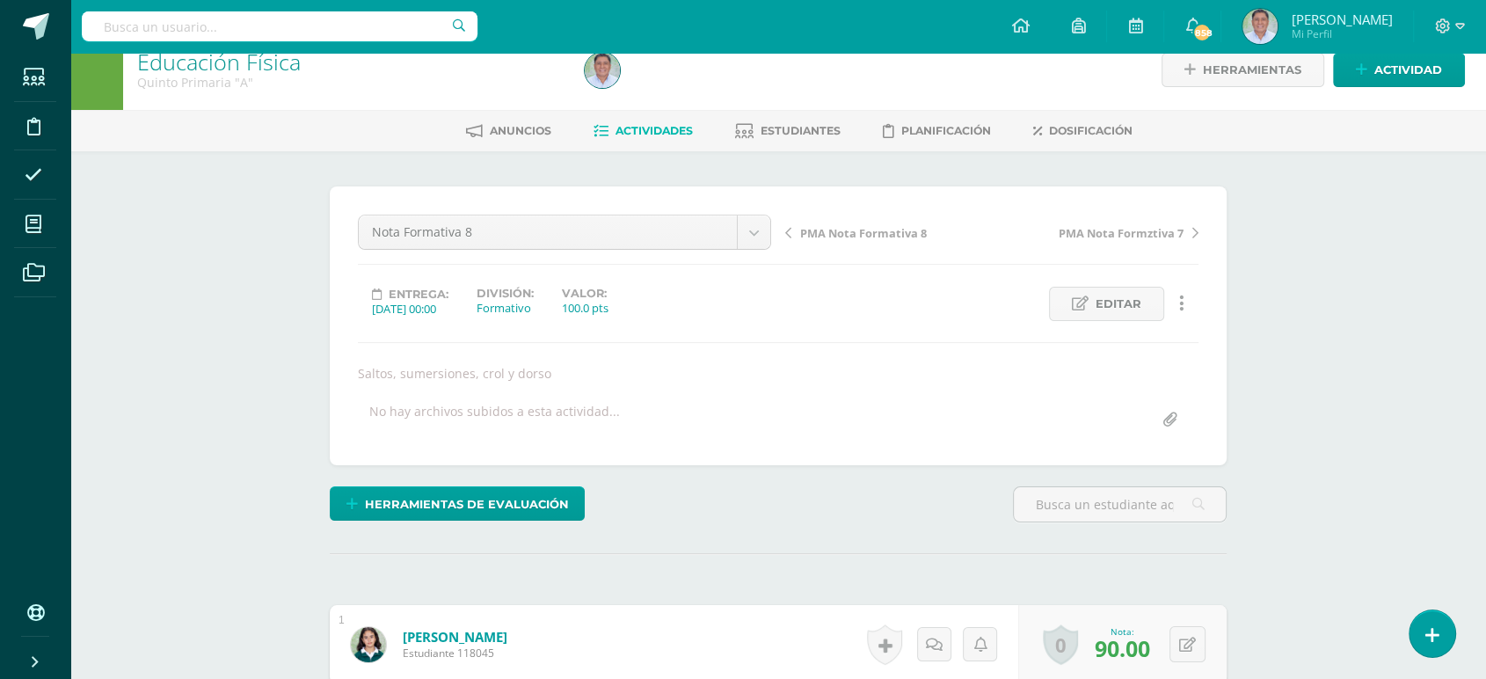
scroll to position [0, 0]
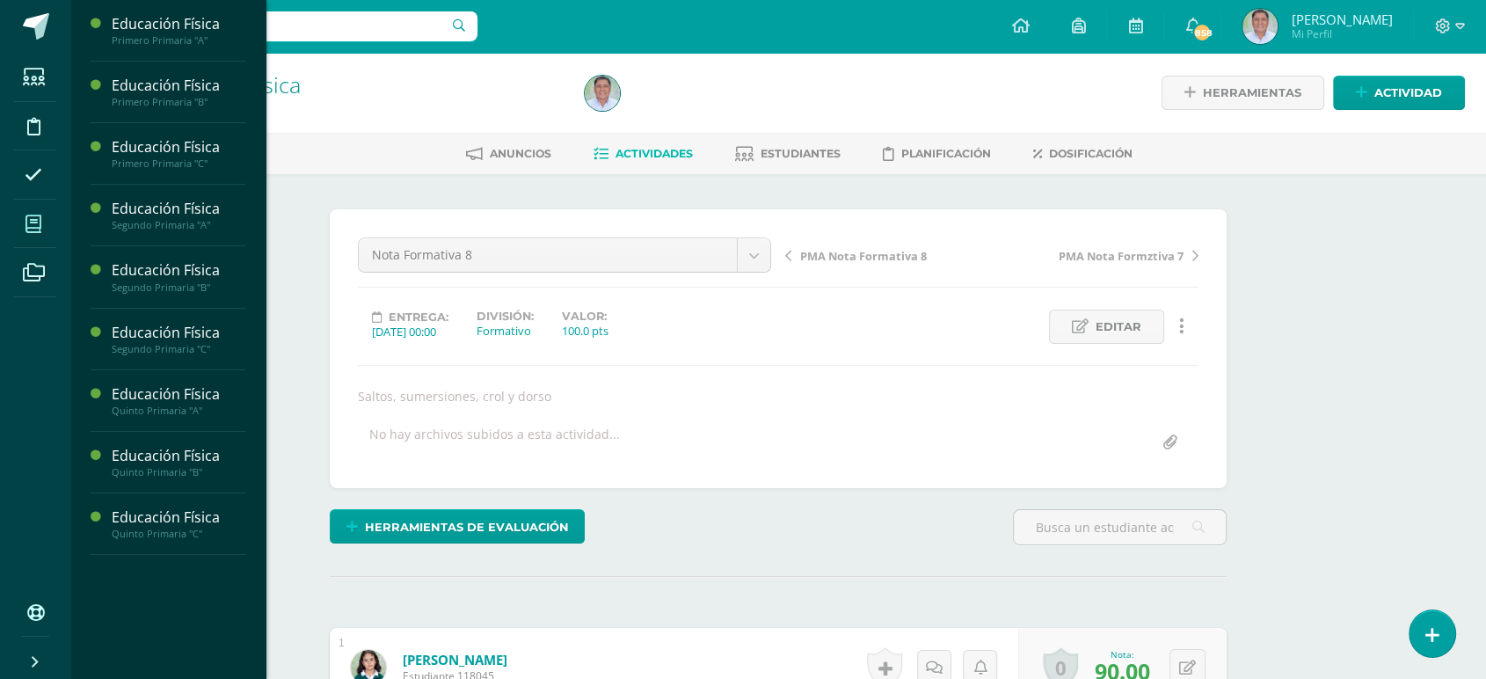
click at [30, 221] on icon at bounding box center [33, 224] width 16 height 18
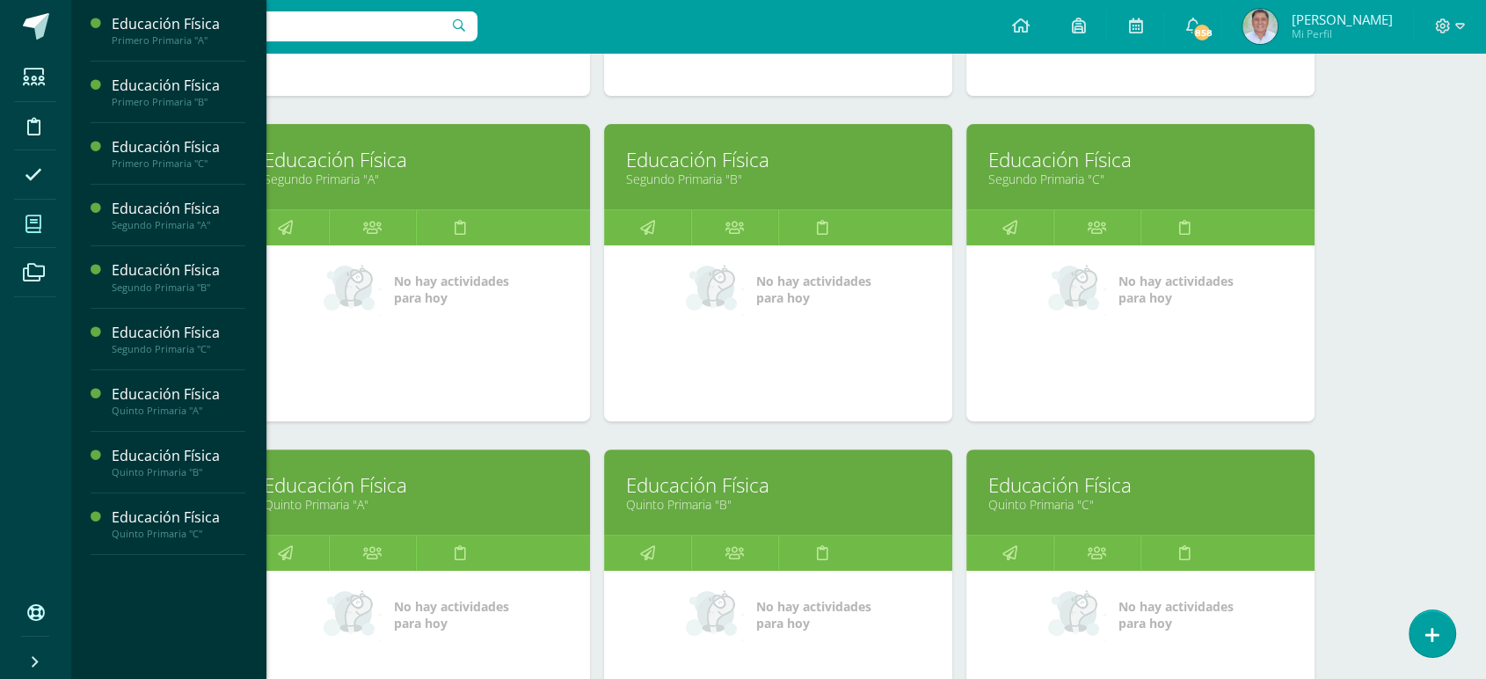
scroll to position [534, 0]
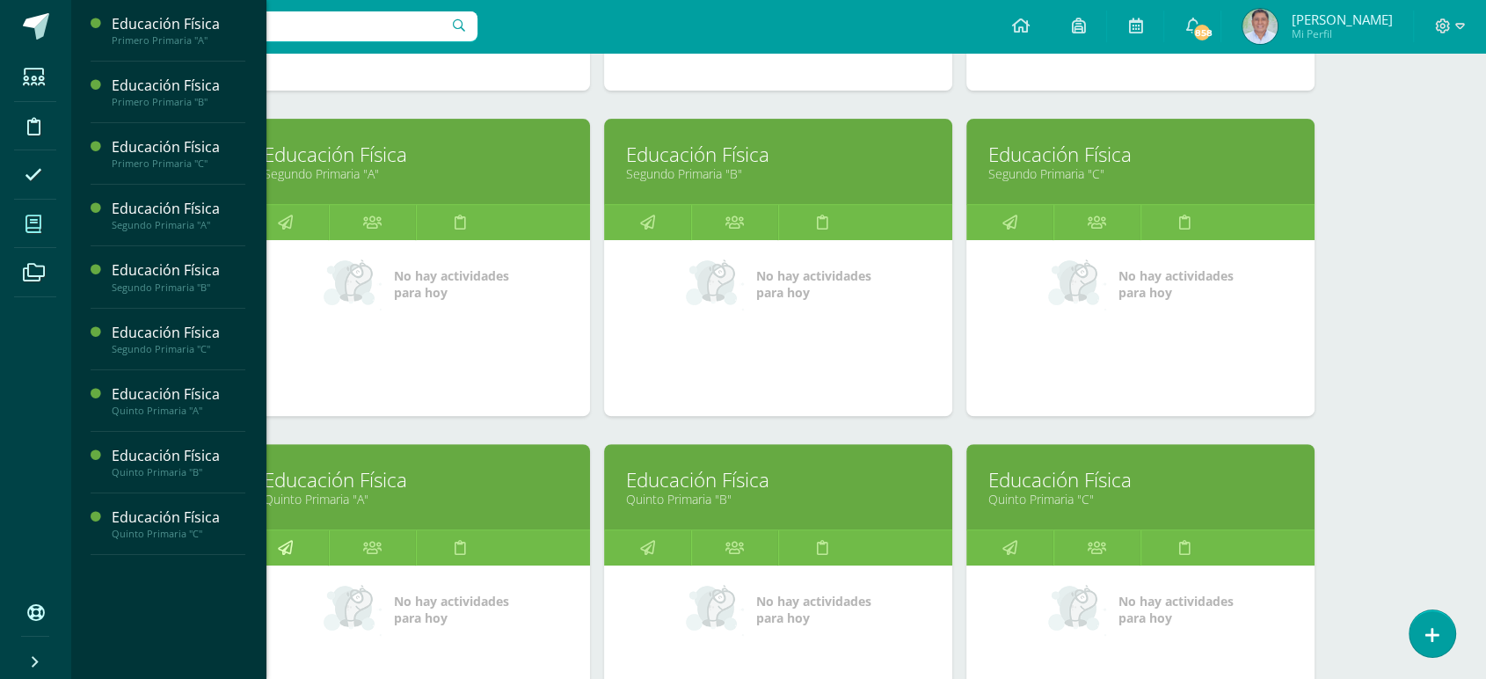
click at [282, 547] on icon at bounding box center [285, 547] width 15 height 34
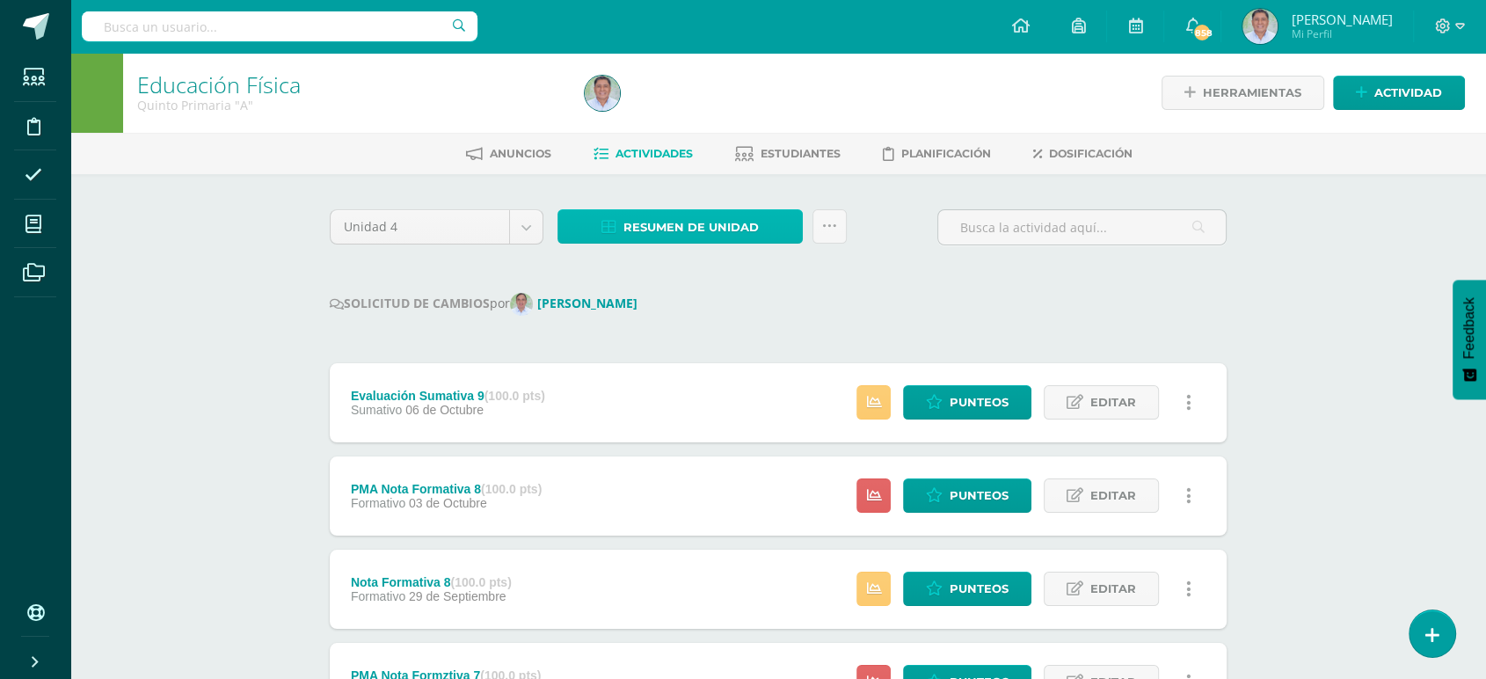
click at [667, 229] on span "Resumen de unidad" at bounding box center [690, 227] width 135 height 33
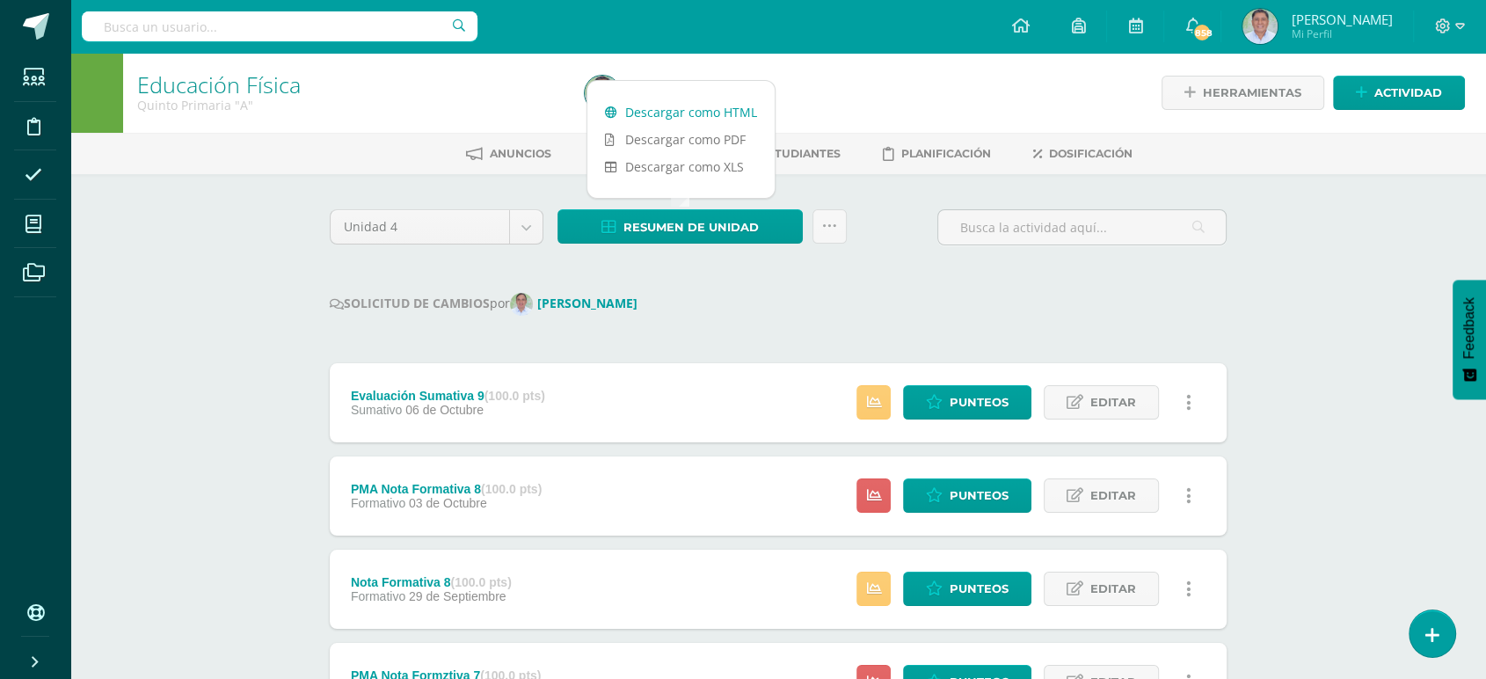
click at [669, 110] on link "Descargar como HTML" at bounding box center [680, 111] width 187 height 27
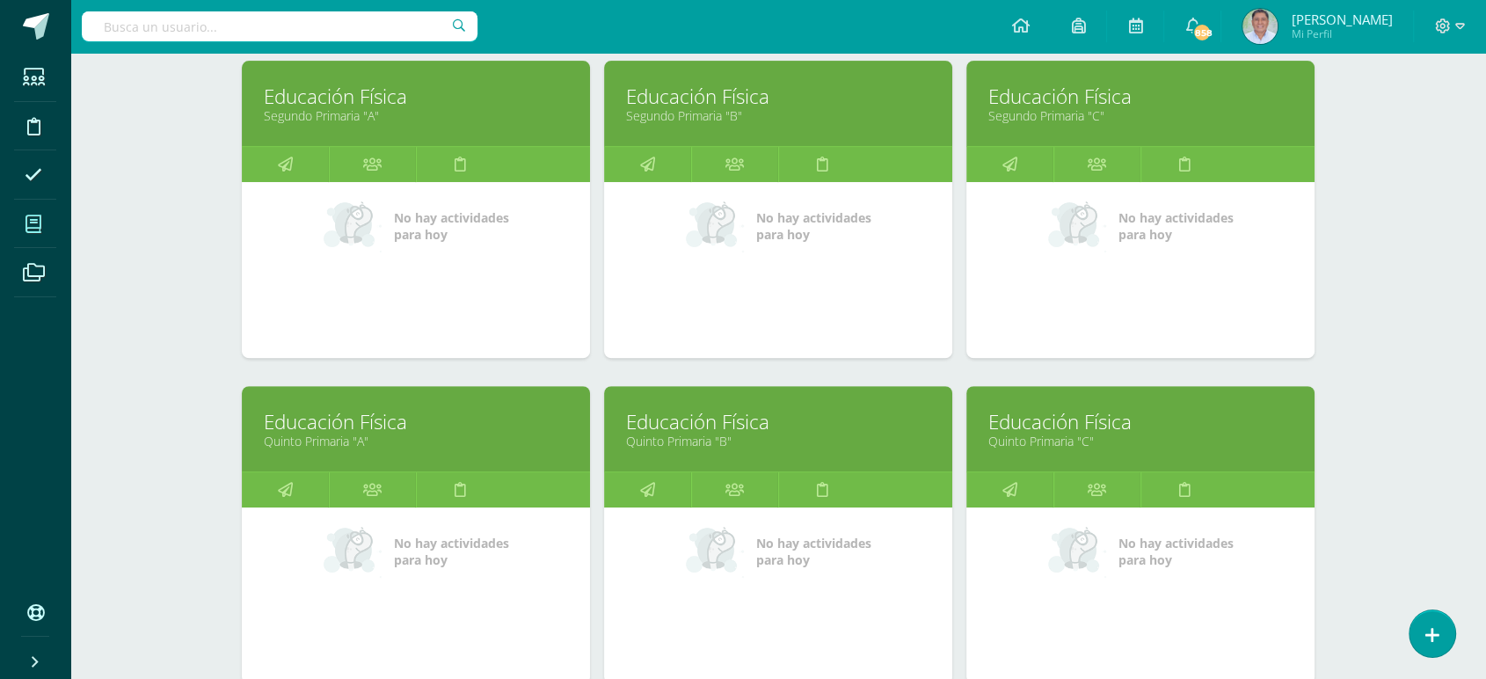
scroll to position [597, 0]
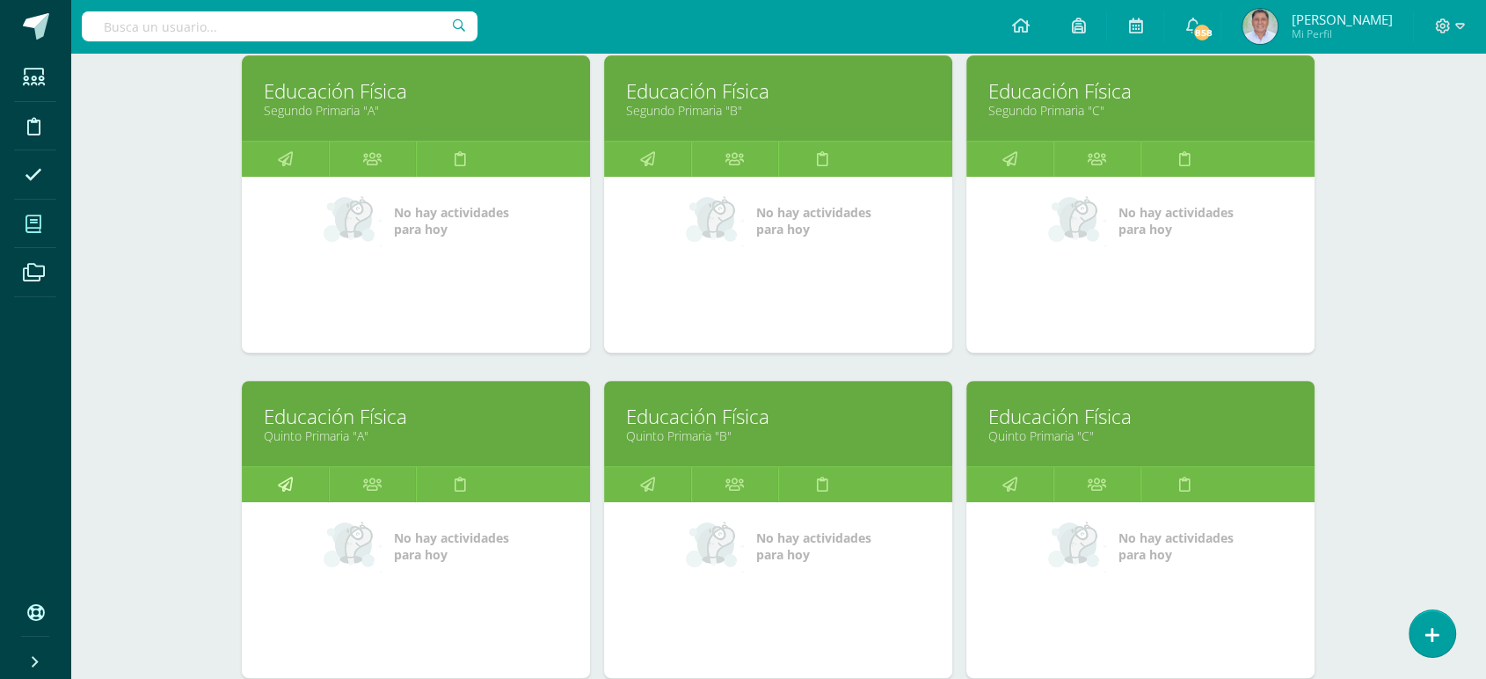
click at [280, 484] on icon at bounding box center [285, 484] width 15 height 34
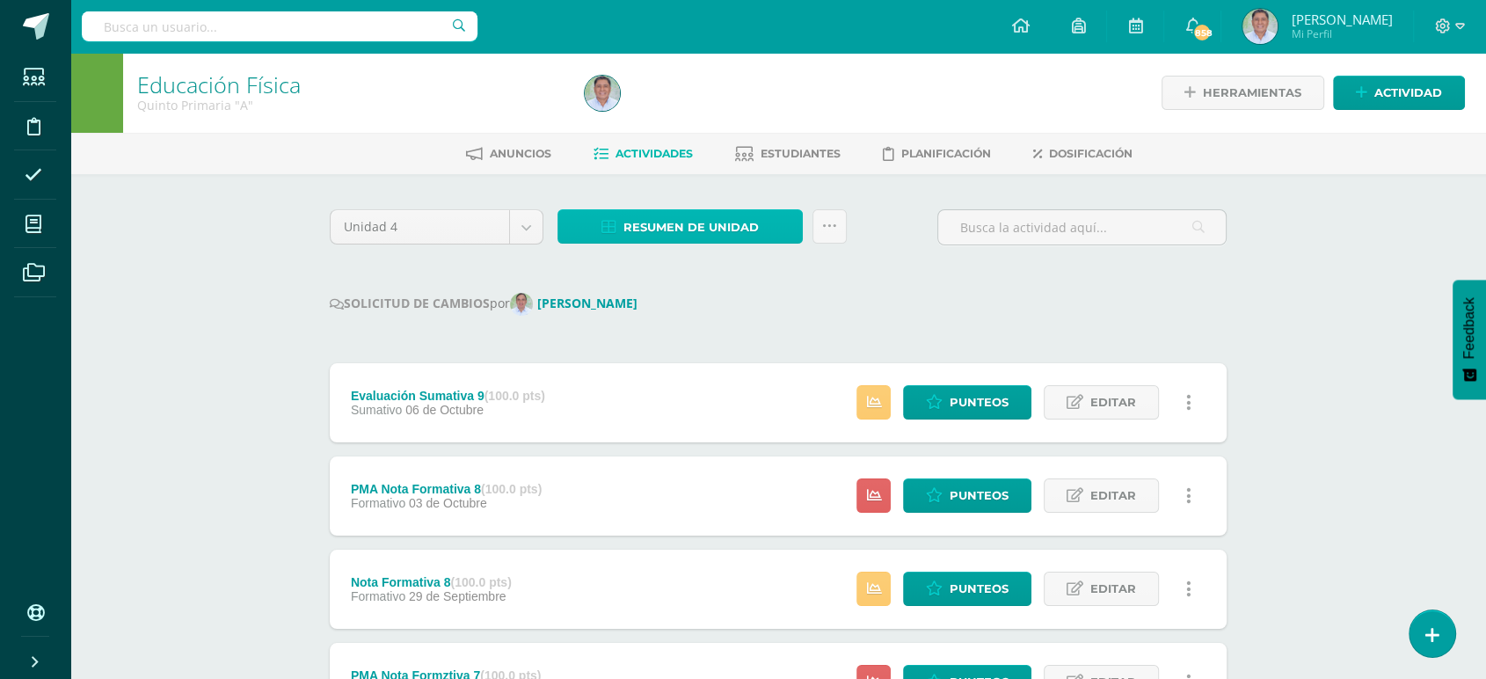
click at [683, 224] on span "Resumen de unidad" at bounding box center [690, 227] width 135 height 33
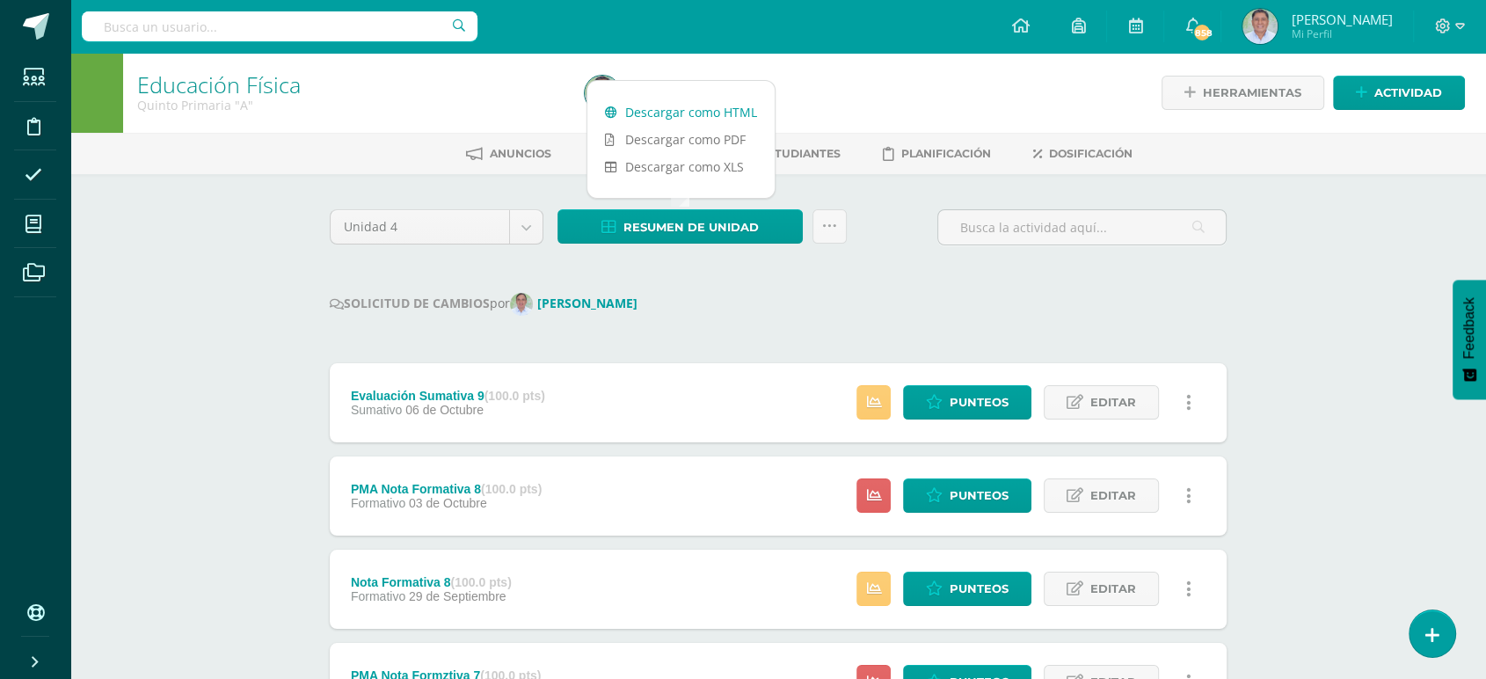
click at [651, 112] on link "Descargar como HTML" at bounding box center [680, 111] width 187 height 27
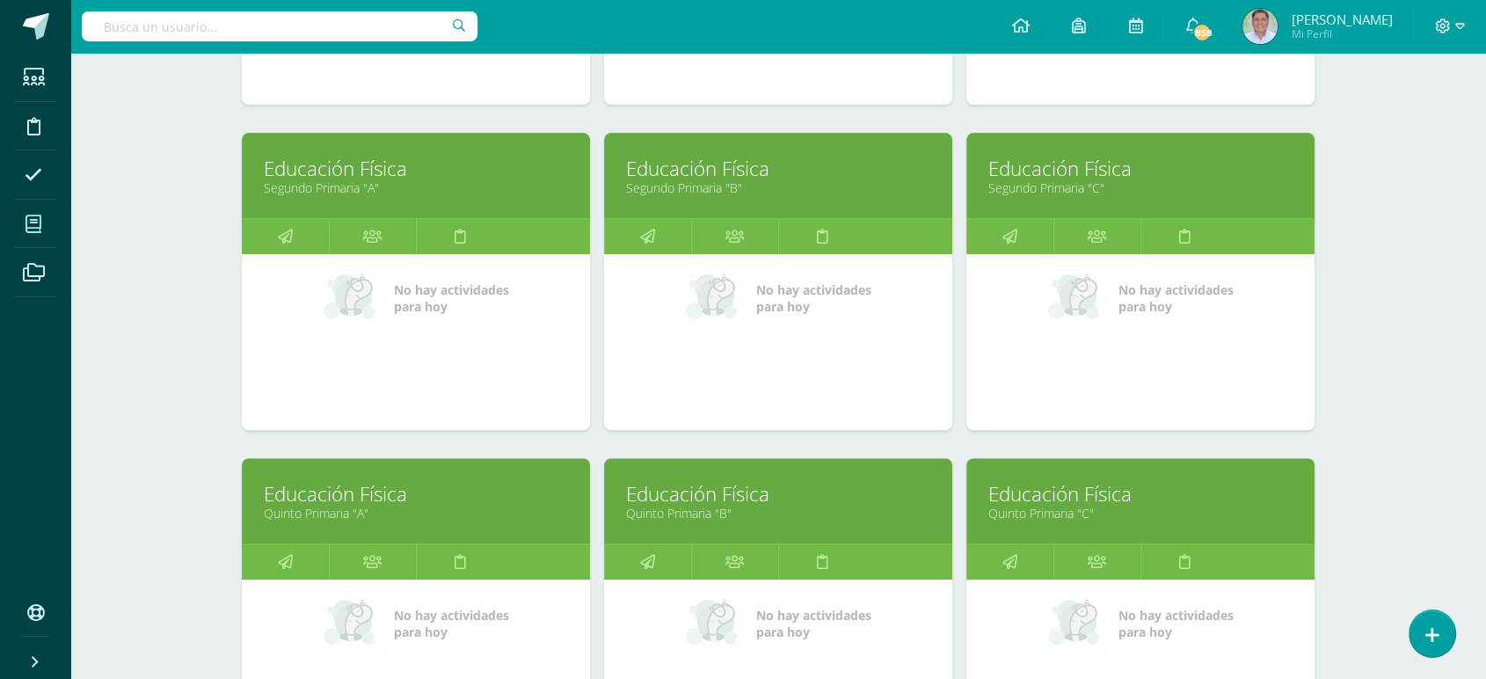
scroll to position [520, 0]
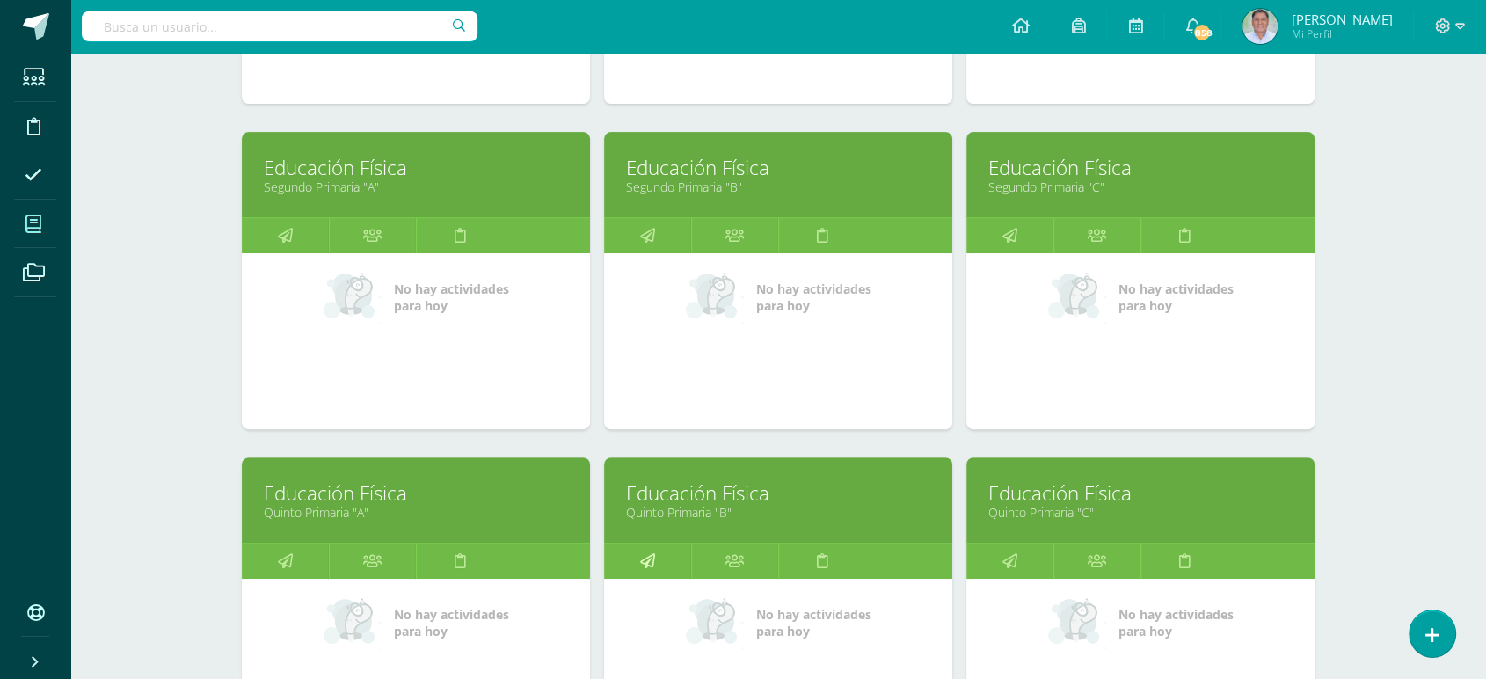
click at [653, 556] on icon at bounding box center [647, 560] width 15 height 34
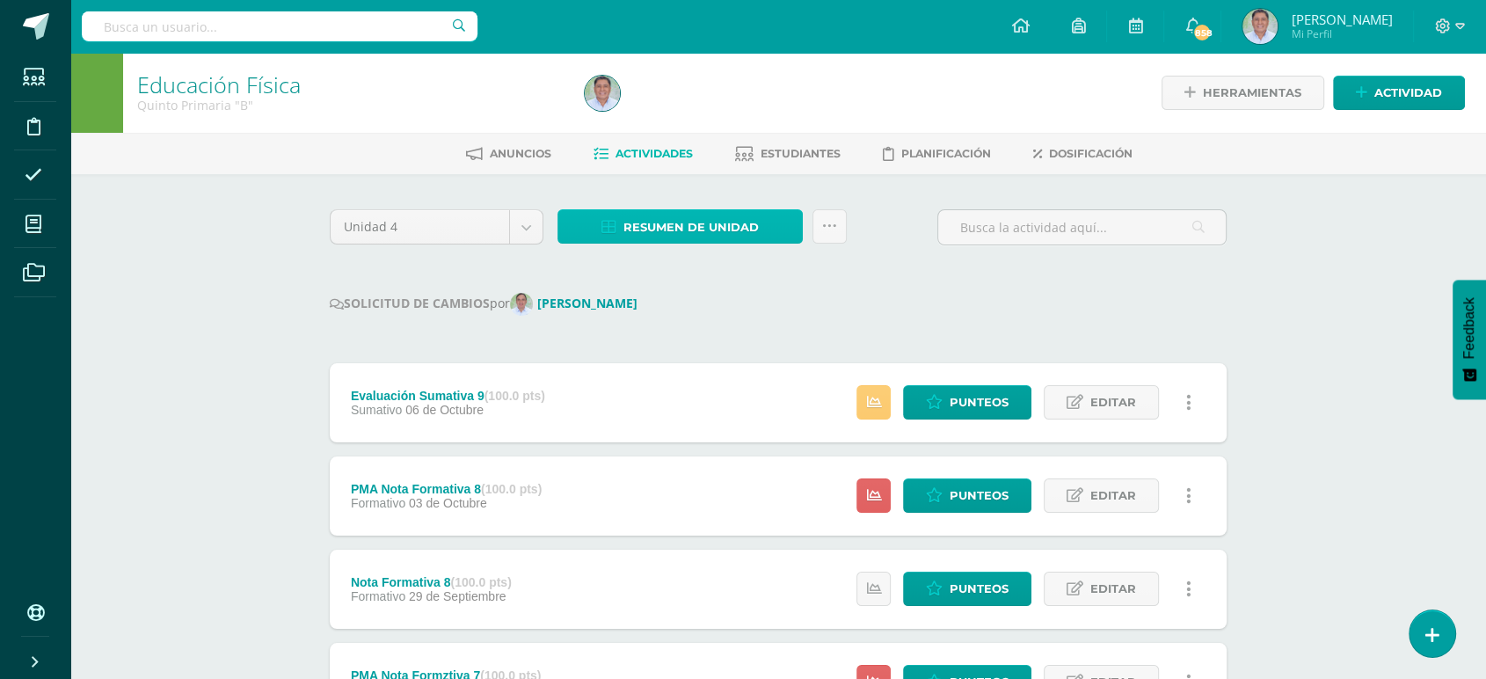
click at [687, 222] on span "Resumen de unidad" at bounding box center [690, 227] width 135 height 33
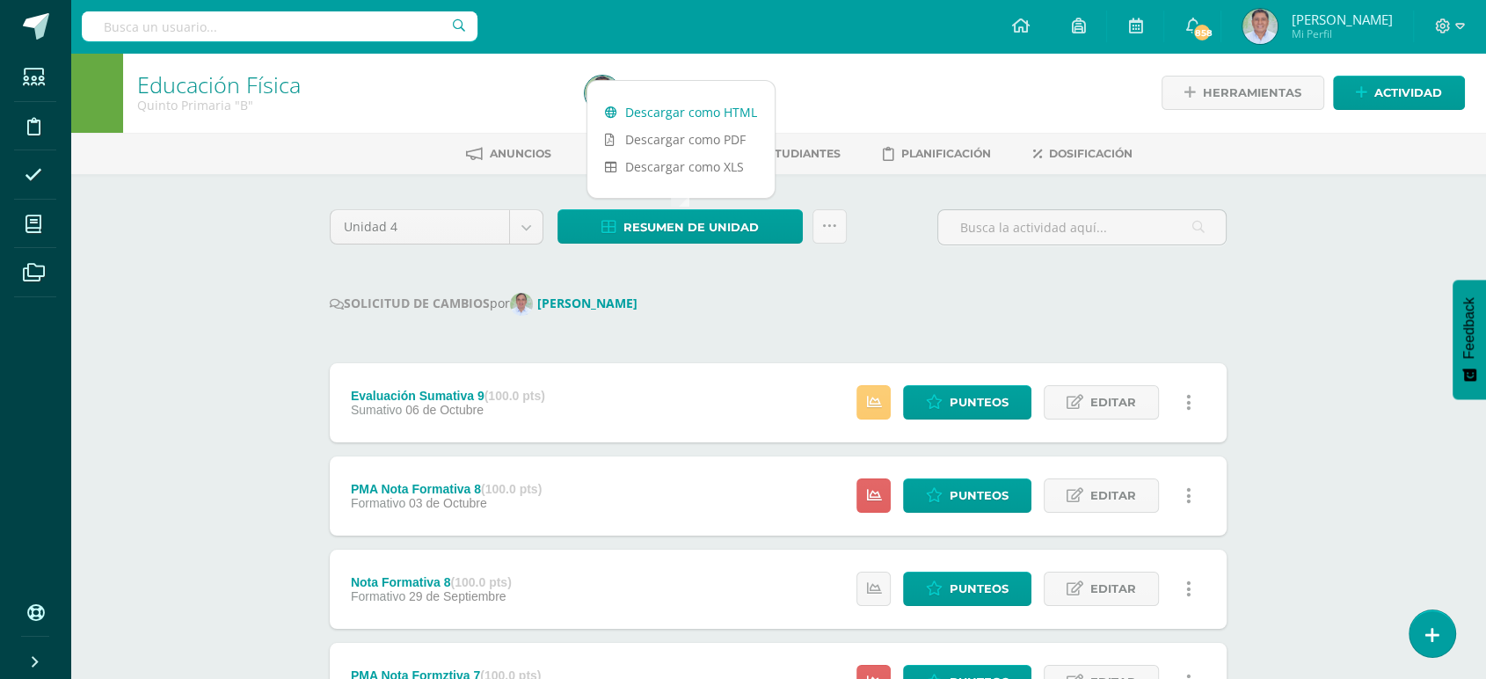
click at [671, 108] on link "Descargar como HTML" at bounding box center [680, 111] width 187 height 27
click at [977, 585] on span "Punteos" at bounding box center [978, 588] width 59 height 33
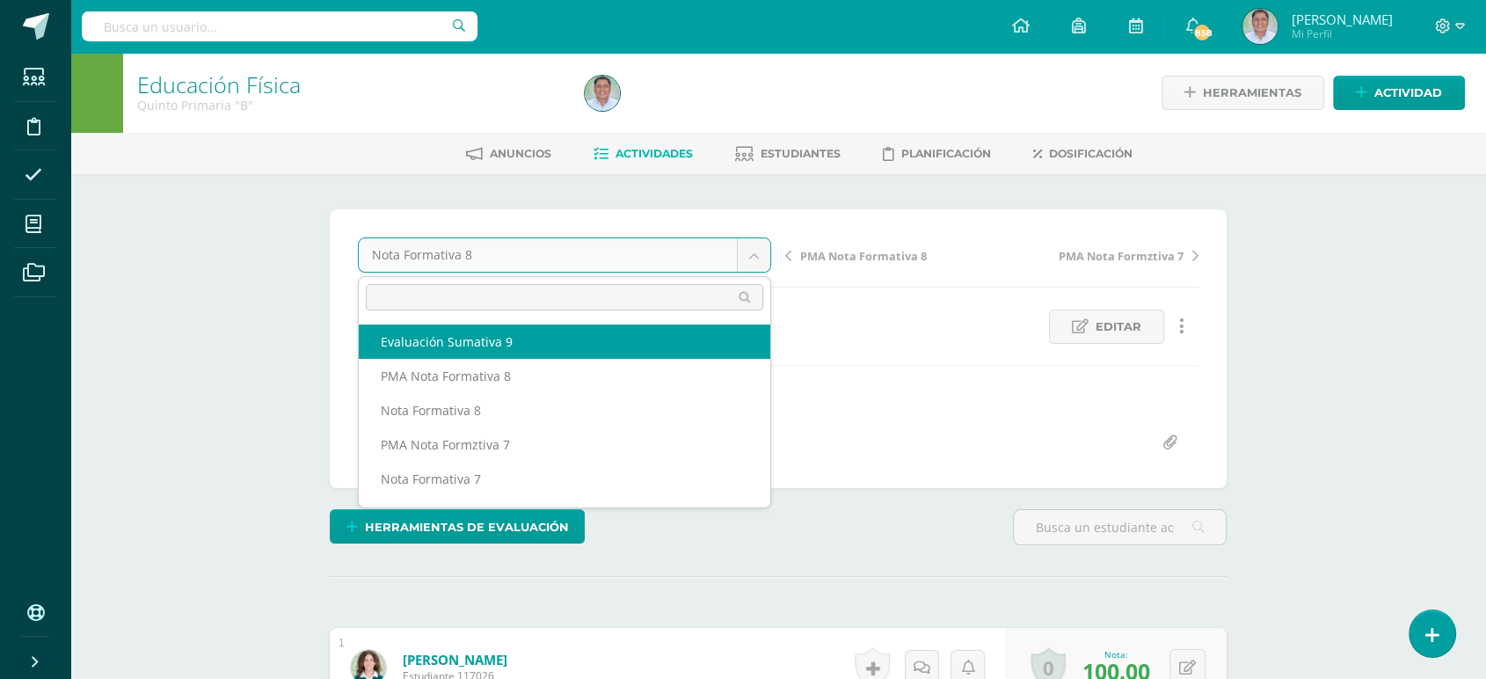
select select "/dashboard/teacher/grade-activity/259637/"
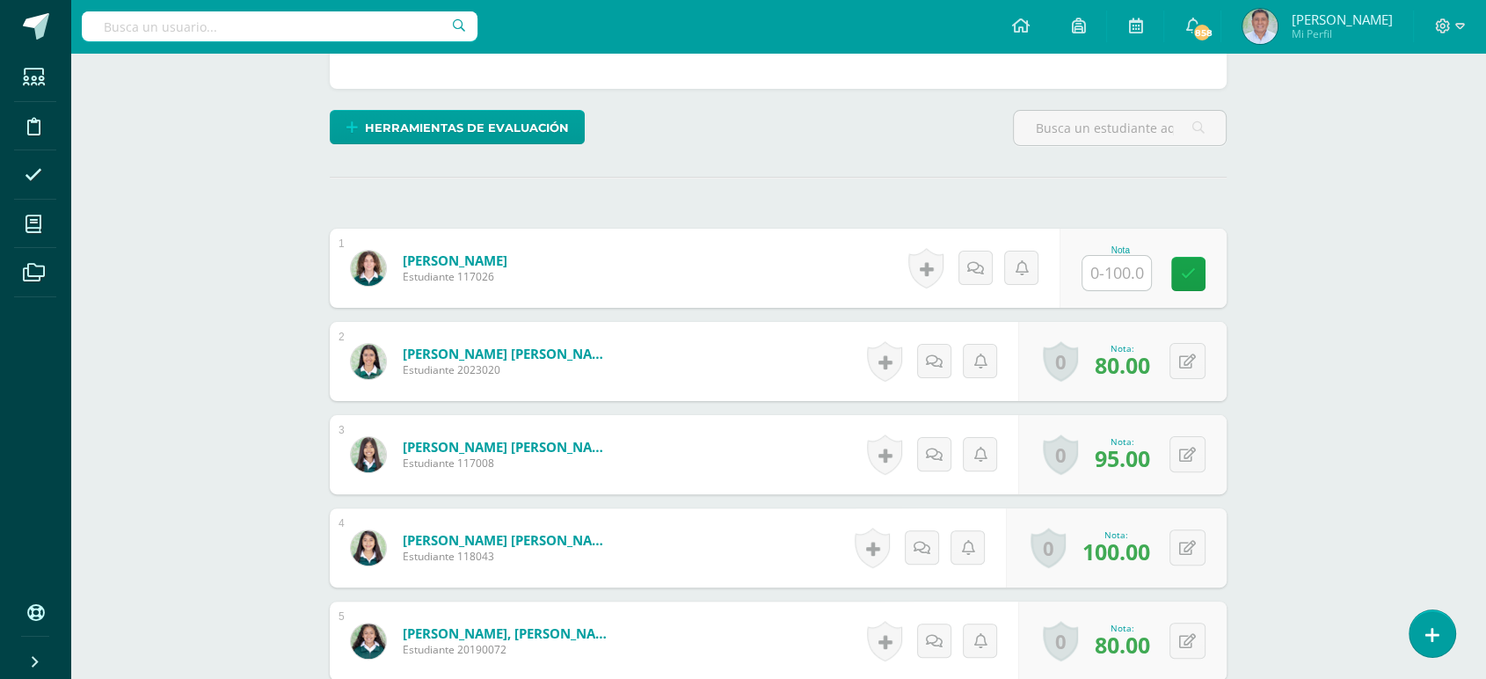
scroll to position [400, 0]
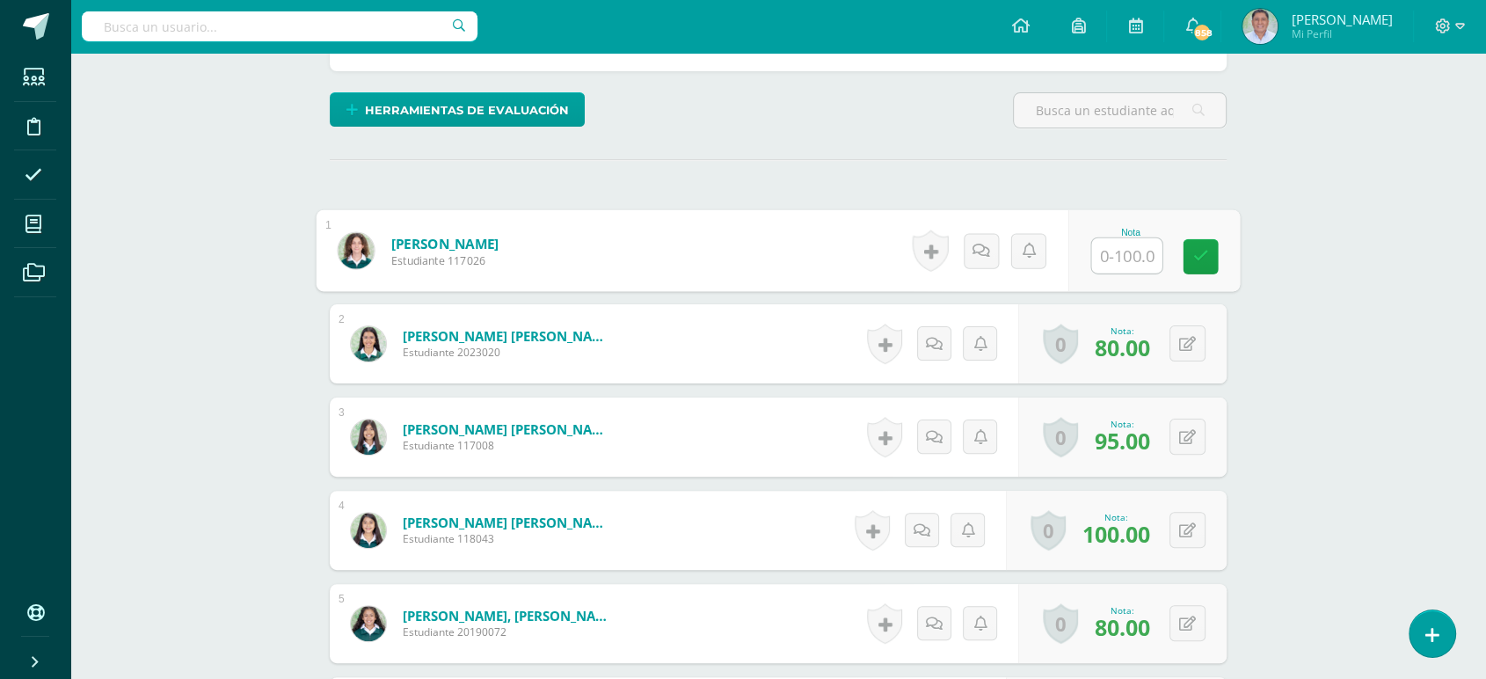
click at [1111, 253] on input "text" at bounding box center [1127, 255] width 70 height 35
type input "100"
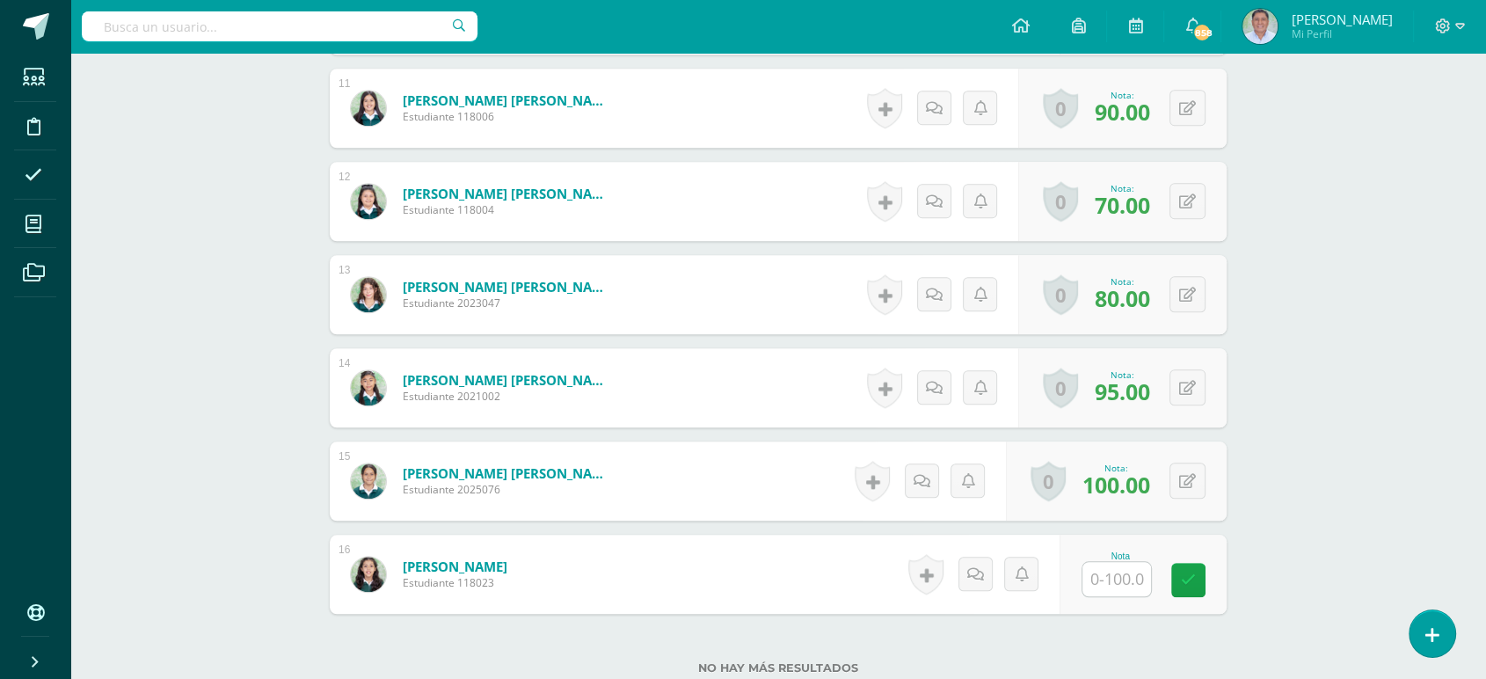
scroll to position [1491, 0]
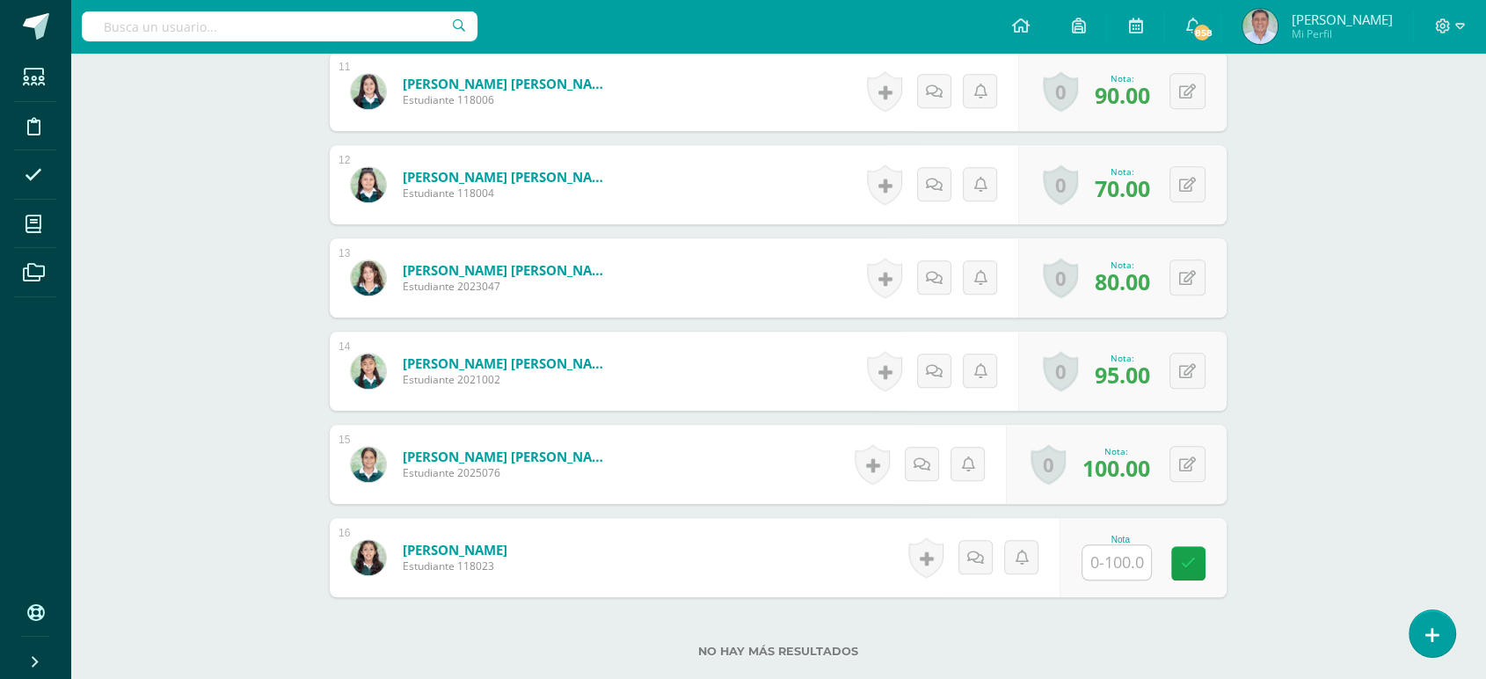
click at [1116, 560] on input "text" at bounding box center [1116, 562] width 69 height 34
type input "90"
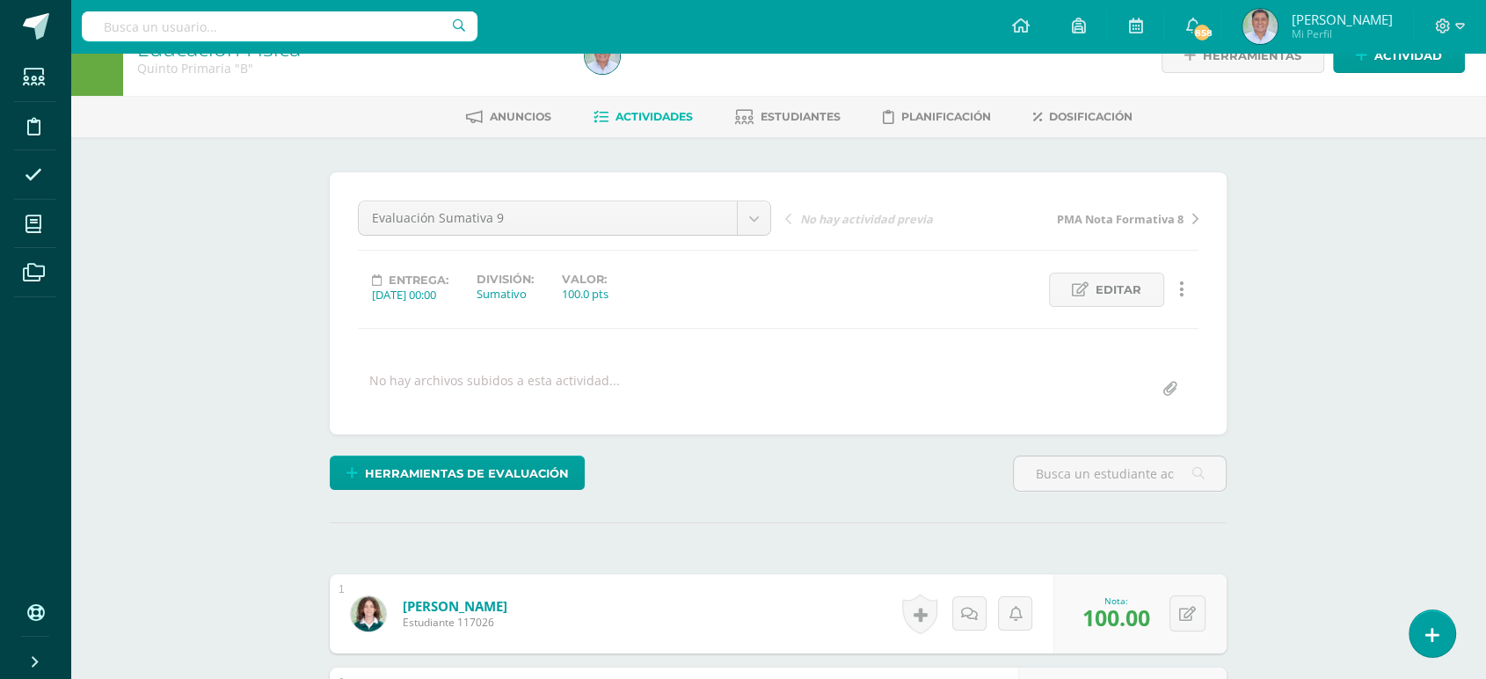
scroll to position [24, 0]
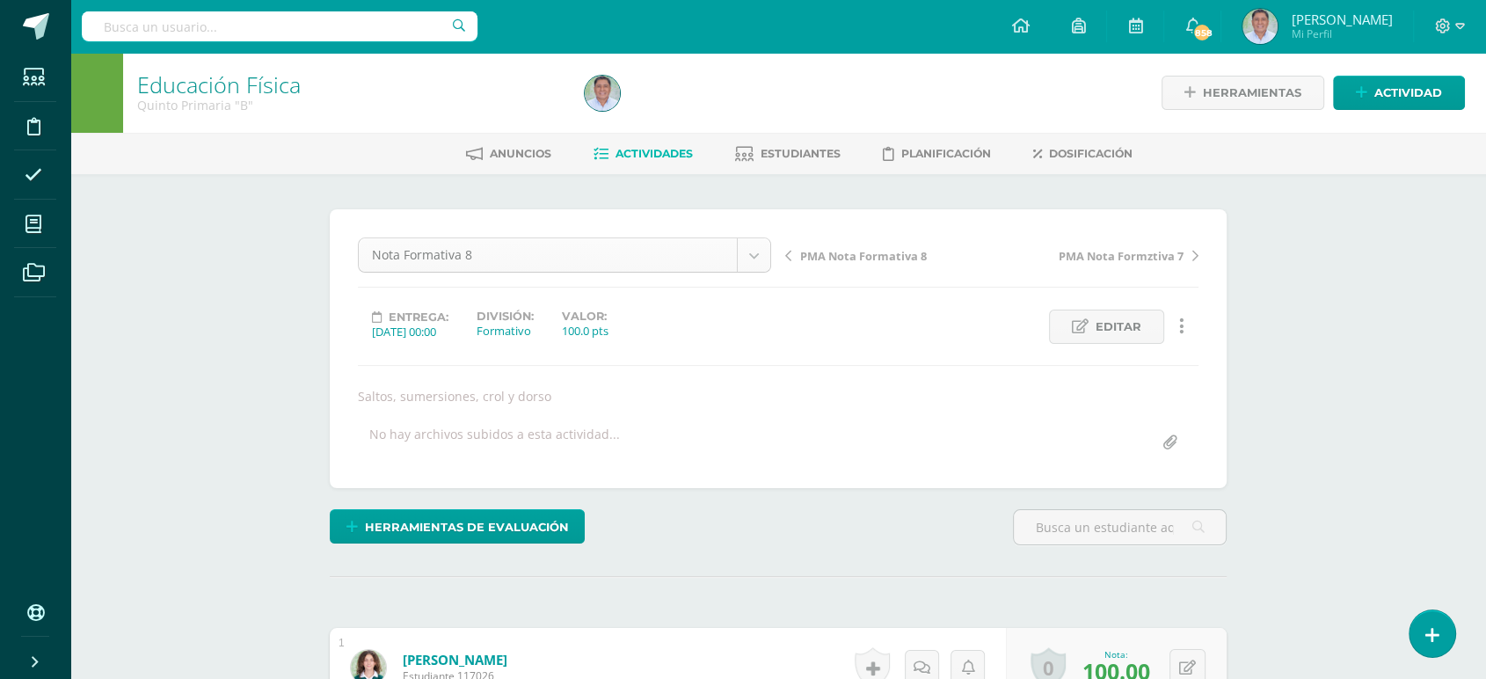
scroll to position [1, 0]
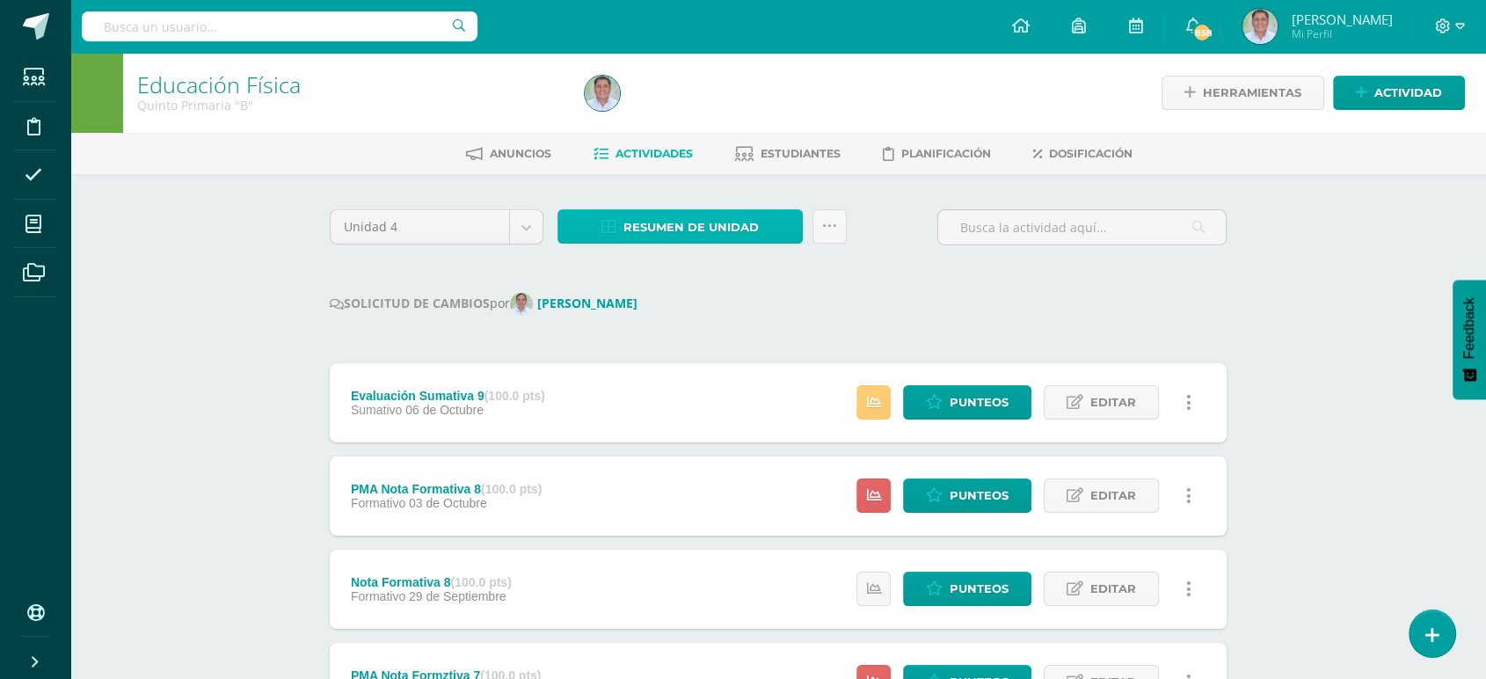
click at [666, 223] on span "Resumen de unidad" at bounding box center [690, 227] width 135 height 33
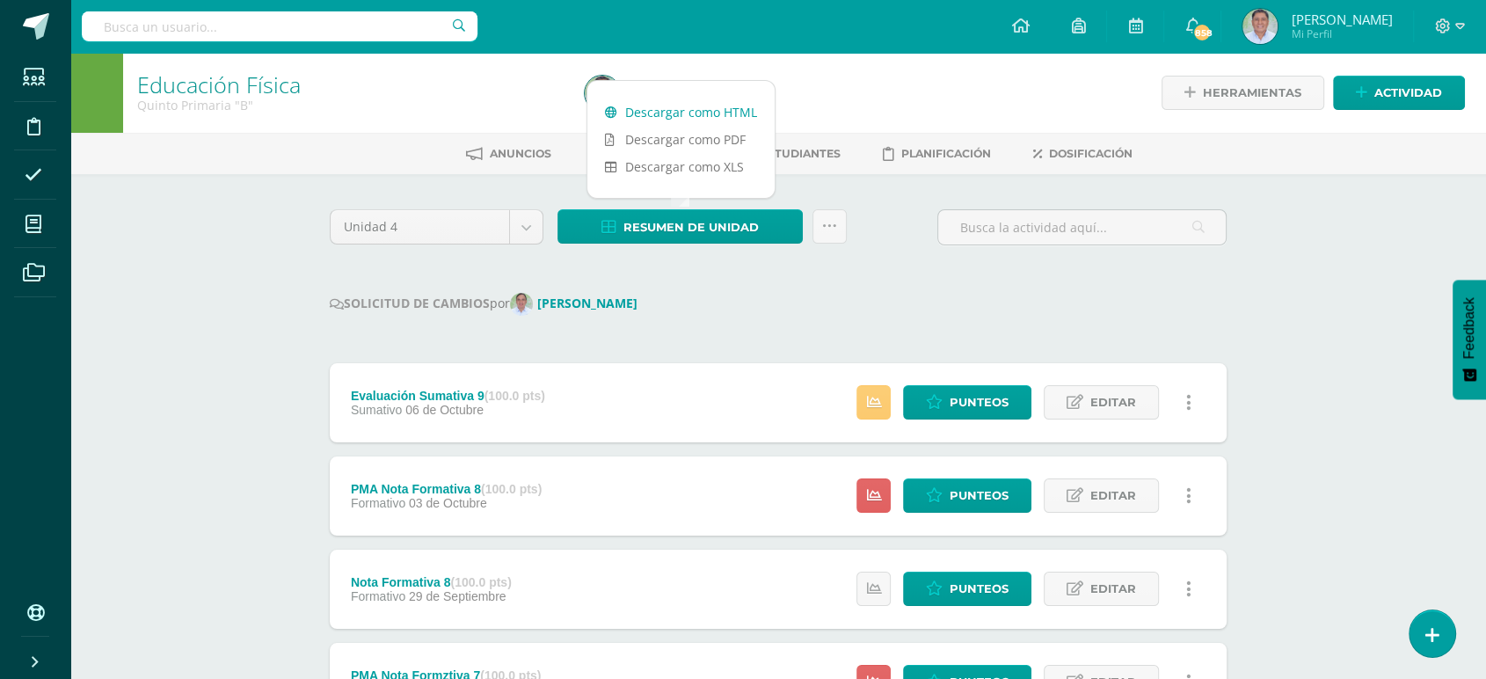
click at [664, 107] on link "Descargar como HTML" at bounding box center [680, 111] width 187 height 27
